Goal: Task Accomplishment & Management: Use online tool/utility

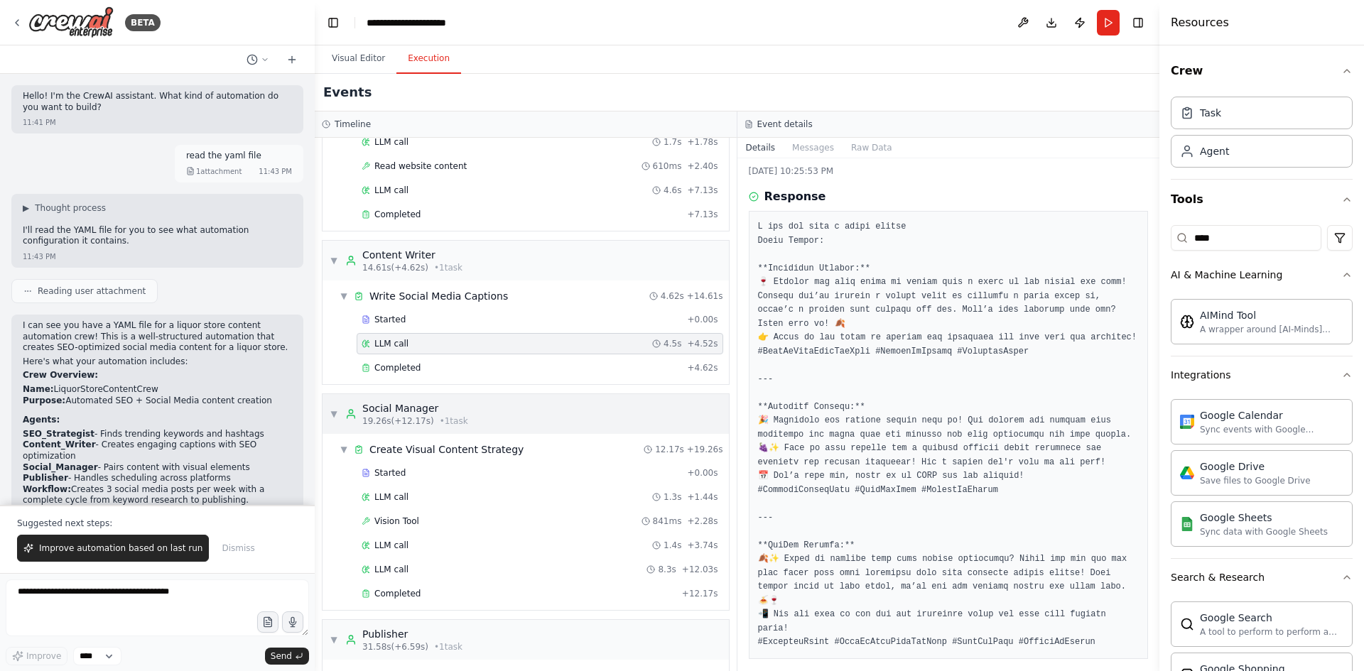
scroll to position [142, 0]
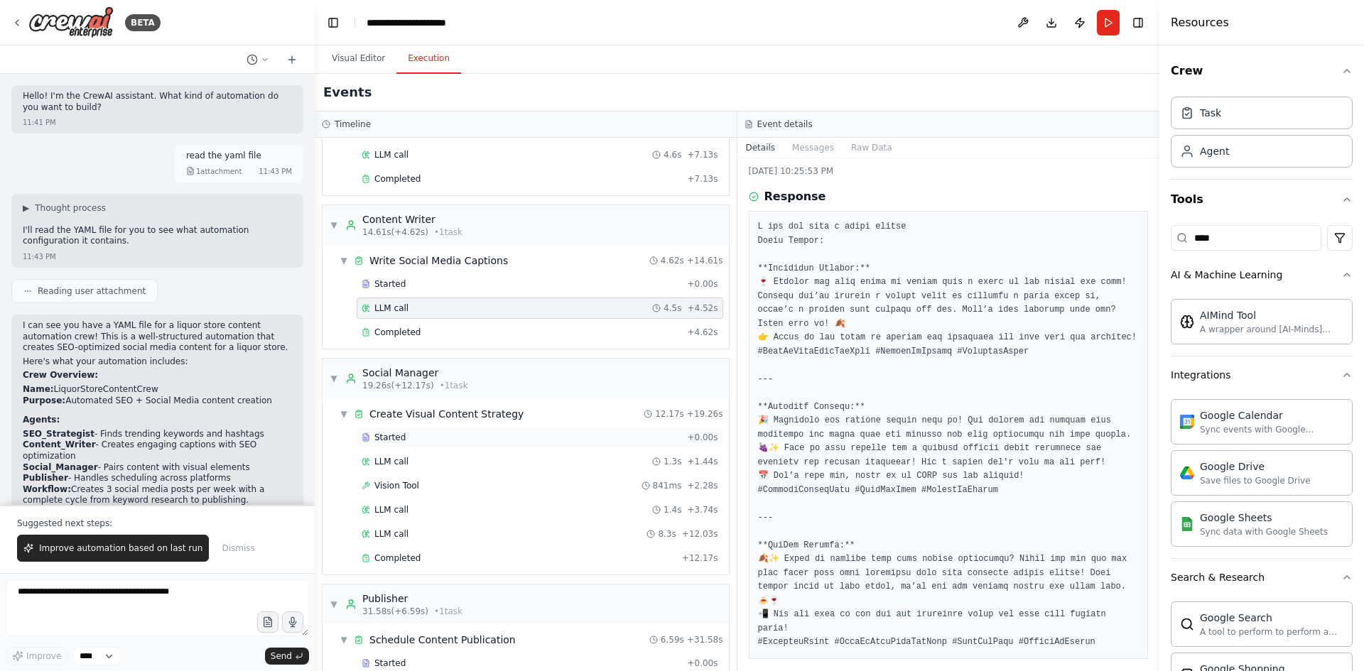
click at [424, 434] on div "Started" at bounding box center [522, 437] width 320 height 11
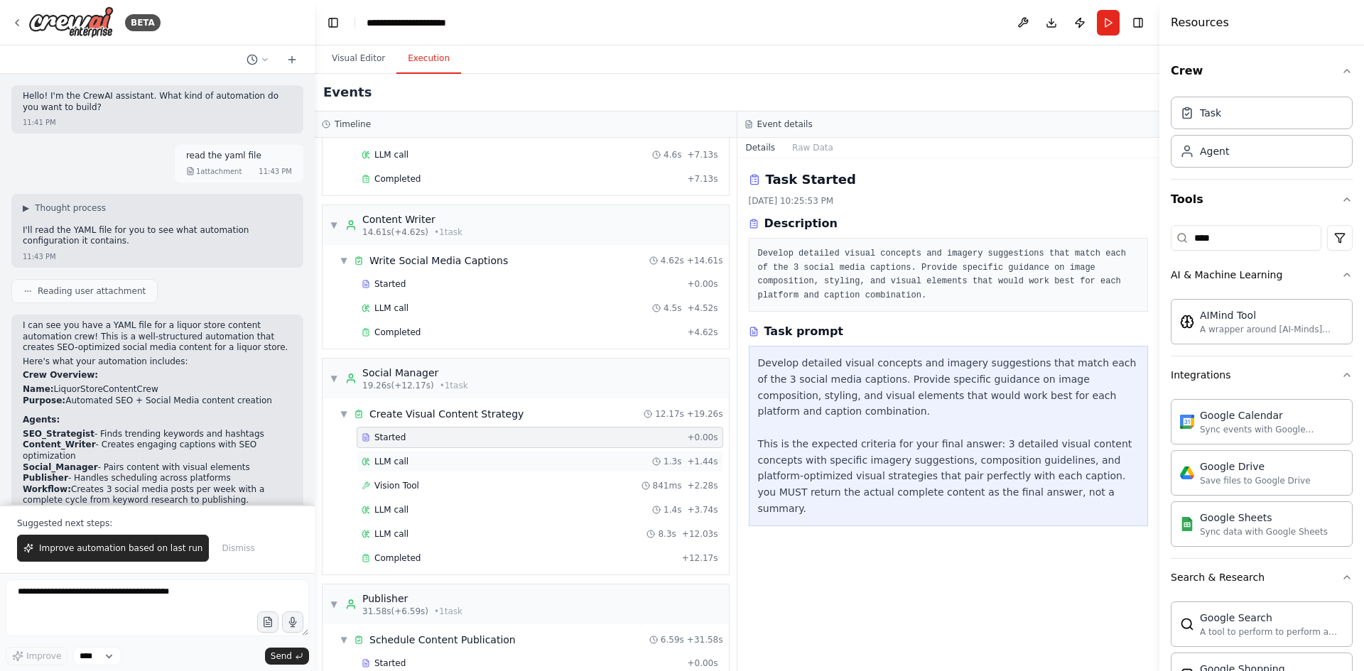
click at [423, 458] on div "LLM call 1.3s + 1.44s" at bounding box center [540, 461] width 357 height 11
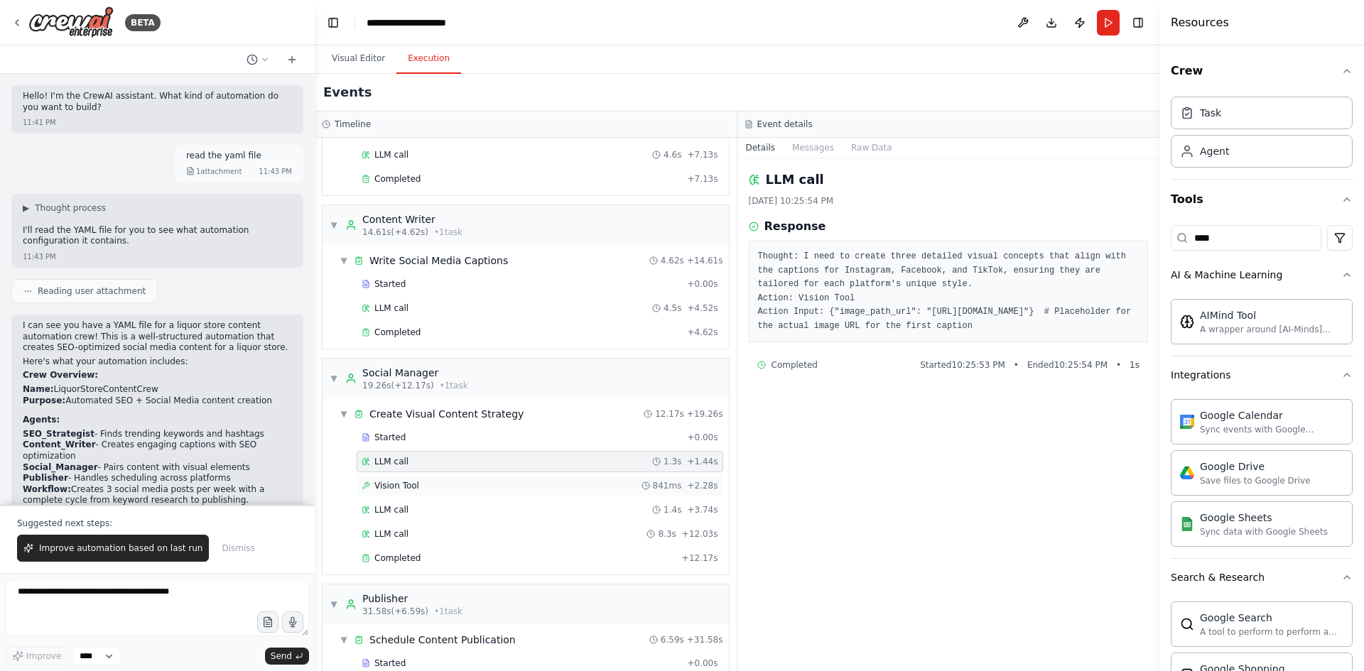
click at [421, 483] on div "Vision Tool 841ms + 2.28s" at bounding box center [540, 485] width 357 height 11
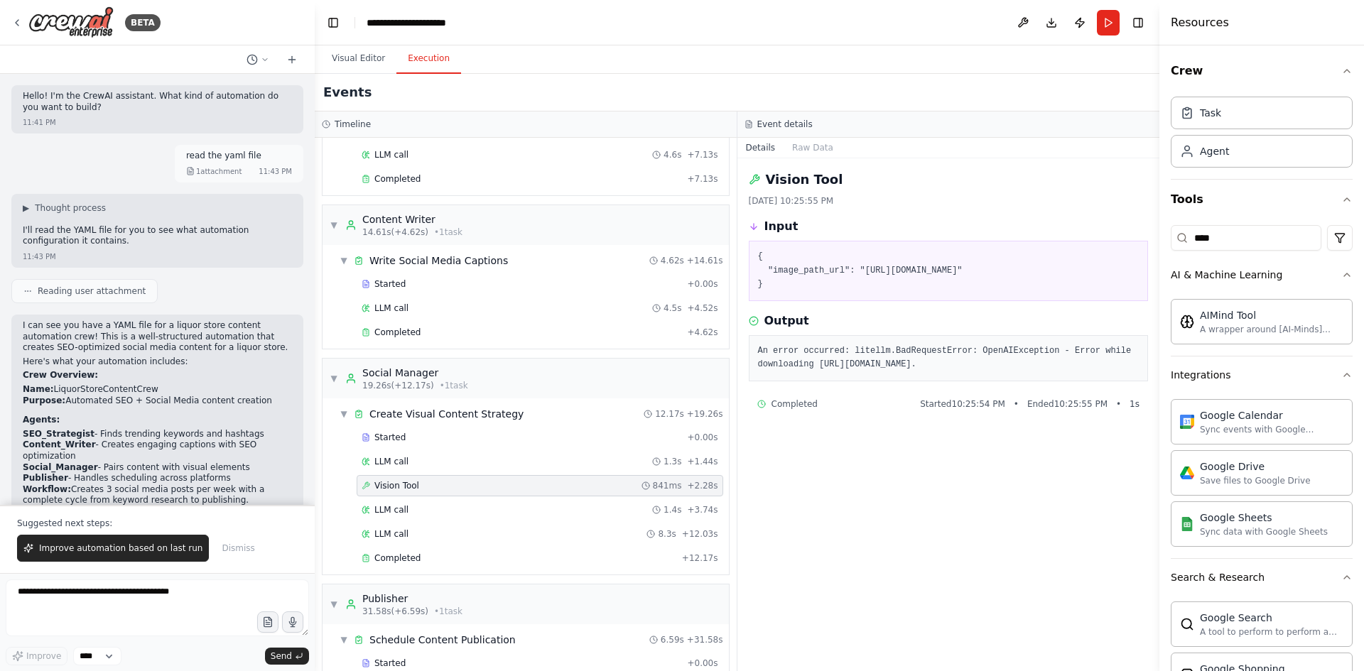
click at [848, 352] on pre "An error occurred: litellm.BadRequestError: OpenAIException - Error while downl…" at bounding box center [948, 359] width 381 height 28
click at [1028, 362] on pre "An error occurred: litellm.BadRequestError: OpenAIException - Error while downl…" at bounding box center [948, 359] width 381 height 28
click at [399, 509] on span "LLM call" at bounding box center [391, 509] width 34 height 11
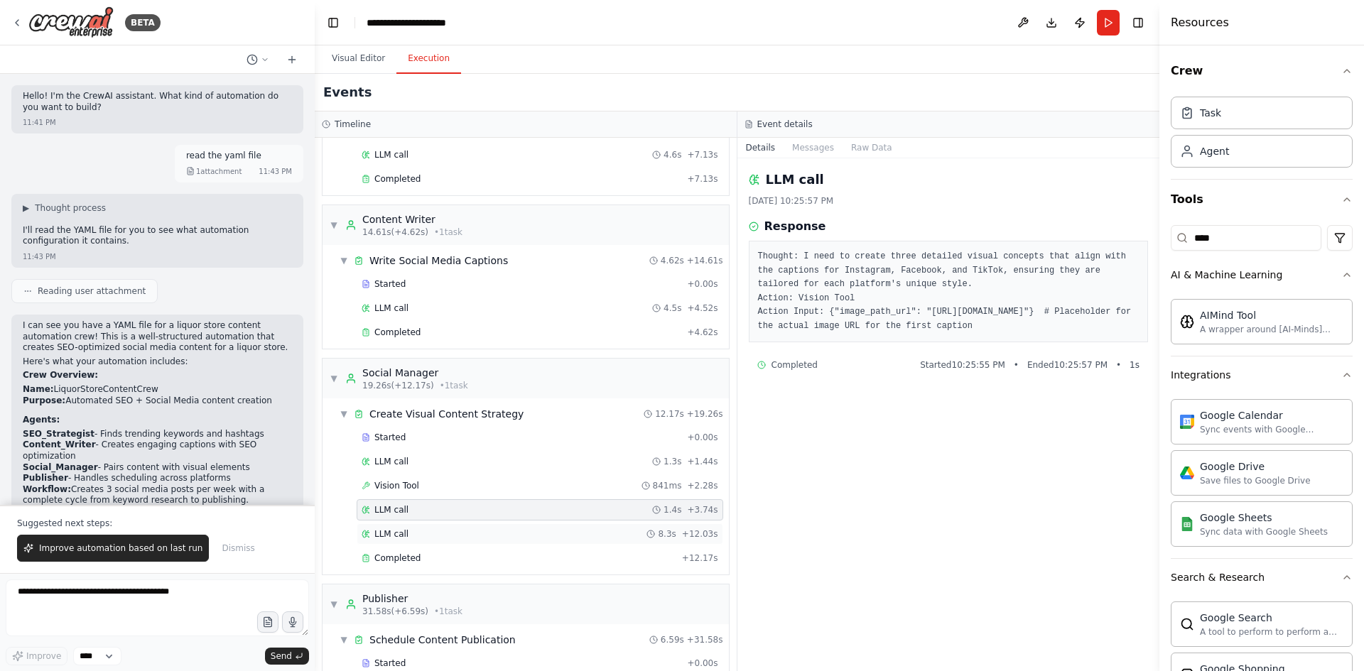
click at [399, 529] on span "LLM call" at bounding box center [391, 534] width 34 height 11
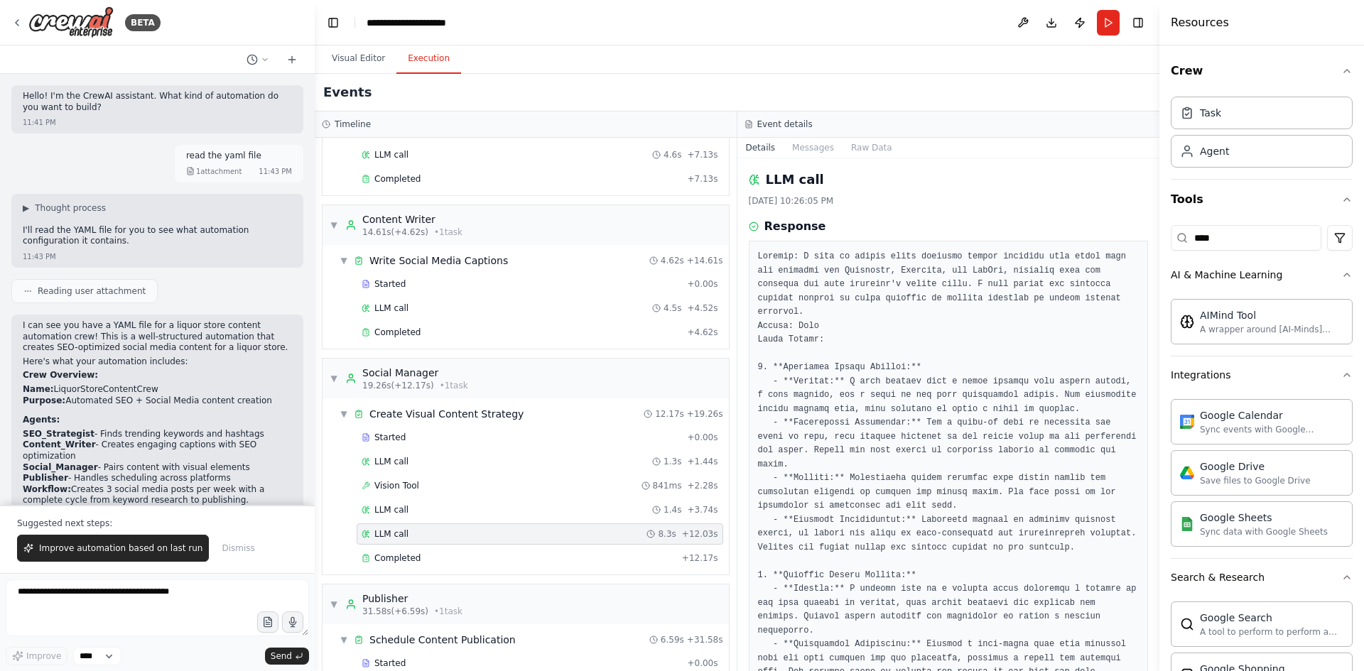
scroll to position [71, 0]
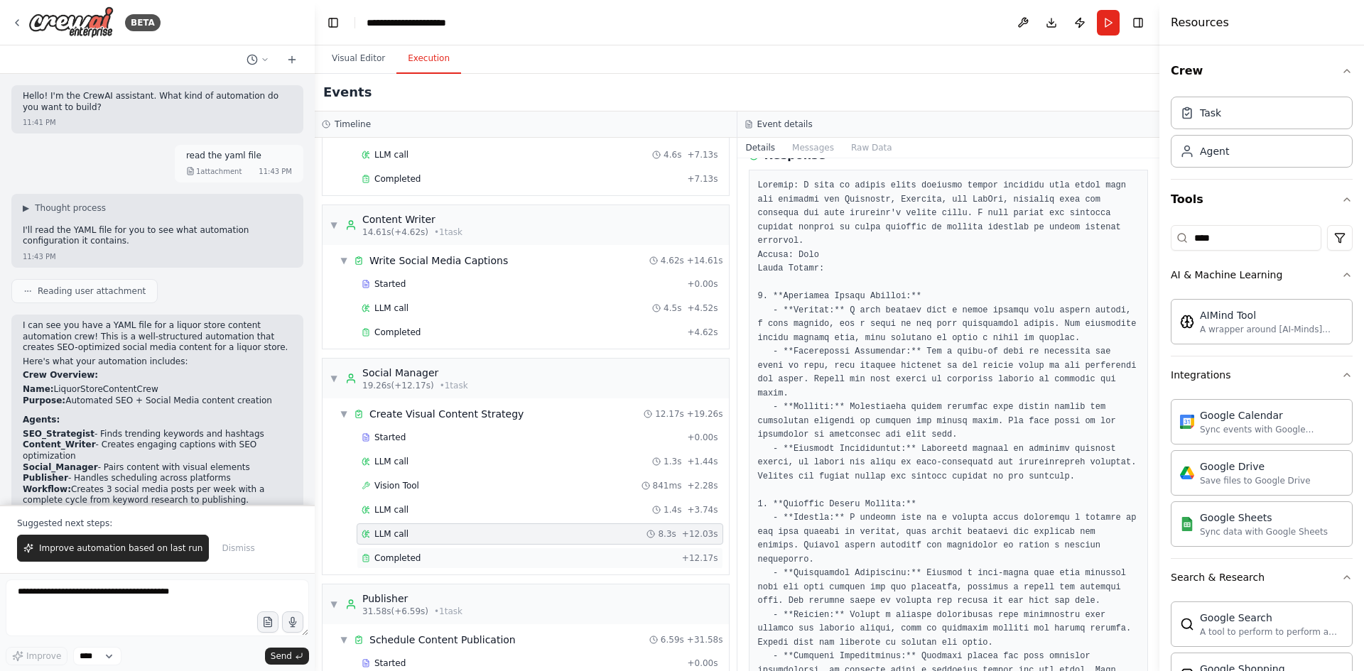
click at [431, 556] on div "Completed" at bounding box center [519, 558] width 315 height 11
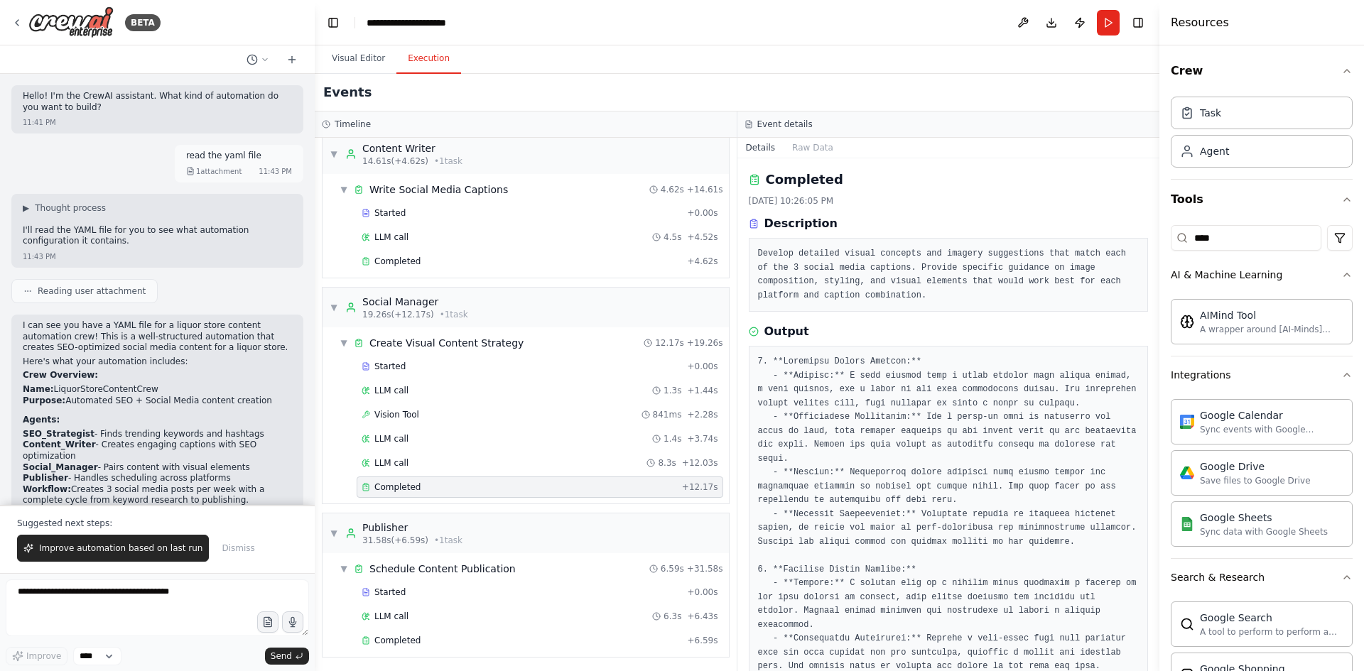
scroll to position [215, 0]
click at [435, 592] on div "Started" at bounding box center [522, 590] width 320 height 11
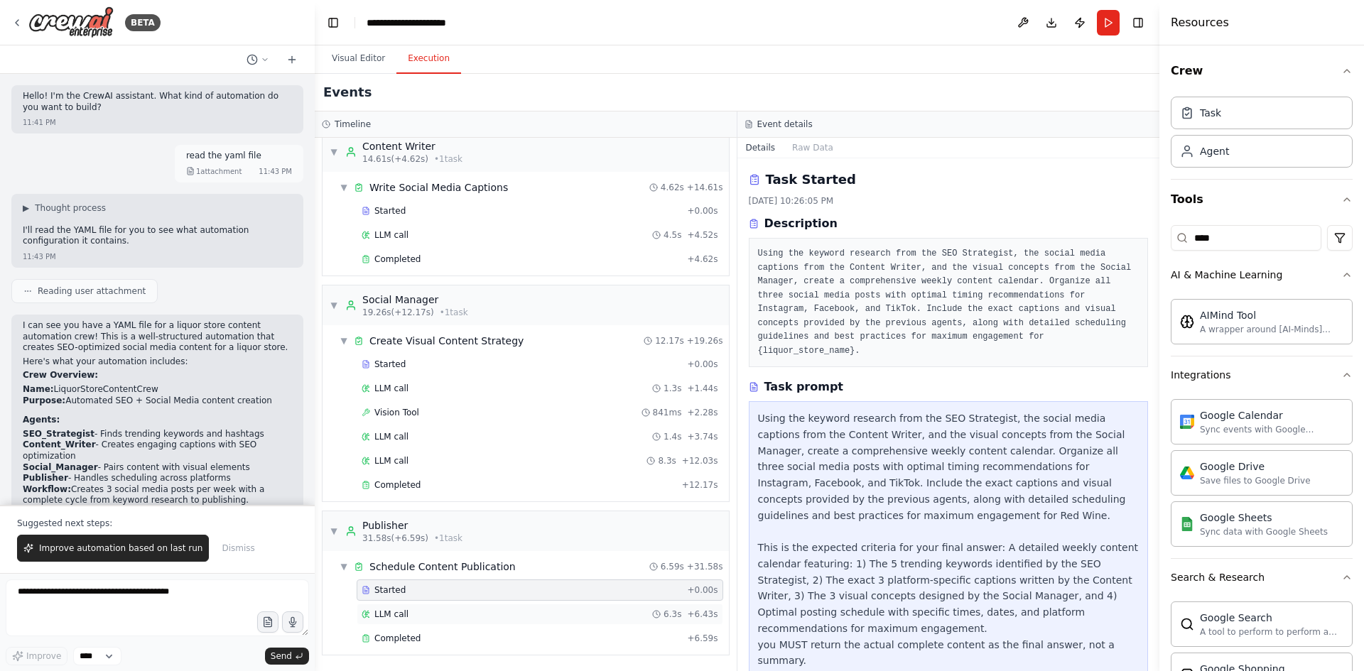
click at [433, 610] on div "LLM call 6.3s + 6.43s" at bounding box center [540, 614] width 357 height 11
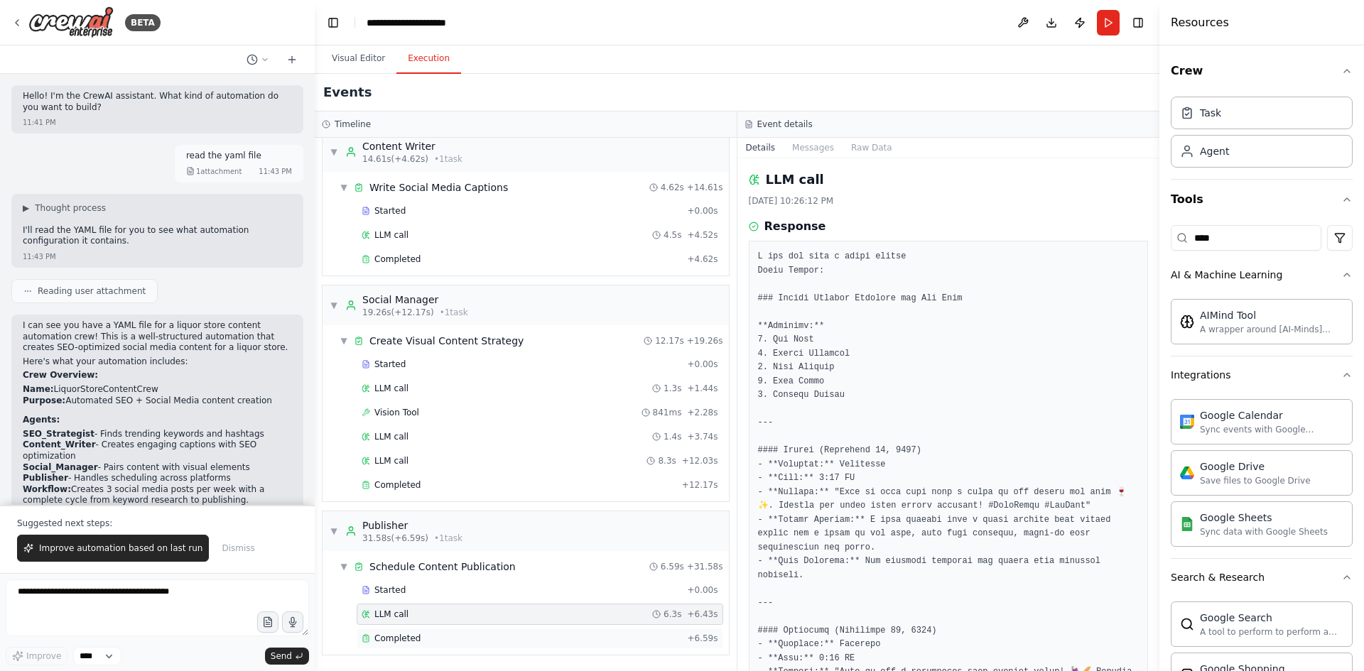
click at [435, 628] on div "Completed + 6.59s" at bounding box center [540, 638] width 367 height 21
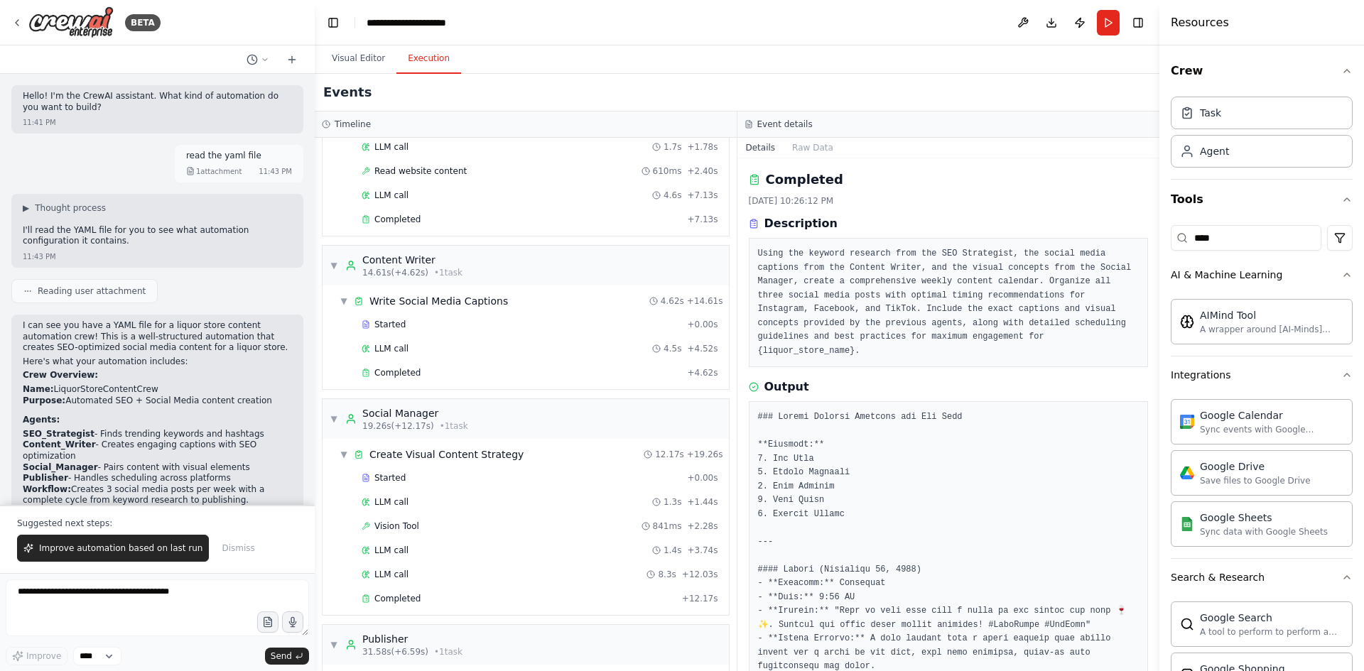
scroll to position [0, 0]
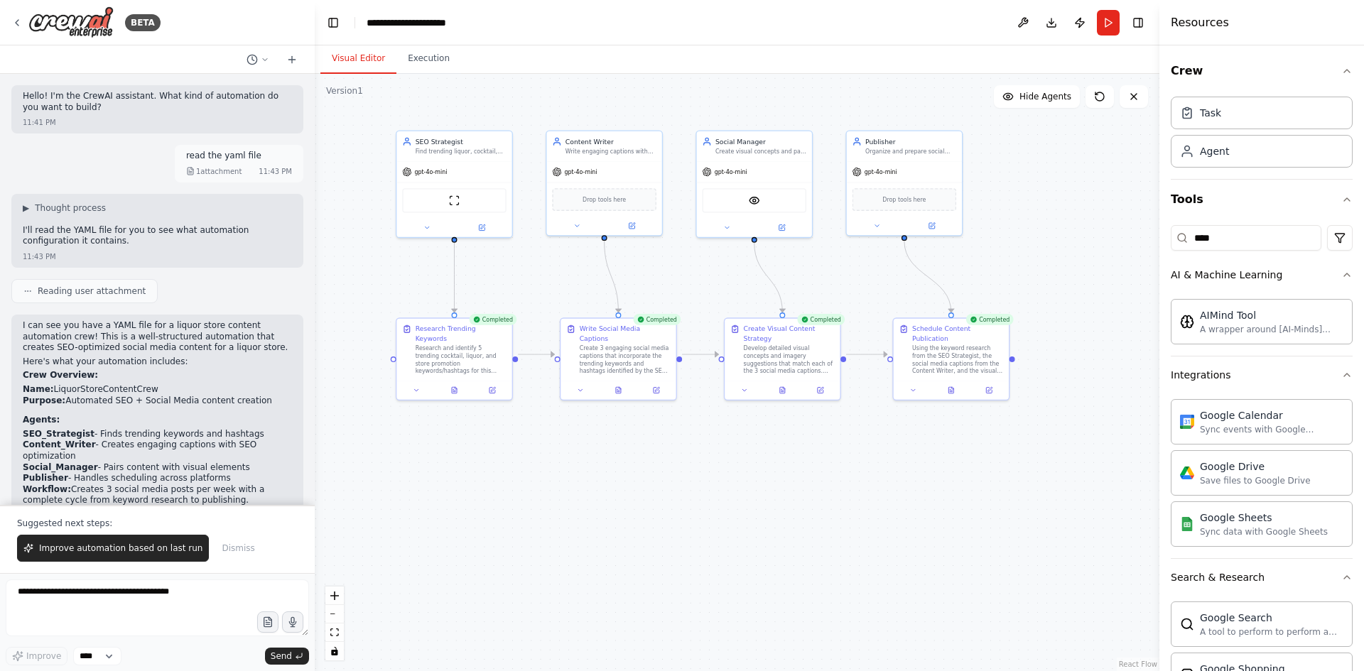
click at [364, 63] on button "Visual Editor" at bounding box center [358, 59] width 76 height 30
click at [428, 190] on div "ScrapeWebsiteTool" at bounding box center [454, 199] width 104 height 24
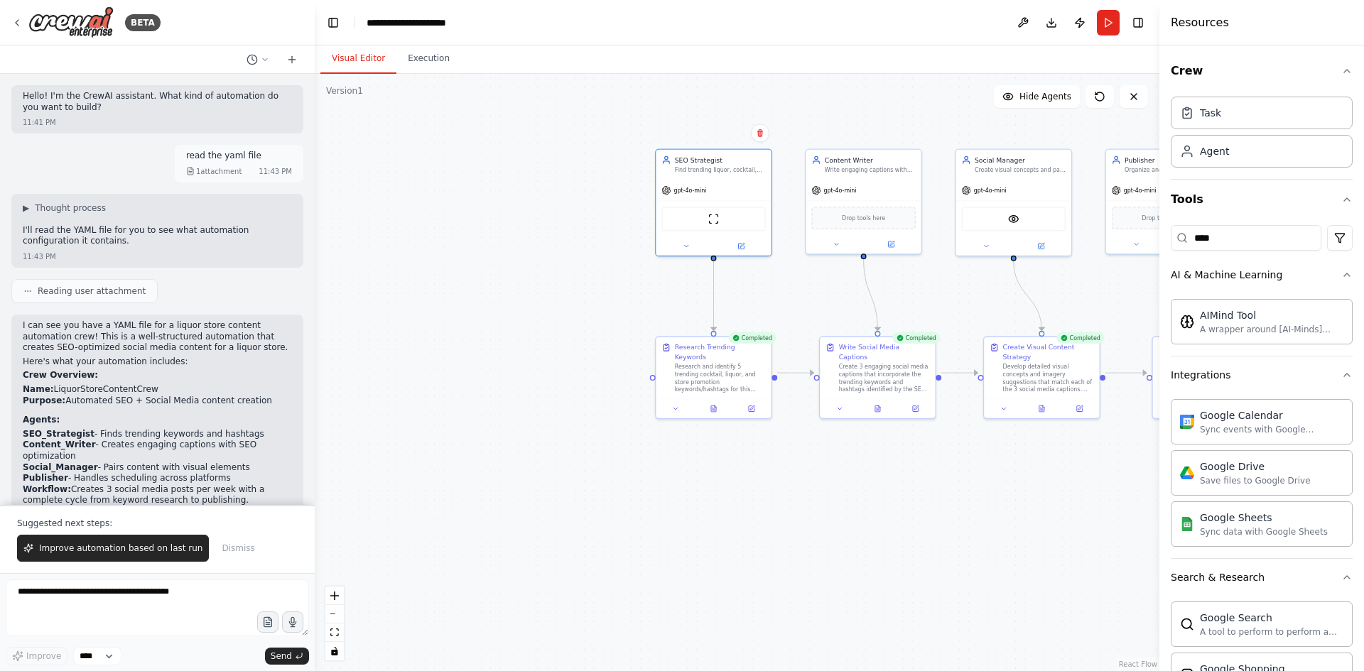
drag, startPoint x: 685, startPoint y: 666, endPoint x: 951, endPoint y: 685, distance: 267.1
click at [951, 671] on html "BETA Hello! I'm the CrewAI assistant. What kind of automation do you want to bu…" at bounding box center [682, 335] width 1364 height 671
click at [490, 197] on div ".deletable-edge-delete-btn { width: 20px; height: 20px; border: 0px solid #ffff…" at bounding box center [737, 372] width 845 height 597
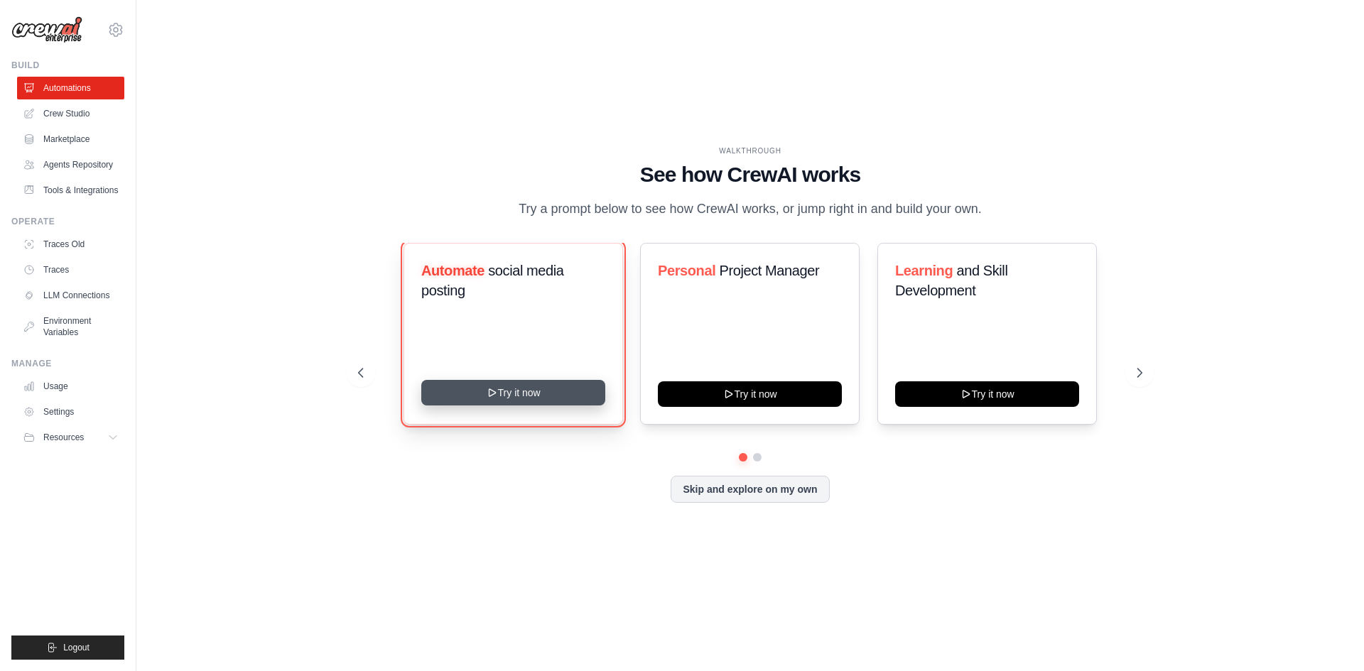
click at [521, 394] on button "Try it now" at bounding box center [513, 393] width 184 height 26
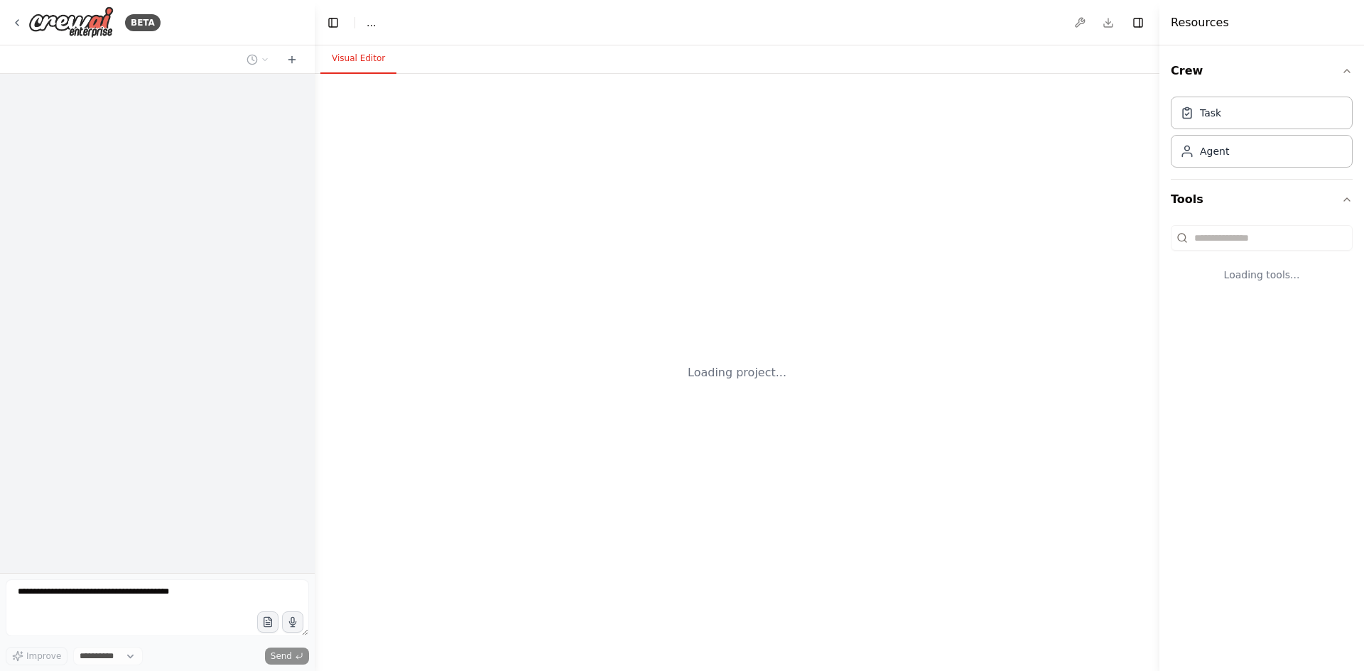
select select "****"
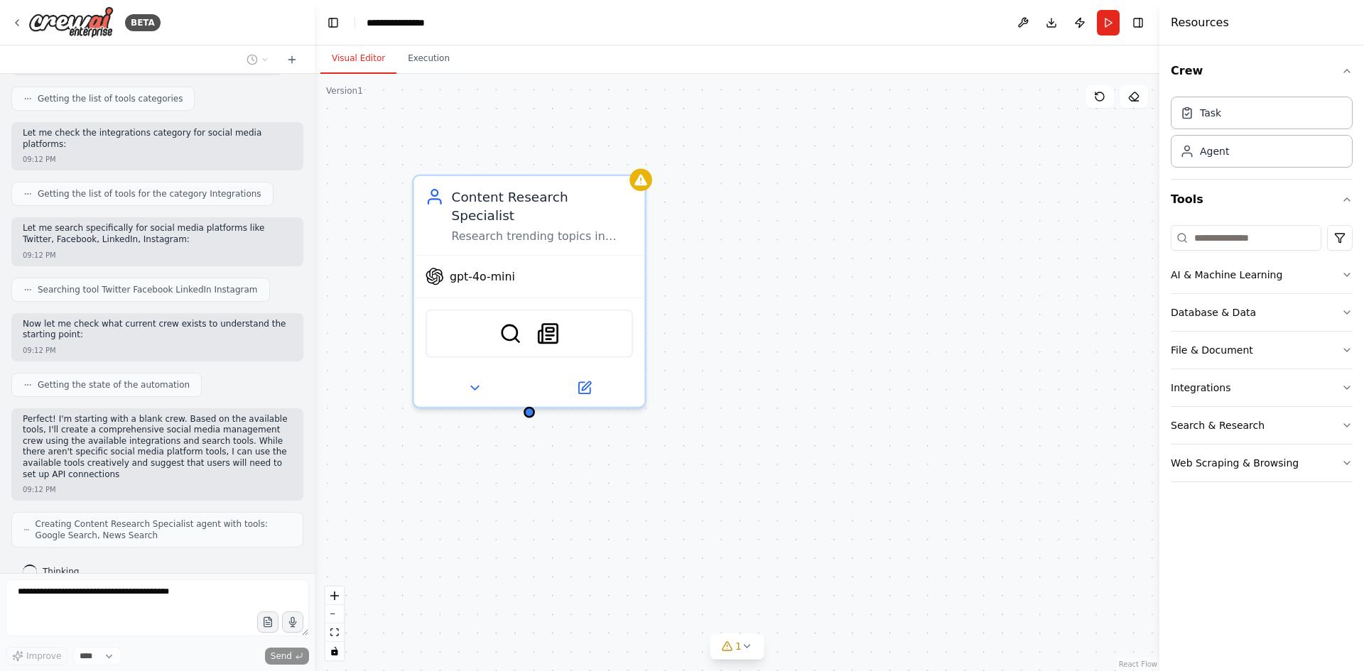
scroll to position [550, 0]
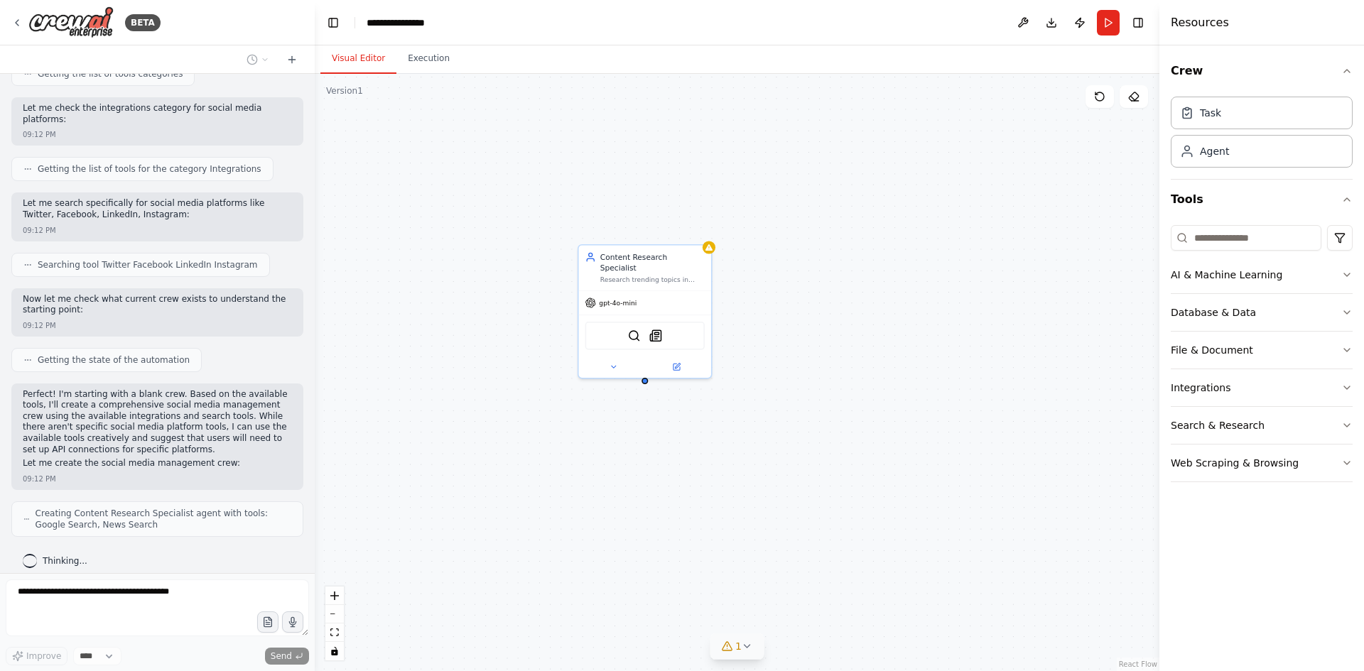
click at [734, 652] on div "1" at bounding box center [731, 646] width 21 height 14
click at [841, 618] on button at bounding box center [853, 610] width 24 height 17
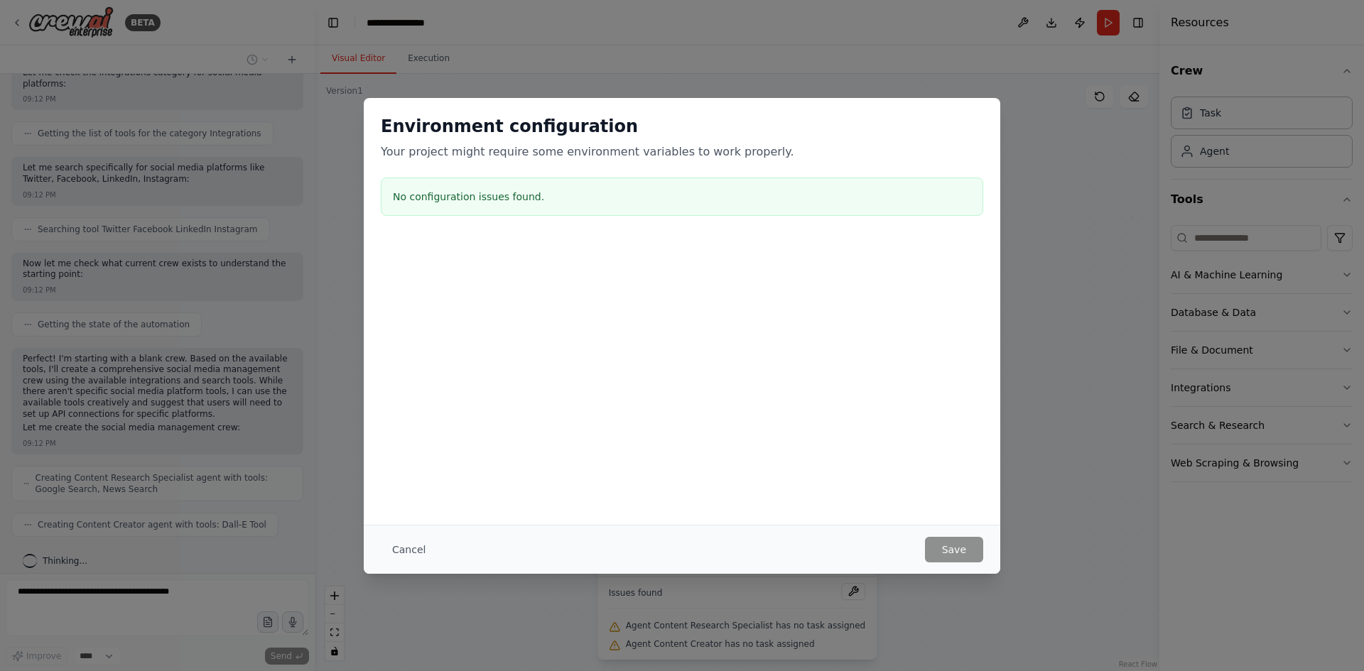
click at [774, 60] on div "Environment configuration Your project might require some environment variables…" at bounding box center [682, 335] width 1364 height 671
click at [420, 558] on button "Cancel" at bounding box center [409, 550] width 56 height 26
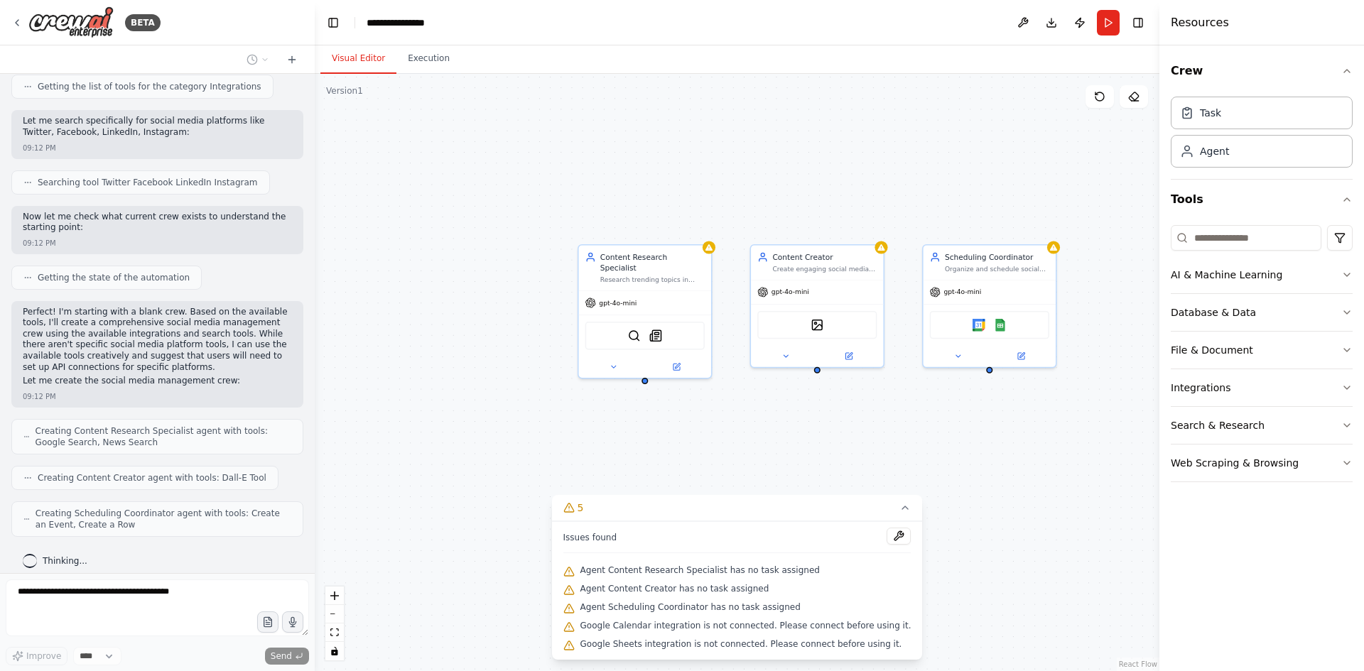
scroll to position [668, 0]
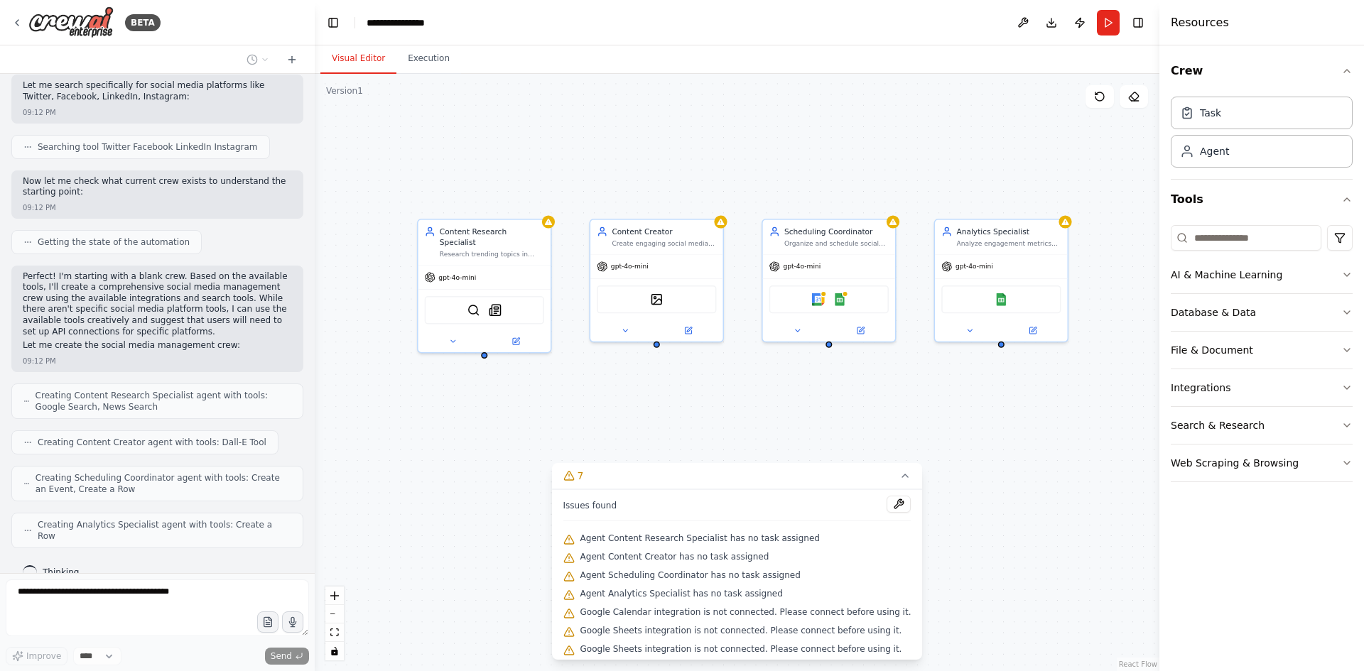
drag, startPoint x: 1026, startPoint y: 516, endPoint x: 865, endPoint y: 490, distance: 162.6
click at [865, 490] on div "Version 1 Show Tools Hide Agents Content Research Specialist Research trending …" at bounding box center [737, 372] width 845 height 597
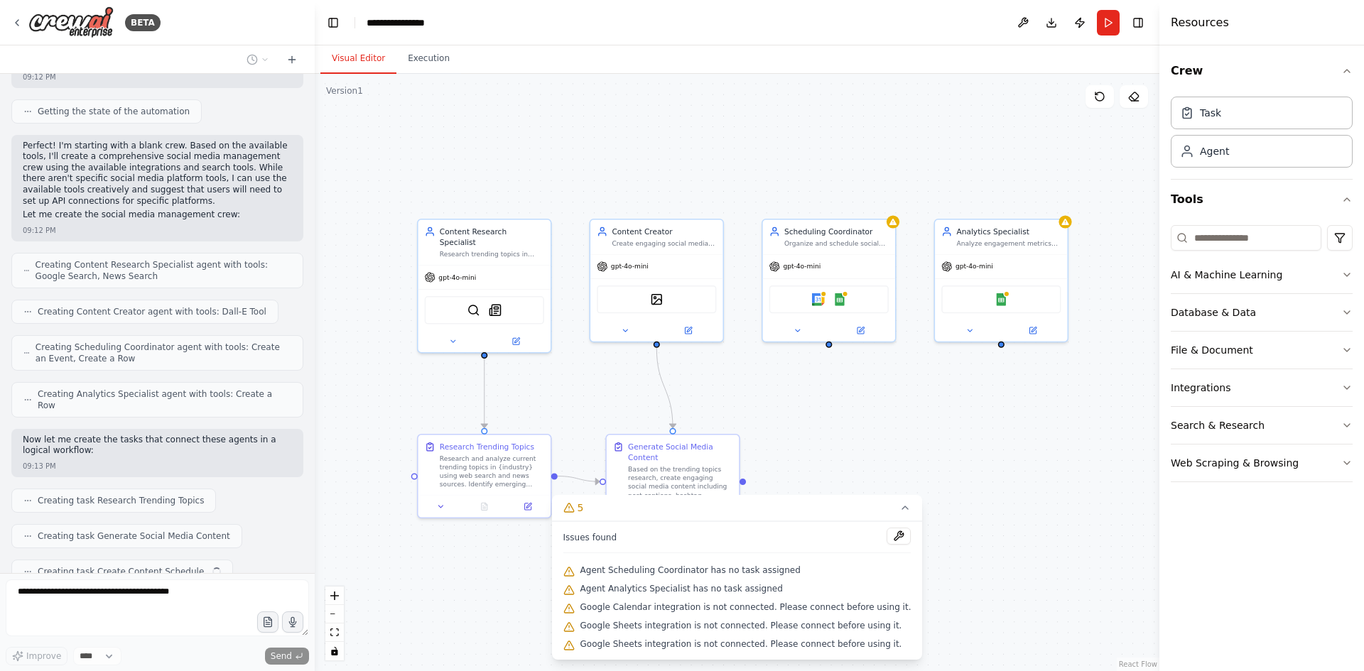
scroll to position [834, 0]
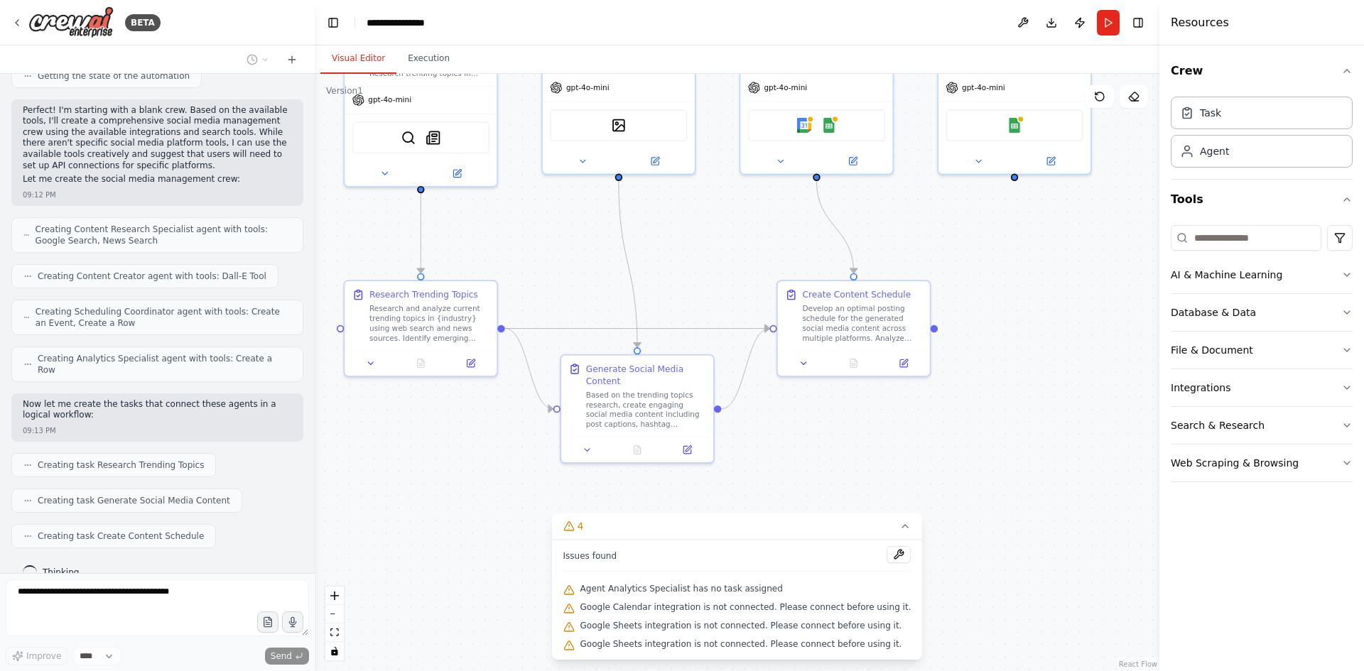
drag, startPoint x: 1014, startPoint y: 472, endPoint x: 1034, endPoint y: 326, distance: 147.6
click at [1034, 326] on div ".deletable-edge-delete-btn { width: 20px; height: 20px; border: 0px solid #ffff…" at bounding box center [737, 372] width 845 height 597
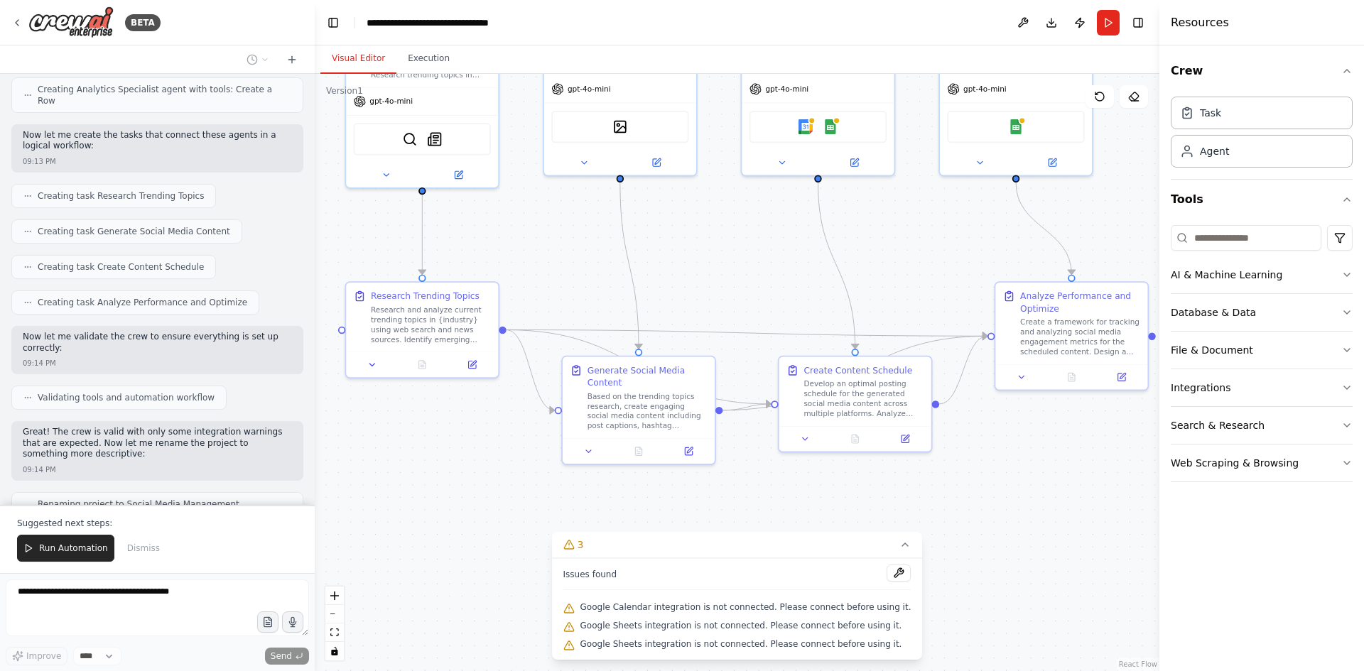
scroll to position [1139, 0]
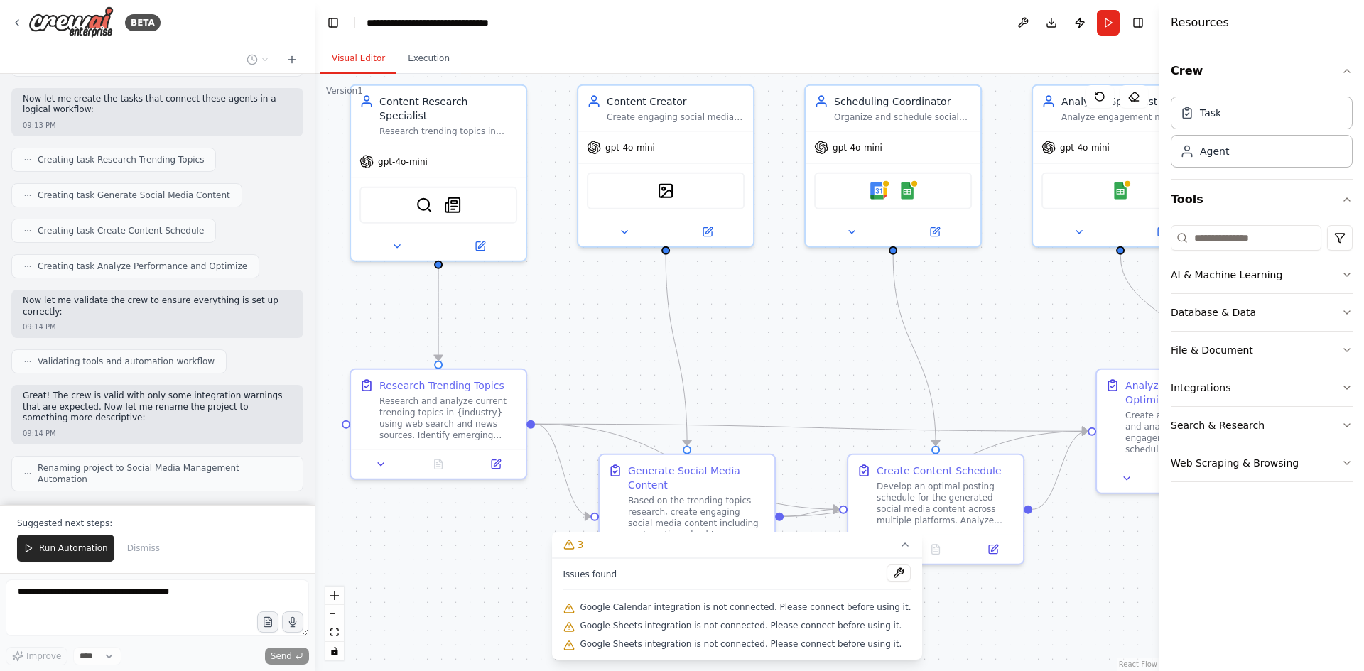
drag, startPoint x: 541, startPoint y: 221, endPoint x: 566, endPoint y: 325, distance: 107.3
click at [566, 325] on div ".deletable-edge-delete-btn { width: 20px; height: 20px; border: 0px solid #ffff…" at bounding box center [737, 372] width 845 height 597
click at [887, 573] on button at bounding box center [899, 573] width 24 height 17
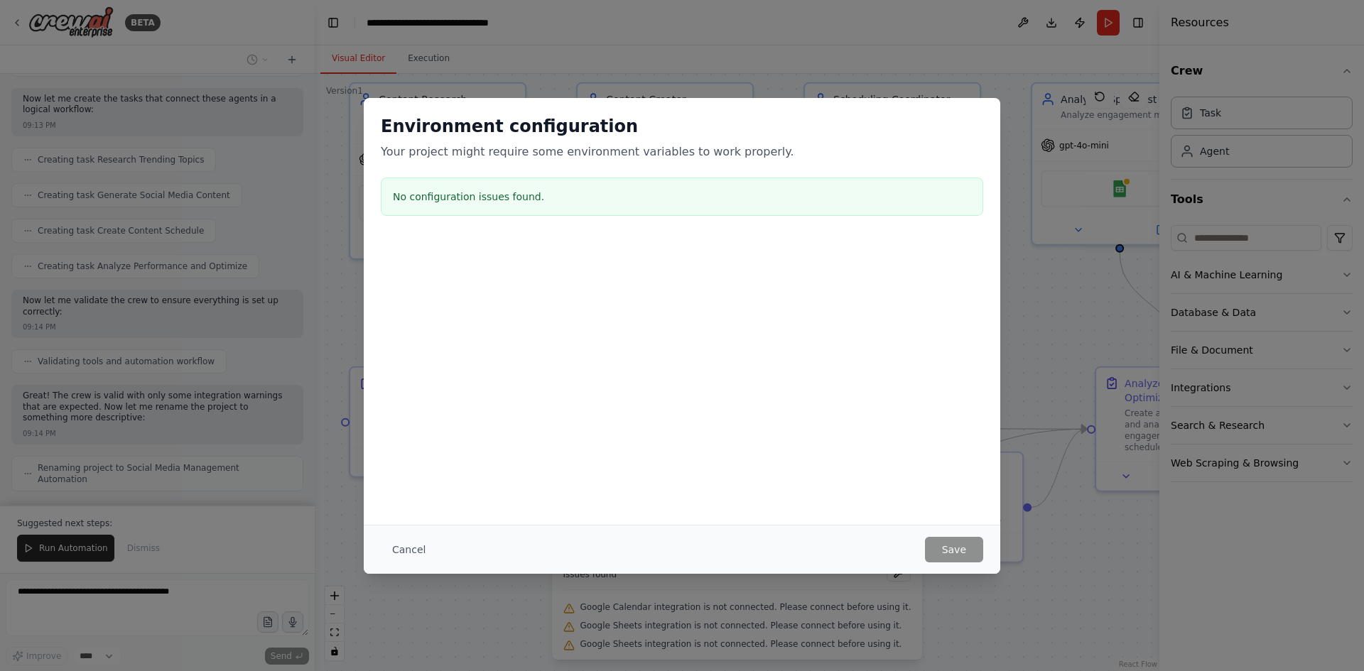
click at [475, 193] on h3 "No configuration issues found." at bounding box center [682, 197] width 578 height 14
click at [413, 548] on button "Cancel" at bounding box center [409, 550] width 56 height 26
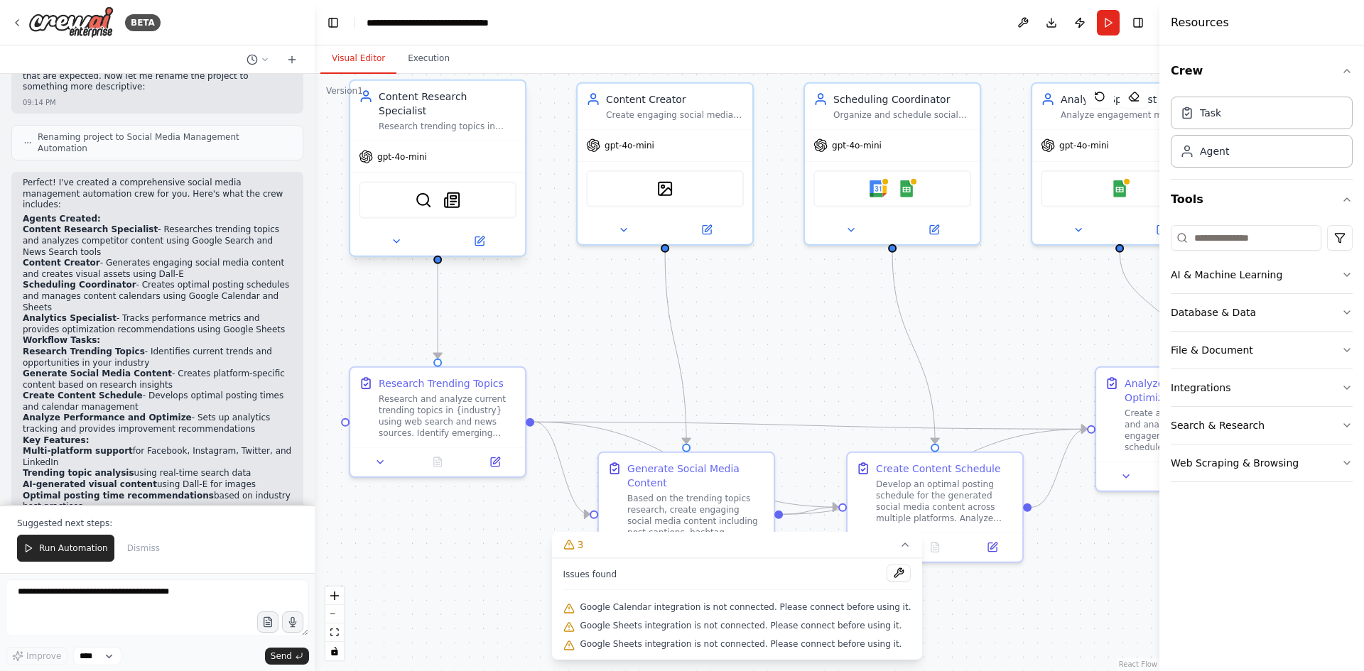
click at [418, 150] on div "gpt-4o-mini" at bounding box center [393, 157] width 68 height 14
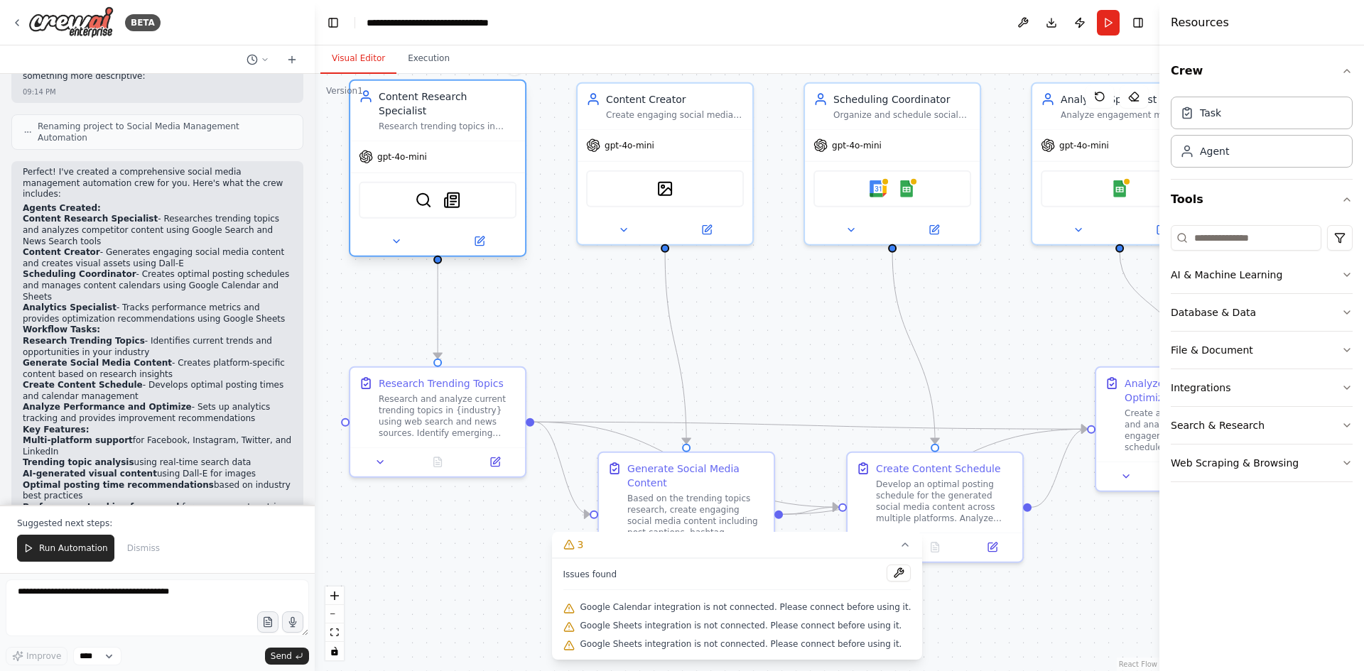
click at [418, 150] on div "gpt-4o-mini" at bounding box center [393, 157] width 68 height 14
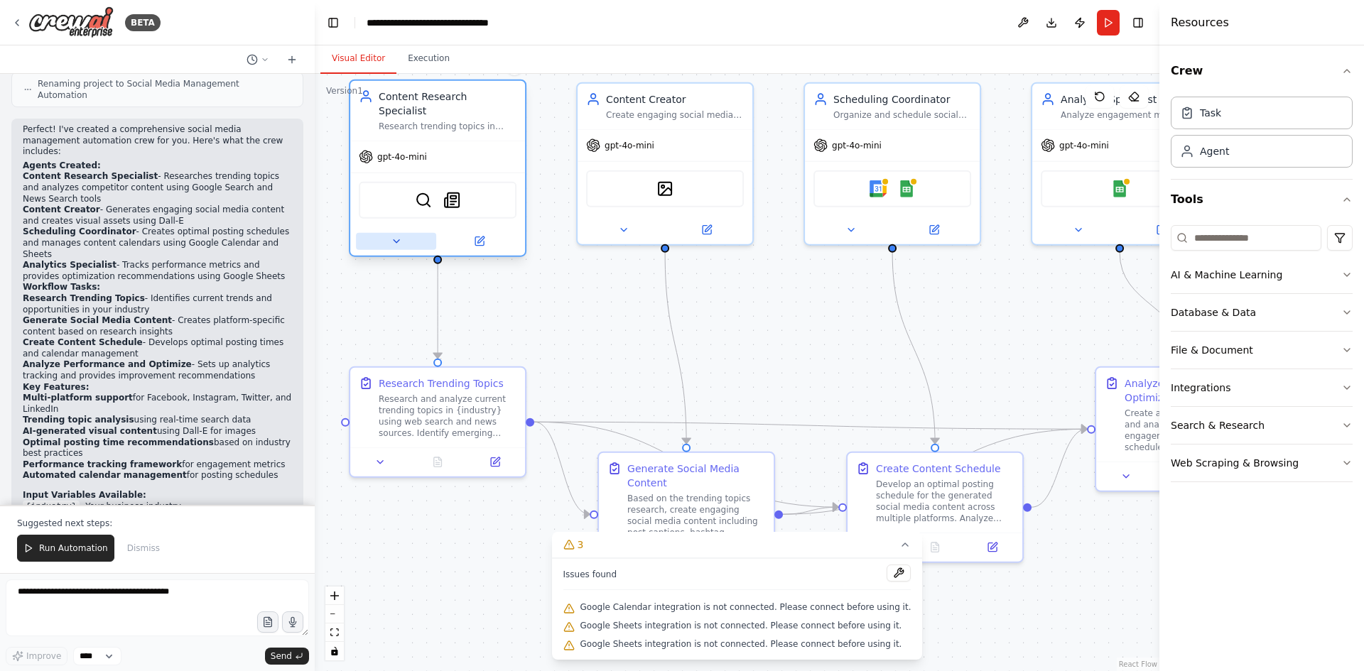
click at [392, 236] on icon at bounding box center [396, 241] width 11 height 11
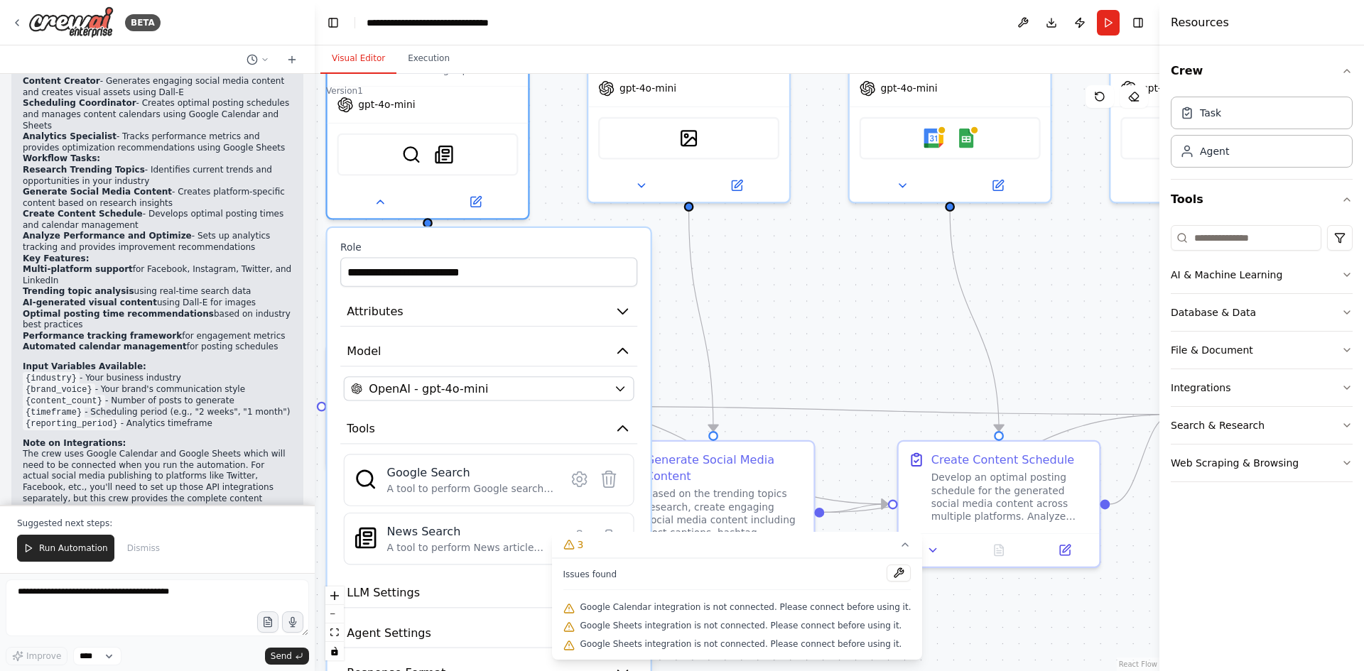
scroll to position [1663, 0]
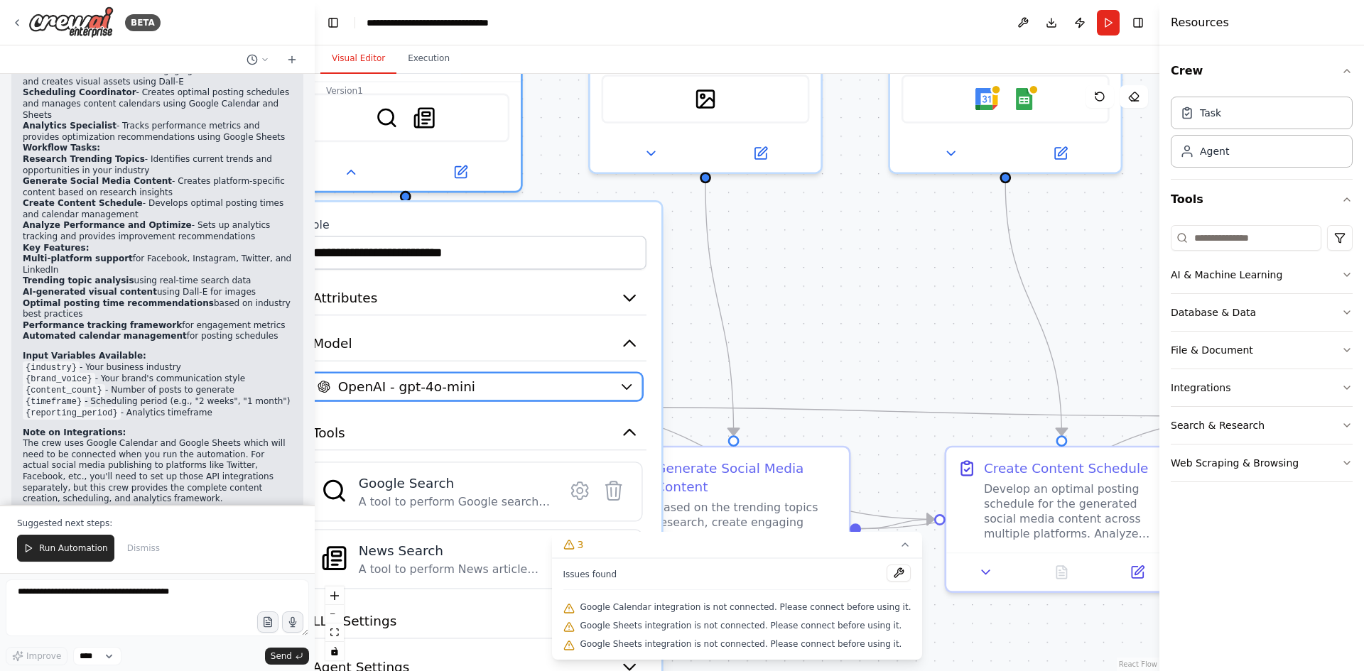
click at [610, 377] on div "OpenAI - gpt-4o-mini" at bounding box center [465, 386] width 294 height 18
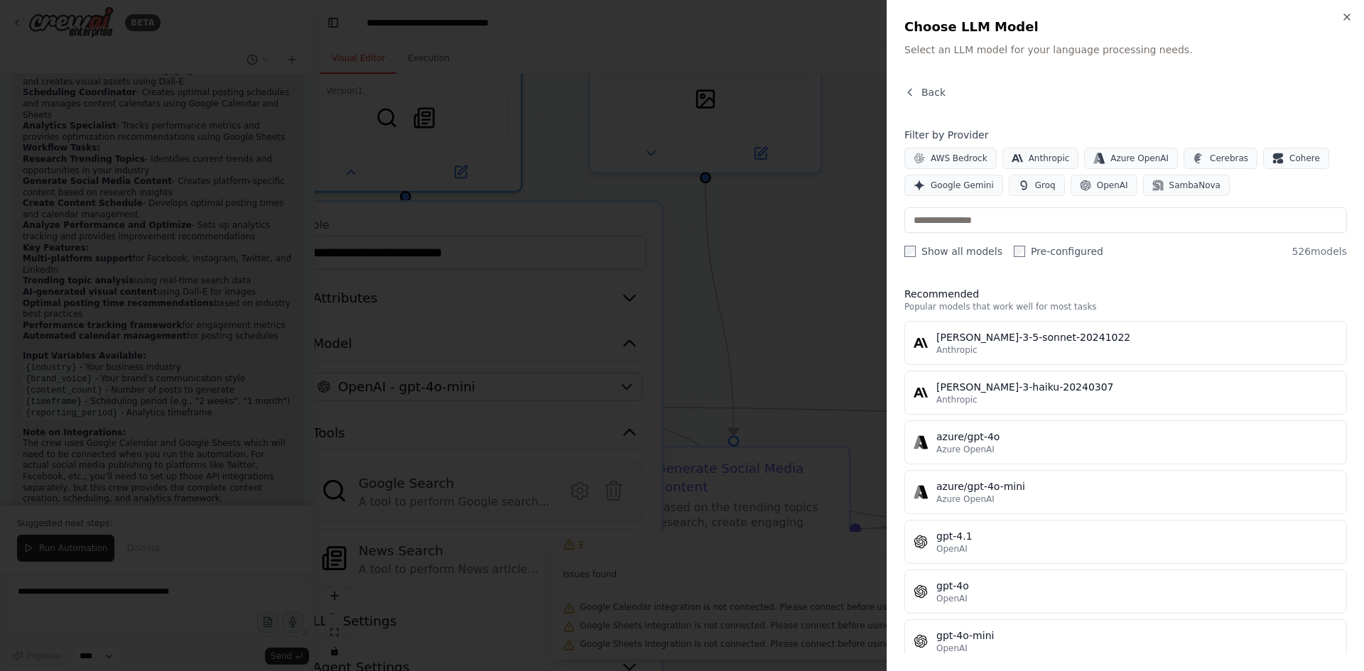
click at [610, 374] on div at bounding box center [682, 335] width 1364 height 671
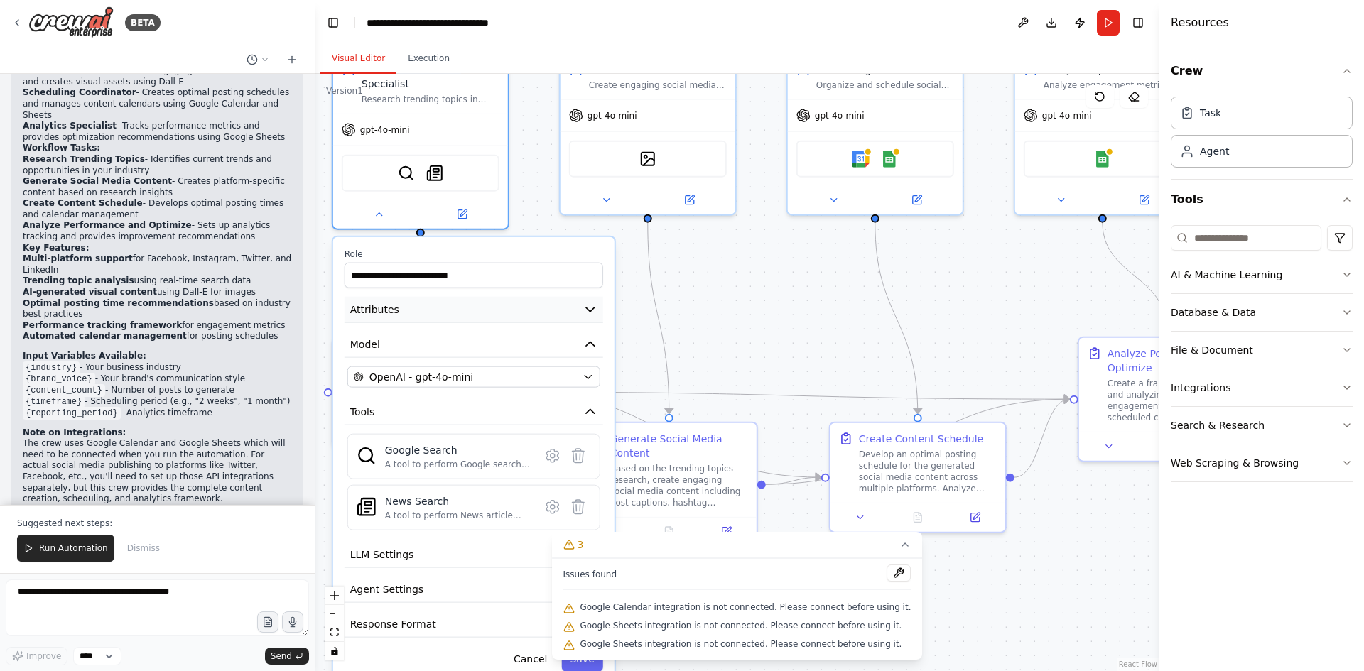
click at [586, 303] on icon "button" at bounding box center [590, 310] width 14 height 14
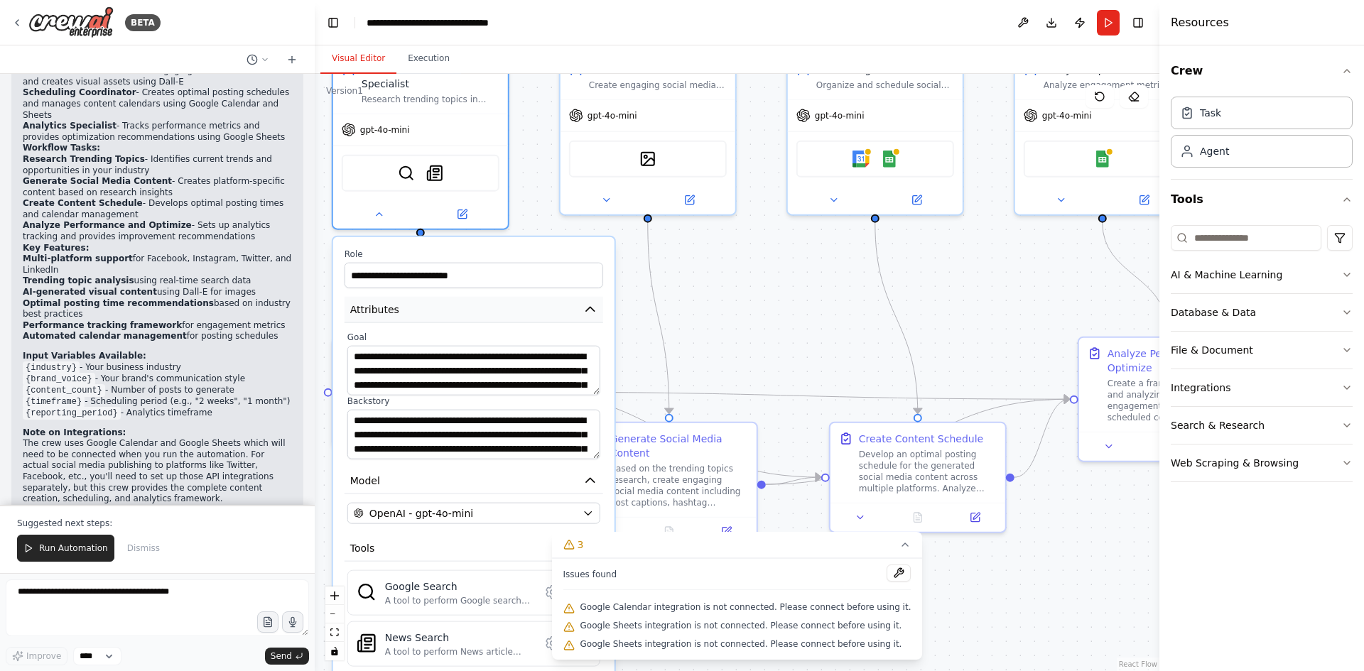
click at [586, 307] on icon "button" at bounding box center [590, 309] width 9 height 4
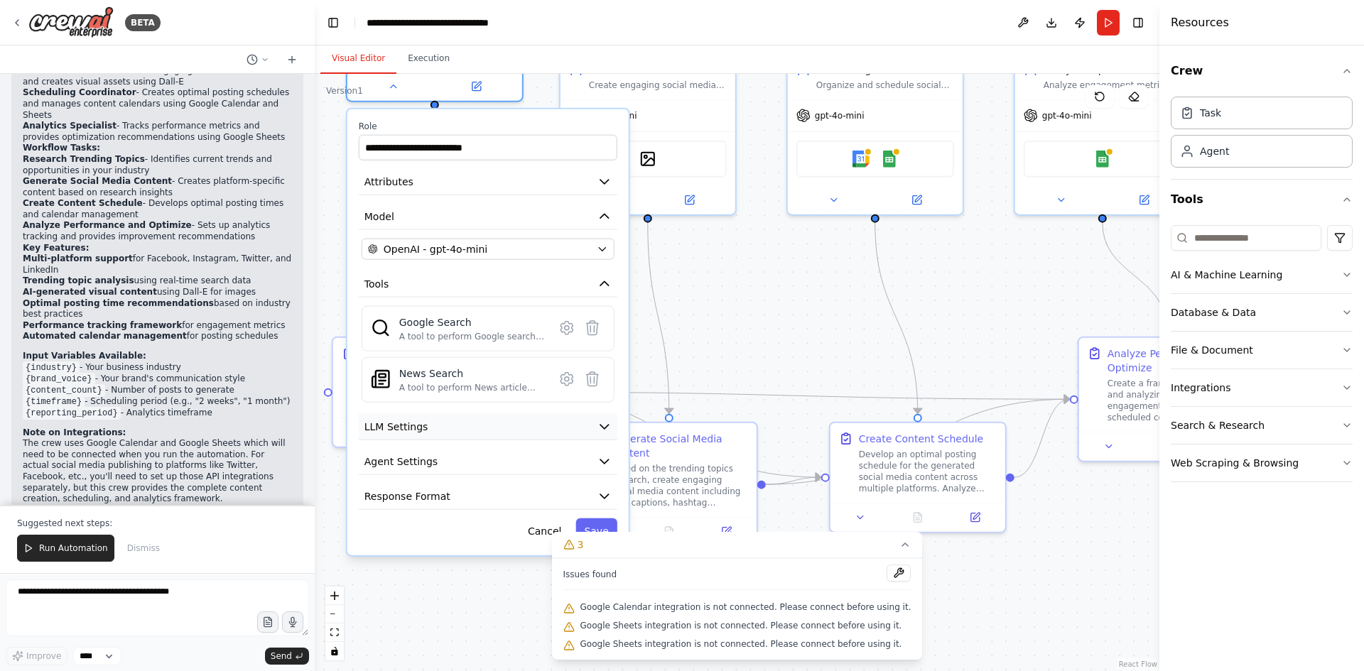
drag, startPoint x: 495, startPoint y: 524, endPoint x: 505, endPoint y: 399, distance: 124.7
click at [505, 414] on button "LLM Settings" at bounding box center [488, 427] width 259 height 26
click at [600, 420] on icon "button" at bounding box center [604, 427] width 14 height 14
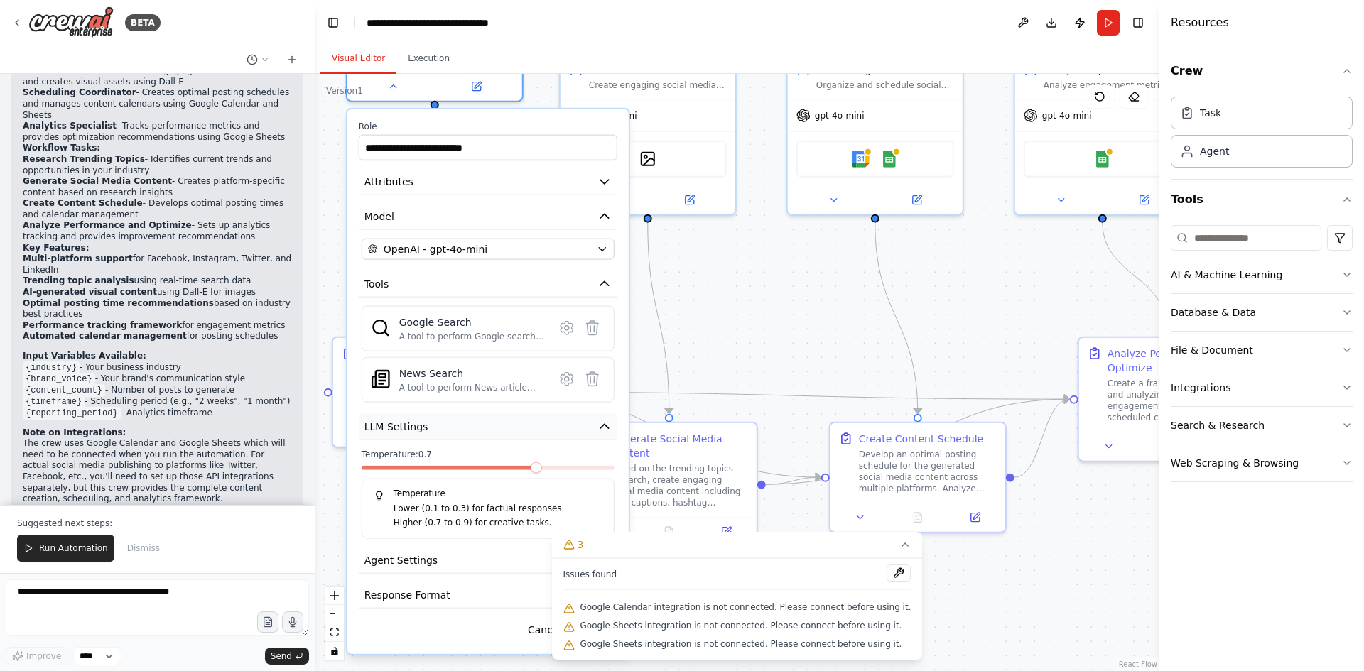
click at [600, 420] on icon "button" at bounding box center [604, 427] width 14 height 14
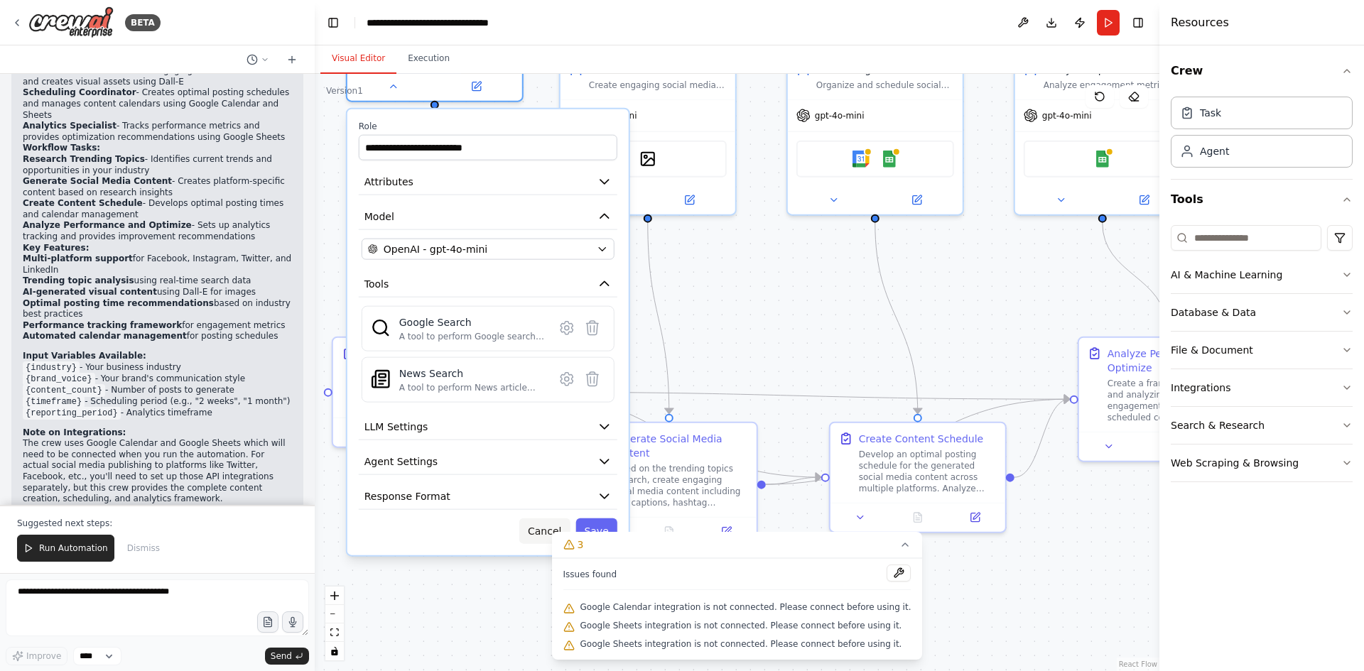
click at [553, 519] on button "Cancel" at bounding box center [544, 532] width 50 height 26
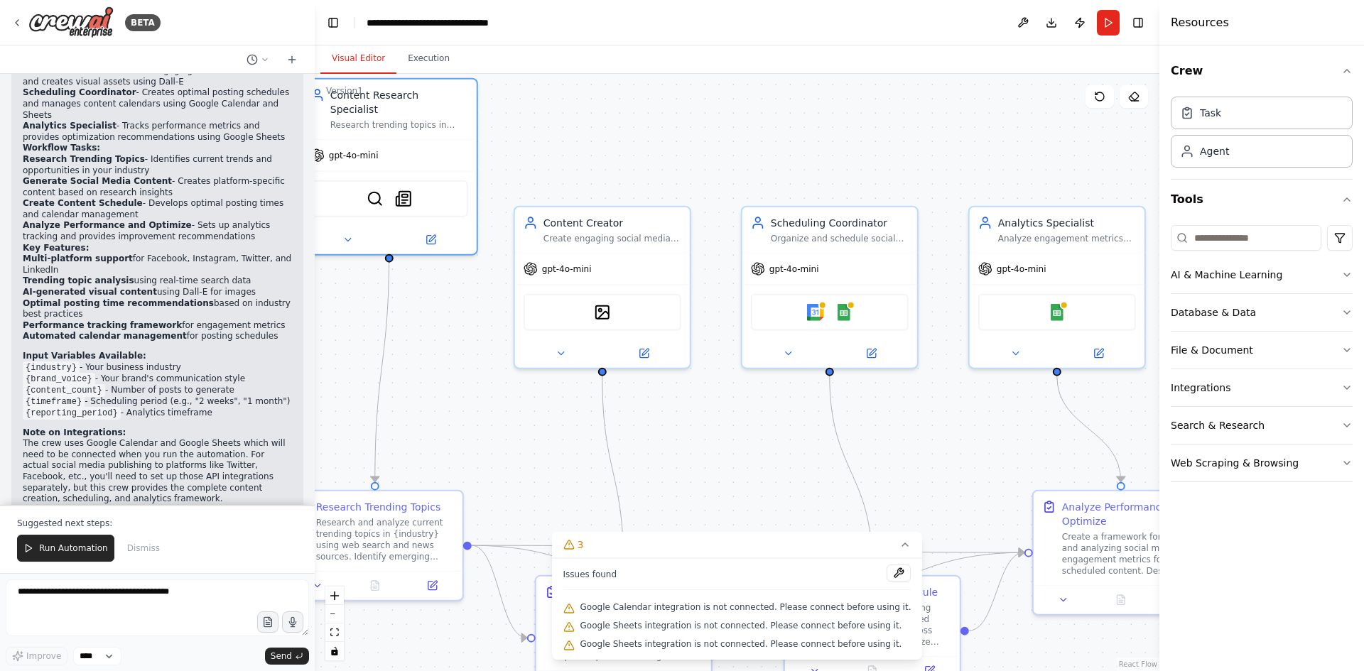
drag, startPoint x: 724, startPoint y: 291, endPoint x: 678, endPoint y: 441, distance: 156.8
click at [678, 441] on div ".deletable-edge-delete-btn { width: 20px; height: 20px; border: 0px solid #ffff…" at bounding box center [737, 372] width 845 height 597
click at [564, 351] on icon at bounding box center [559, 348] width 11 height 11
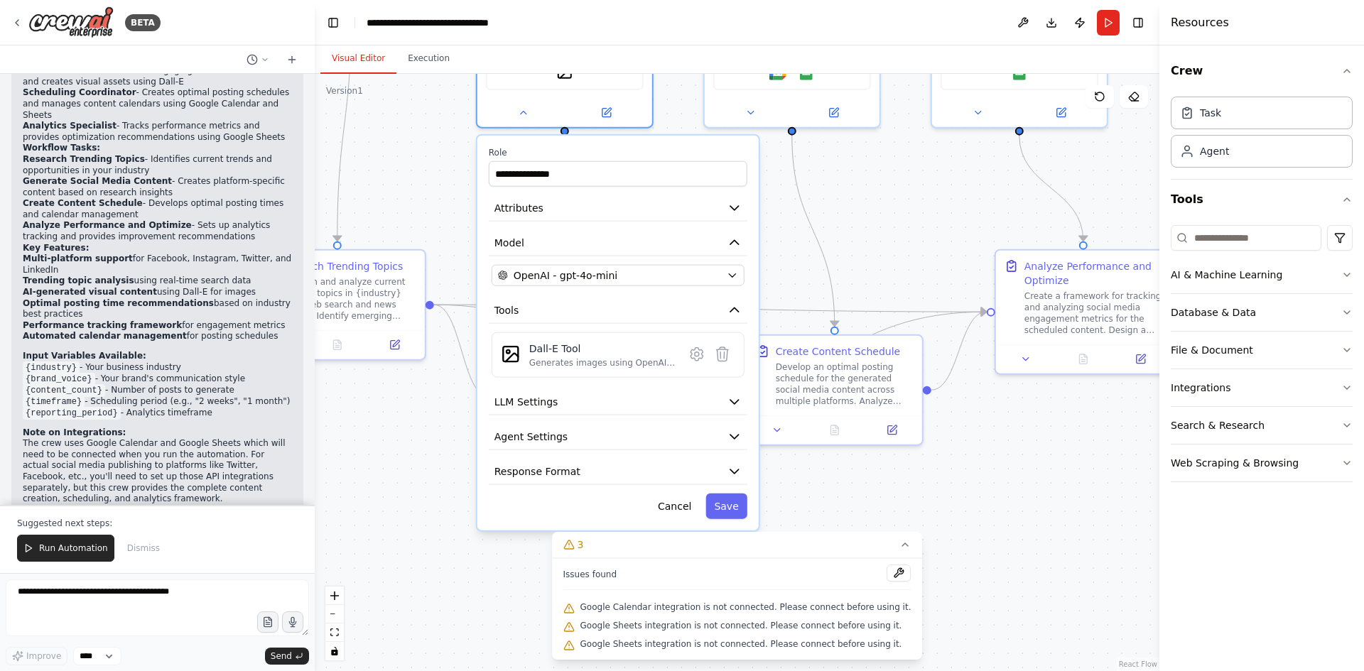
drag, startPoint x: 826, startPoint y: 509, endPoint x: 790, endPoint y: 264, distance: 247.8
click at [790, 264] on div ".deletable-edge-delete-btn { width: 20px; height: 20px; border: 0px solid #ffff…" at bounding box center [737, 372] width 845 height 597
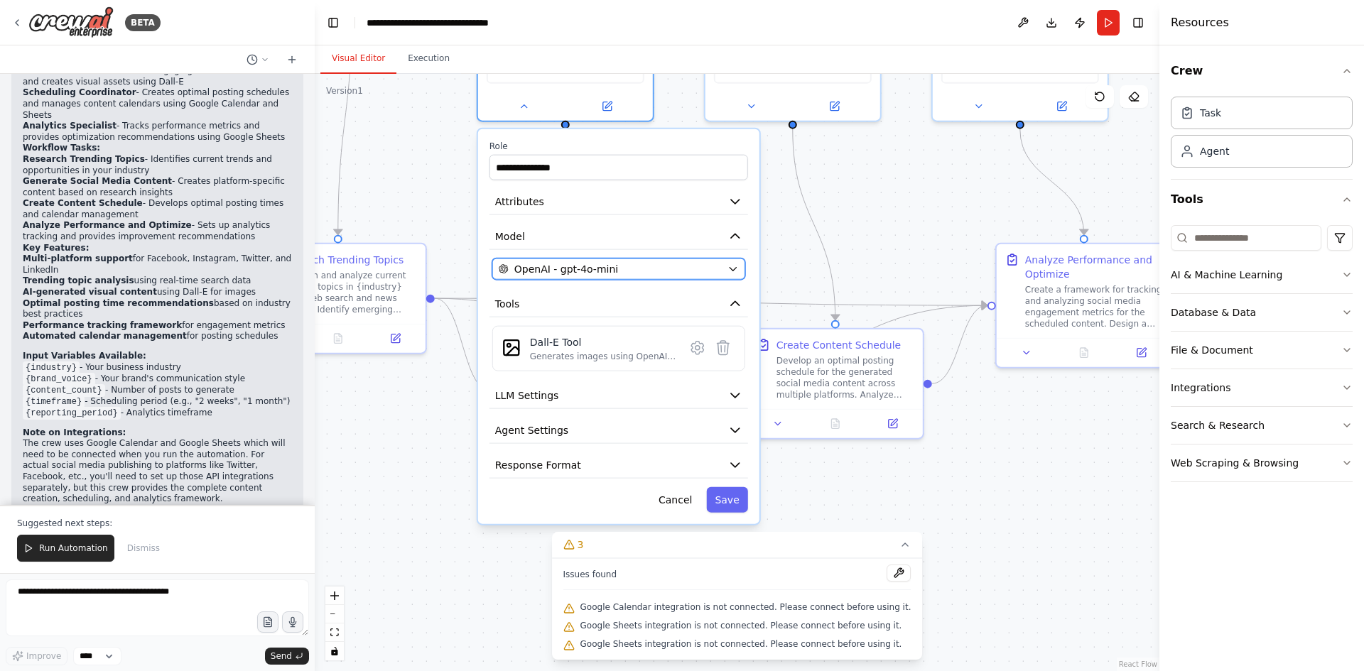
click at [727, 272] on icon "button" at bounding box center [732, 269] width 11 height 11
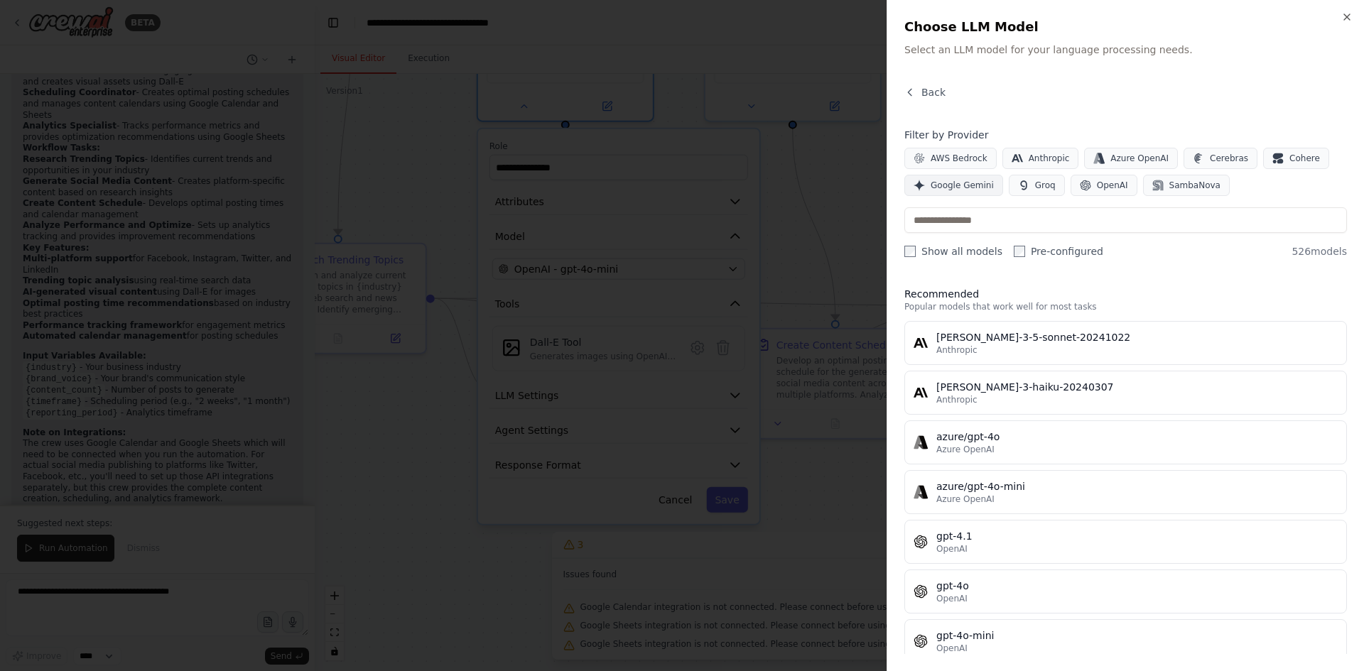
click at [960, 188] on span "Google Gemini" at bounding box center [962, 185] width 63 height 11
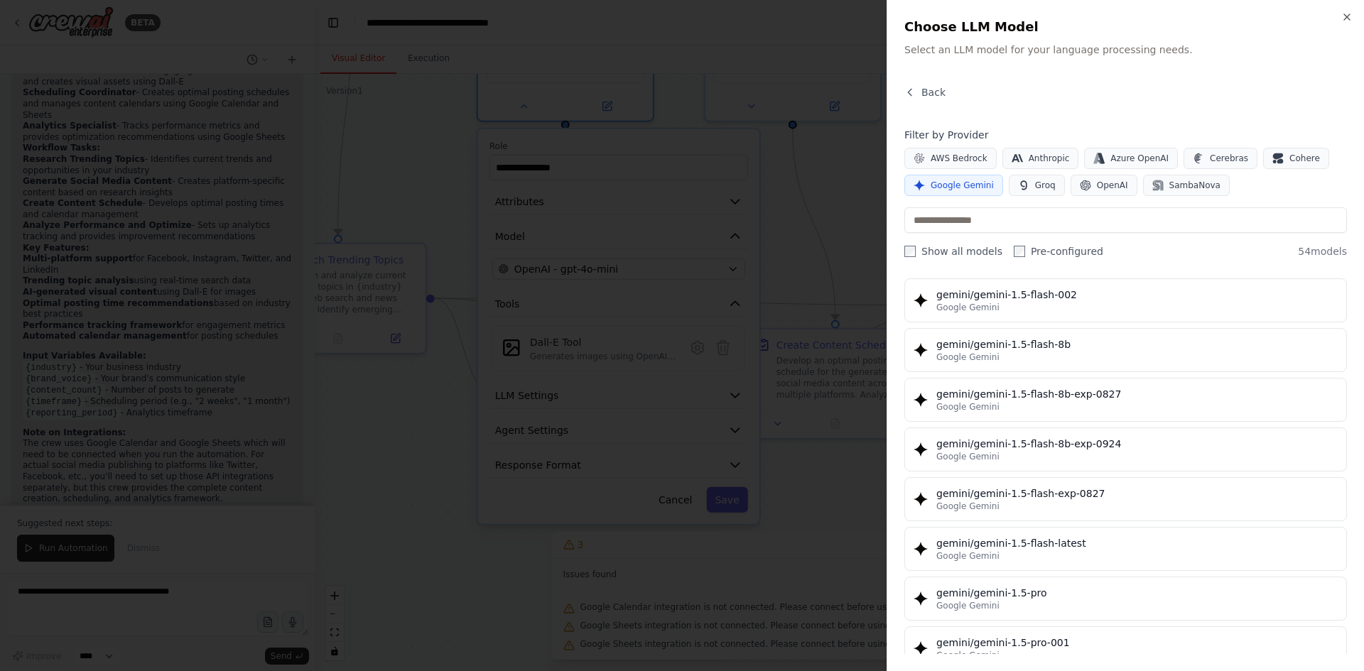
scroll to position [0, 0]
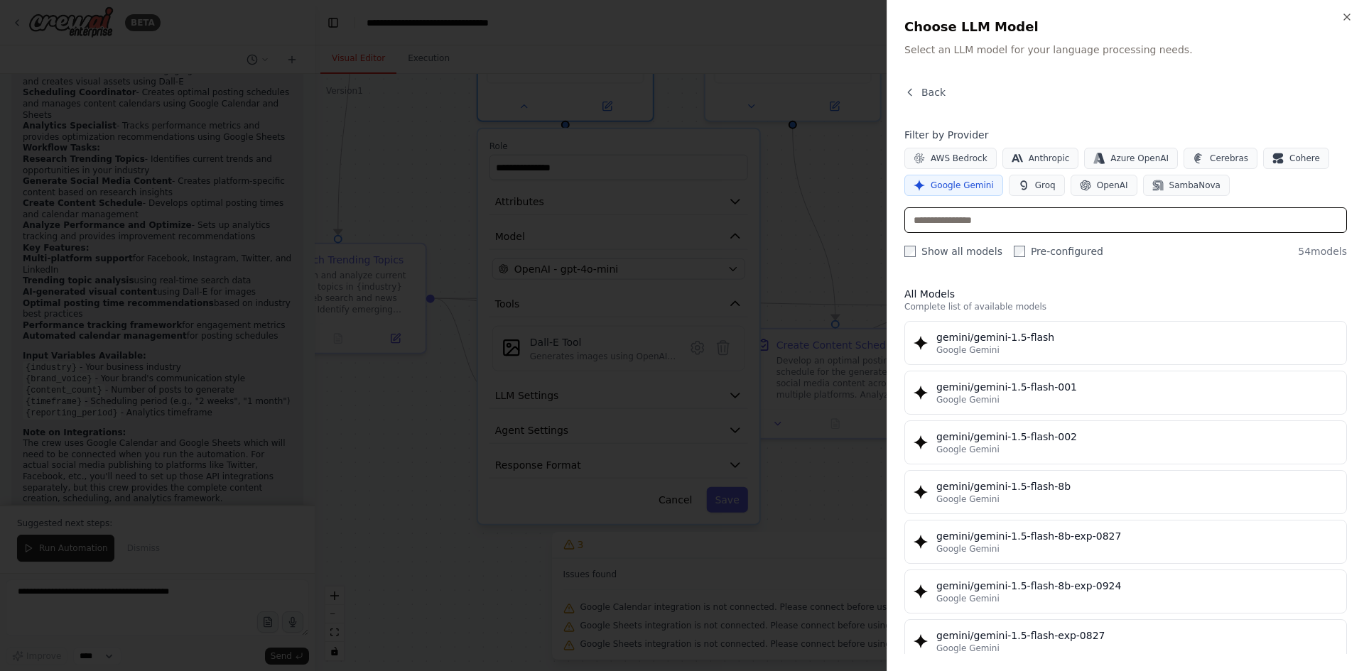
click at [997, 224] on input "text" at bounding box center [1125, 220] width 443 height 26
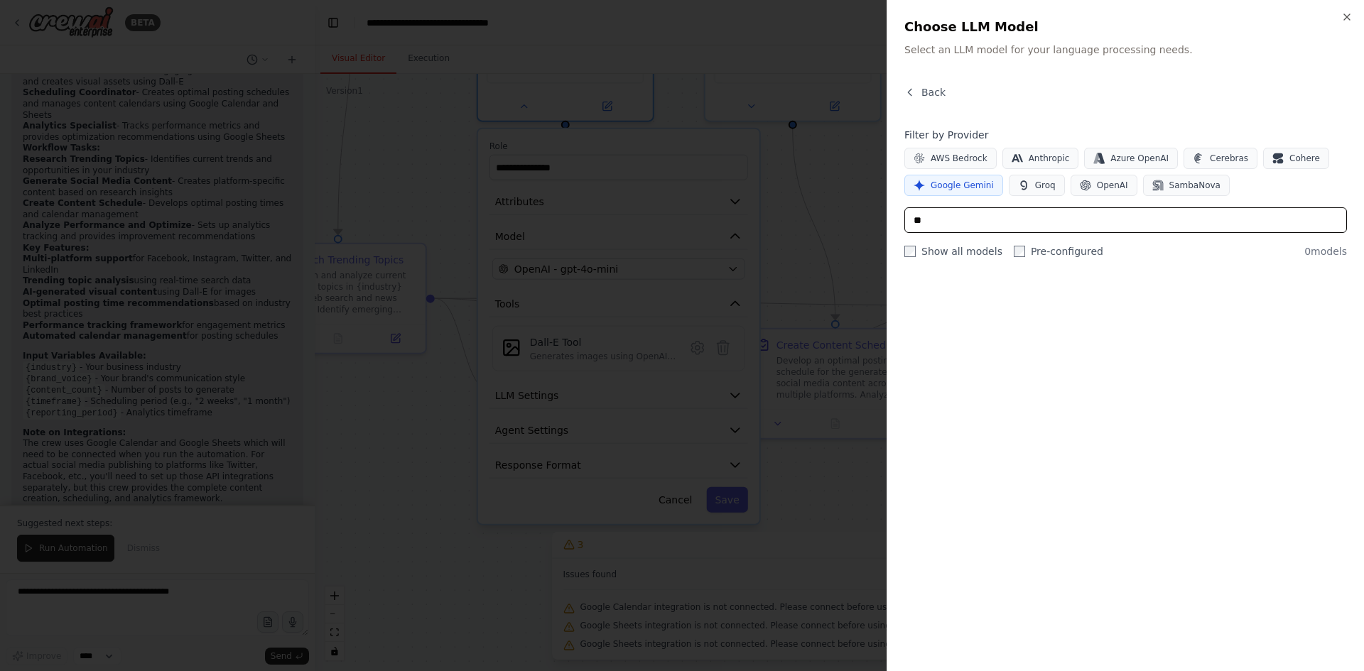
type input "*"
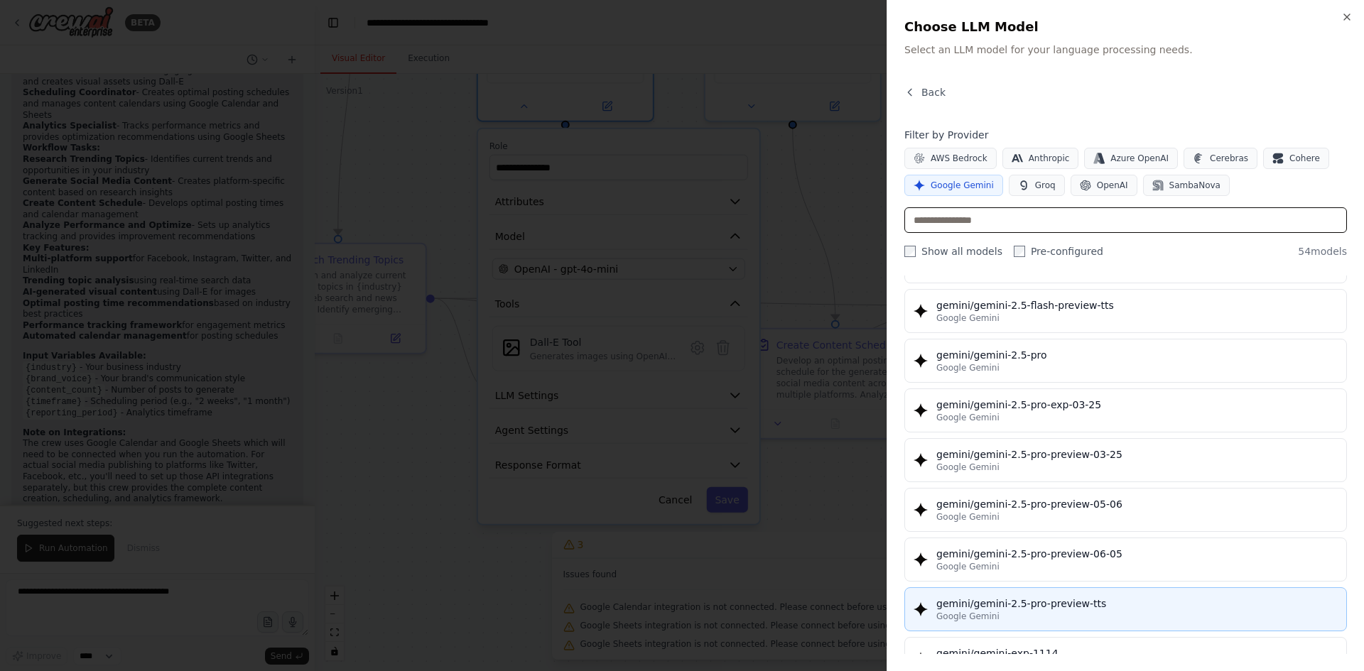
scroll to position [1505, 0]
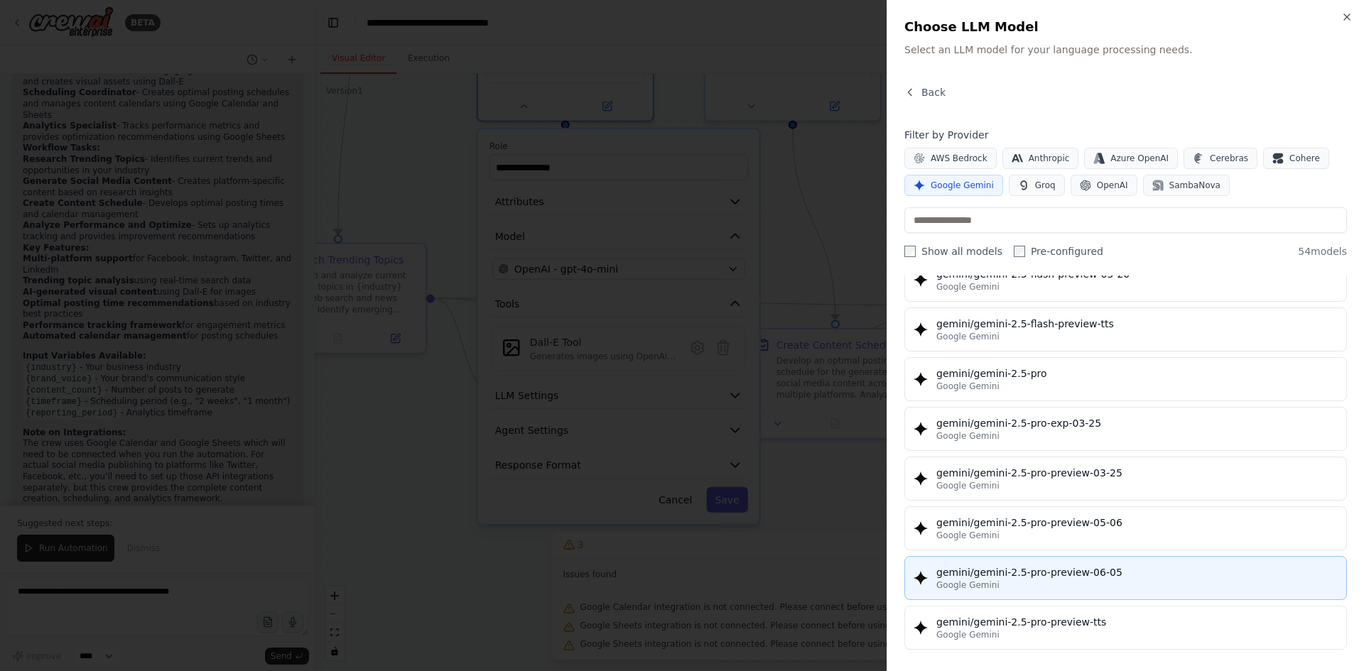
click at [1092, 573] on div "gemini/gemini-2.5-pro-preview-06-05" at bounding box center [1136, 572] width 401 height 14
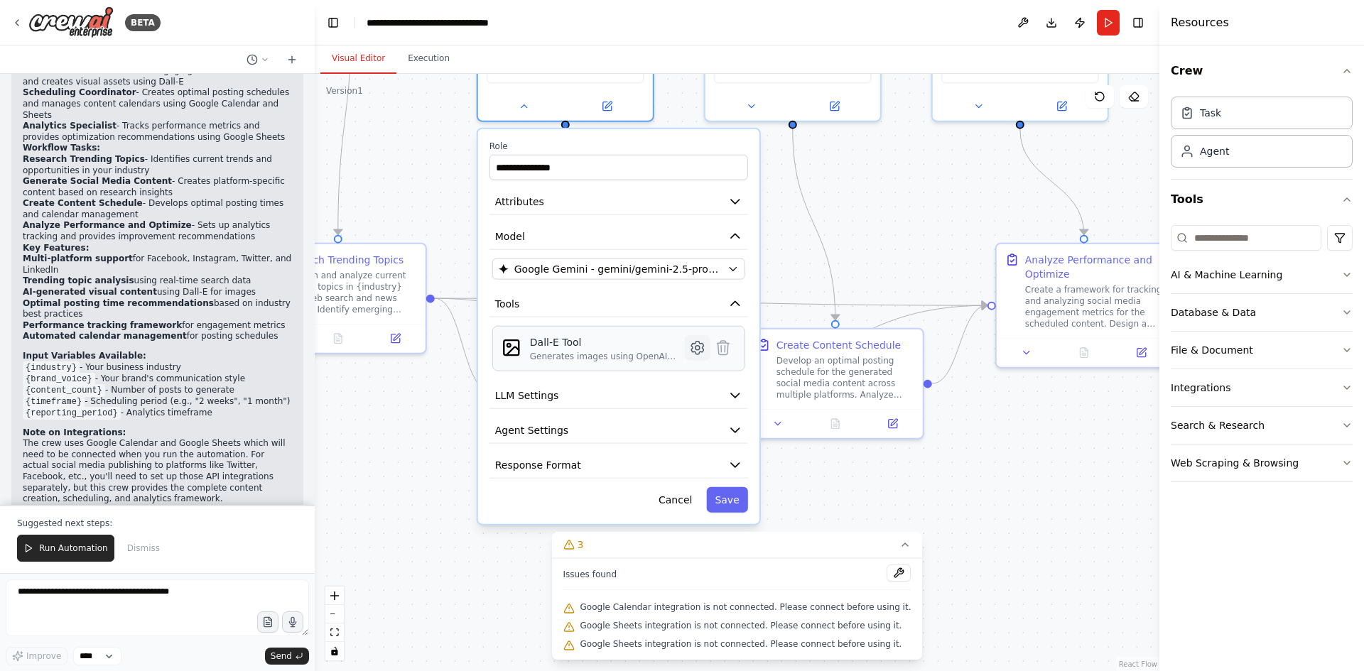
click at [693, 353] on icon at bounding box center [697, 348] width 17 height 17
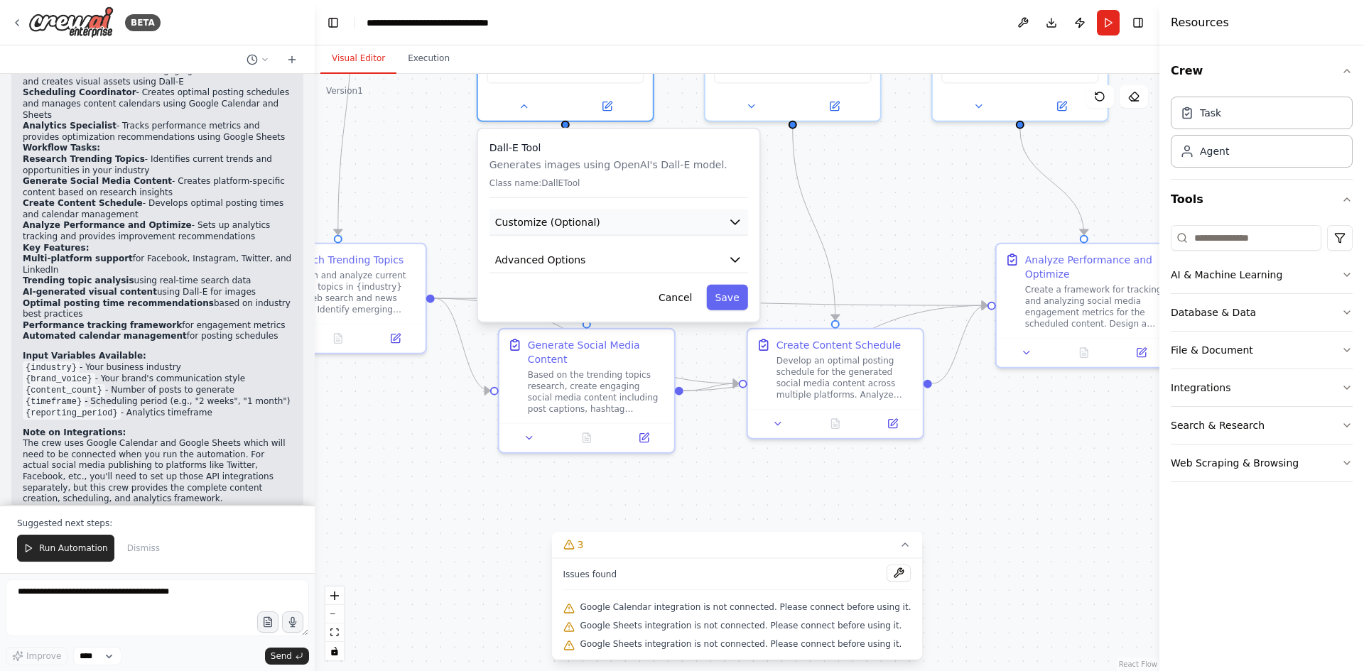
click at [724, 222] on button "Customize (Optional)" at bounding box center [618, 223] width 259 height 26
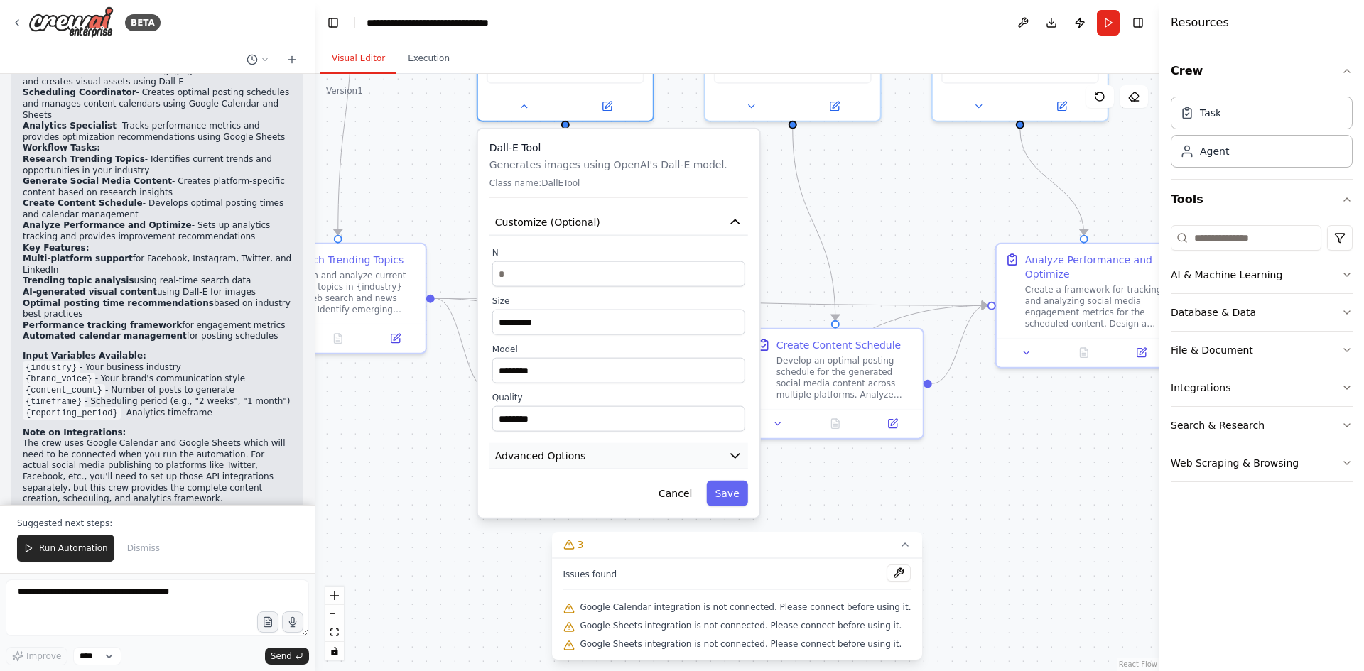
click at [726, 453] on button "Advanced Options" at bounding box center [618, 456] width 259 height 26
click at [740, 454] on icon "button" at bounding box center [735, 456] width 14 height 14
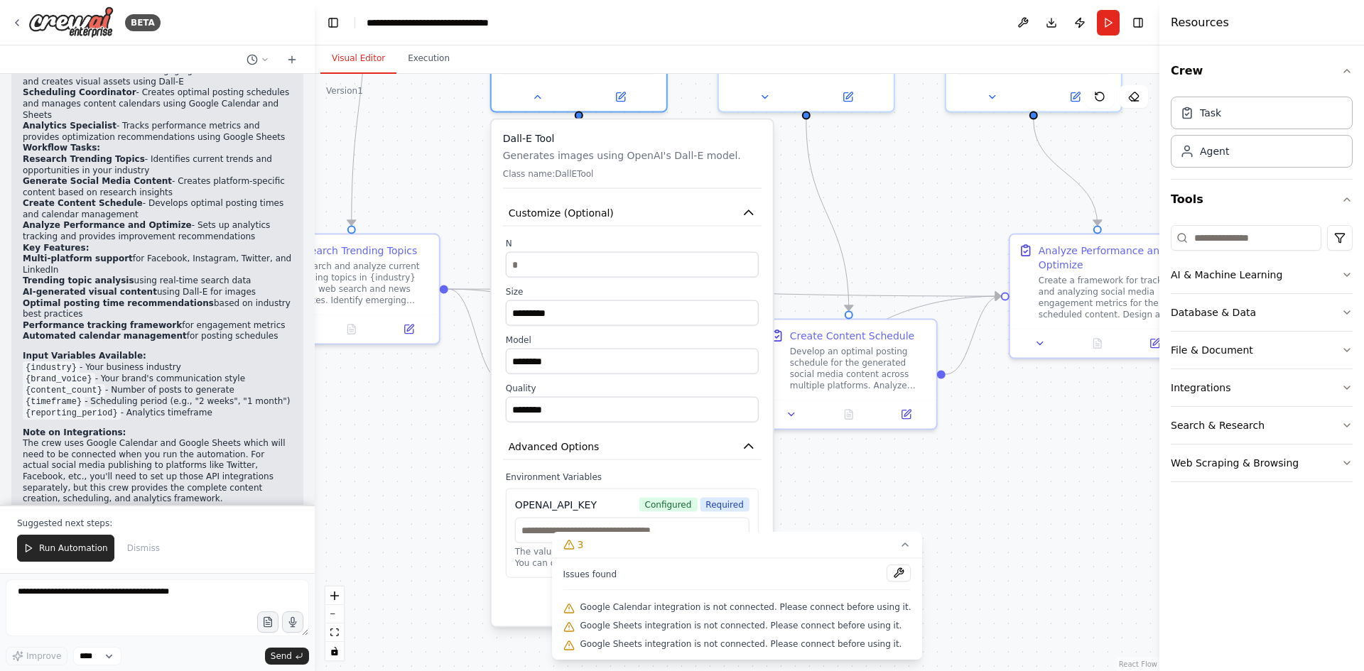
drag, startPoint x: 837, startPoint y: 507, endPoint x: 851, endPoint y: 498, distance: 16.9
click at [851, 498] on div ".deletable-edge-delete-btn { width: 20px; height: 20px; border: 0px solid #ffff…" at bounding box center [737, 372] width 845 height 597
click at [851, 500] on div ".deletable-edge-delete-btn { width: 20px; height: 20px; border: 0px solid #ffff…" at bounding box center [737, 372] width 845 height 597
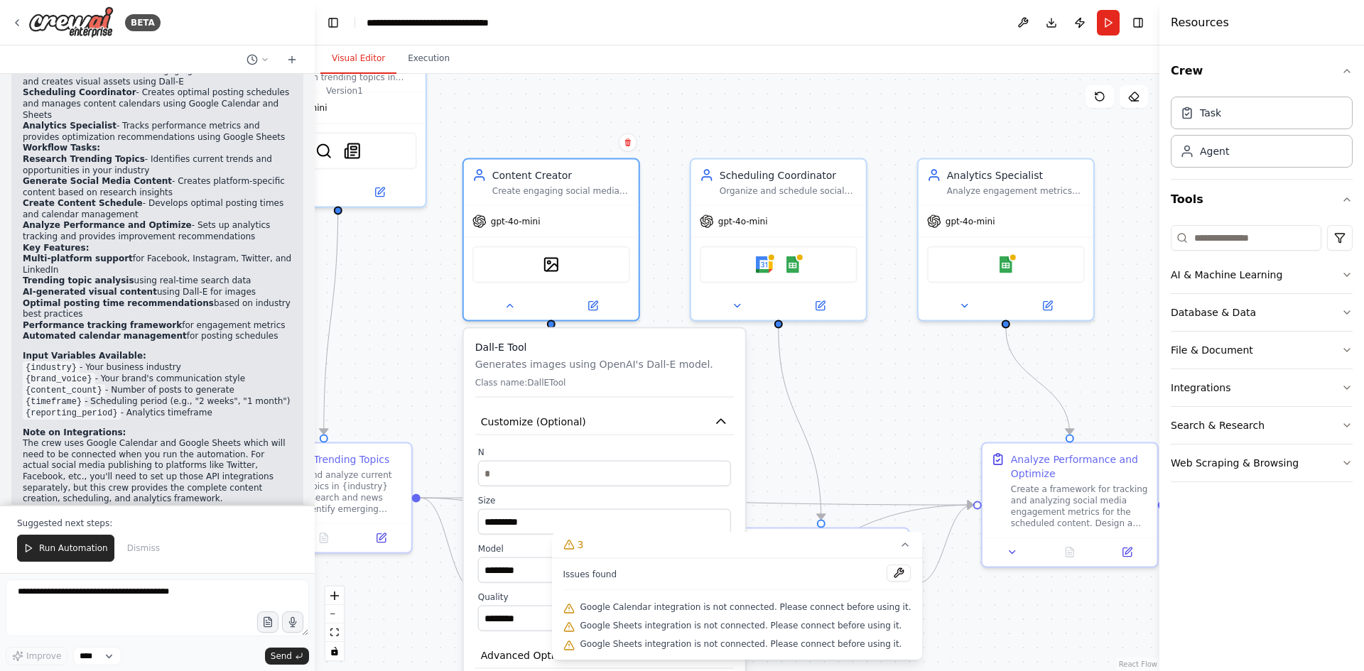
drag, startPoint x: 794, startPoint y: 163, endPoint x: 766, endPoint y: 357, distance: 196.0
click at [766, 358] on div ".deletable-edge-delete-btn { width: 20px; height: 20px; border: 0px solid #ffff…" at bounding box center [737, 372] width 845 height 597
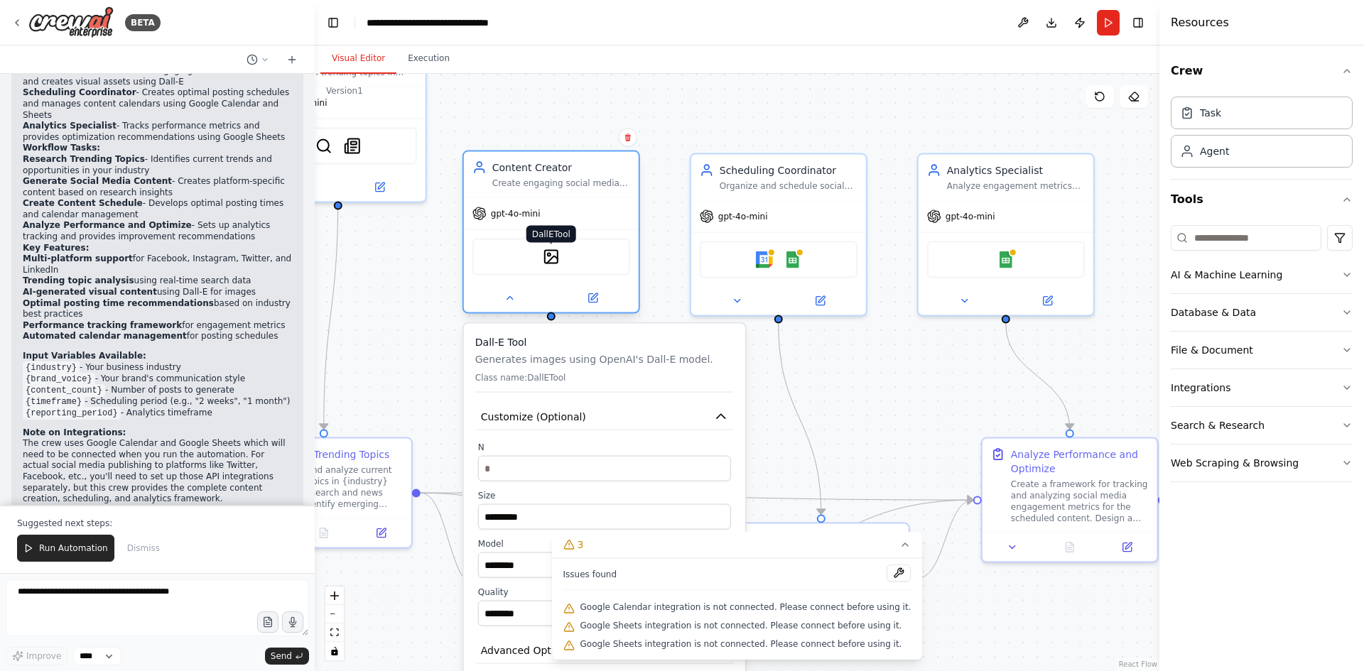
click at [546, 249] on img at bounding box center [551, 257] width 17 height 17
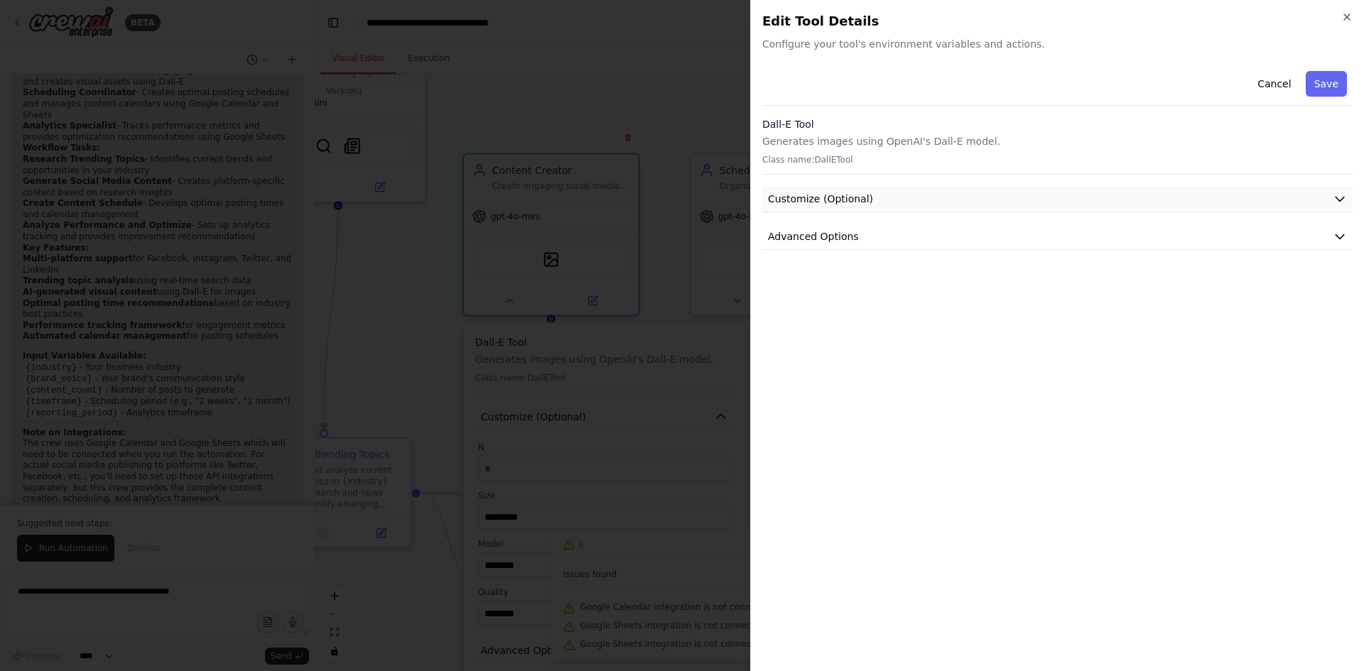
click at [862, 202] on span "Customize (Optional)" at bounding box center [820, 199] width 105 height 14
click at [852, 438] on button "Advanced Options" at bounding box center [1057, 433] width 590 height 26
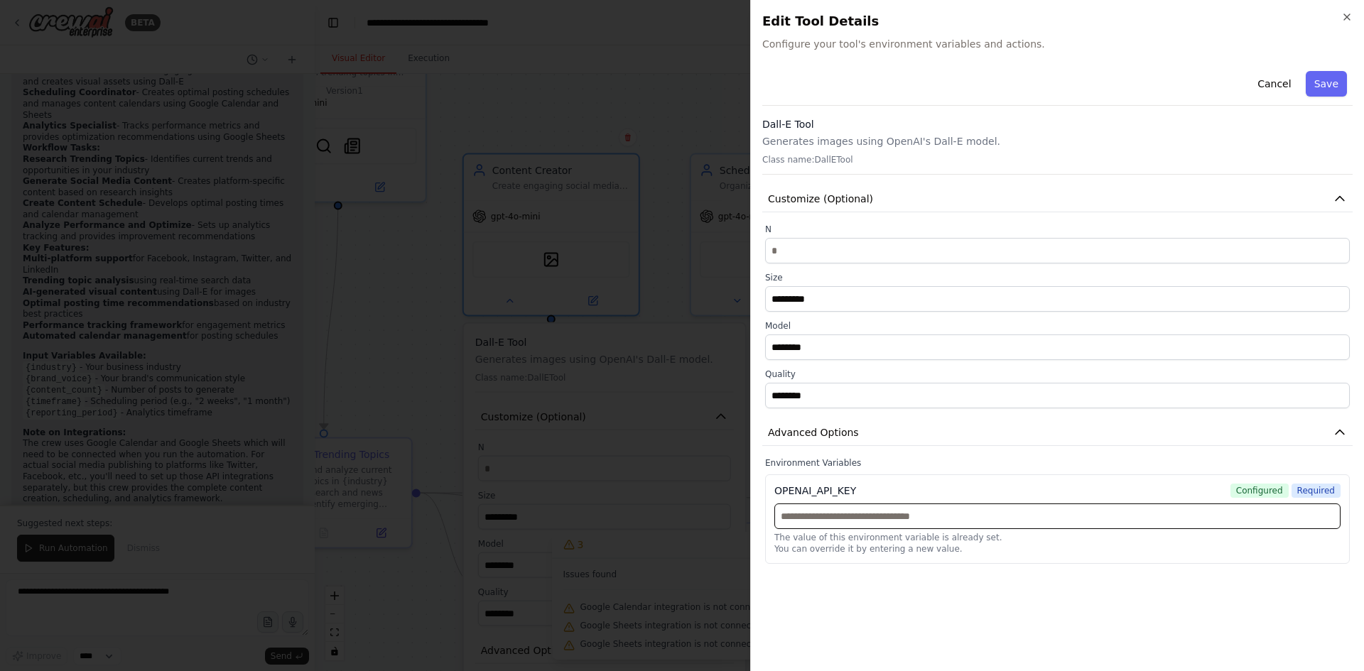
paste input "**********"
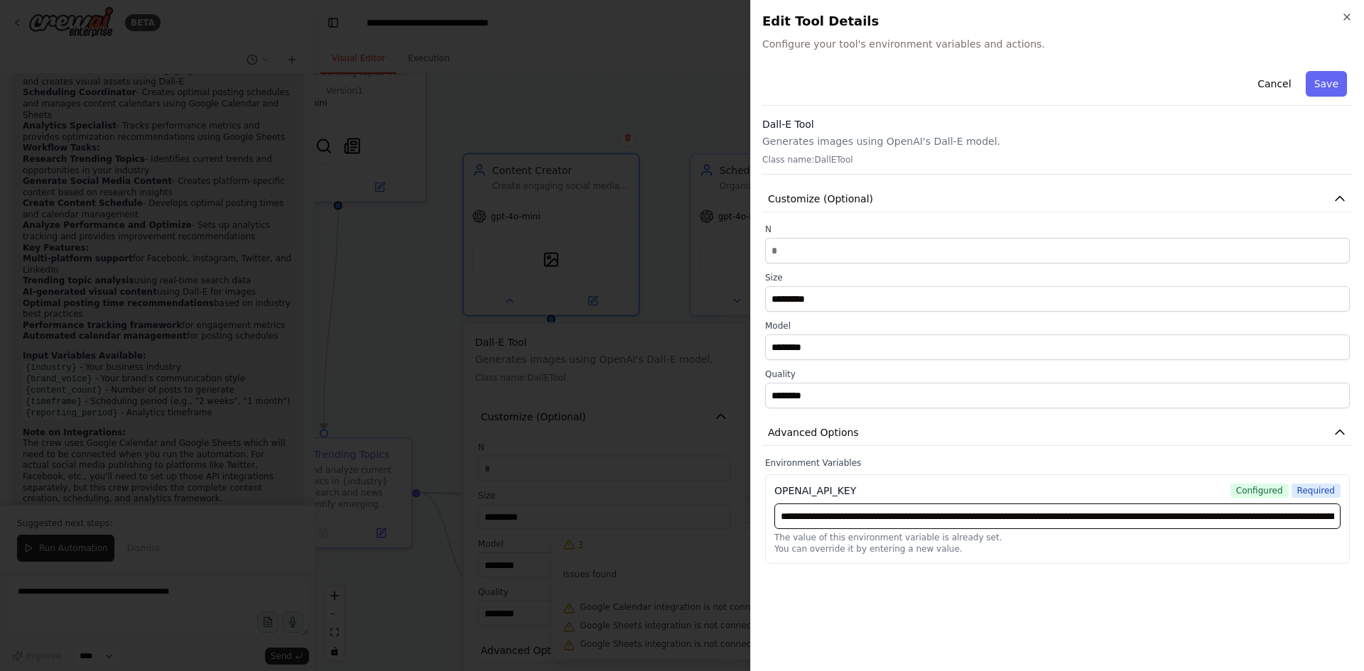
scroll to position [0, 305]
type input "**********"
click at [1318, 83] on button "Save" at bounding box center [1326, 84] width 41 height 26
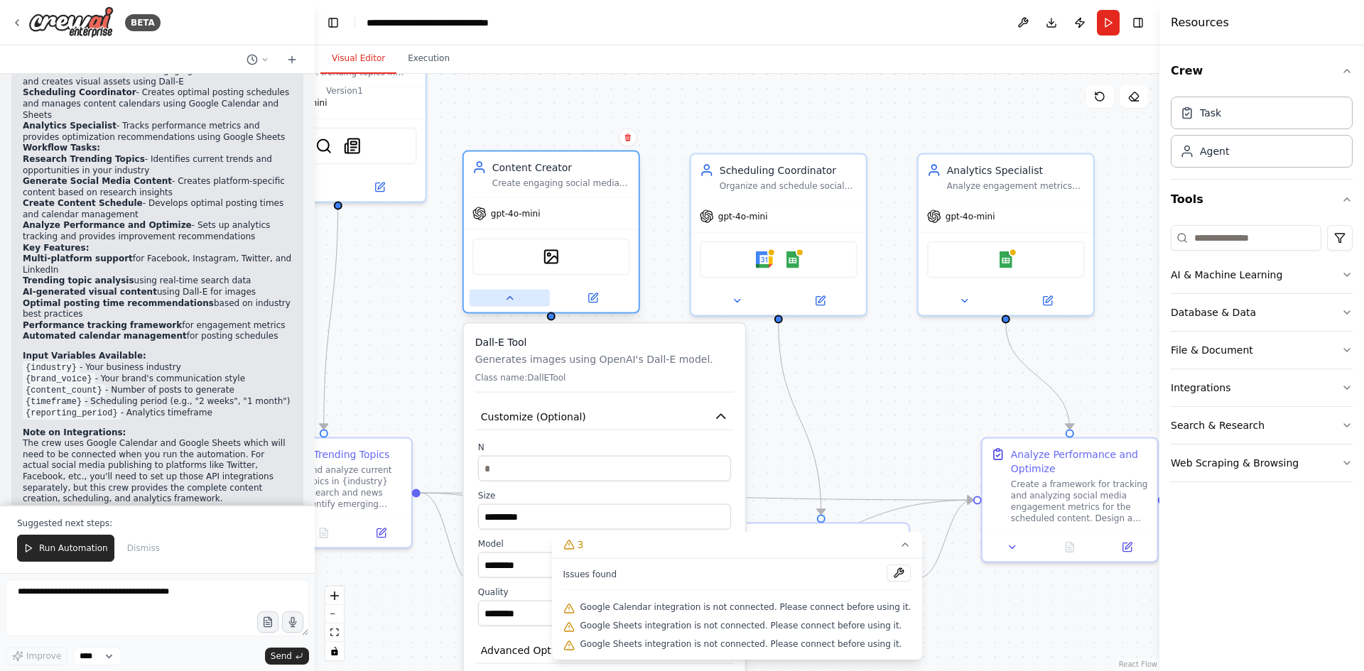
click at [511, 304] on button at bounding box center [510, 298] width 80 height 17
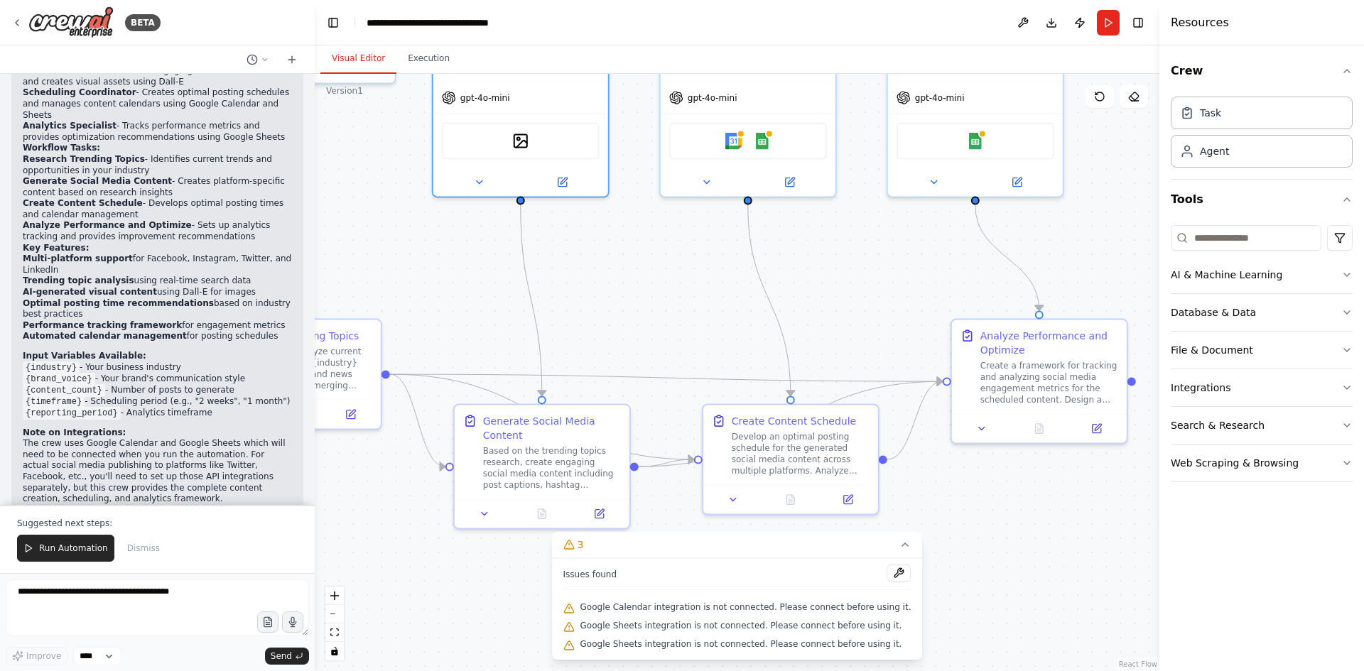
drag, startPoint x: 686, startPoint y: 368, endPoint x: 630, endPoint y: 252, distance: 128.7
click at [630, 252] on div ".deletable-edge-delete-btn { width: 20px; height: 20px; border: 0px solid #ffff…" at bounding box center [737, 372] width 845 height 597
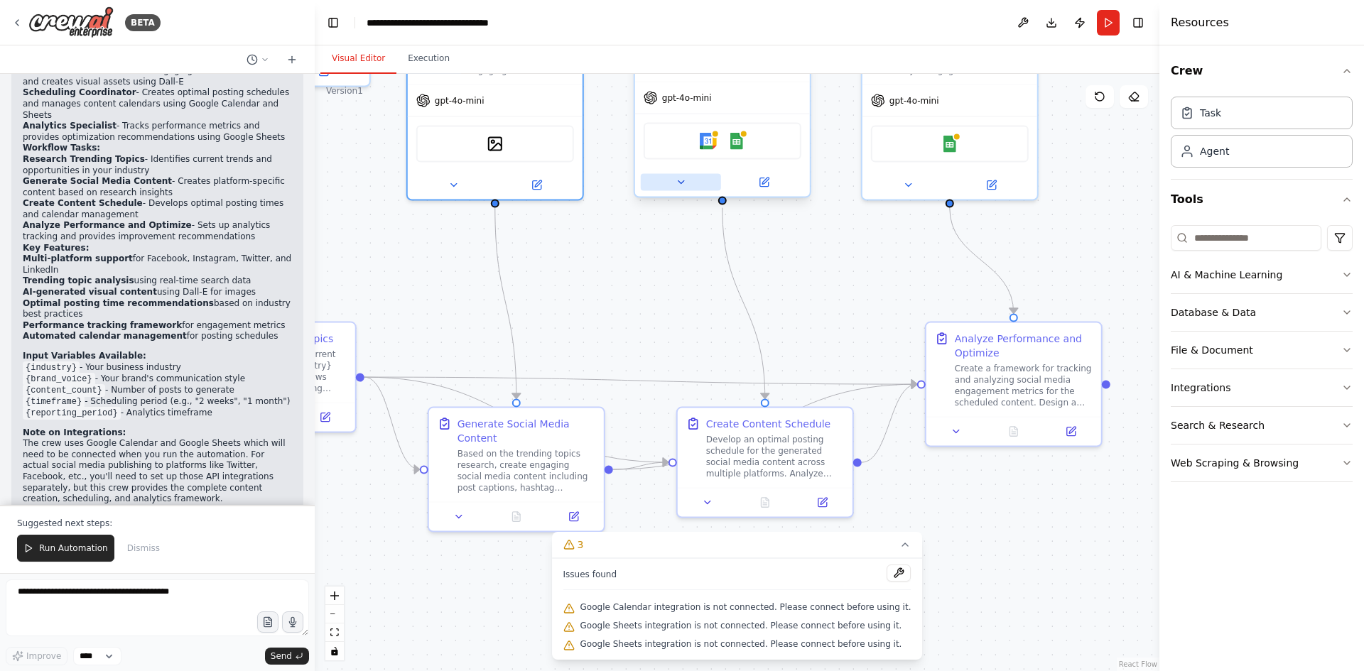
click at [683, 181] on icon at bounding box center [681, 182] width 6 height 3
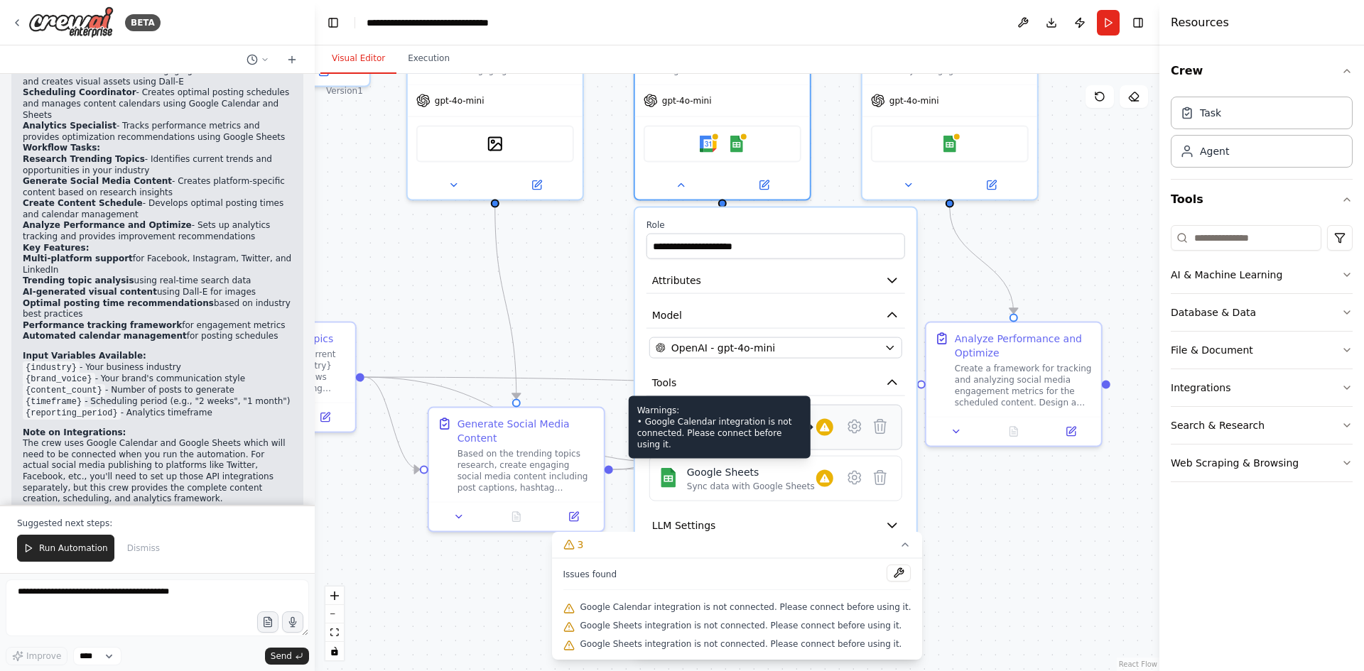
click at [826, 430] on icon at bounding box center [824, 427] width 9 height 9
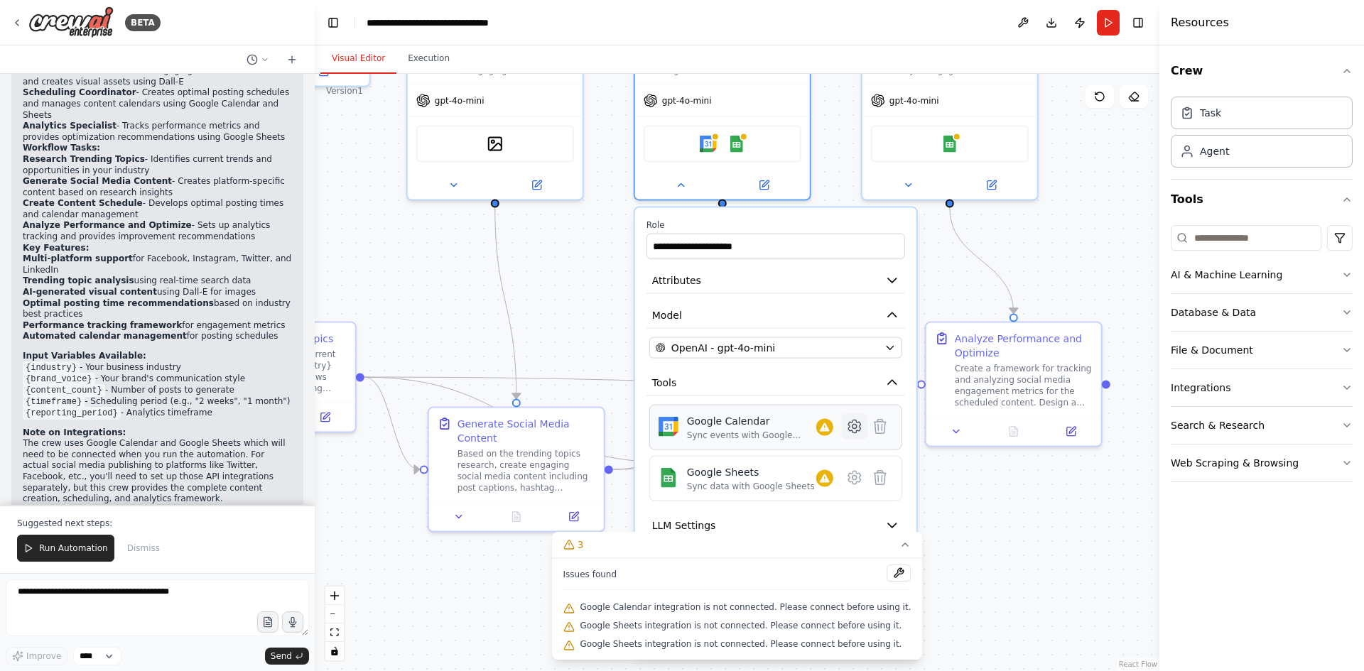
click at [852, 431] on icon at bounding box center [854, 427] width 12 height 13
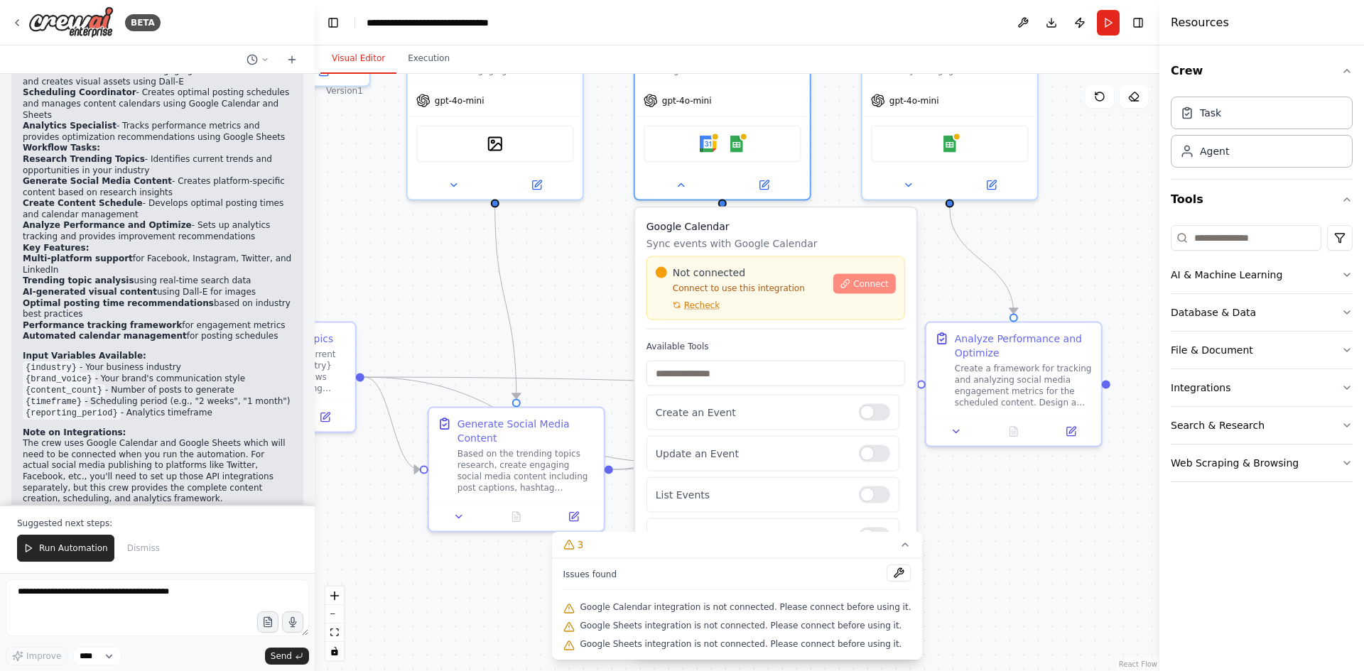
click at [860, 286] on span "Connect" at bounding box center [871, 283] width 36 height 11
click at [695, 309] on span "Recheck" at bounding box center [702, 305] width 36 height 11
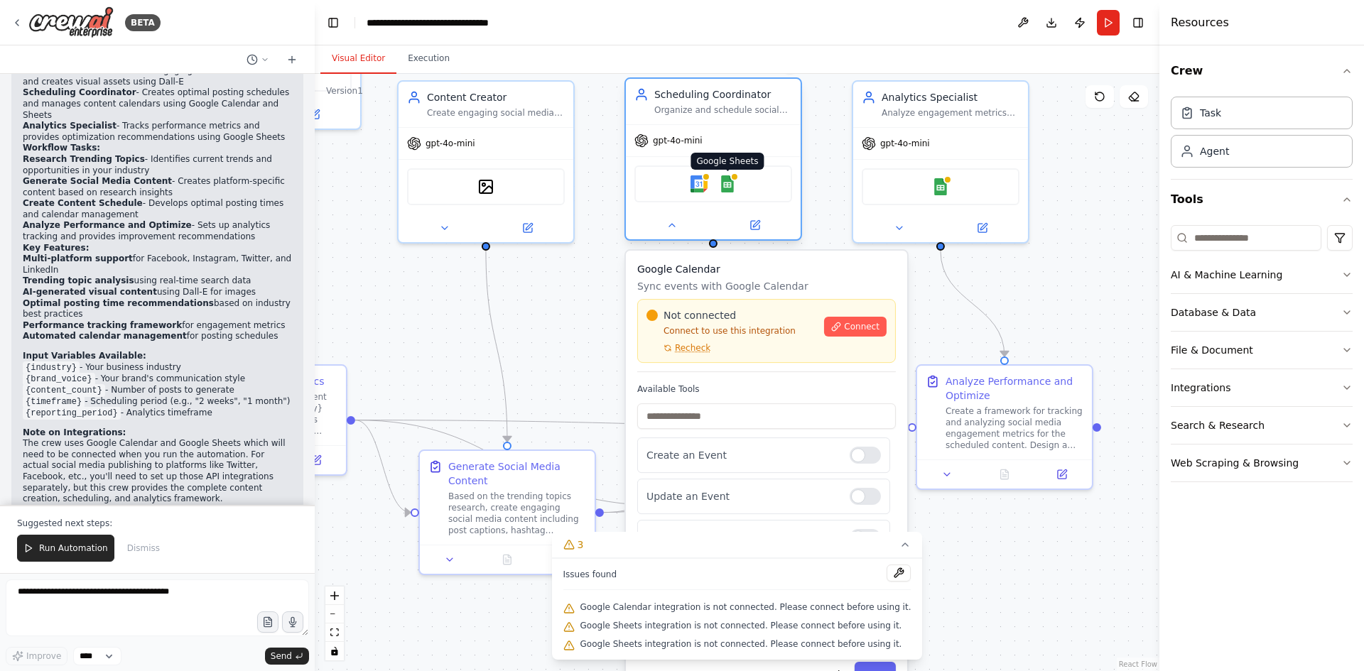
click at [729, 181] on img at bounding box center [727, 183] width 17 height 17
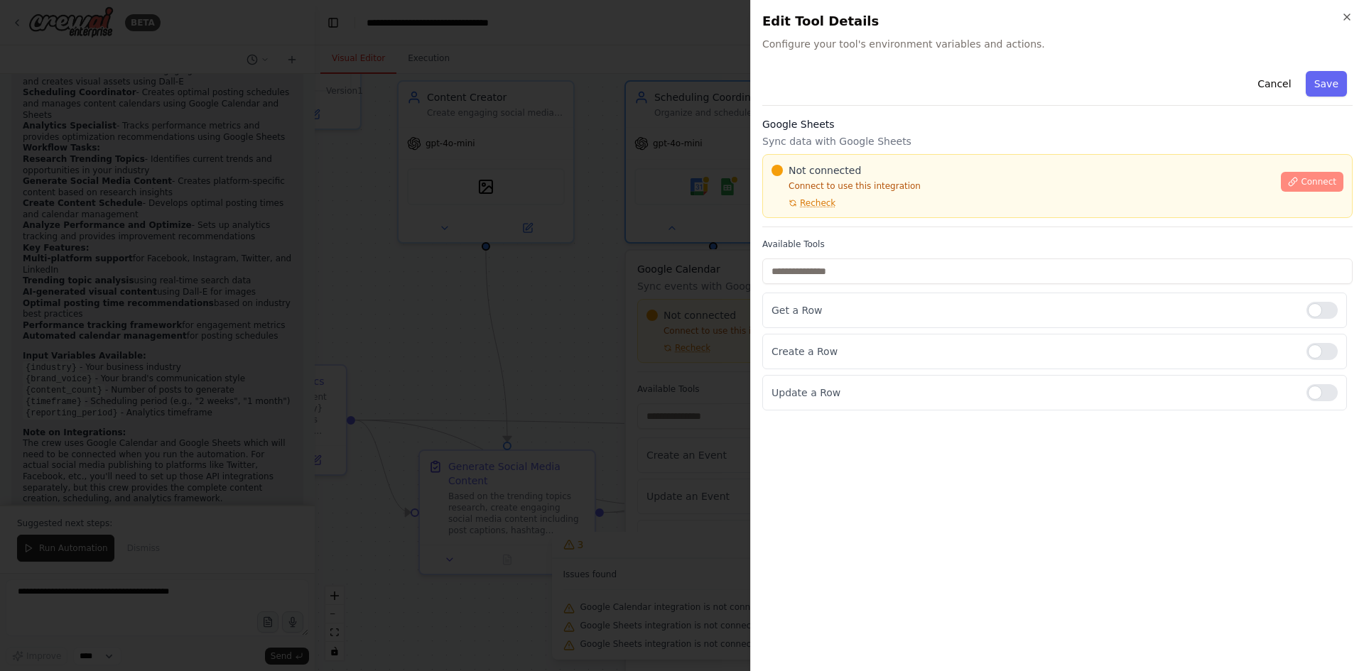
click at [1323, 178] on span "Connect" at bounding box center [1319, 181] width 36 height 11
click at [811, 201] on span "Recheck" at bounding box center [818, 202] width 36 height 11
click at [1282, 84] on button "Cancel" at bounding box center [1274, 84] width 50 height 26
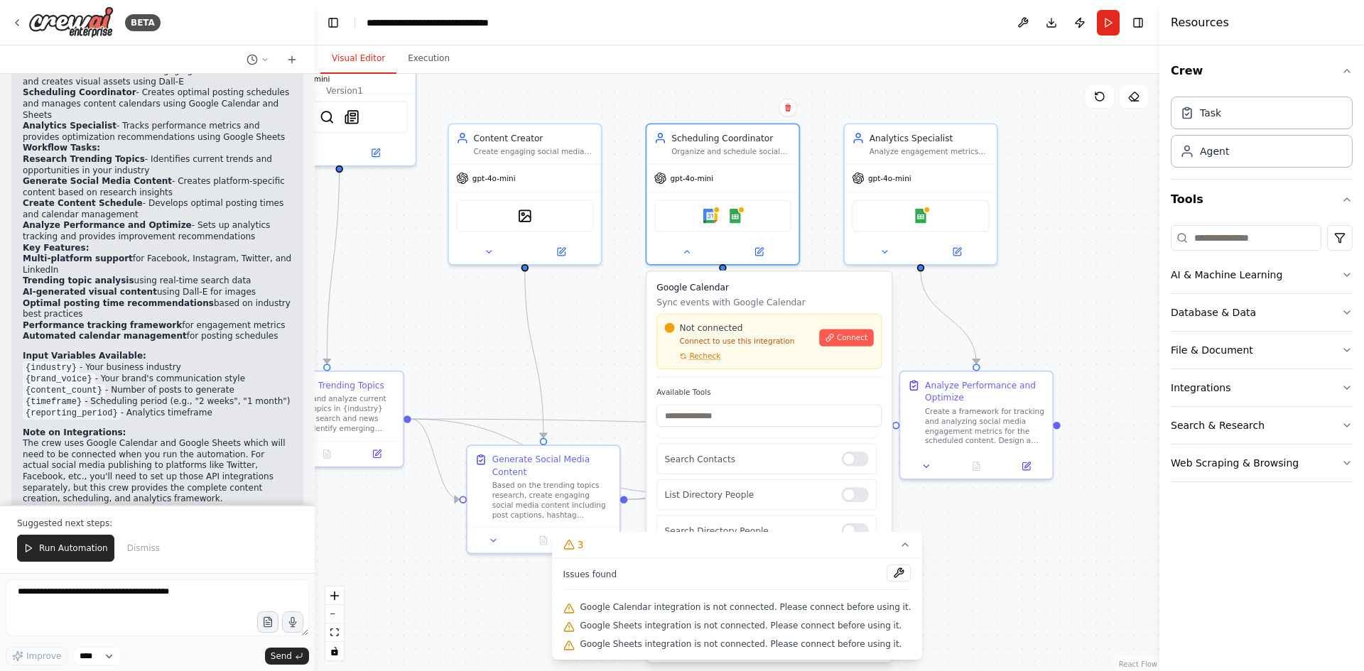
scroll to position [276, 0]
click at [887, 572] on button at bounding box center [899, 573] width 24 height 17
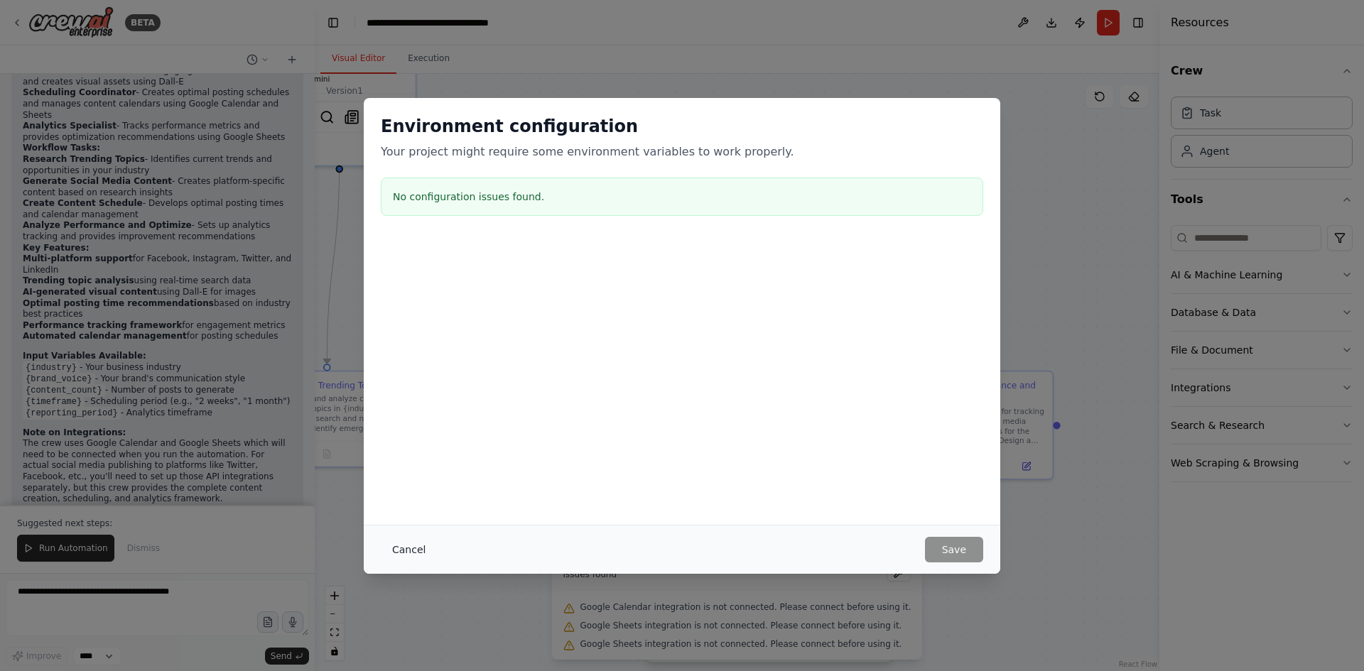
click at [411, 545] on button "Cancel" at bounding box center [409, 550] width 56 height 26
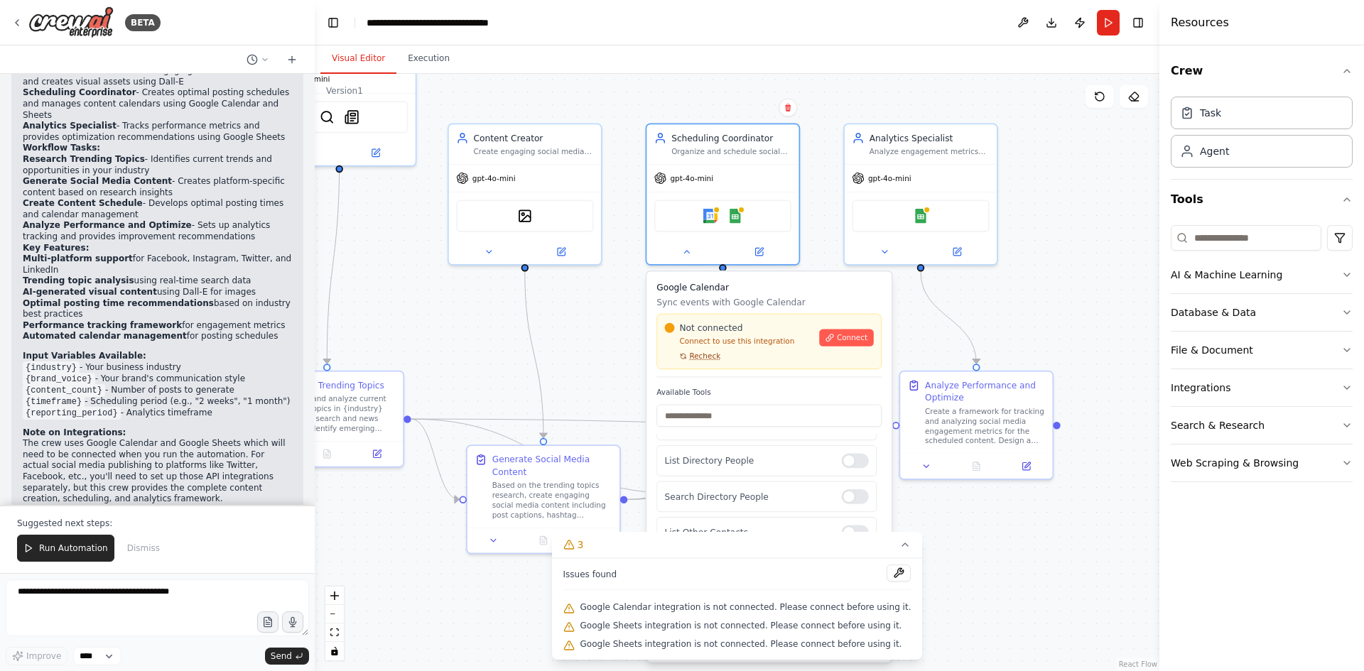
click at [703, 357] on span "Recheck" at bounding box center [704, 357] width 31 height 10
click at [855, 337] on span "Connect" at bounding box center [852, 338] width 31 height 10
click at [725, 215] on div "Google Calendar Google Sheets" at bounding box center [722, 213] width 137 height 32
click at [933, 214] on div "Google Sheets" at bounding box center [920, 213] width 137 height 32
click at [924, 215] on img at bounding box center [921, 213] width 15 height 15
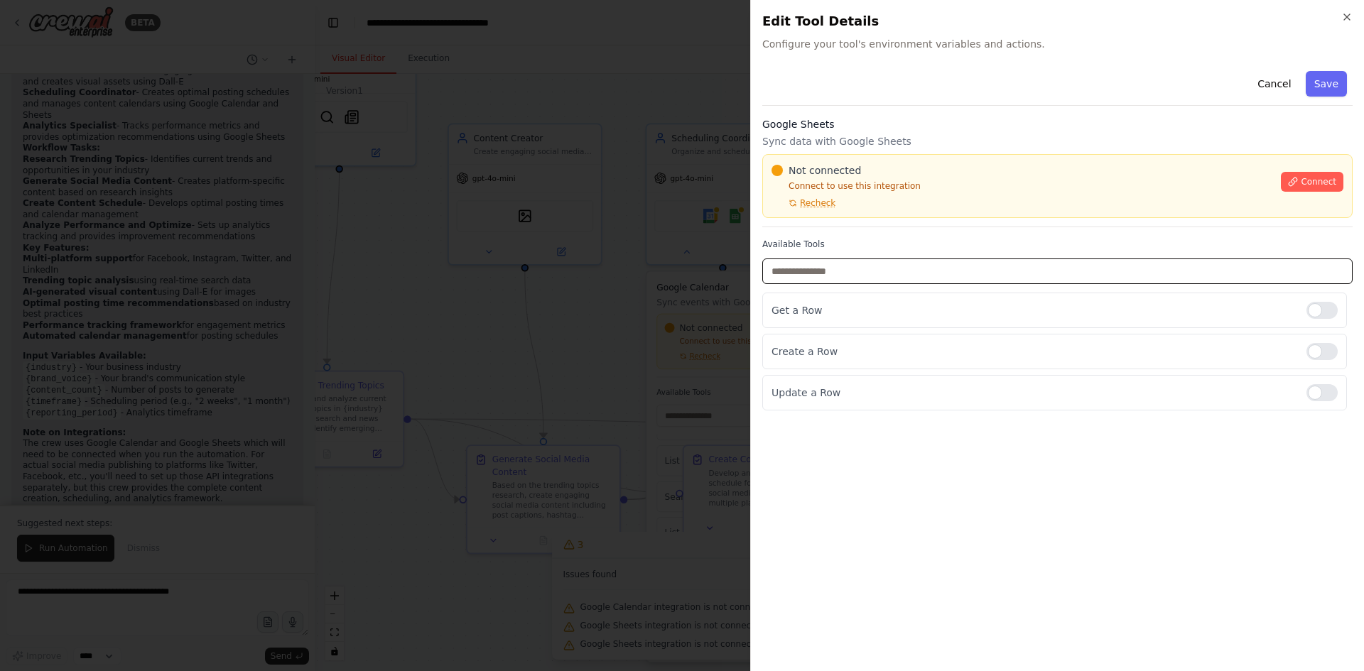
click at [870, 275] on input "text" at bounding box center [1057, 272] width 590 height 26
type input "*"
click at [1315, 175] on button "Connect" at bounding box center [1312, 182] width 63 height 20
click at [1279, 82] on button "Cancel" at bounding box center [1274, 84] width 50 height 26
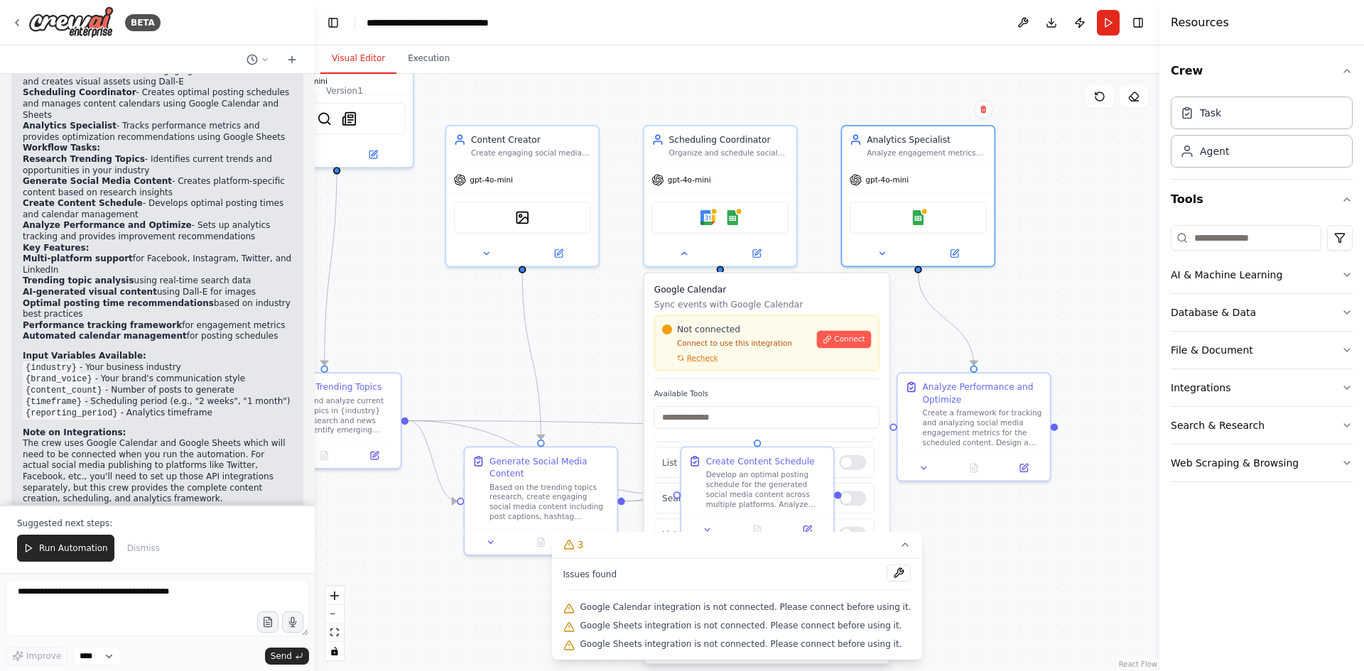
click at [1037, 308] on div ".deletable-edge-delete-btn { width: 20px; height: 20px; border: 0px solid #ffff…" at bounding box center [737, 372] width 845 height 597
click at [673, 248] on button at bounding box center [684, 250] width 70 height 15
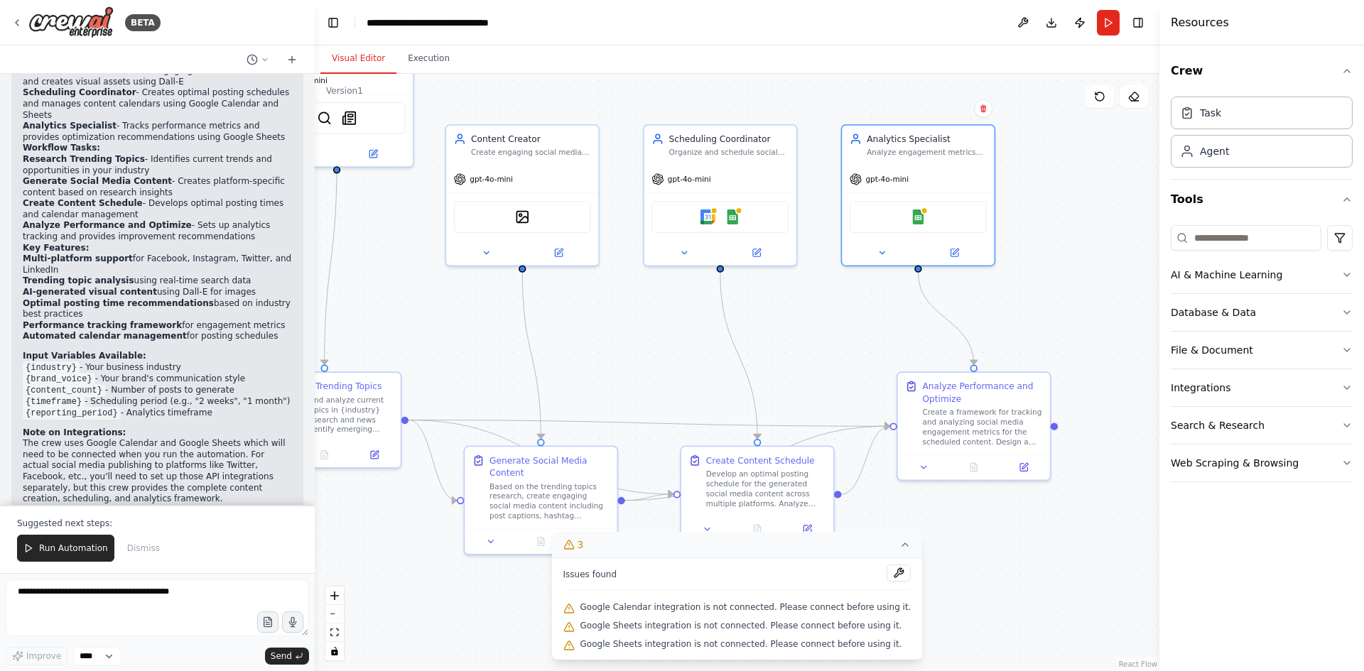
click at [899, 550] on icon at bounding box center [904, 544] width 11 height 11
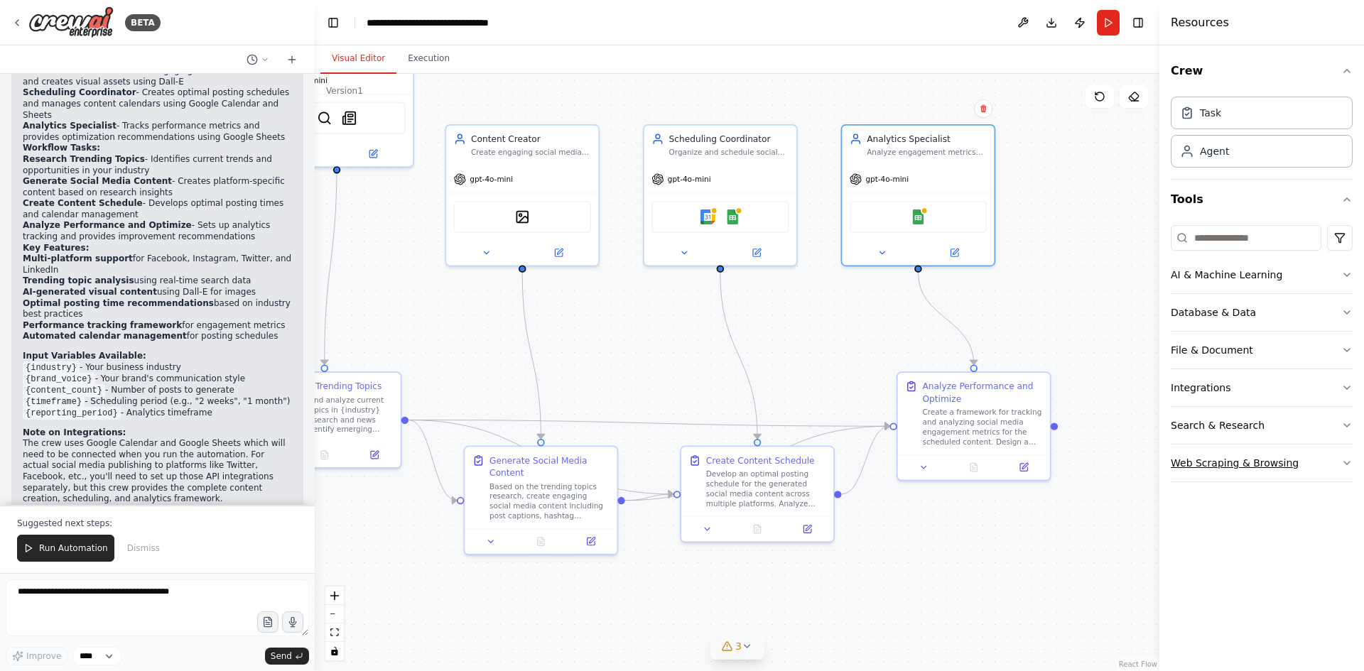
click at [1309, 470] on button "Web Scraping & Browsing" at bounding box center [1262, 463] width 182 height 37
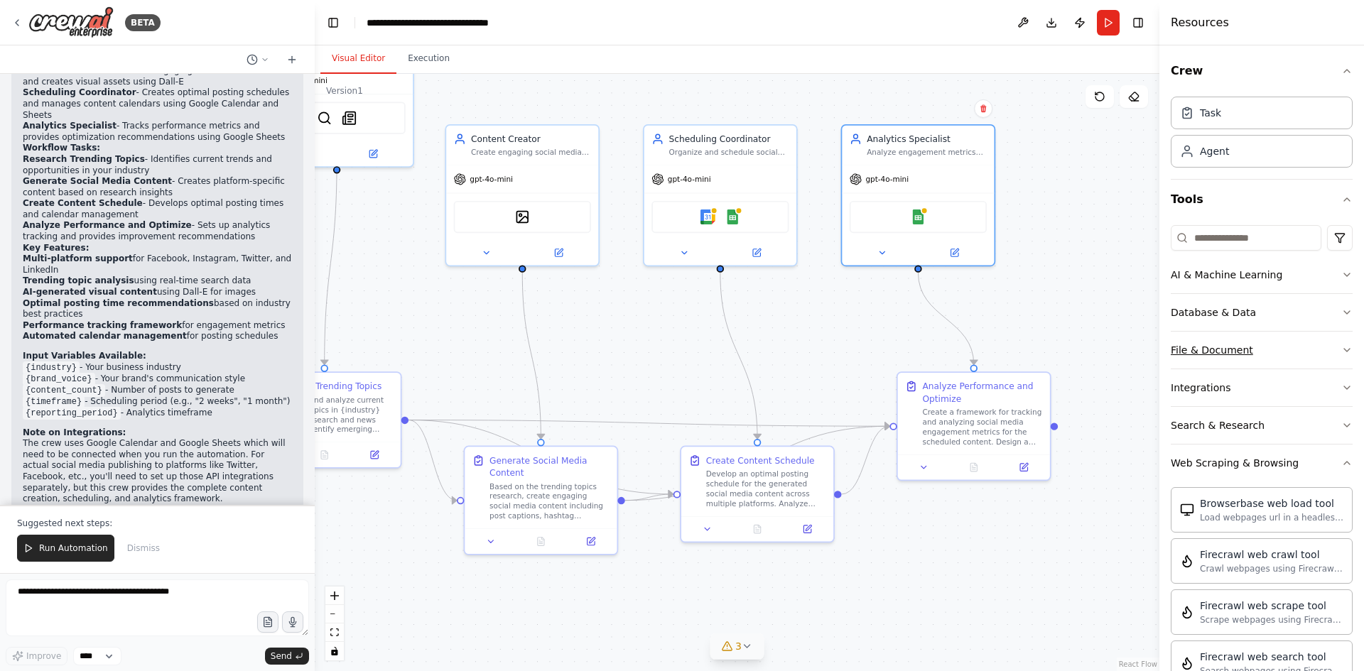
click at [1266, 353] on button "File & Document" at bounding box center [1262, 350] width 182 height 37
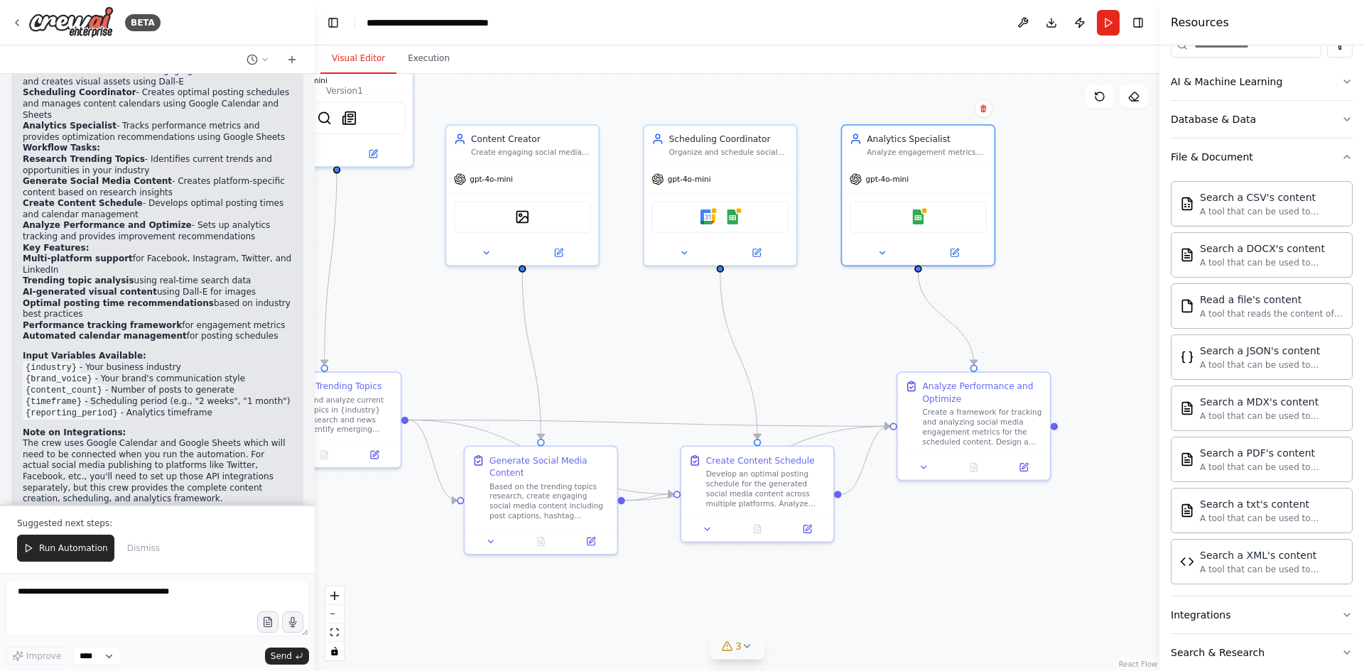
scroll to position [0, 0]
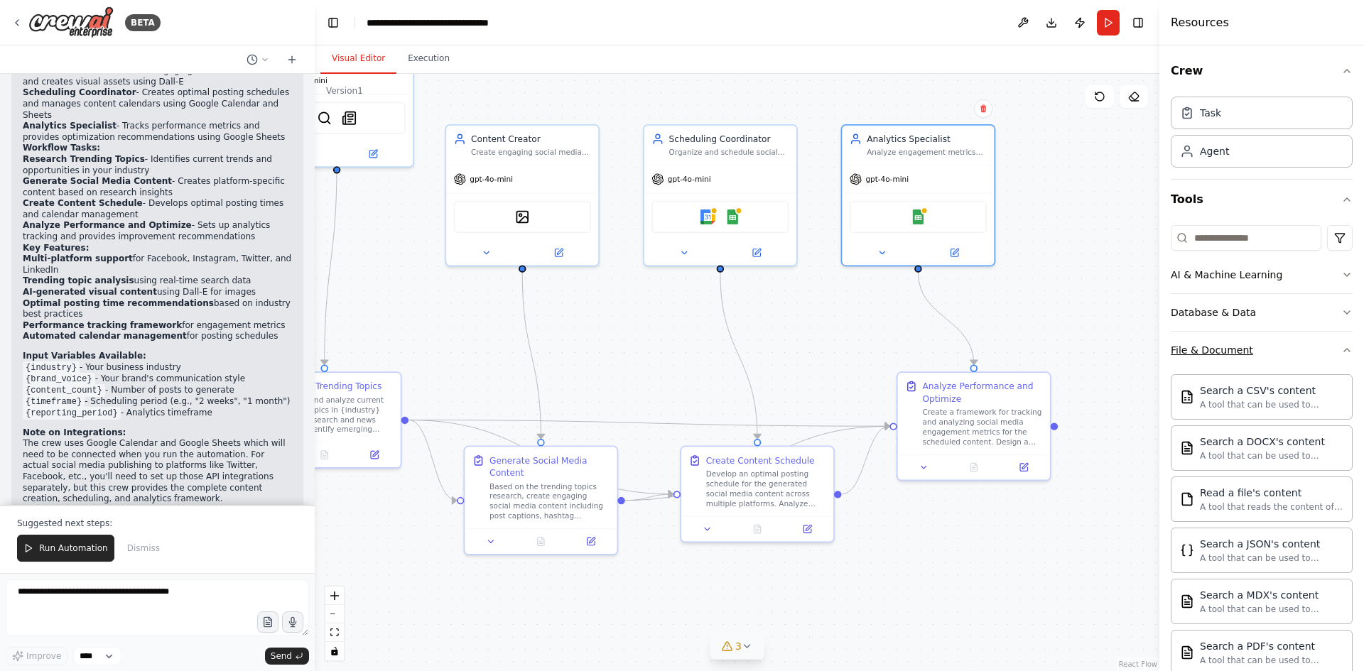
click at [1252, 358] on button "File & Document" at bounding box center [1262, 350] width 182 height 37
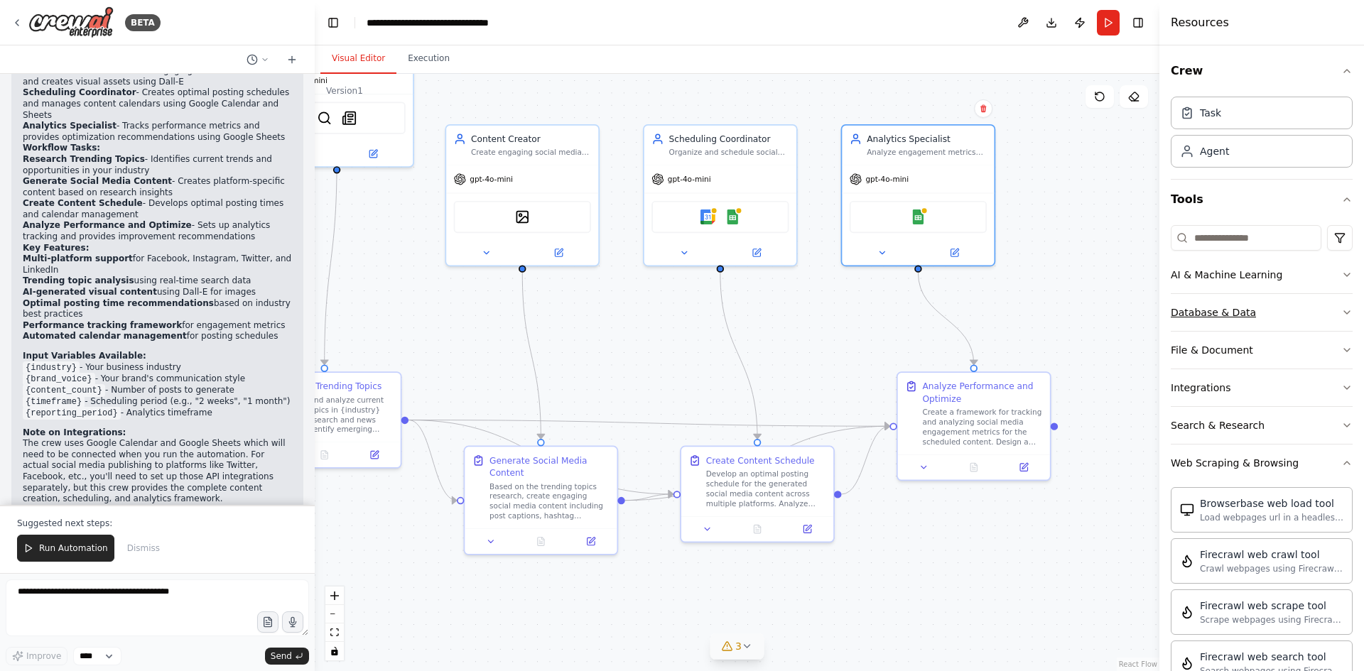
click at [1231, 317] on div "Database & Data" at bounding box center [1213, 312] width 85 height 14
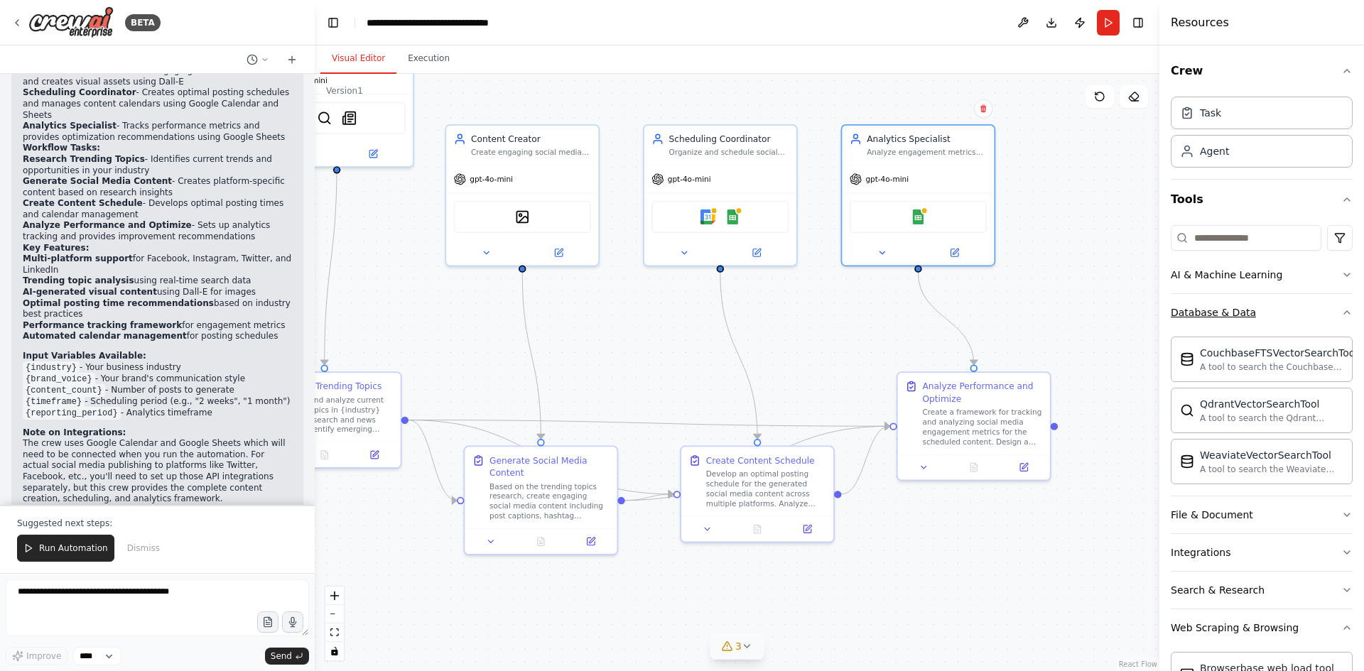
click at [1230, 316] on div "Database & Data" at bounding box center [1213, 312] width 85 height 14
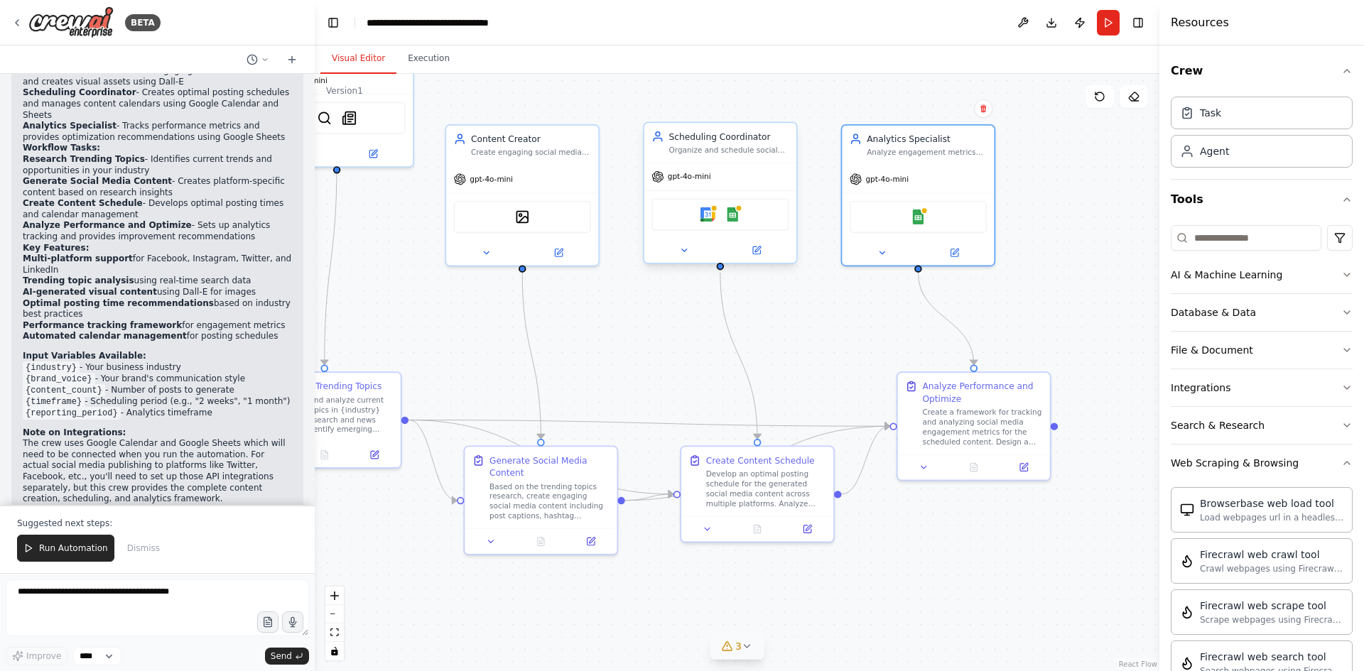
click at [728, 224] on div "Google Calendar Google Sheets" at bounding box center [719, 214] width 137 height 32
click at [681, 255] on icon at bounding box center [684, 251] width 10 height 10
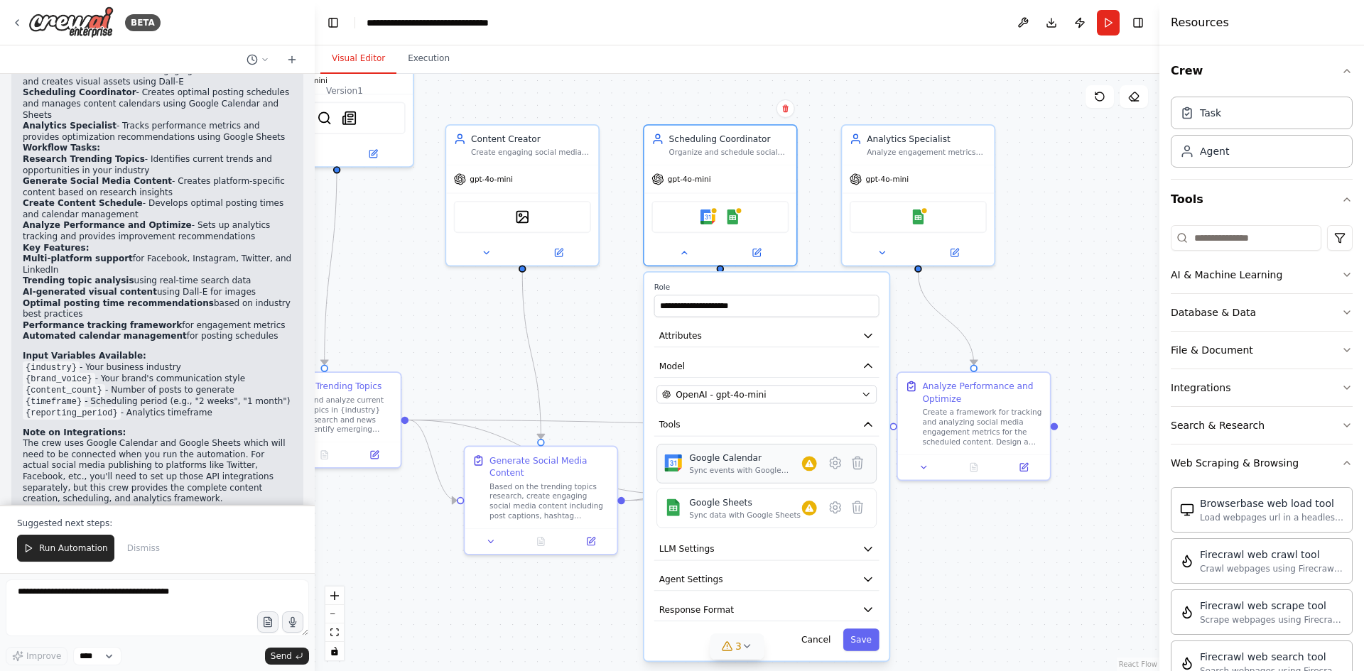
click at [833, 475] on div "Google Calendar Sync events with Google Calendar" at bounding box center [766, 463] width 204 height 23
click at [837, 466] on icon at bounding box center [835, 462] width 11 height 11
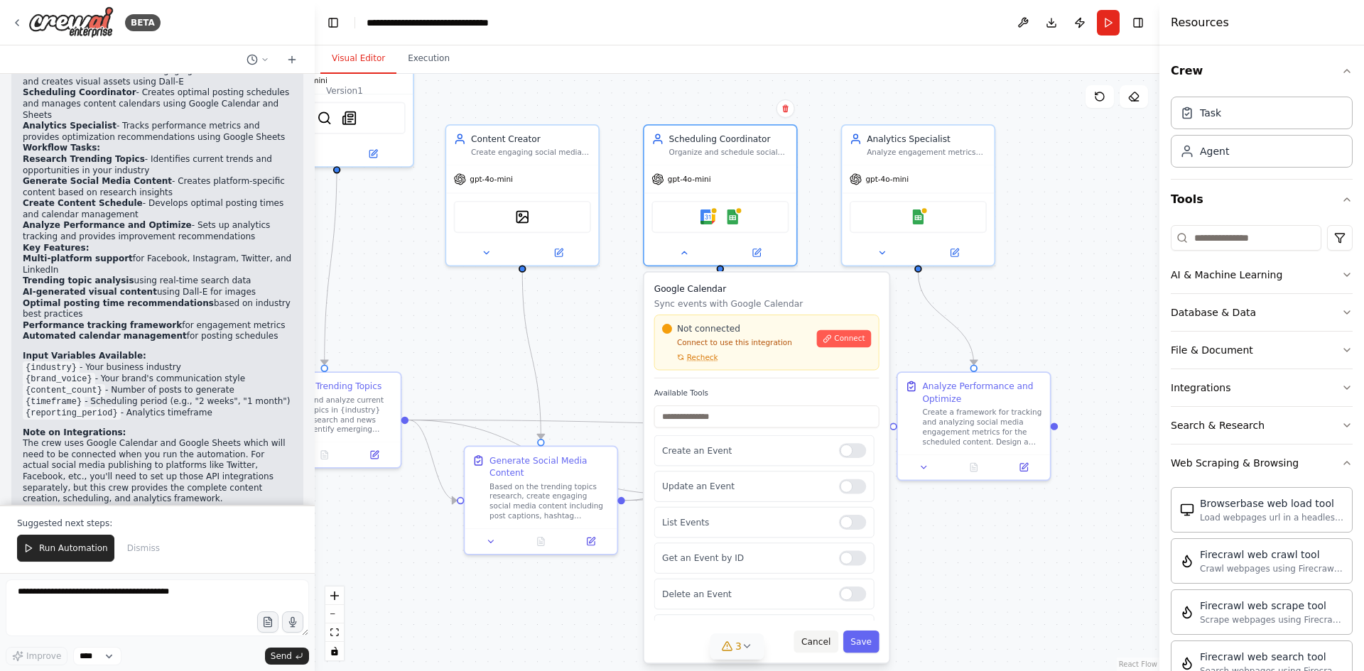
click at [813, 641] on button "Cancel" at bounding box center [816, 642] width 44 height 22
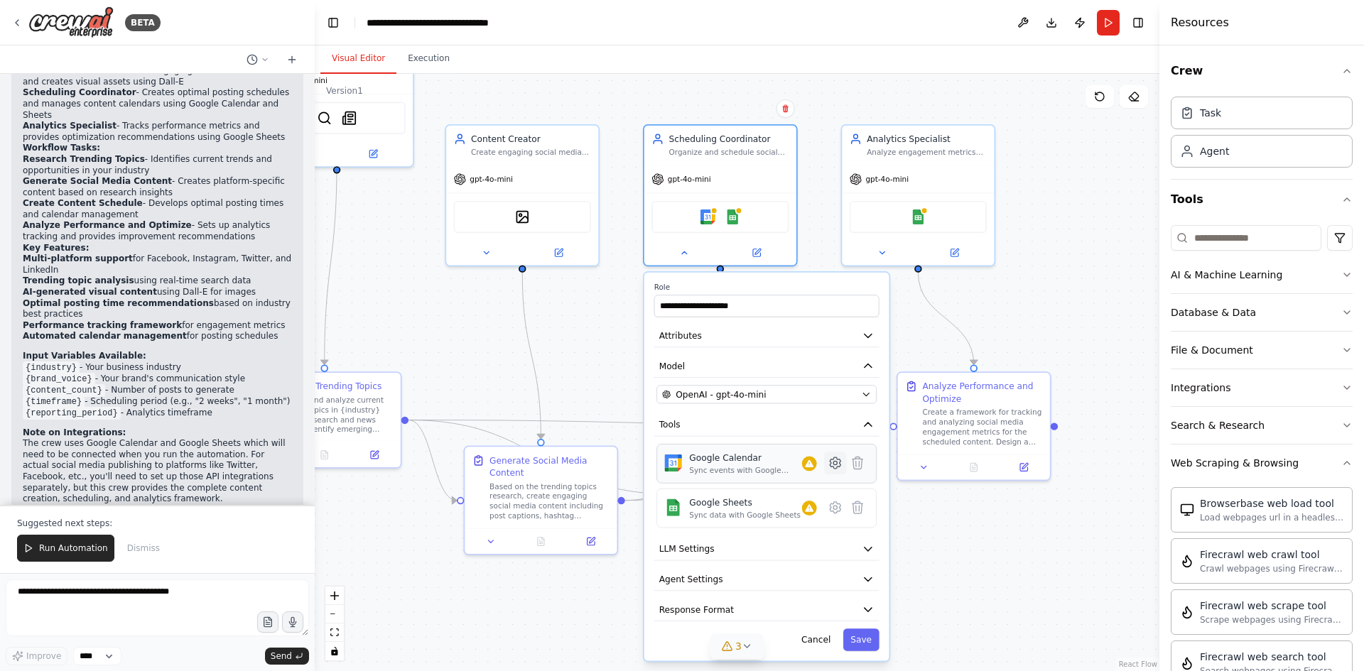
click at [837, 465] on icon at bounding box center [835, 463] width 4 height 4
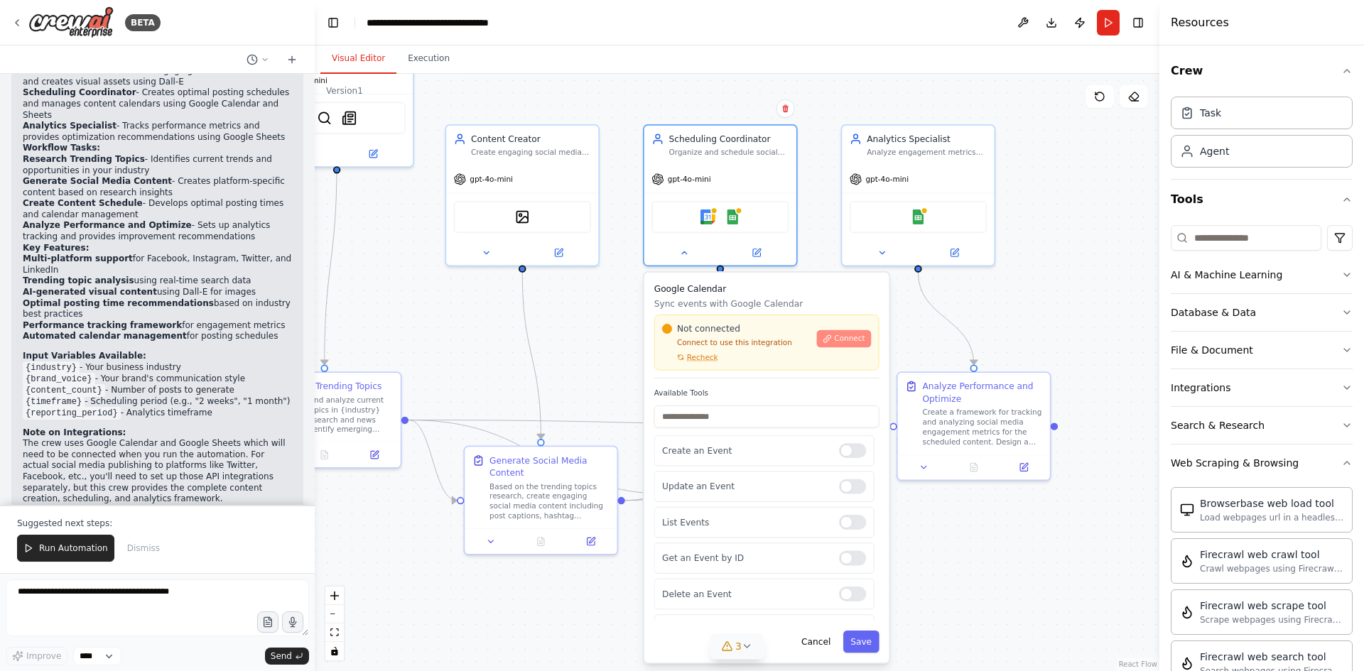
click at [848, 346] on button "Connect" at bounding box center [844, 338] width 54 height 17
click at [848, 339] on span "Connect" at bounding box center [849, 339] width 31 height 10
click at [116, 606] on textarea at bounding box center [157, 608] width 303 height 57
paste textarea "**********"
type textarea "**********"
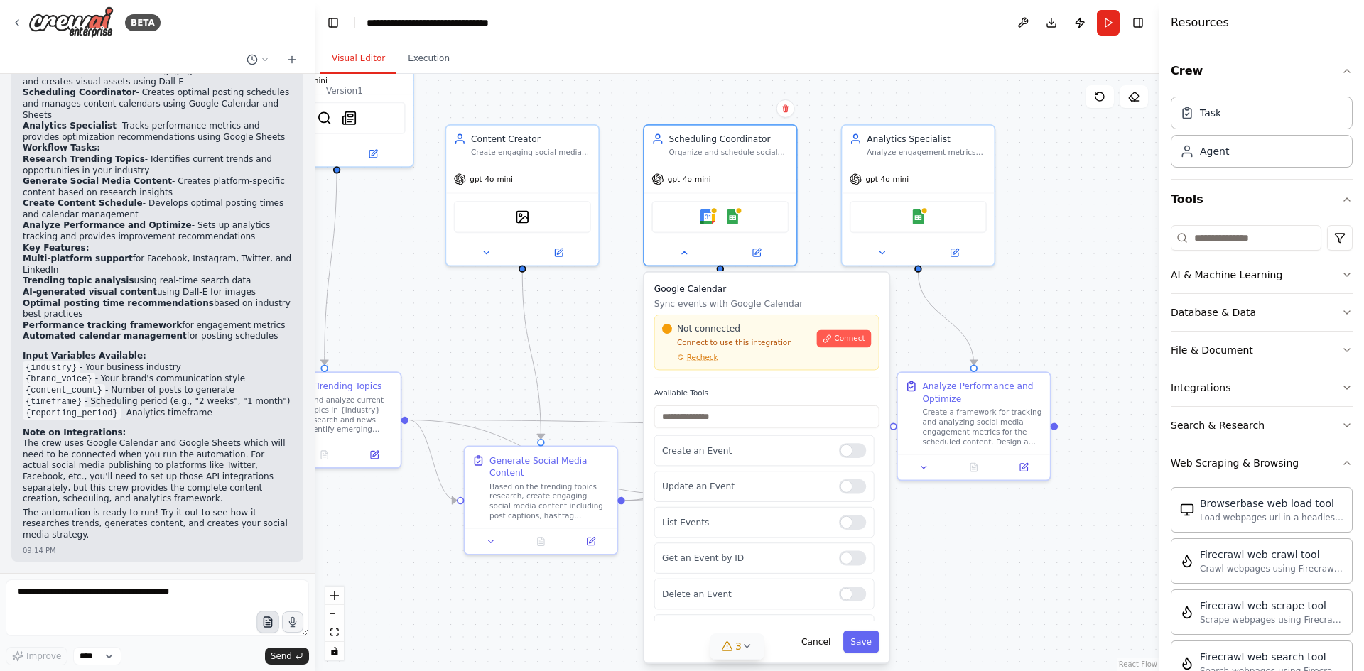
scroll to position [1733, 0]
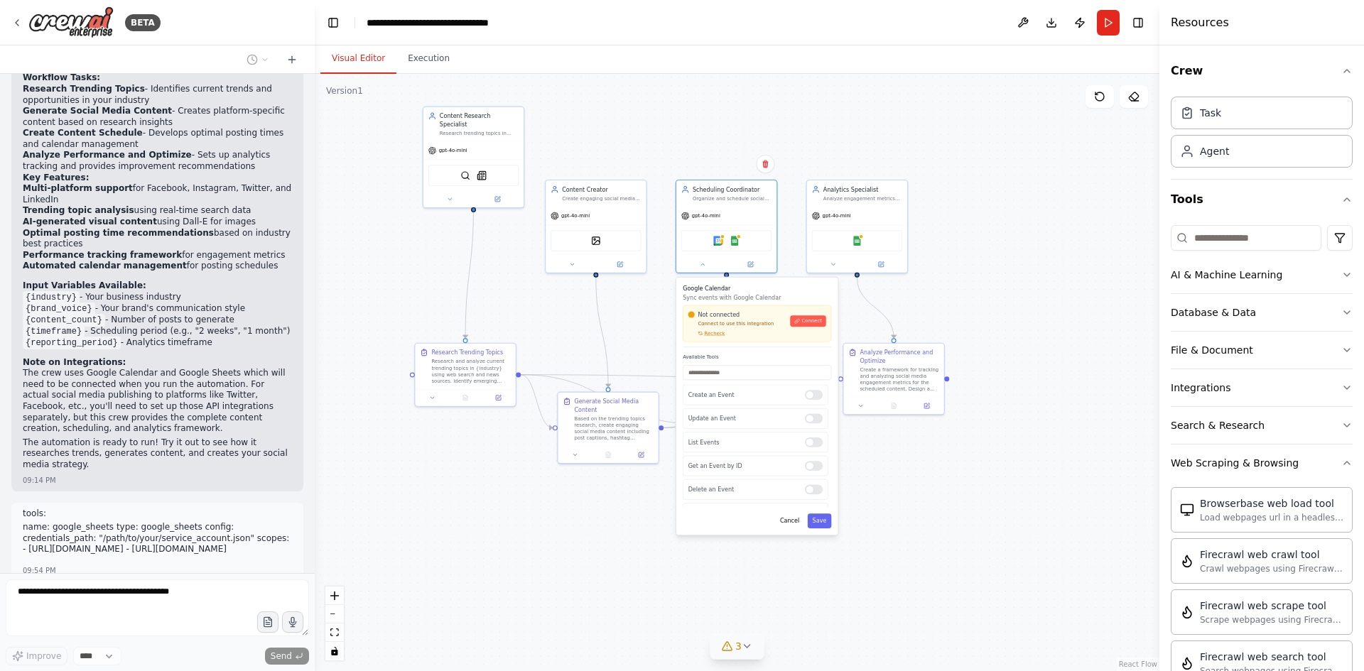
drag, startPoint x: 1014, startPoint y: 413, endPoint x: 1081, endPoint y: 306, distance: 125.4
click at [1081, 306] on div ".deletable-edge-delete-btn { width: 20px; height: 20px; border: 0px solid #ffff…" at bounding box center [737, 372] width 845 height 597
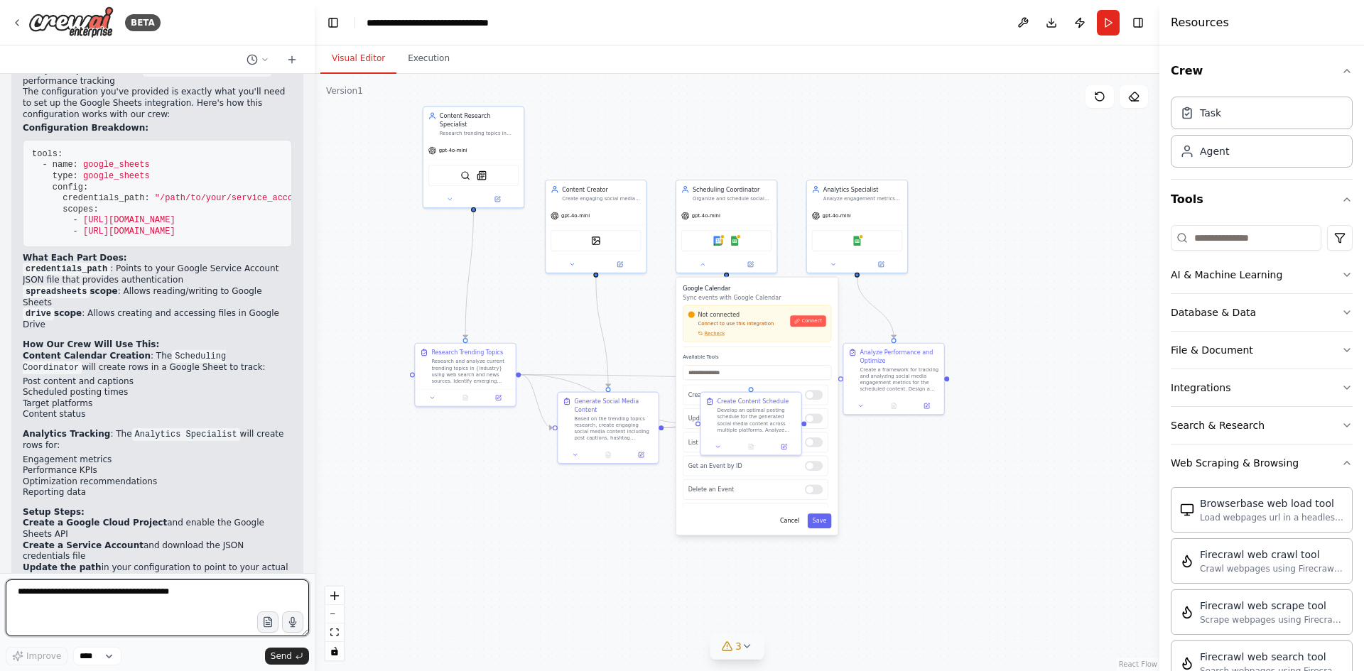
scroll to position [2505, 0]
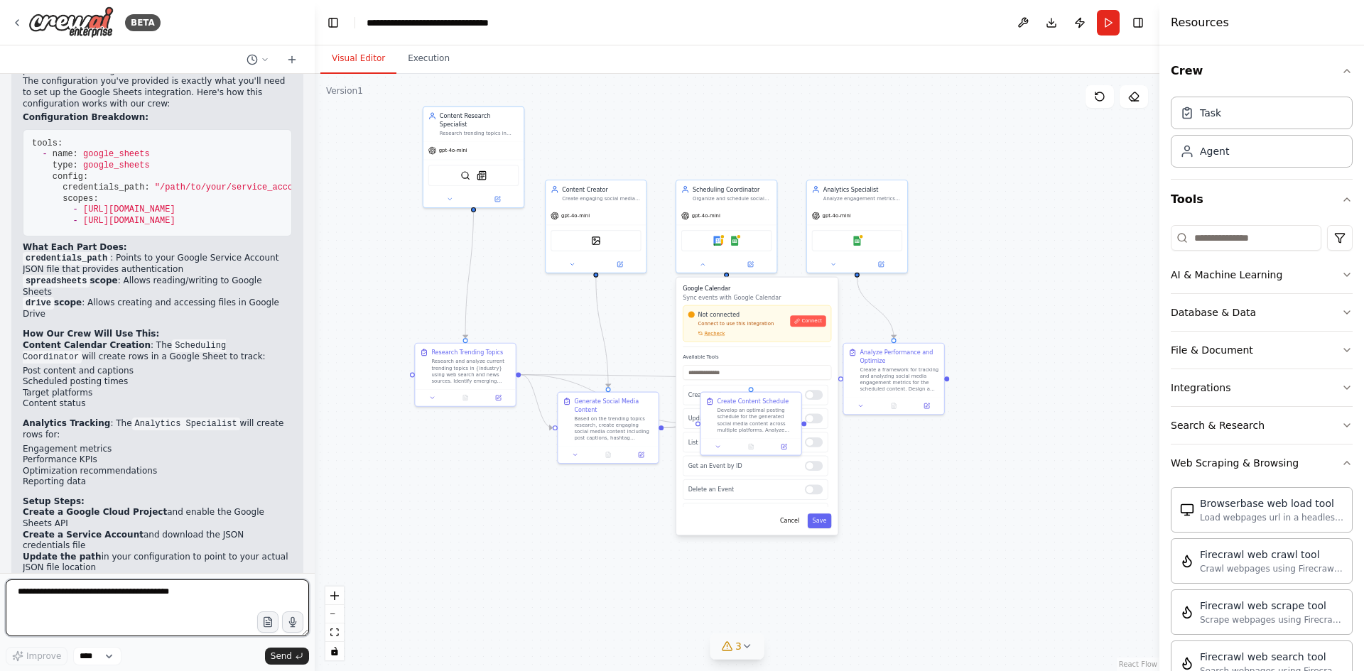
click at [162, 600] on textarea at bounding box center [157, 608] width 303 height 57
click at [770, 367] on input "text" at bounding box center [757, 372] width 148 height 15
click at [811, 324] on span "Connect" at bounding box center [812, 321] width 21 height 6
click at [155, 607] on textarea at bounding box center [157, 608] width 303 height 57
type textarea "**********"
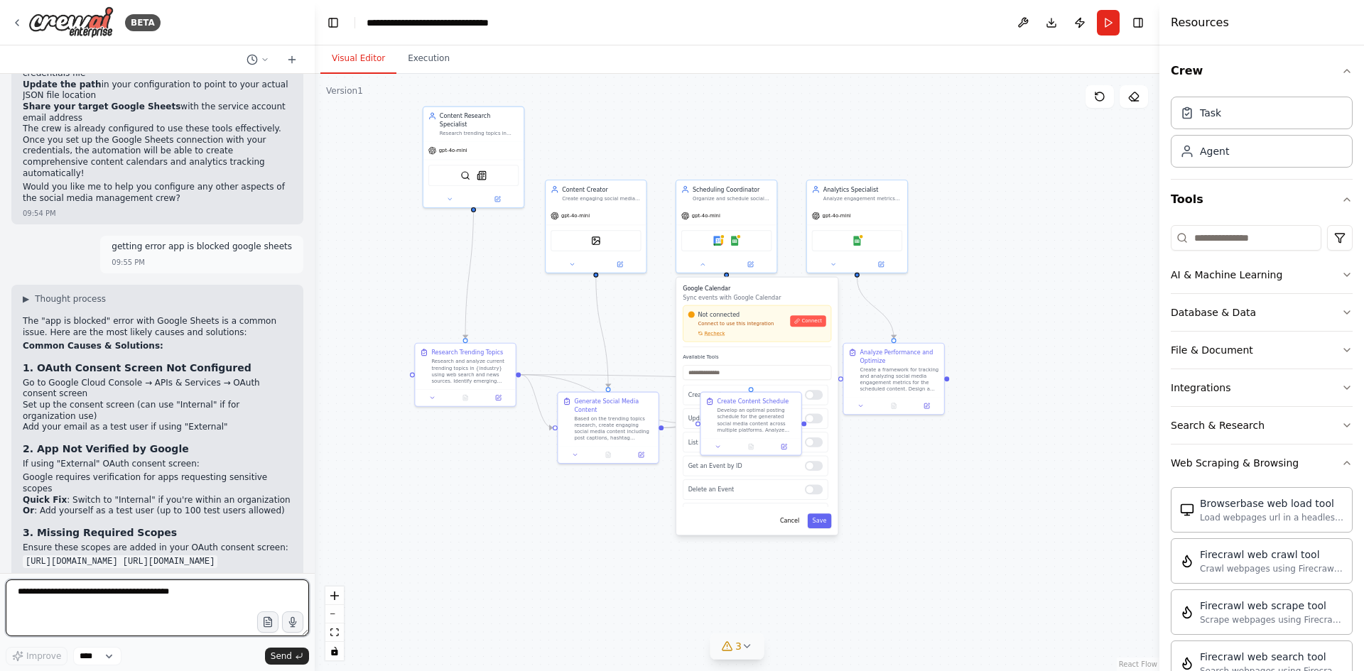
scroll to position [3002, 0]
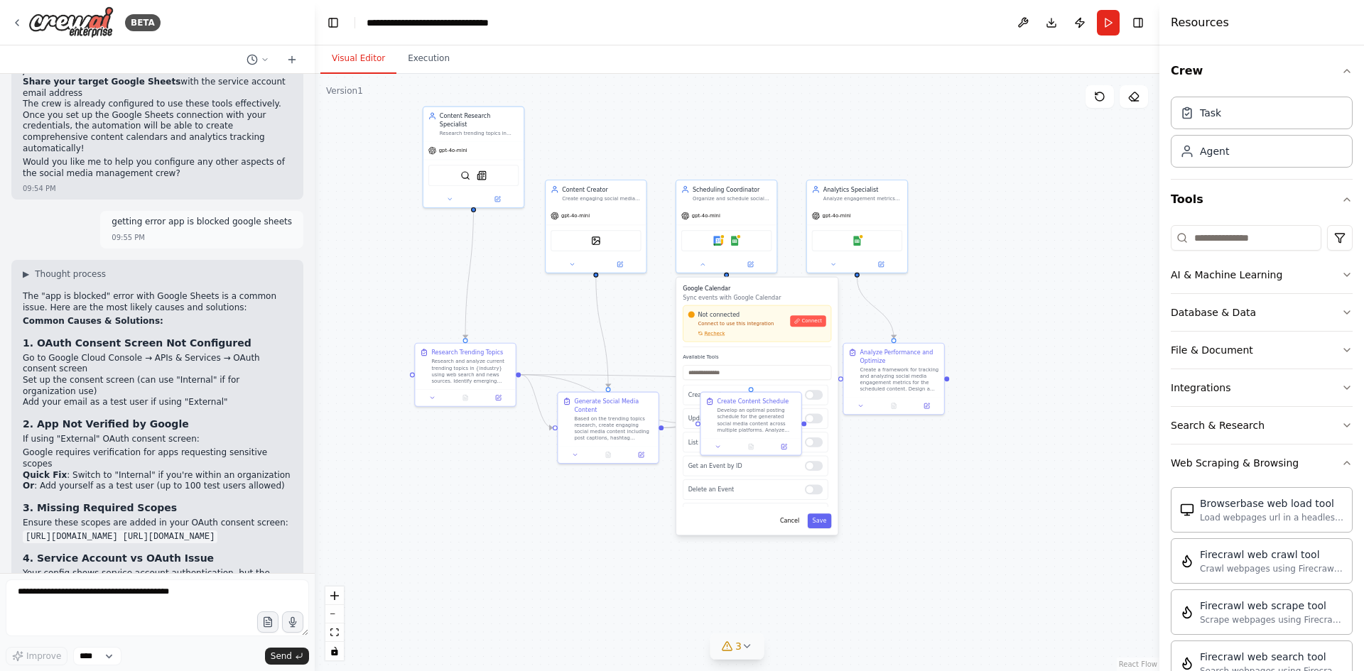
drag, startPoint x: 26, startPoint y: 380, endPoint x: 264, endPoint y: 380, distance: 238.0
click at [264, 380] on div "The "app is blocked" error with Google Sheets is a common issue. Here are the m…" at bounding box center [157, 668] width 269 height 754
copy code "https://www.googleapis.com/auth/spreadsheets"
drag, startPoint x: 200, startPoint y: 391, endPoint x: 22, endPoint y: 392, distance: 177.6
click at [22, 392] on div "▶ Thought process The "app is blocked" error with Google Sheets is a common iss…" at bounding box center [157, 661] width 292 height 803
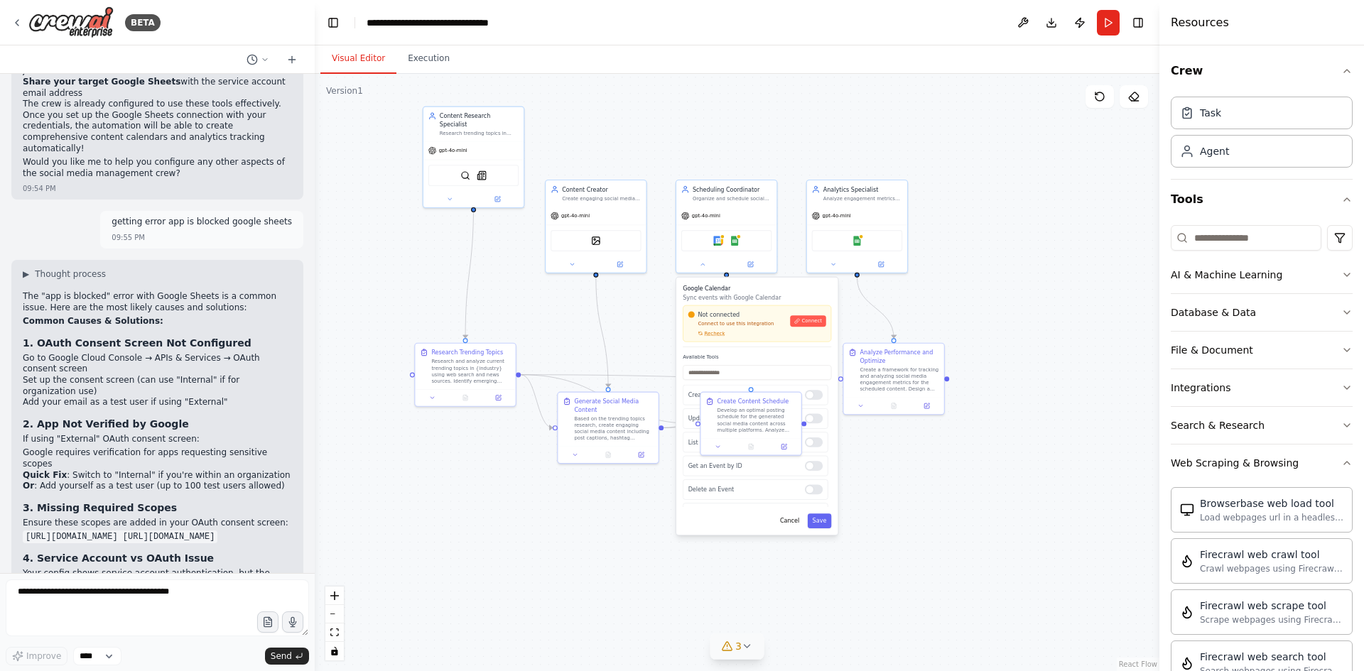
copy code "https://www.googleapis.com/auth/drive"
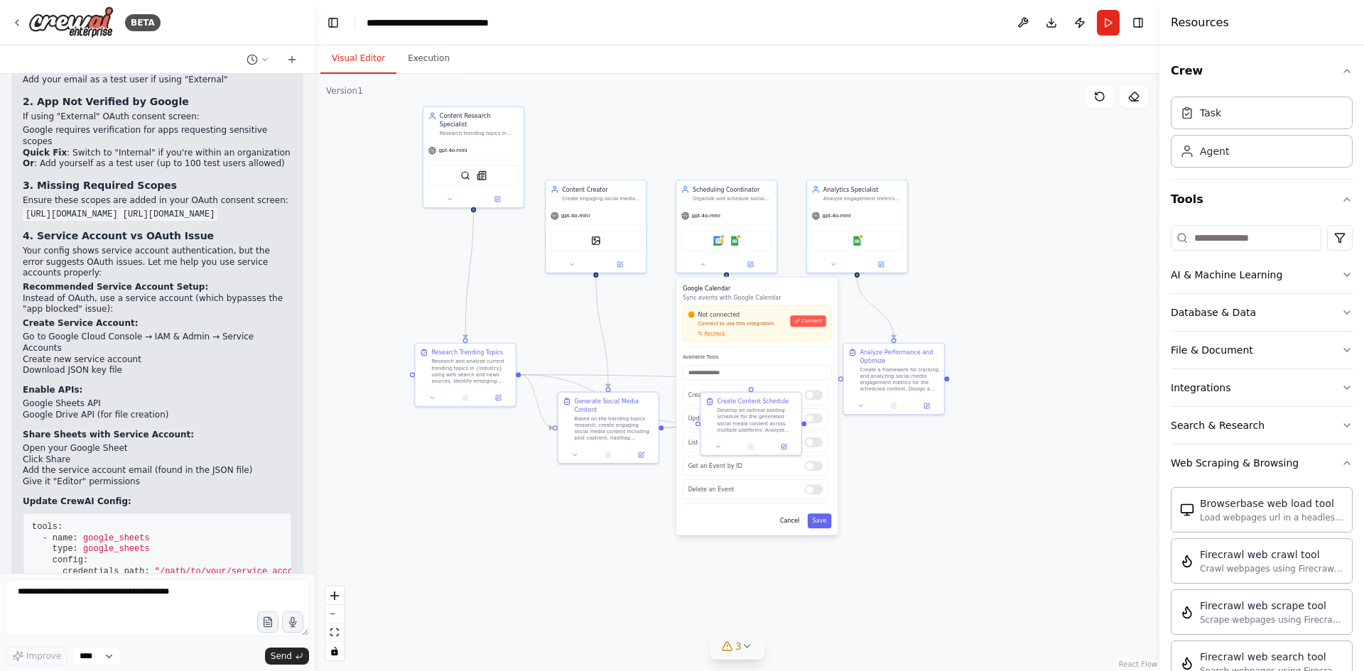
scroll to position [3357, 0]
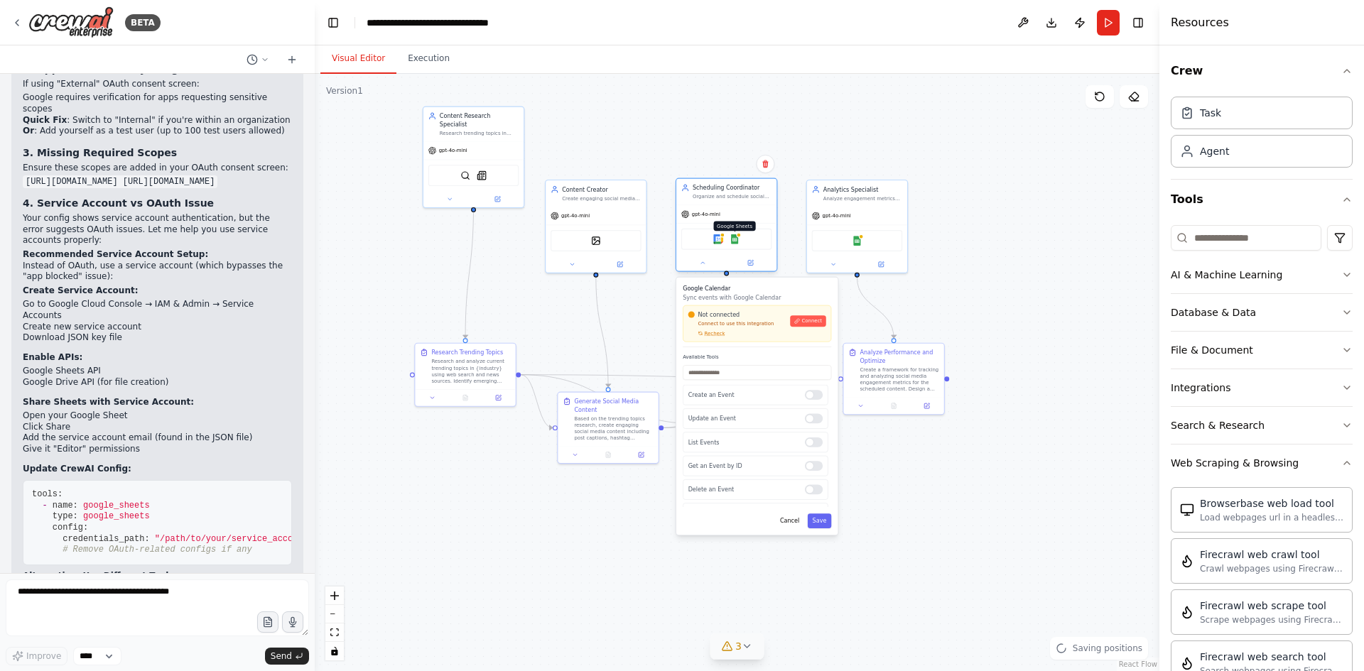
click at [739, 237] on div at bounding box center [738, 235] width 5 height 5
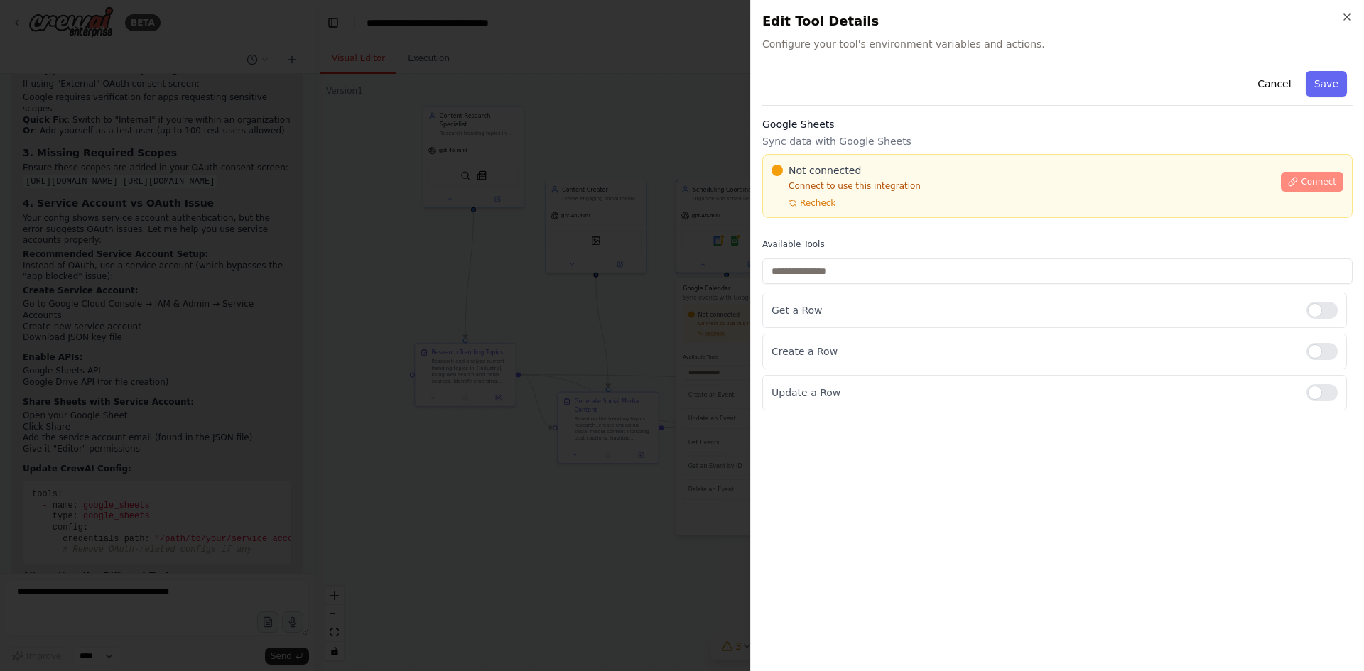
click at [1311, 178] on span "Connect" at bounding box center [1319, 181] width 36 height 11
click at [1323, 182] on span "Connect" at bounding box center [1319, 181] width 36 height 11
click at [1348, 16] on icon "button" at bounding box center [1346, 16] width 11 height 11
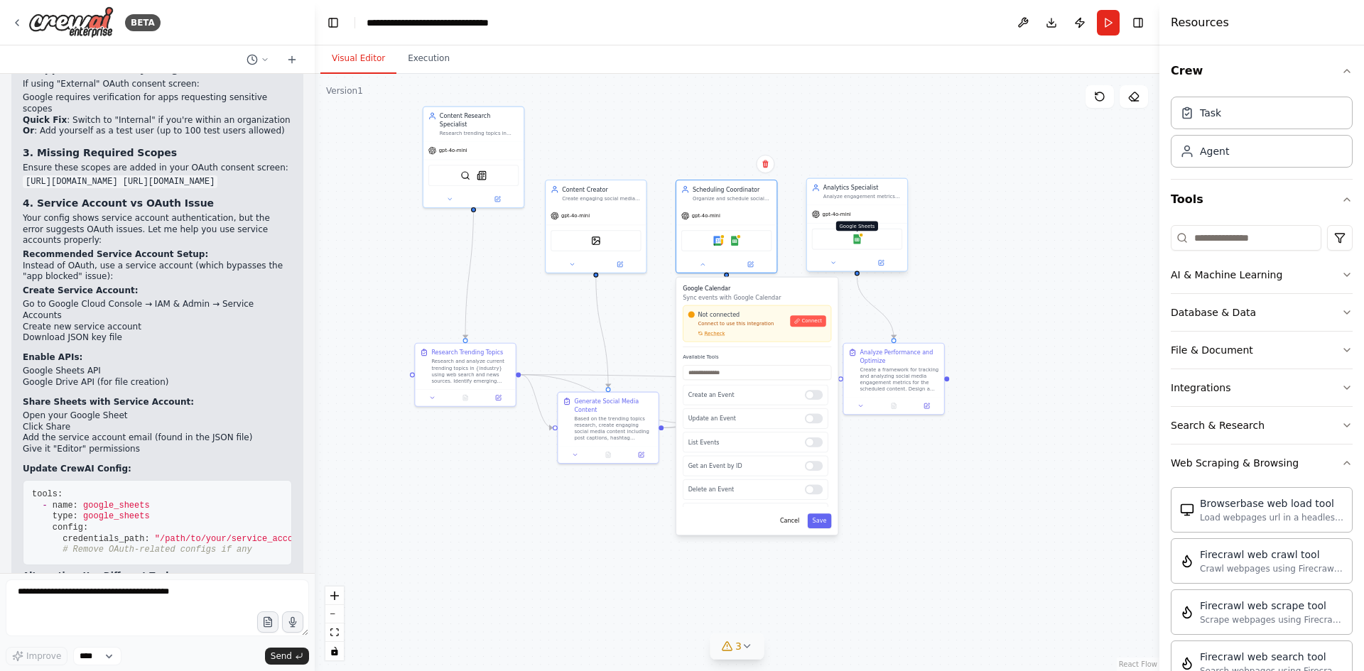
click at [856, 241] on img at bounding box center [857, 239] width 10 height 10
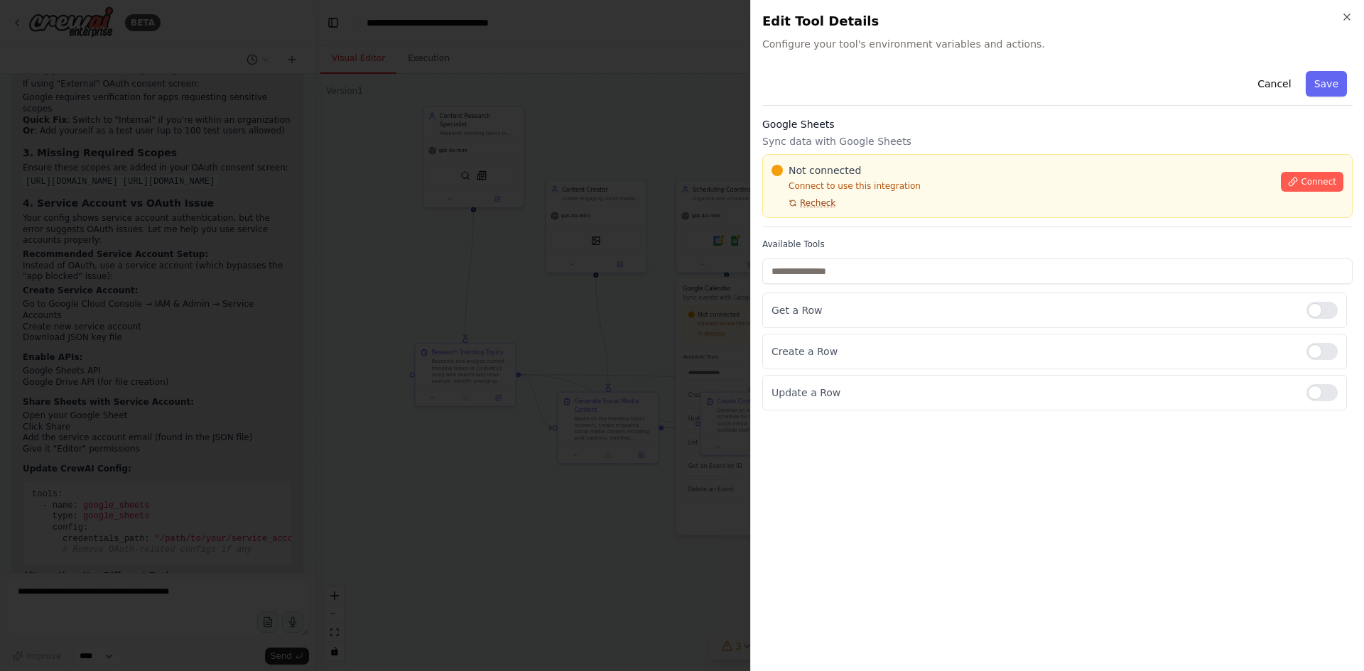
click at [819, 205] on span "Recheck" at bounding box center [818, 202] width 36 height 11
click at [1338, 176] on button "Connect" at bounding box center [1312, 182] width 63 height 20
click at [1282, 84] on button "Cancel" at bounding box center [1274, 84] width 50 height 26
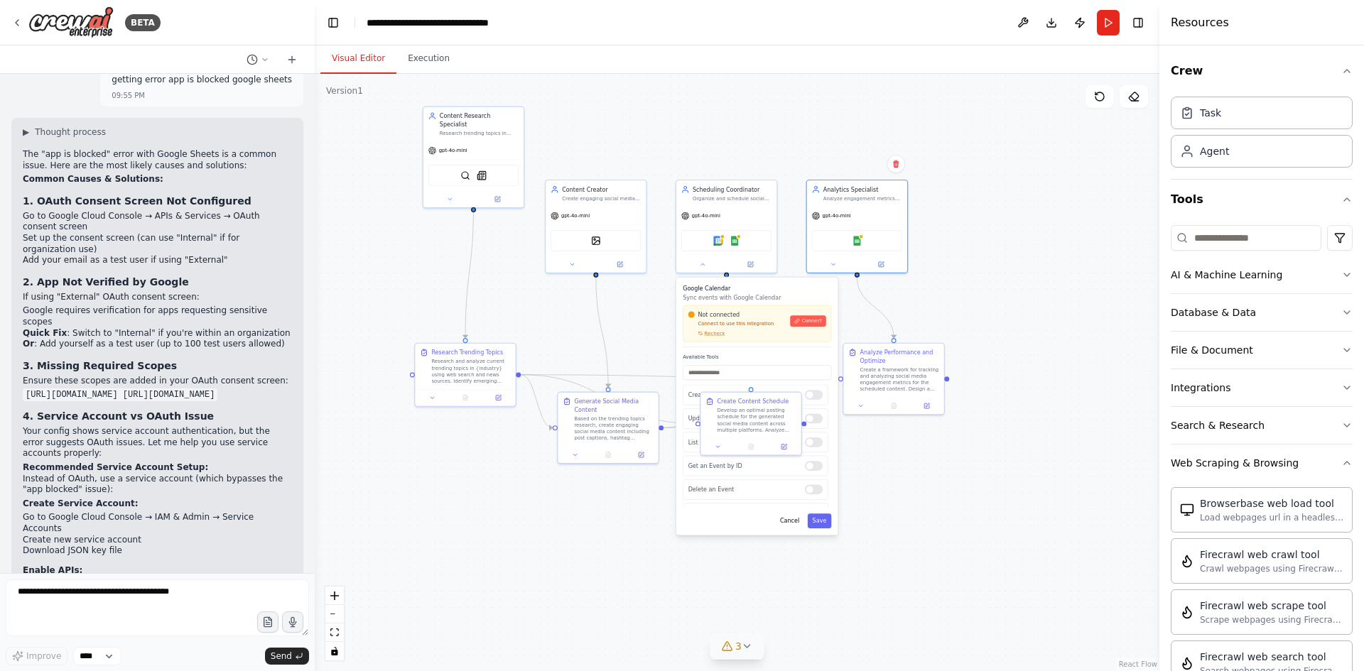
scroll to position [3073, 0]
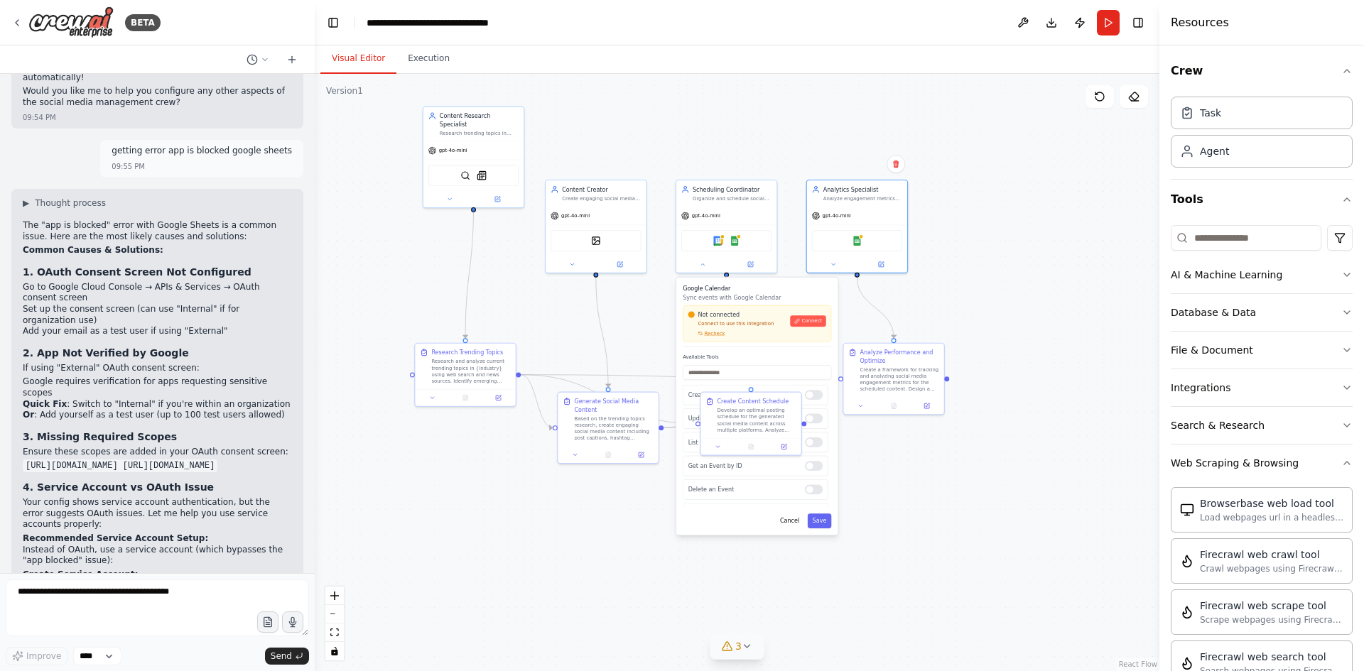
drag, startPoint x: 26, startPoint y: 310, endPoint x: 251, endPoint y: 310, distance: 225.2
click at [251, 310] on div "The "app is blocked" error with Google Sheets is a common issue. Here are the m…" at bounding box center [157, 597] width 269 height 754
copy code "https://www.googleapis.com/auth/spreadsheets"
drag, startPoint x: 21, startPoint y: 322, endPoint x: 258, endPoint y: 322, distance: 236.6
click at [258, 322] on div "▶ Thought process The "app is blocked" error with Google Sheets is a common iss…" at bounding box center [157, 590] width 292 height 803
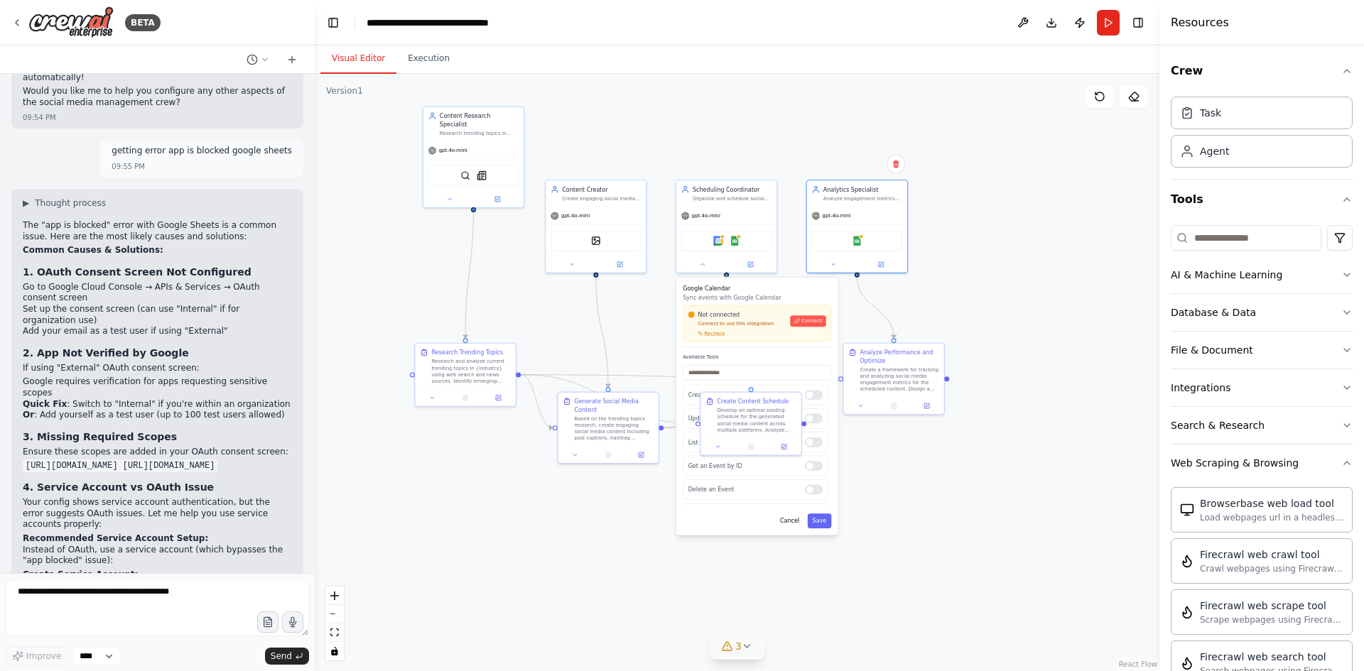
copy code "https://www.googleapis.com/auth/drive"
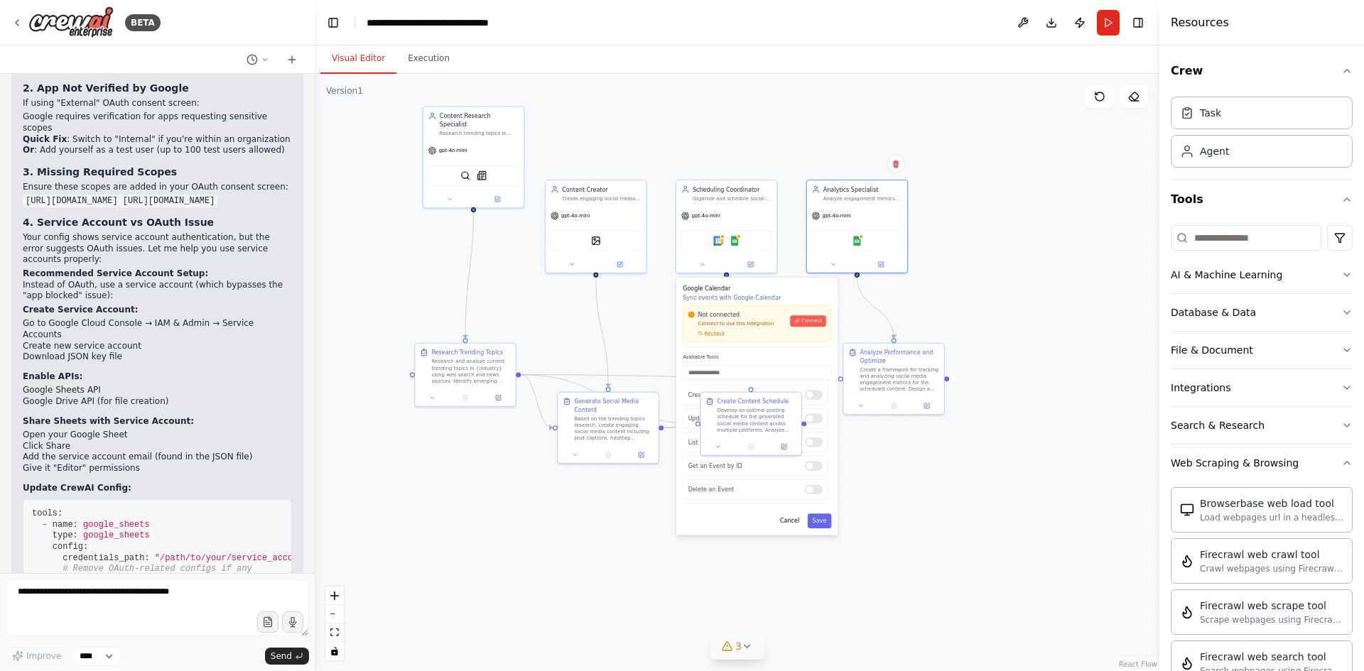
scroll to position [3357, 0]
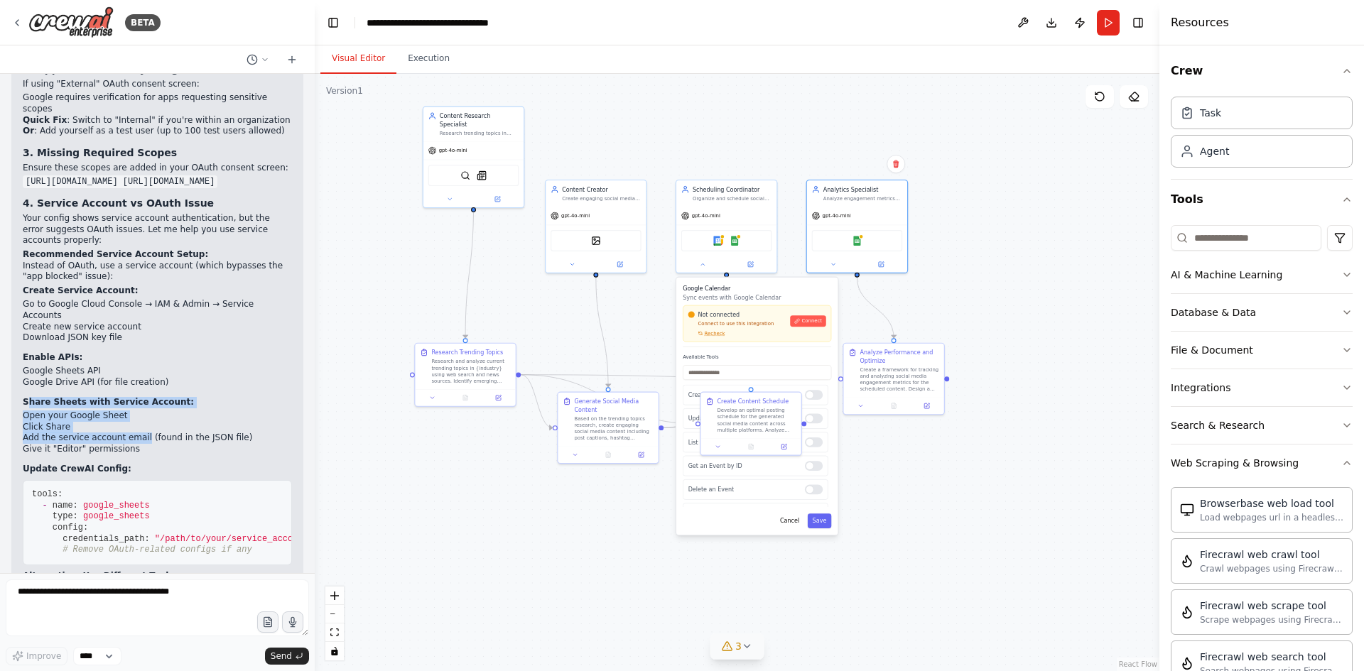
drag, startPoint x: 26, startPoint y: 244, endPoint x: 136, endPoint y: 288, distance: 117.9
click at [136, 397] on li "Share Sheets with Service Account: Open your Google Sheet Click Share Add the s…" at bounding box center [157, 426] width 269 height 58
click at [154, 444] on li "Give it "Editor" permissions" at bounding box center [157, 449] width 269 height 11
drag, startPoint x: 133, startPoint y: 298, endPoint x: 18, endPoint y: 246, distance: 125.6
click at [18, 246] on div "▶ Thought process The "app is blocked" error with Google Sheets is a common iss…" at bounding box center [157, 306] width 292 height 803
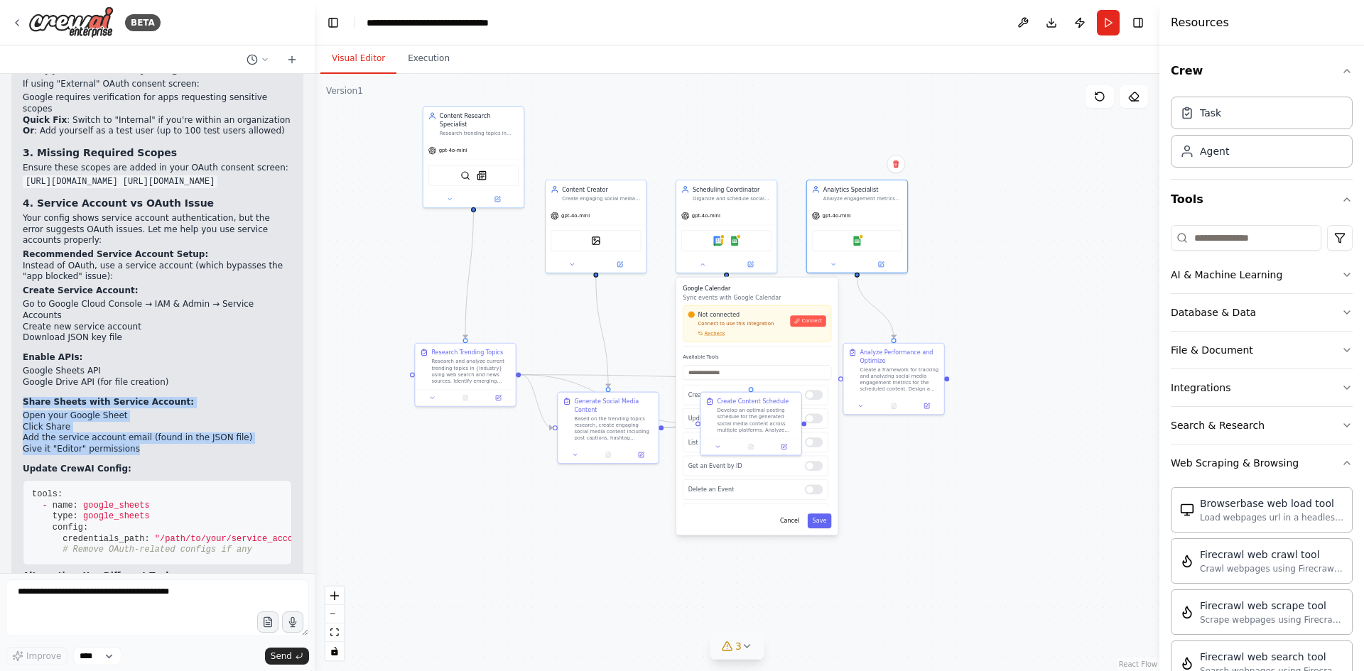
copy li "Share Sheets with Service Account: Open your Google Sheet Click Share Add the s…"
click at [740, 237] on div "Google Calendar Google Sheets" at bounding box center [726, 239] width 91 height 21
click at [734, 240] on img at bounding box center [735, 239] width 10 height 10
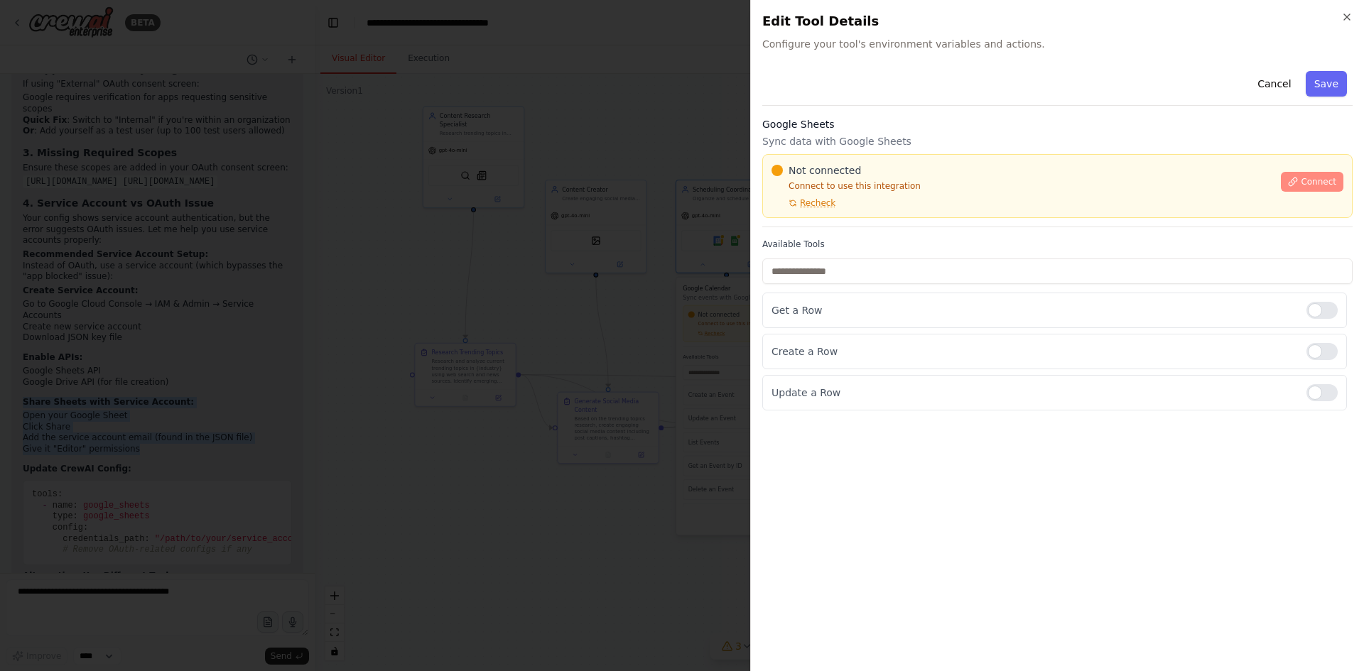
click at [1321, 180] on span "Connect" at bounding box center [1319, 181] width 36 height 11
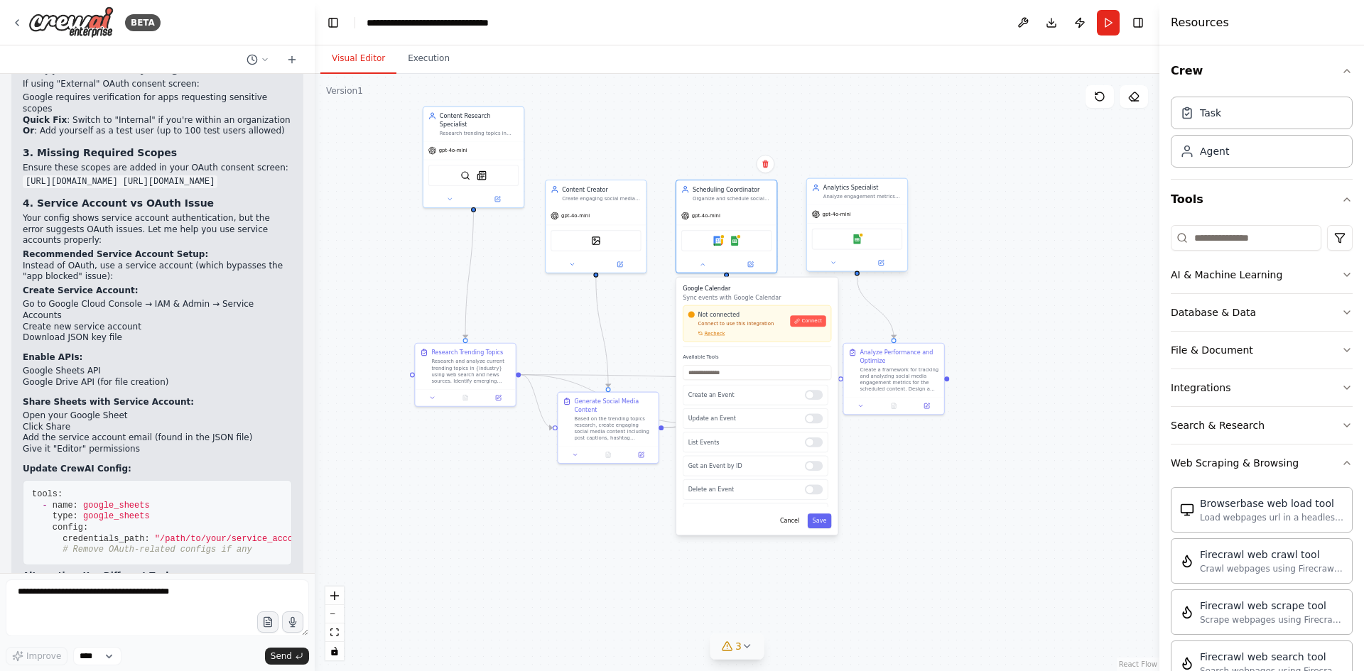
click at [862, 241] on div "Google Sheets" at bounding box center [857, 239] width 91 height 21
click at [856, 242] on img at bounding box center [857, 239] width 10 height 10
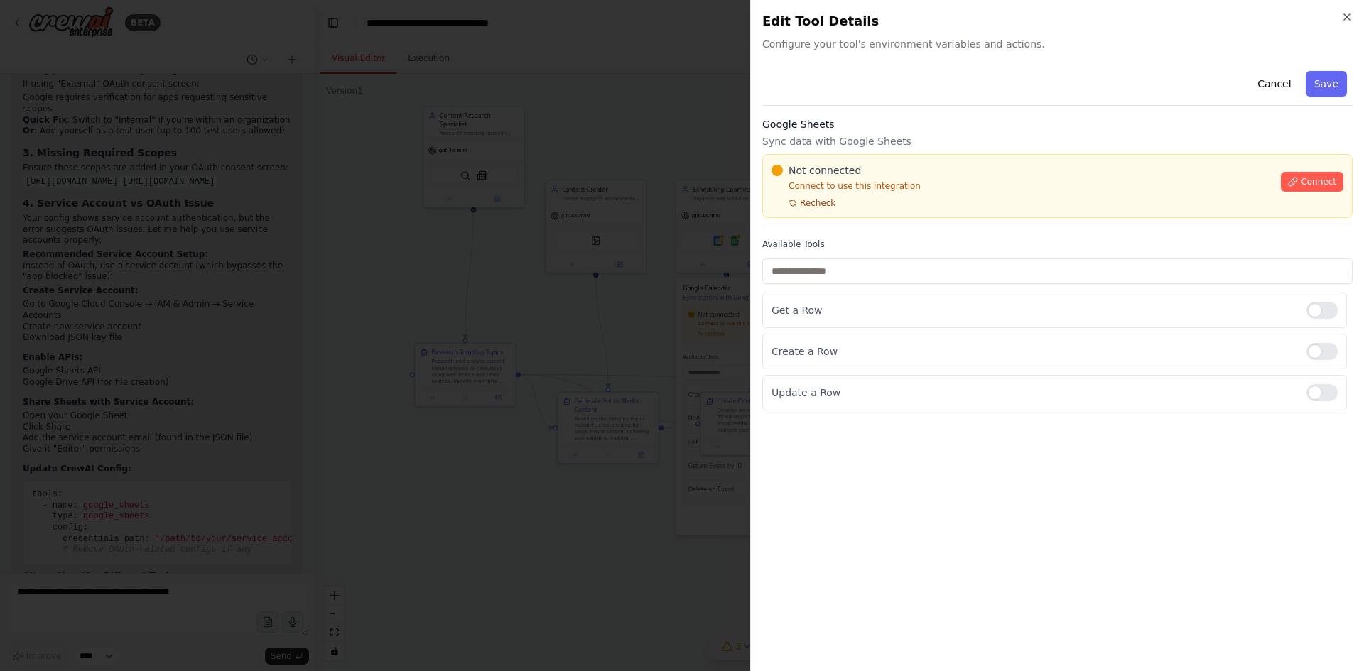
click at [817, 205] on span "Recheck" at bounding box center [818, 202] width 36 height 11
click at [1327, 181] on span "Connect" at bounding box center [1319, 181] width 36 height 11
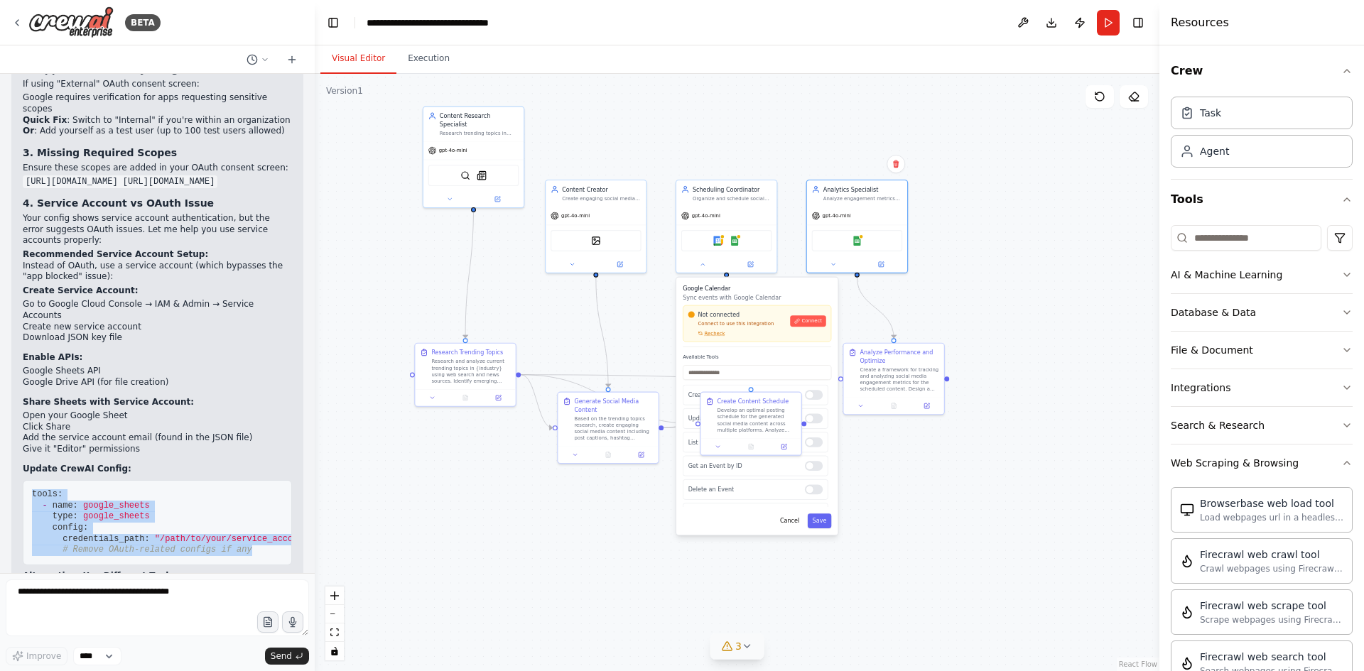
scroll to position [0, 41]
drag, startPoint x: 31, startPoint y: 337, endPoint x: 235, endPoint y: 401, distance: 214.6
click at [235, 480] on pre "tools: - name: google_sheets type: google_sheets config: credentials_path: "/pa…" at bounding box center [157, 522] width 269 height 85
copy code "tools: - name: google_sheets type: google_sheets config: credentials_path: "/pa…"
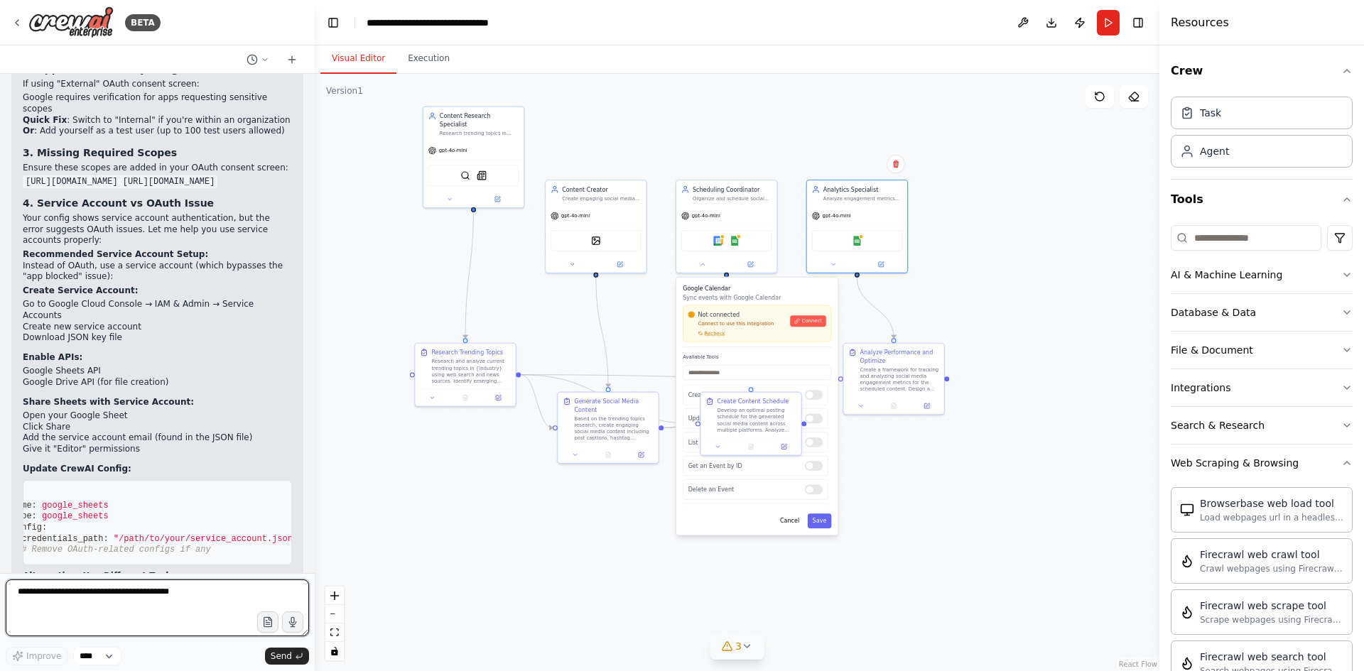
paste textarea "**********"
type textarea "**********"
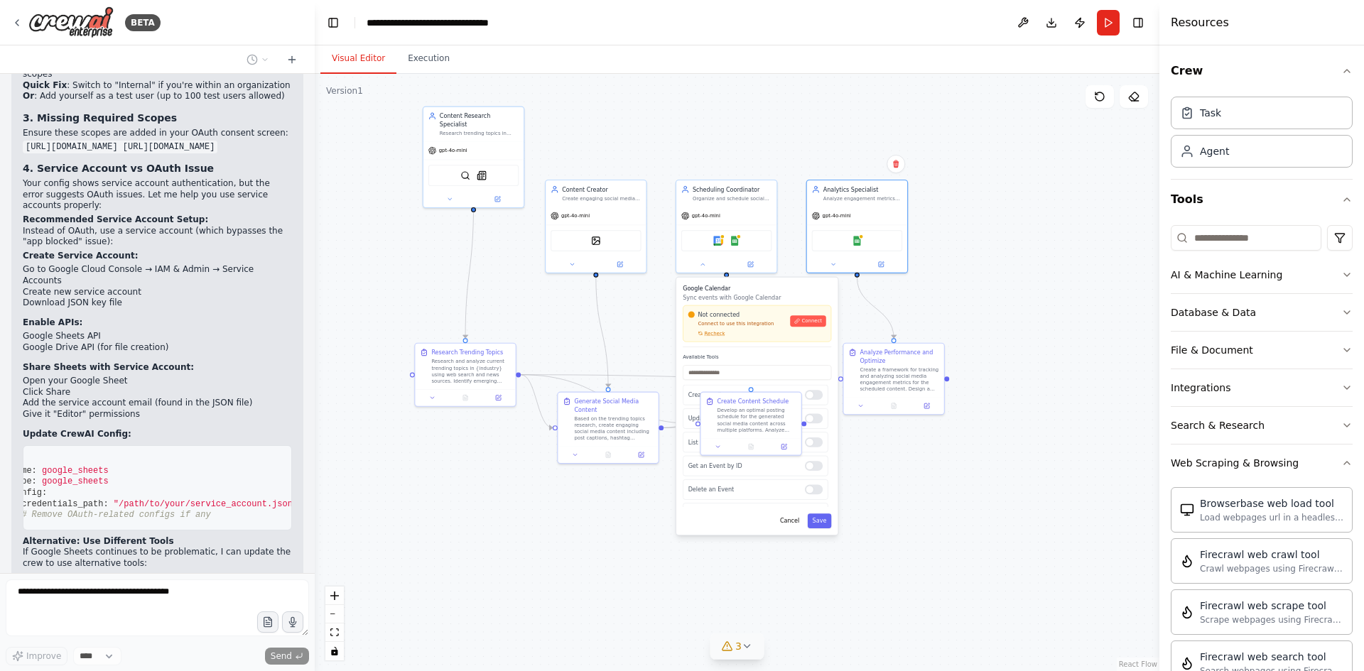
scroll to position [3484, 0]
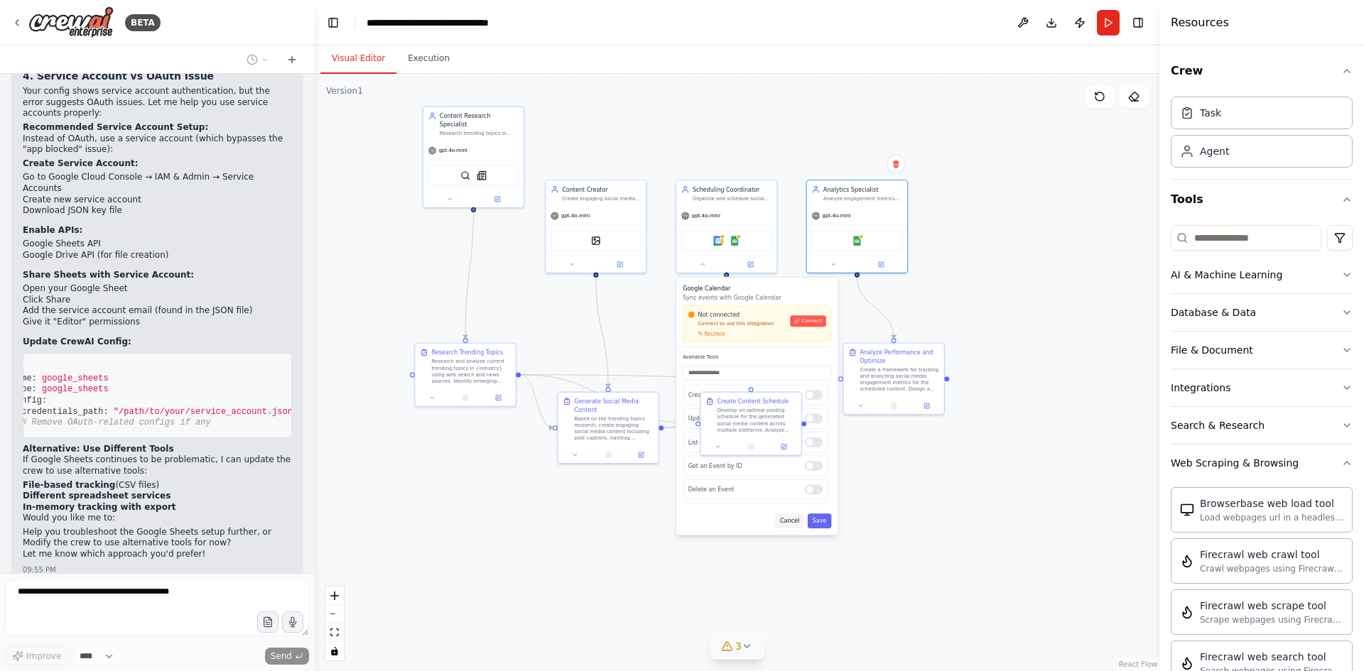
click at [789, 523] on button "Cancel" at bounding box center [789, 521] width 29 height 15
click at [789, 521] on button "Cancel" at bounding box center [789, 520] width 29 height 15
click at [813, 518] on div ".deletable-edge-delete-btn { width: 20px; height: 20px; border: 0px solid #ffff…" at bounding box center [737, 372] width 845 height 597
click at [733, 242] on img at bounding box center [735, 239] width 10 height 10
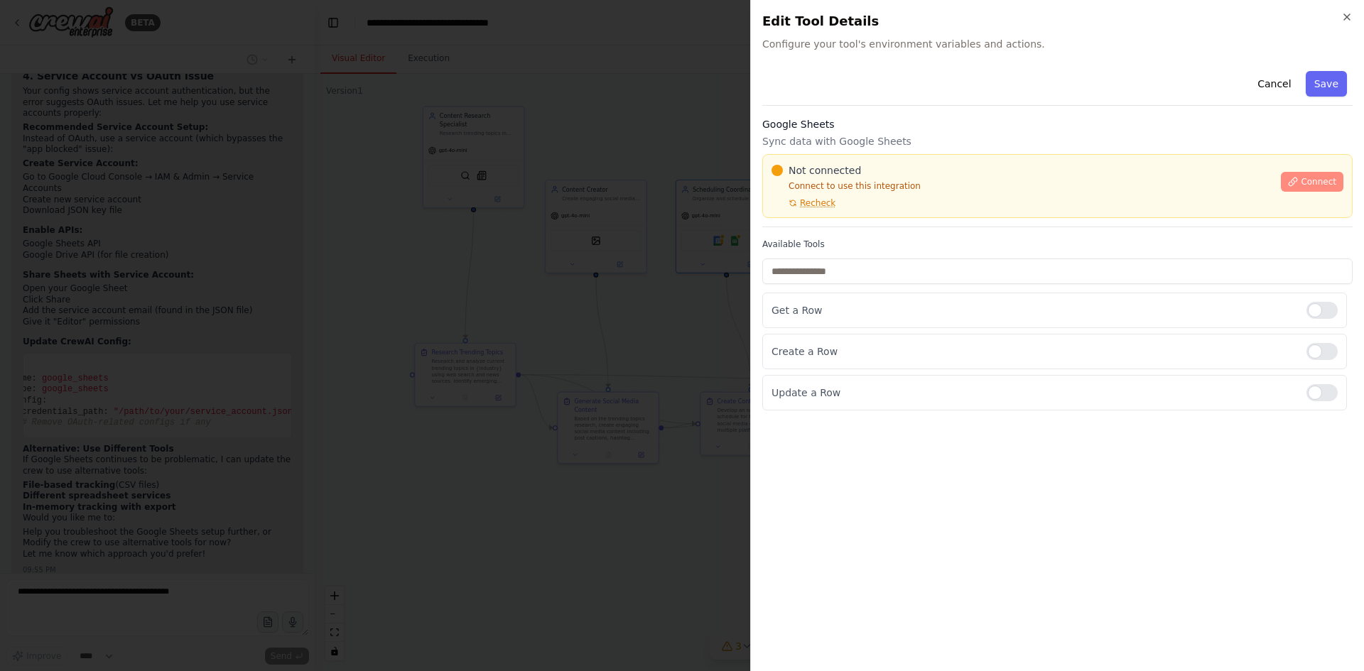
click at [1315, 178] on span "Connect" at bounding box center [1319, 181] width 36 height 11
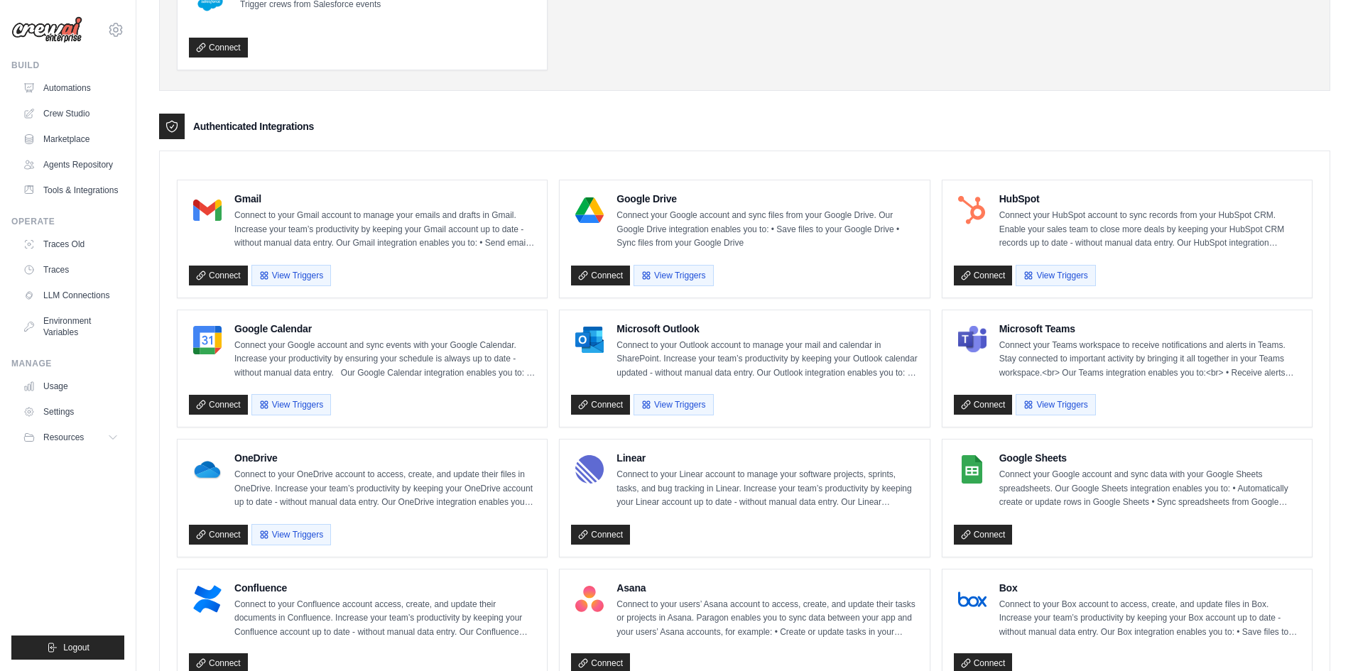
scroll to position [284, 0]
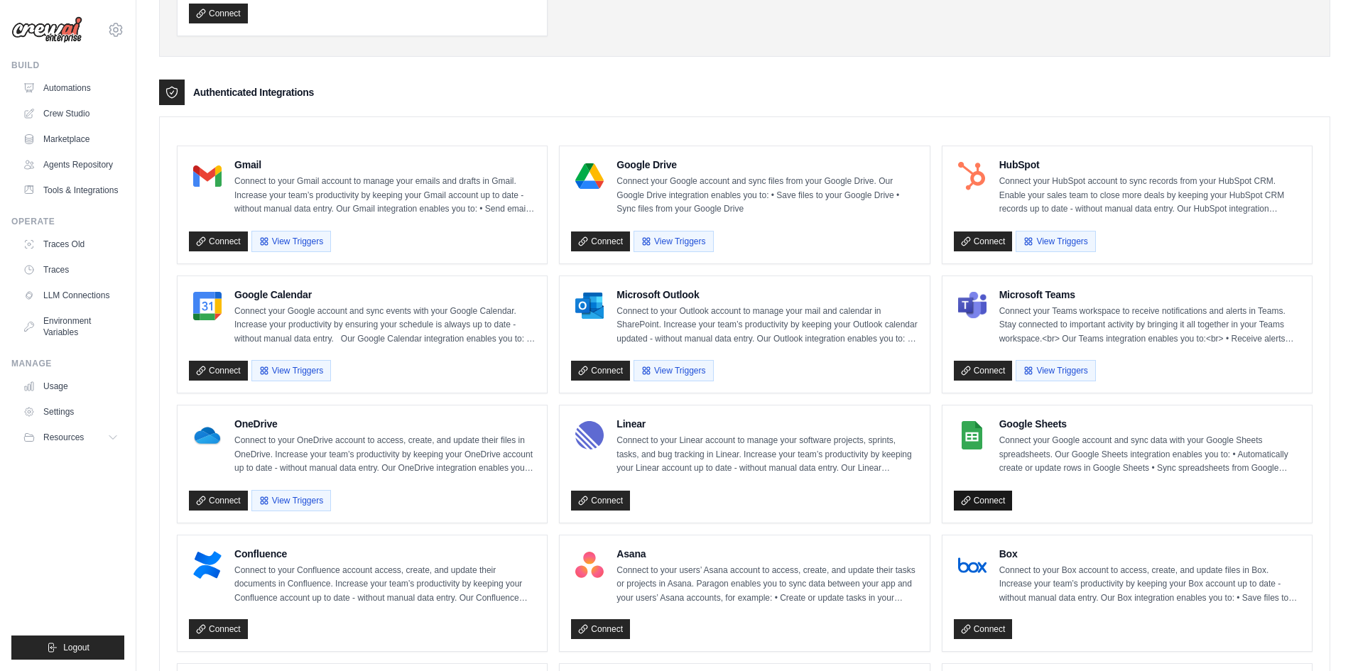
click at [988, 498] on link "Connect" at bounding box center [983, 501] width 59 height 20
click at [1019, 428] on h4 "Google Sheets" at bounding box center [1150, 424] width 301 height 14
click at [968, 434] on img at bounding box center [972, 435] width 28 height 28
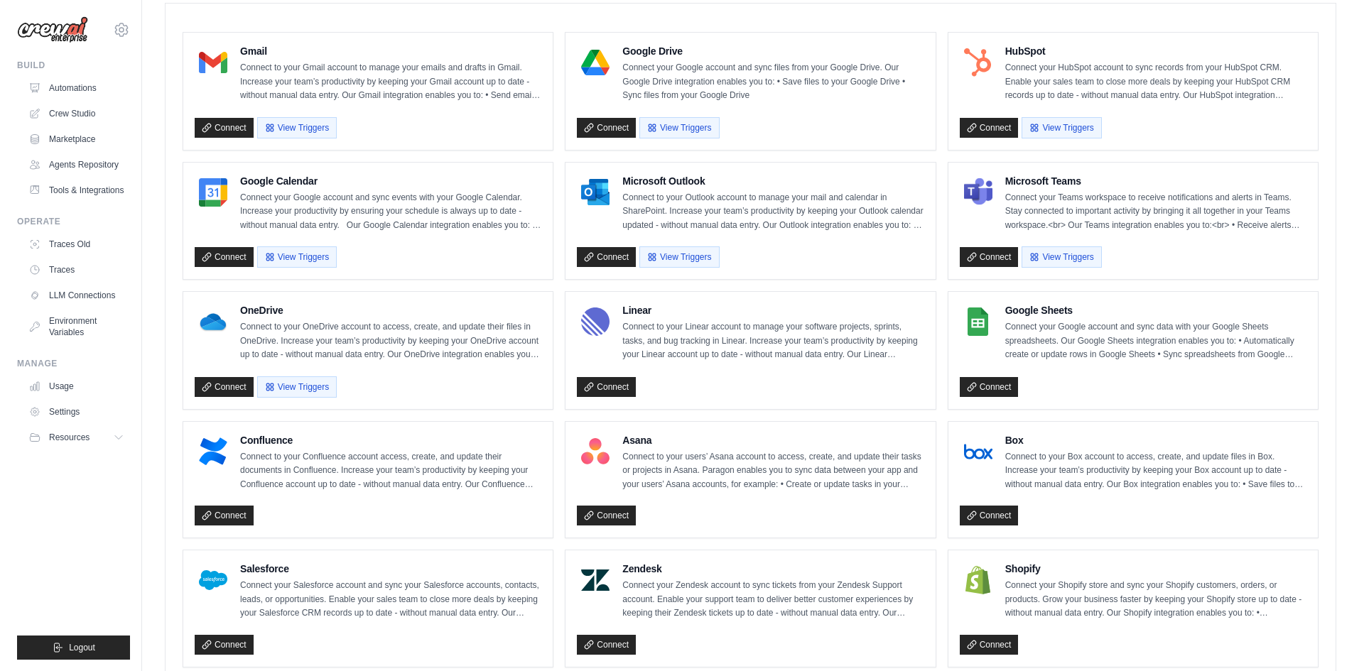
scroll to position [568, 0]
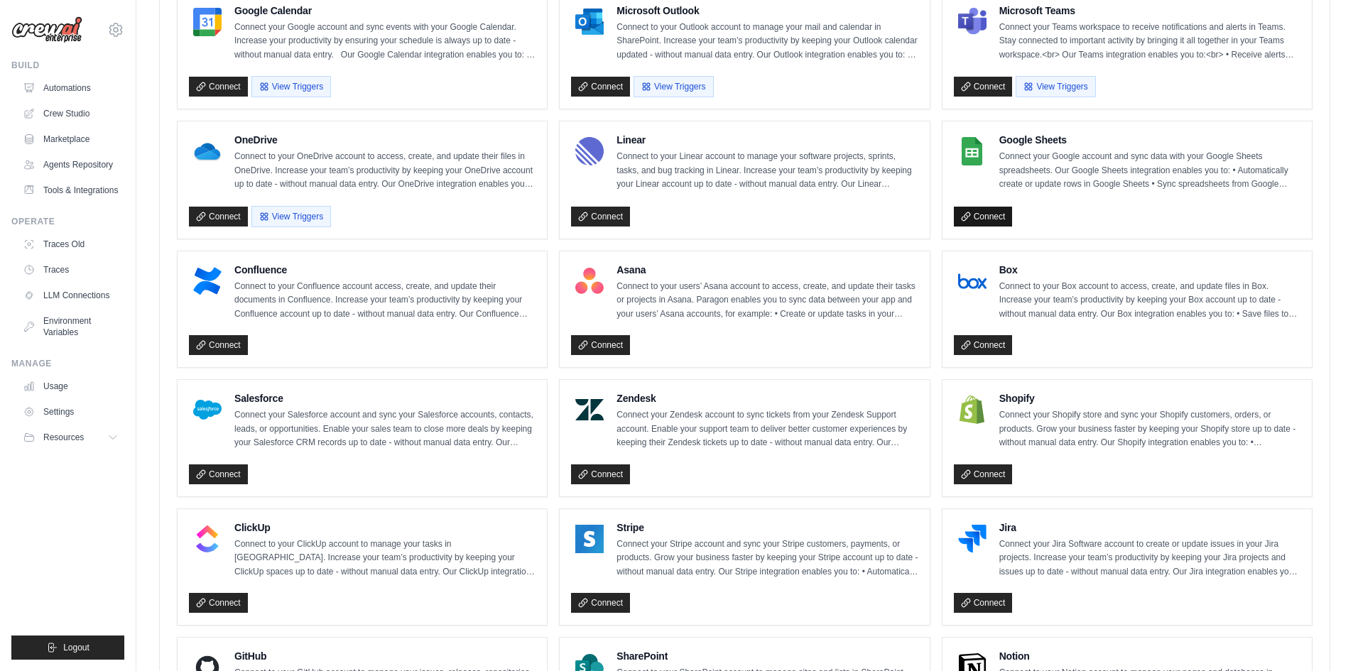
click at [978, 222] on link "Connect" at bounding box center [983, 217] width 59 height 20
click at [1006, 224] on link "Connect" at bounding box center [983, 217] width 59 height 20
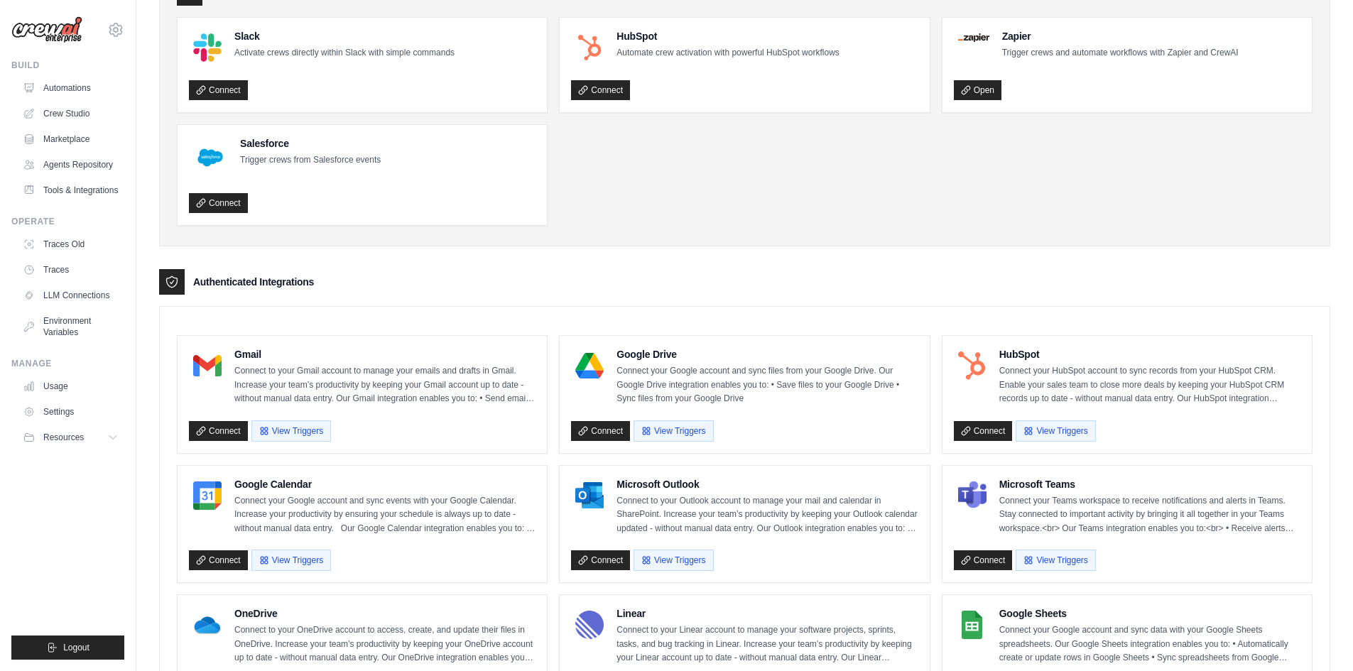
scroll to position [355, 0]
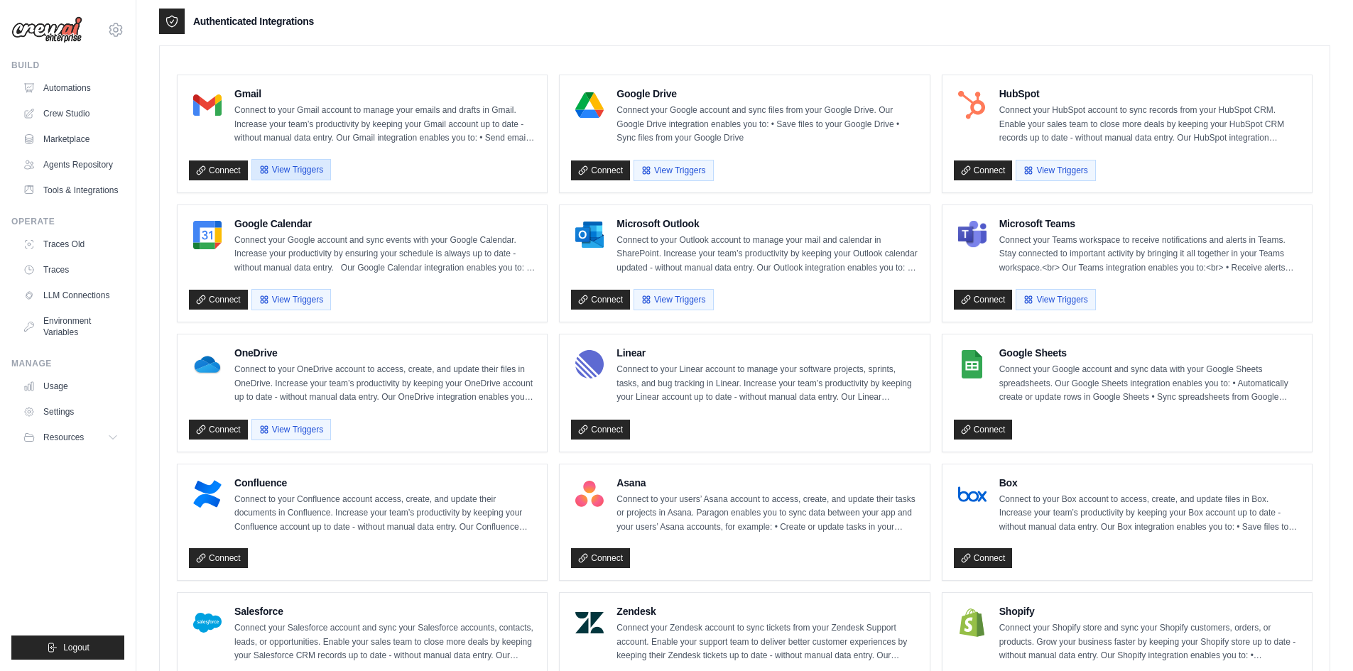
click at [283, 173] on button "View Triggers" at bounding box center [291, 169] width 80 height 21
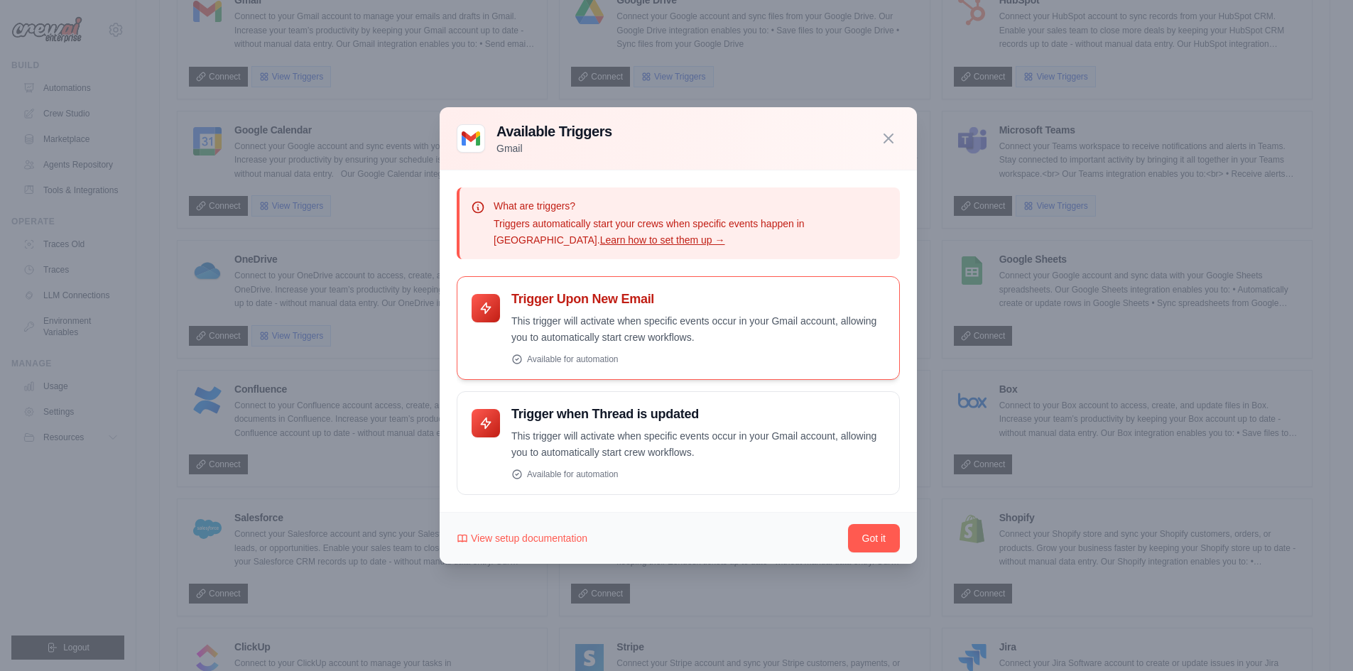
scroll to position [710, 0]
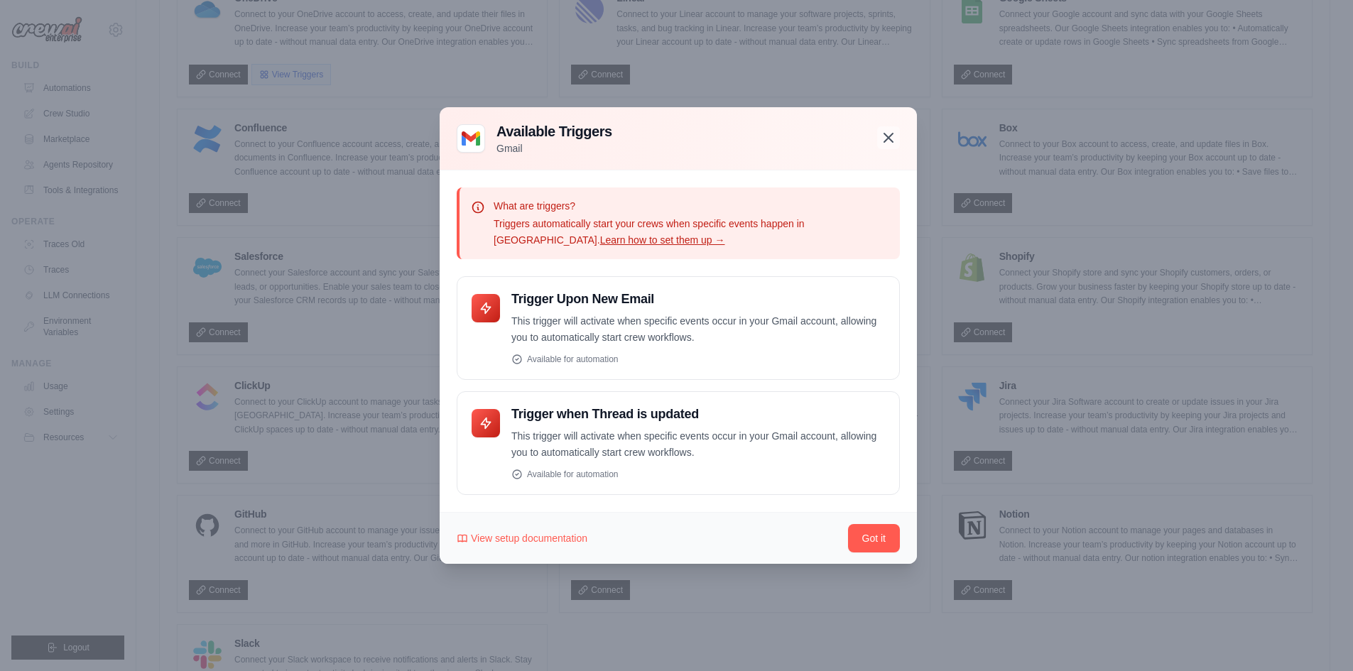
click at [881, 136] on icon "button" at bounding box center [888, 137] width 17 height 17
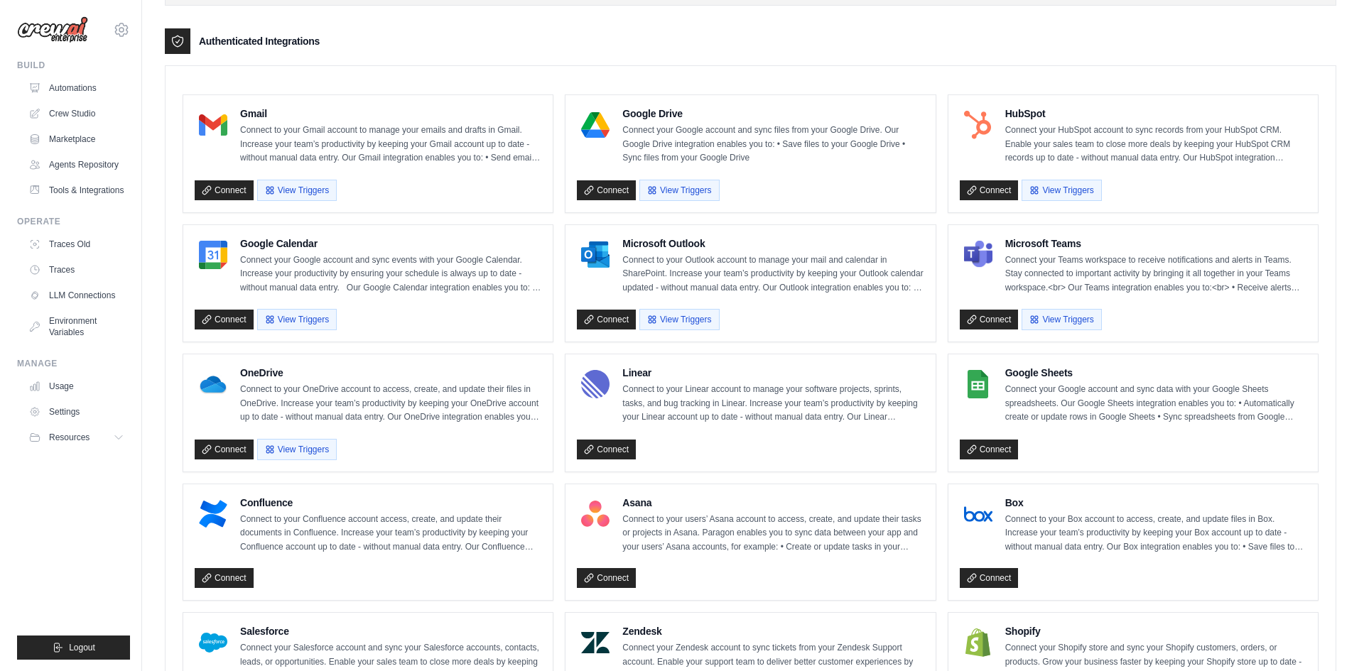
scroll to position [332, 0]
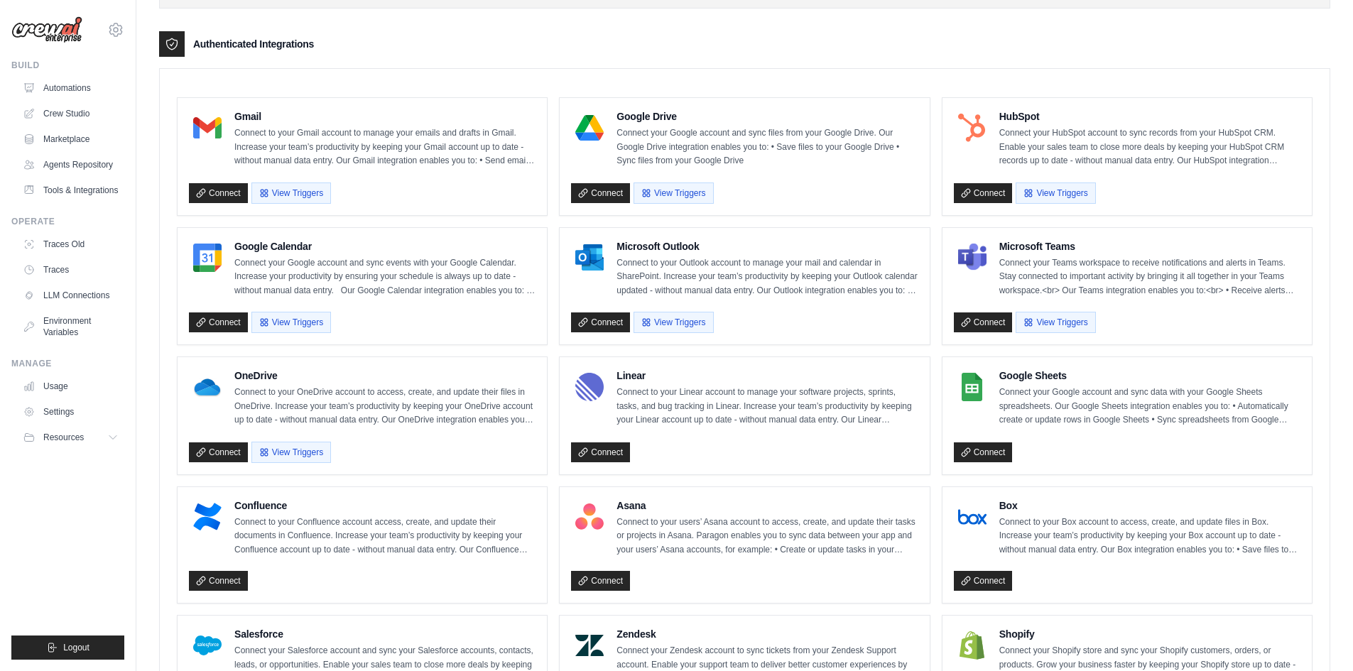
click at [963, 382] on img at bounding box center [972, 387] width 28 height 28
click at [982, 450] on link "Connect" at bounding box center [983, 453] width 59 height 20
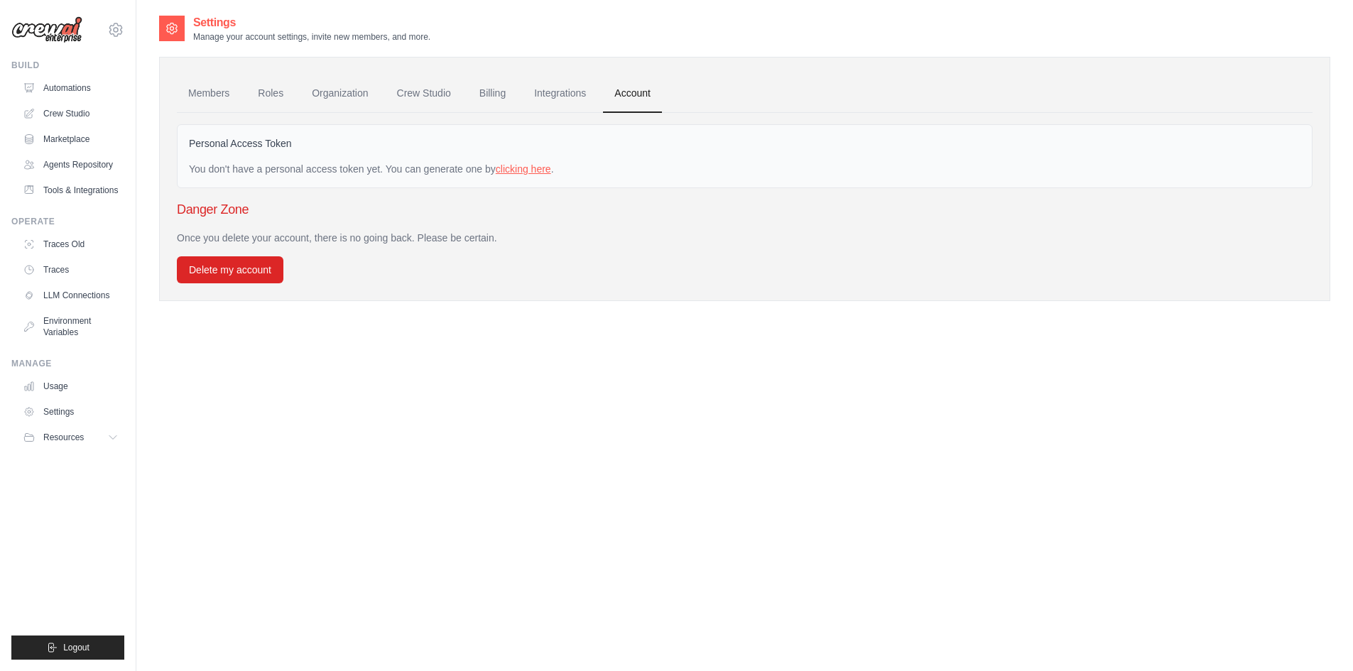
click at [529, 164] on link "clicking here" at bounding box center [523, 168] width 55 height 11
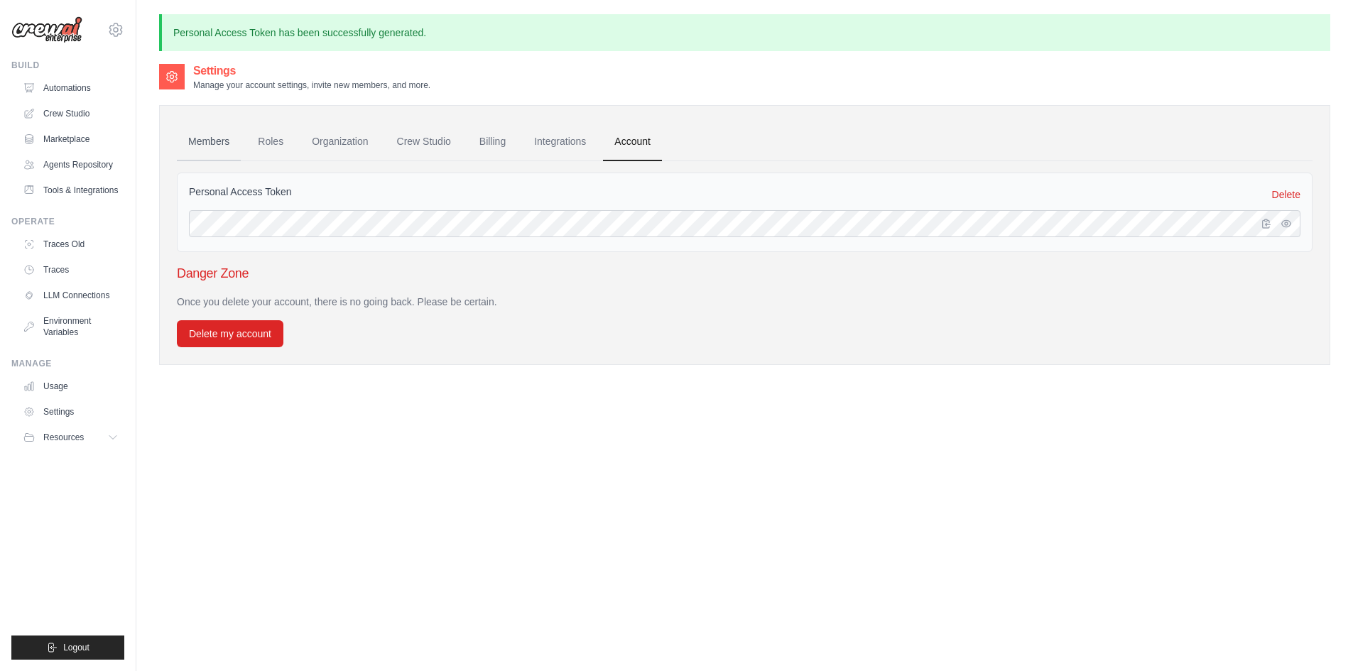
click at [234, 143] on link "Members" at bounding box center [209, 142] width 64 height 38
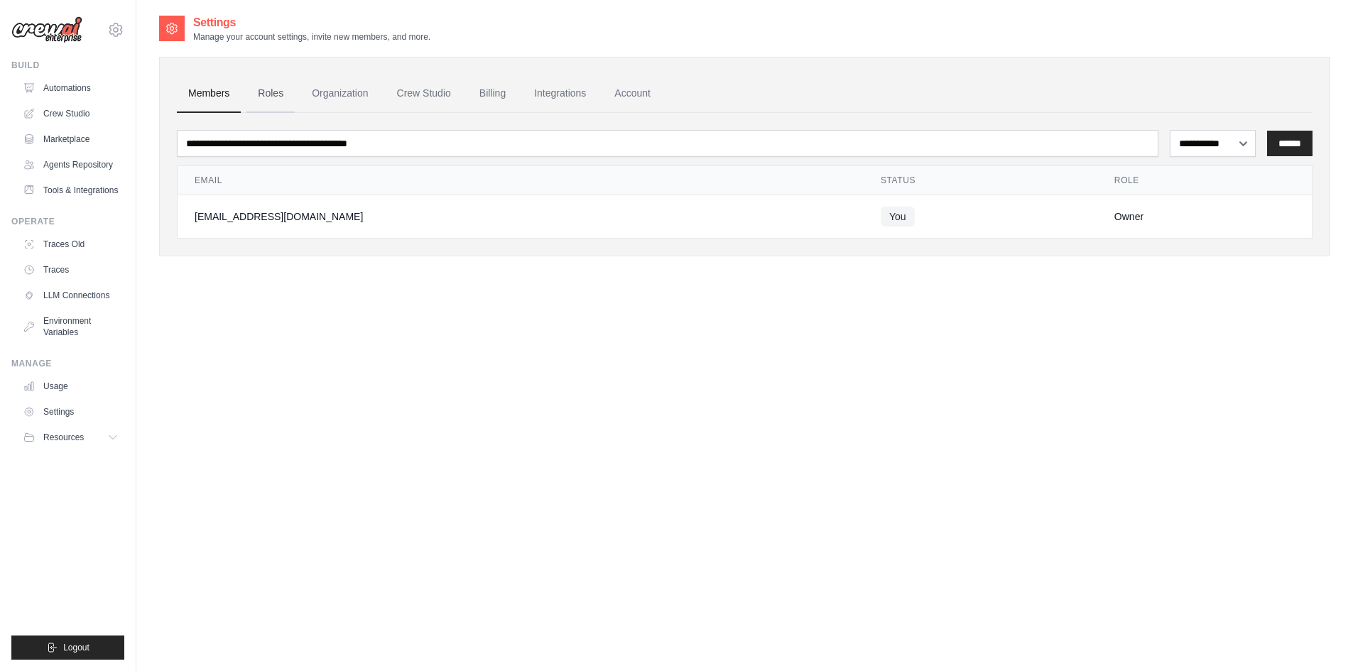
click at [262, 97] on link "Roles" at bounding box center [271, 94] width 48 height 38
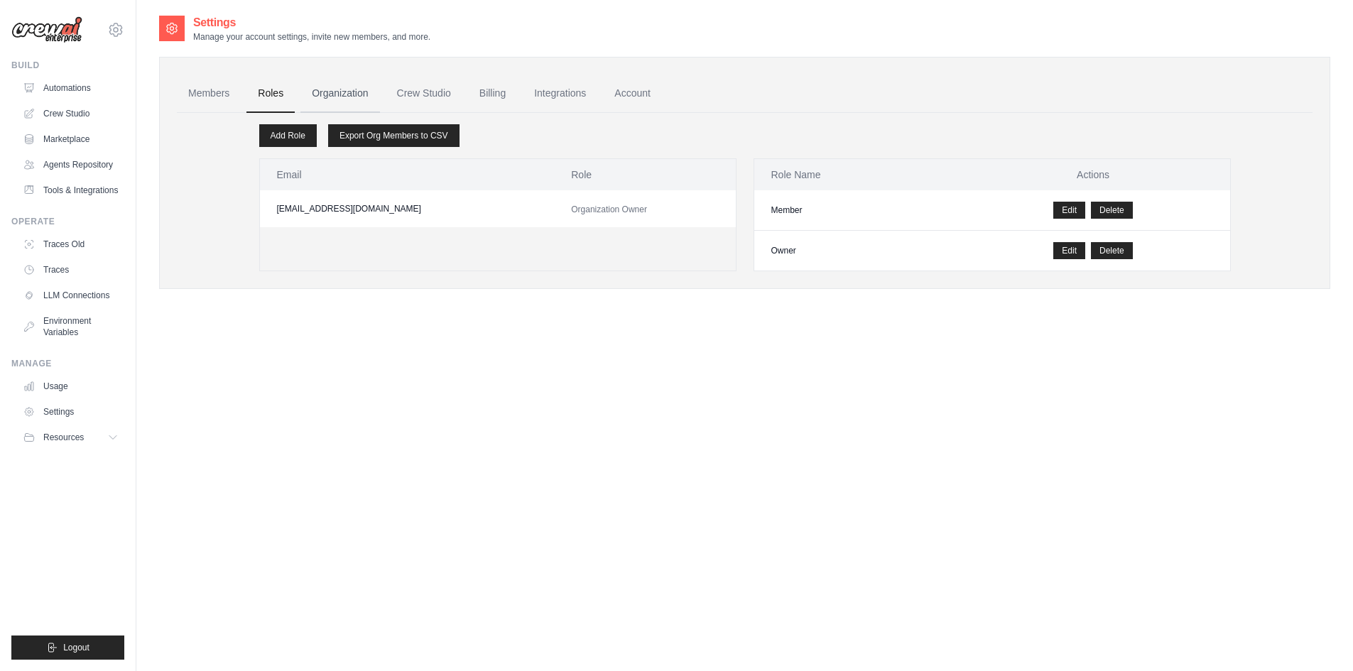
click at [322, 91] on link "Organization" at bounding box center [339, 94] width 79 height 38
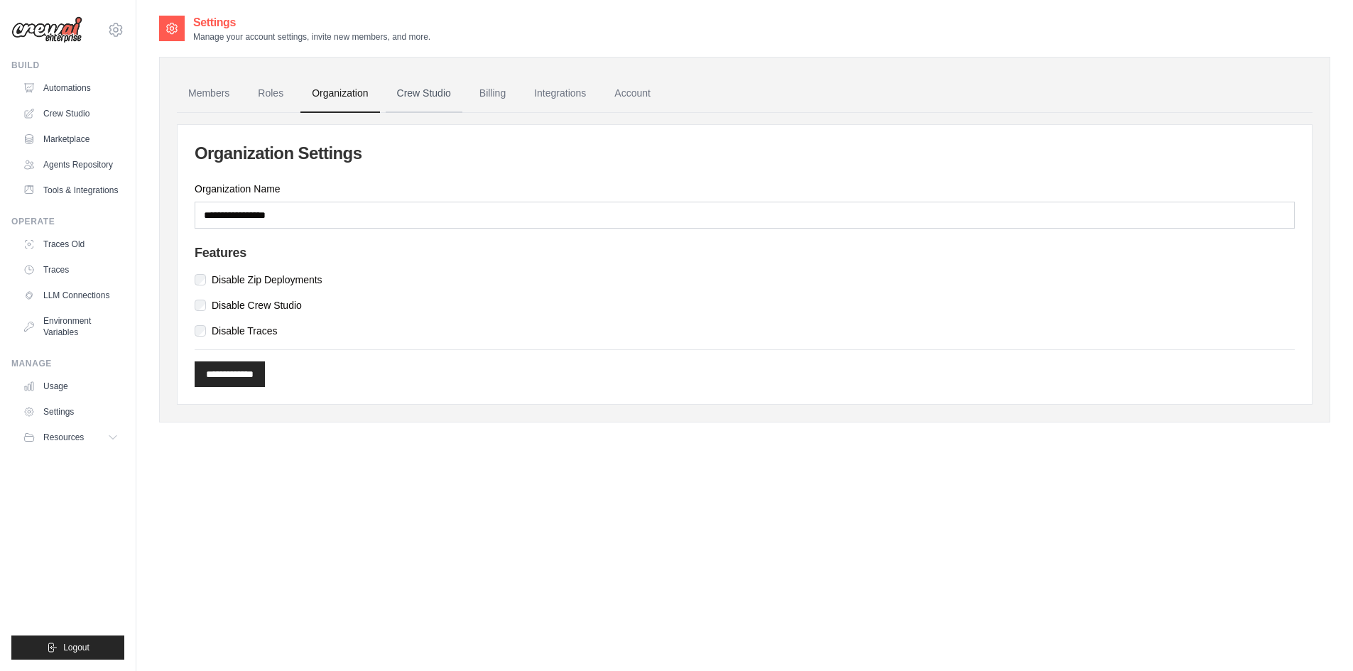
click at [407, 86] on link "Crew Studio" at bounding box center [424, 94] width 77 height 38
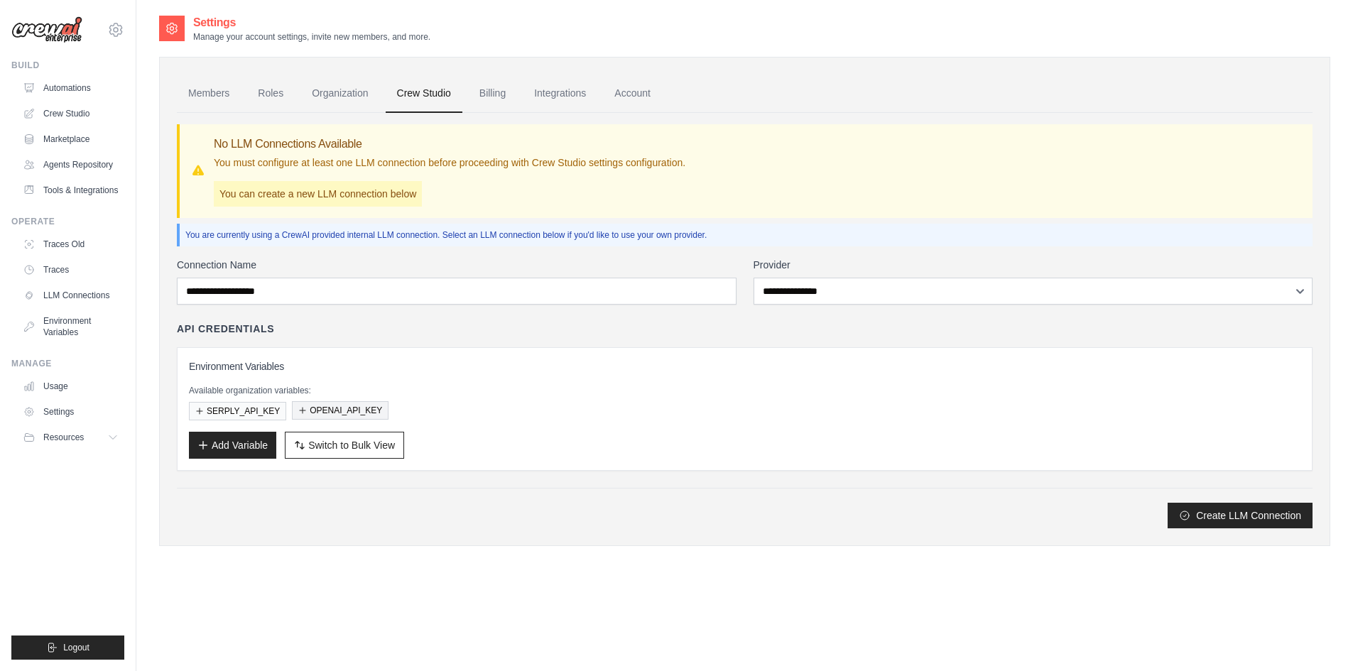
click at [335, 410] on button "OPENAI_API_KEY" at bounding box center [340, 410] width 97 height 18
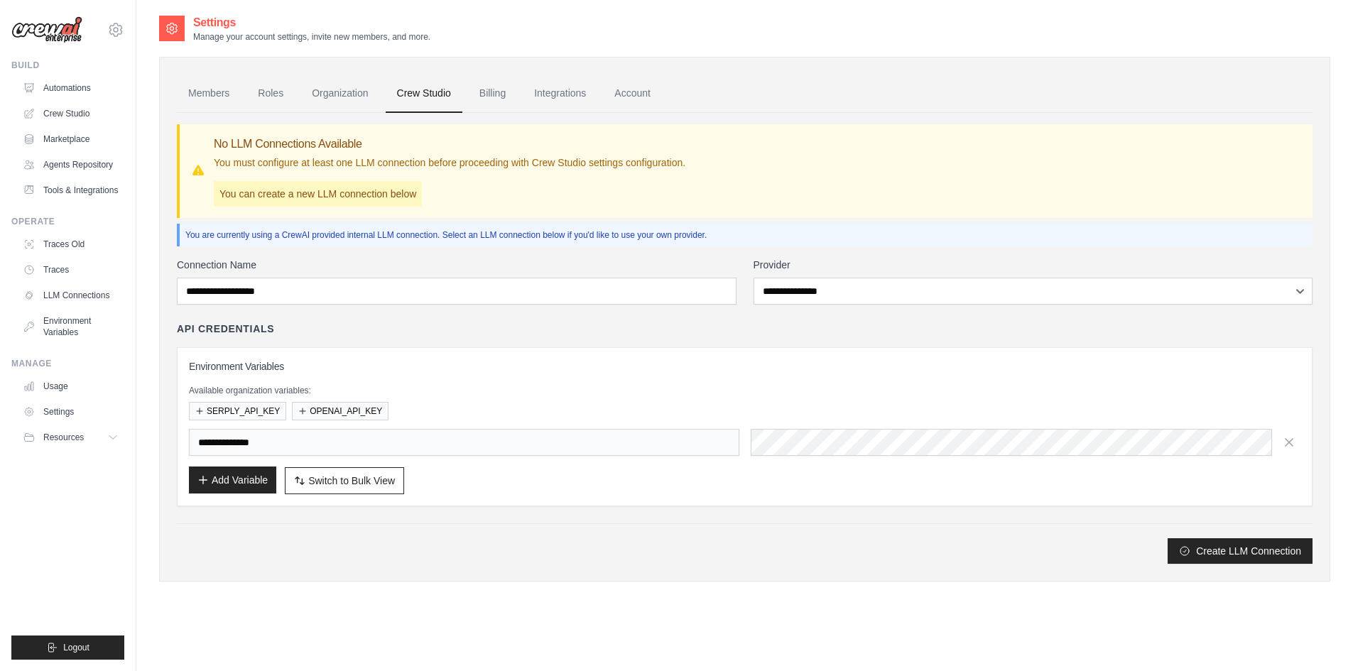
click at [232, 478] on button "Add Variable" at bounding box center [232, 480] width 87 height 27
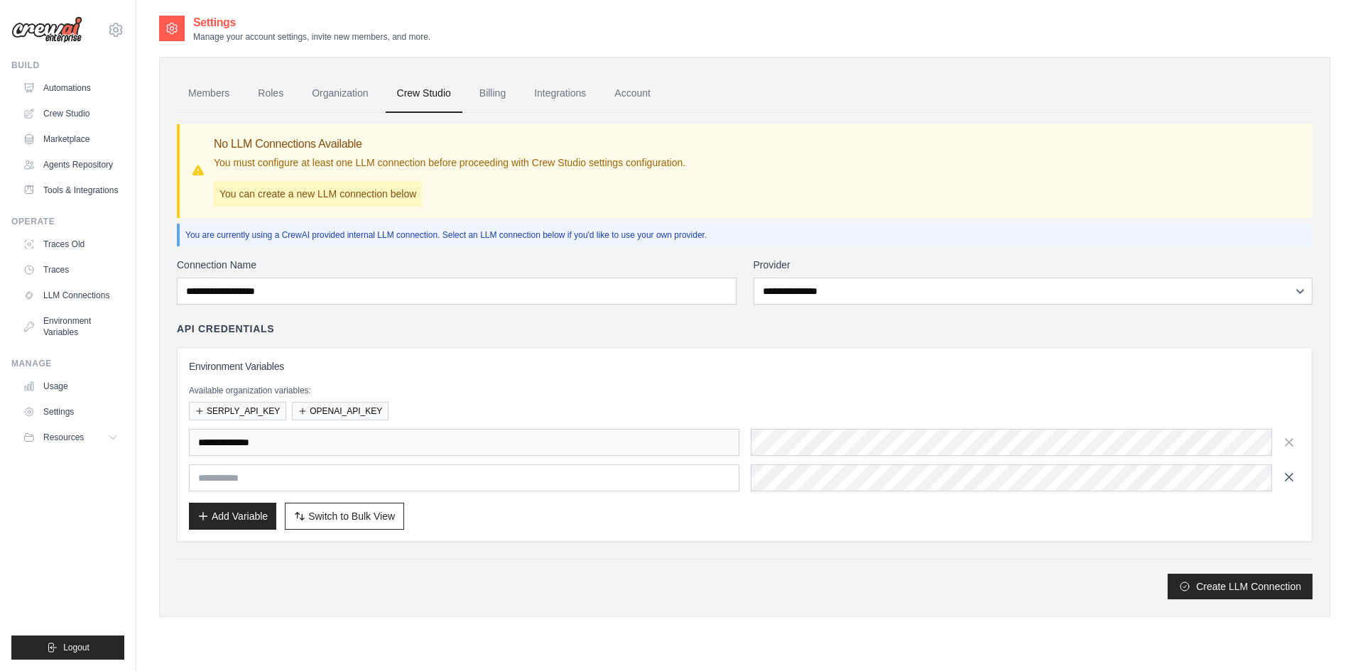
click at [1289, 479] on icon "button" at bounding box center [1289, 477] width 7 height 7
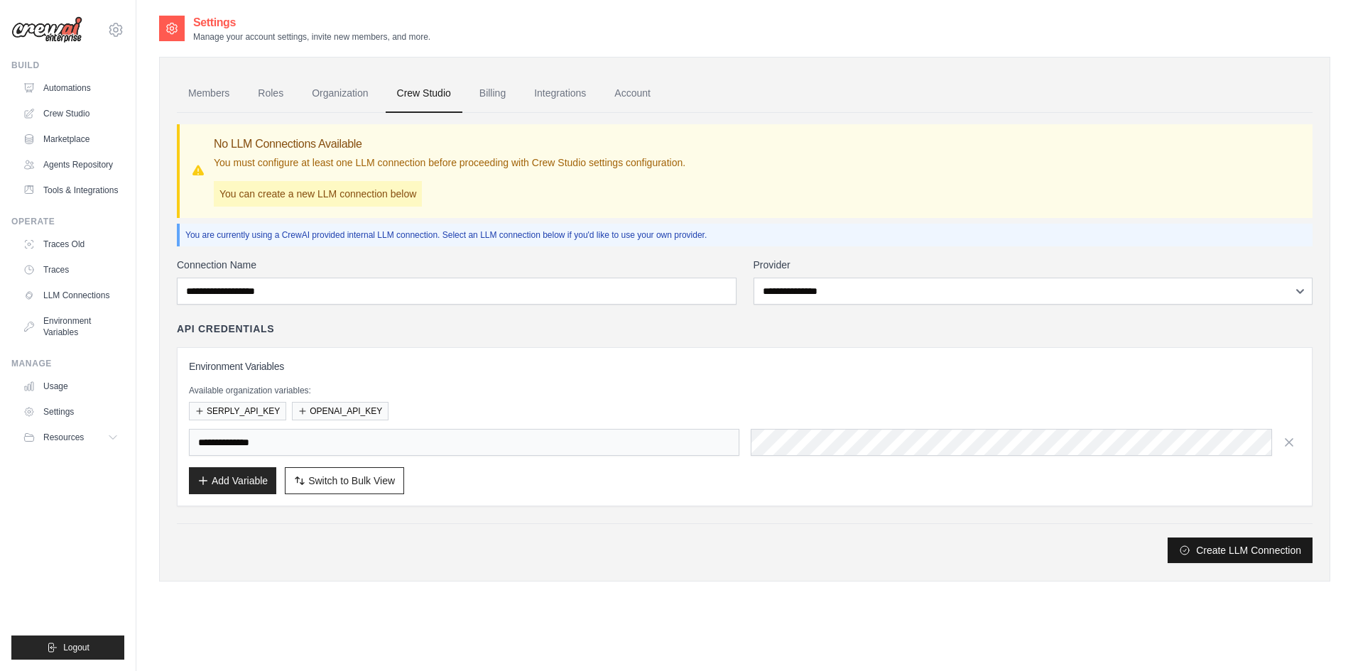
click at [1242, 546] on button "Create LLM Connection" at bounding box center [1240, 551] width 145 height 26
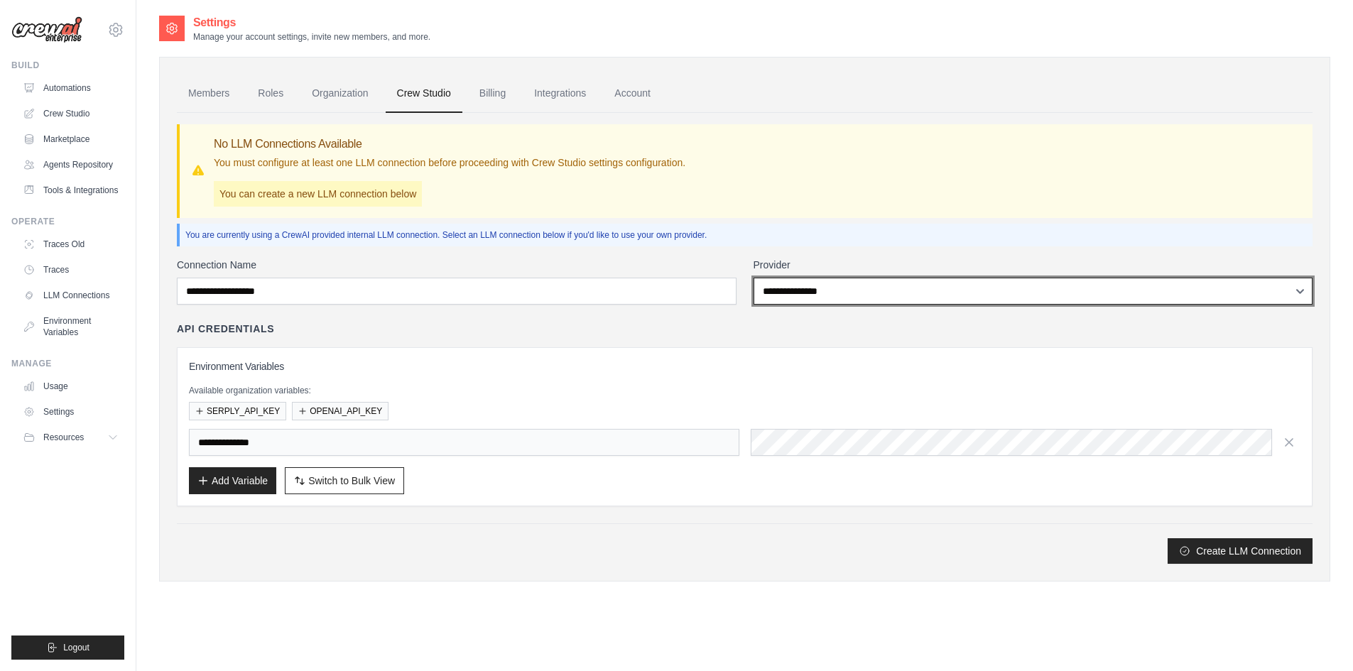
click at [868, 290] on select "**********" at bounding box center [1034, 291] width 560 height 27
select select "******"
click at [754, 278] on select "**********" at bounding box center [1034, 291] width 560 height 27
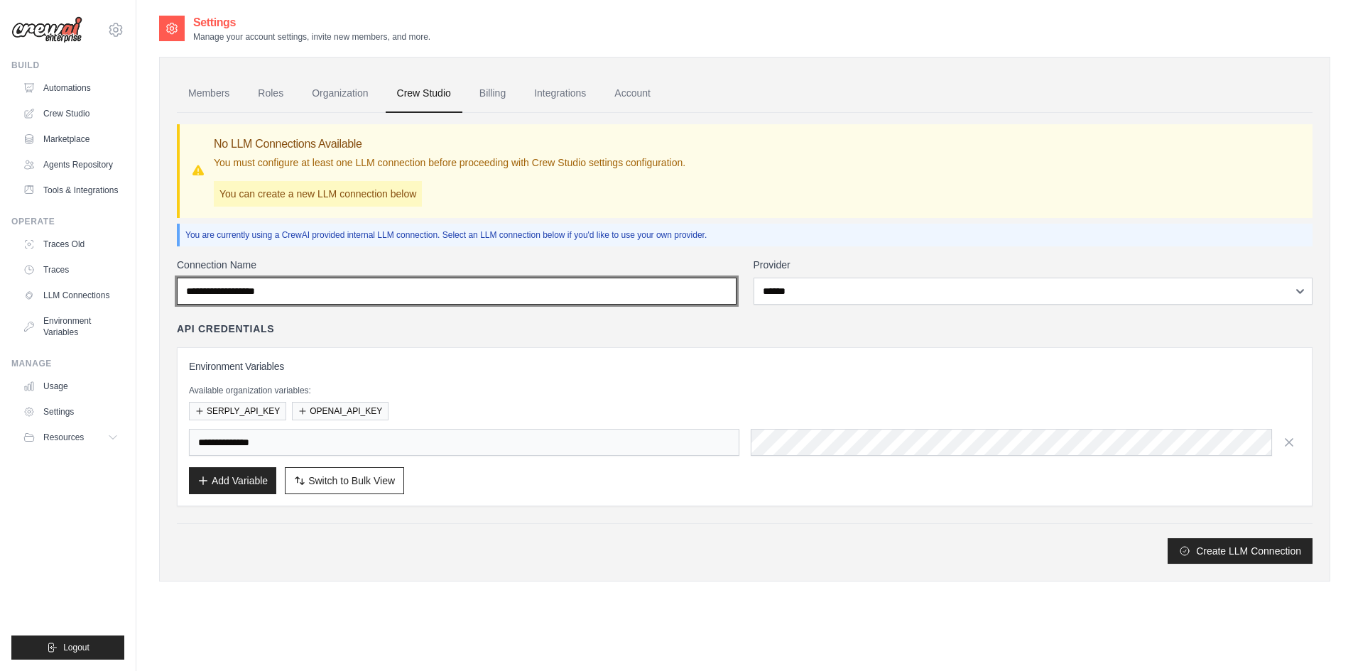
click at [546, 296] on input "Connection Name" at bounding box center [457, 291] width 560 height 27
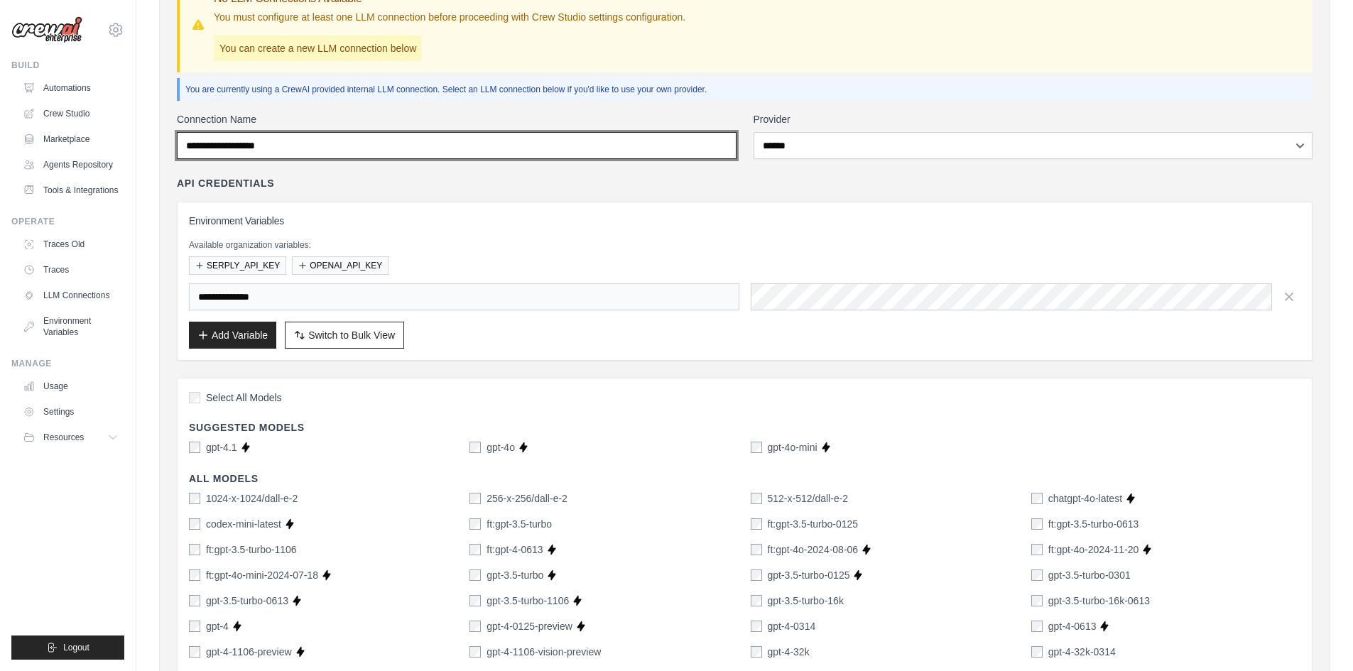
scroll to position [213, 0]
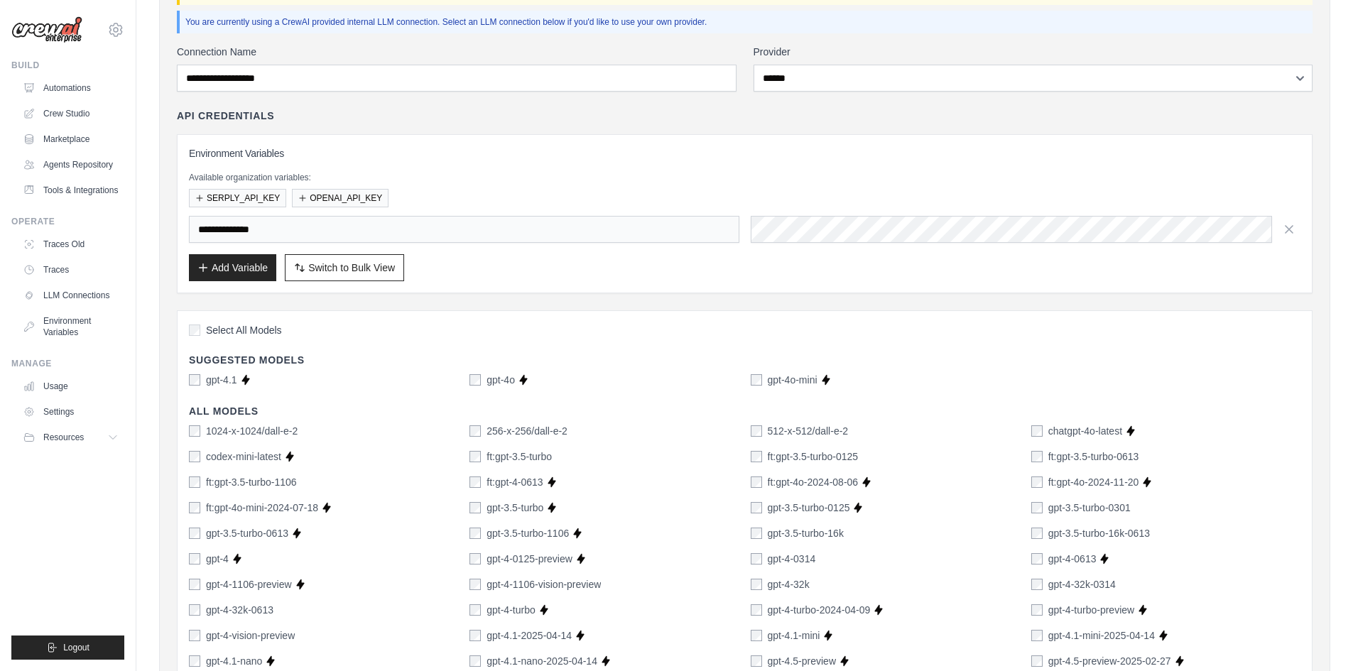
click at [519, 269] on div "Add Variable Switch to Bulk View Switch to Table View" at bounding box center [745, 267] width 1112 height 27
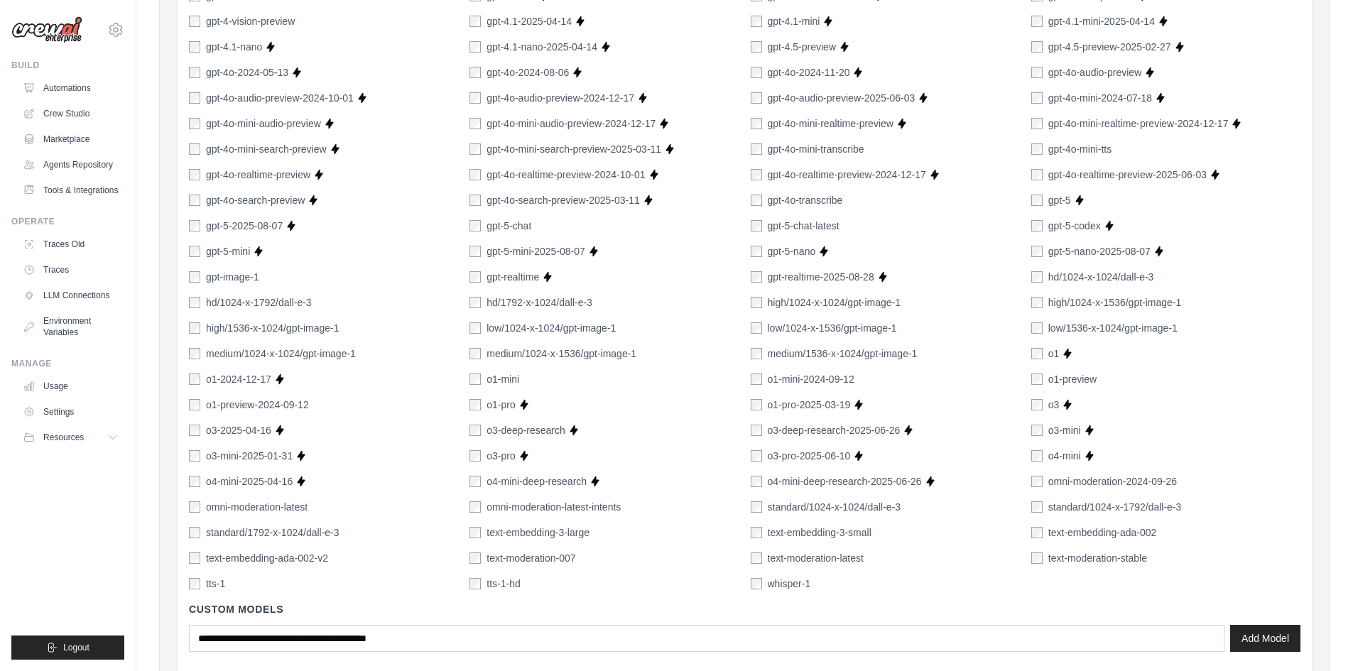
scroll to position [944, 0]
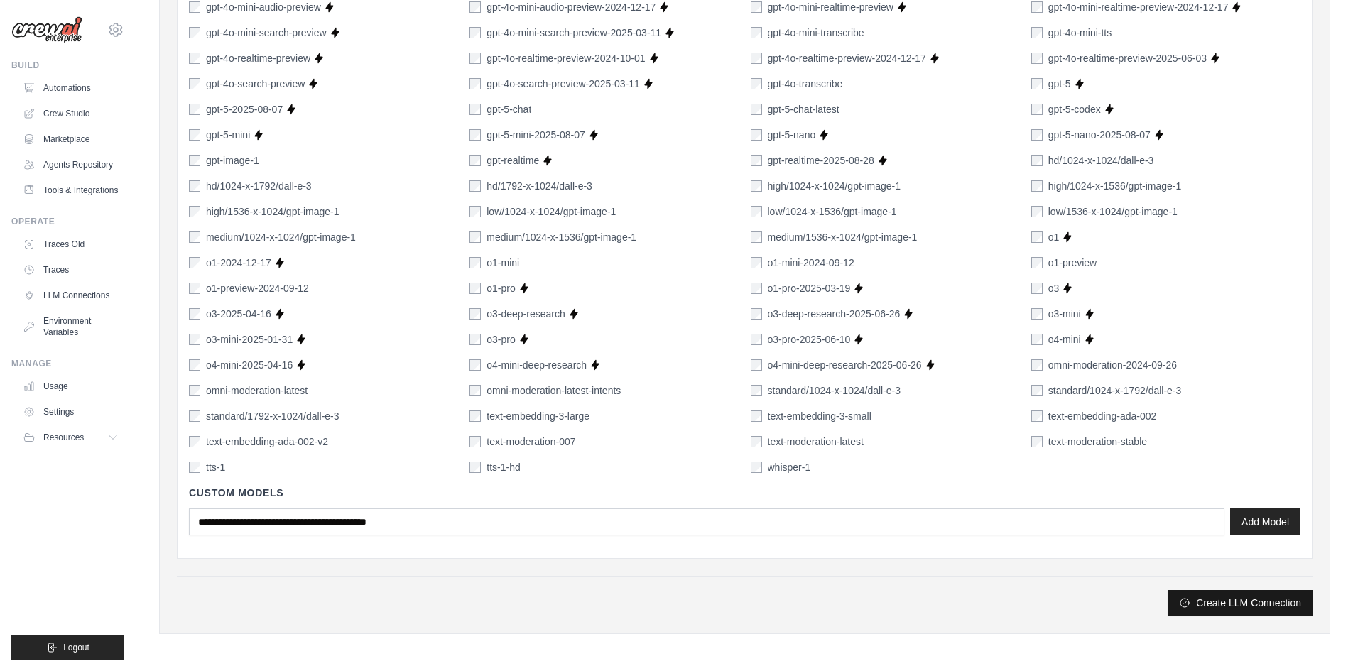
click at [1230, 600] on button "Create LLM Connection" at bounding box center [1240, 603] width 145 height 26
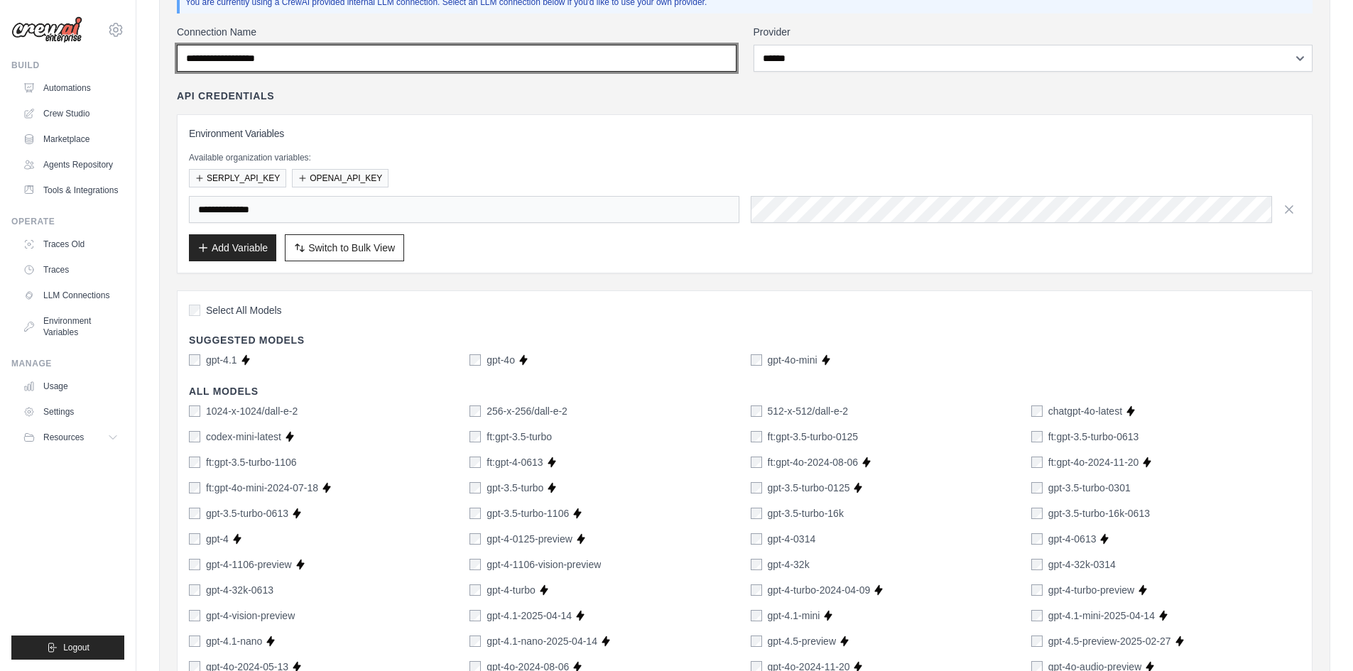
scroll to position [0, 0]
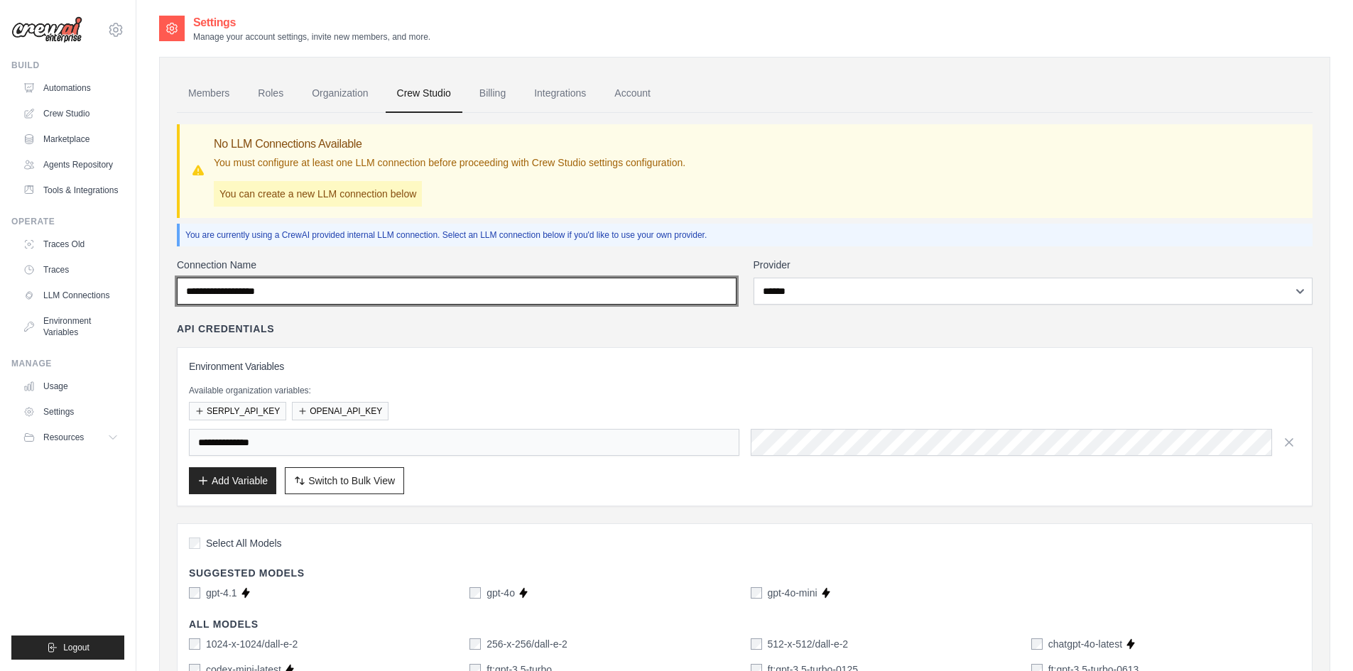
click at [369, 291] on input "Connection Name" at bounding box center [457, 291] width 560 height 27
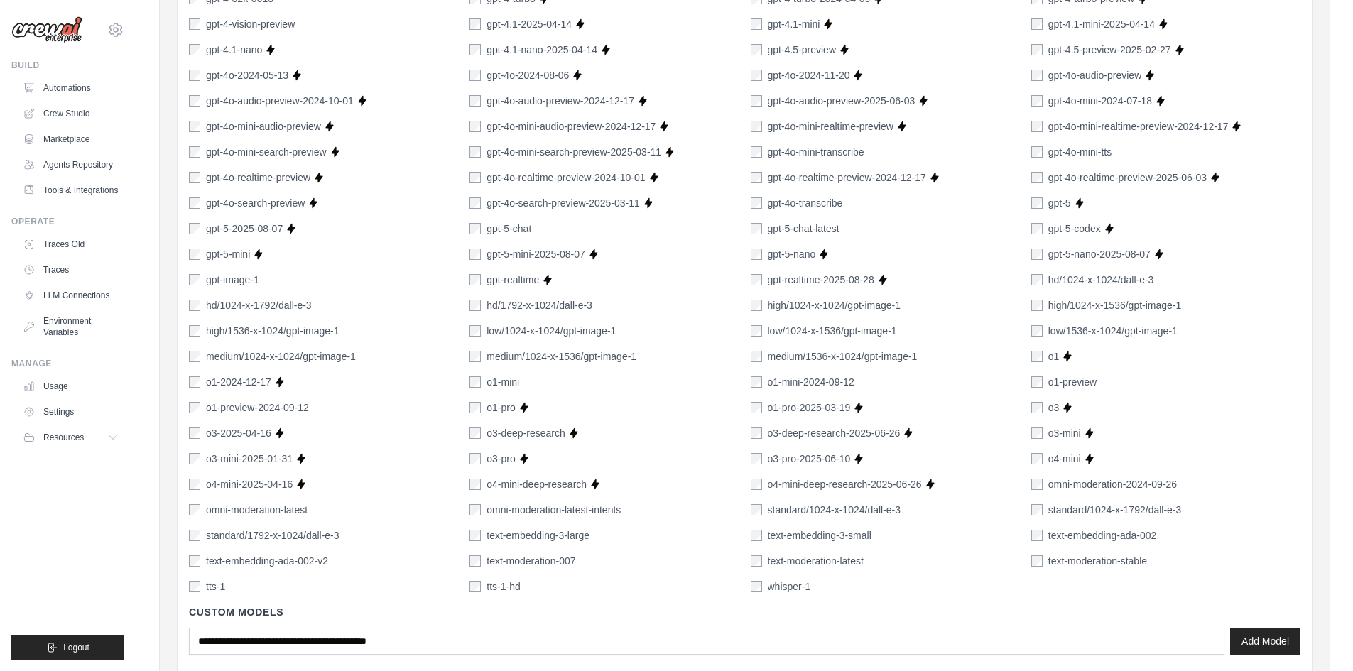
scroll to position [944, 0]
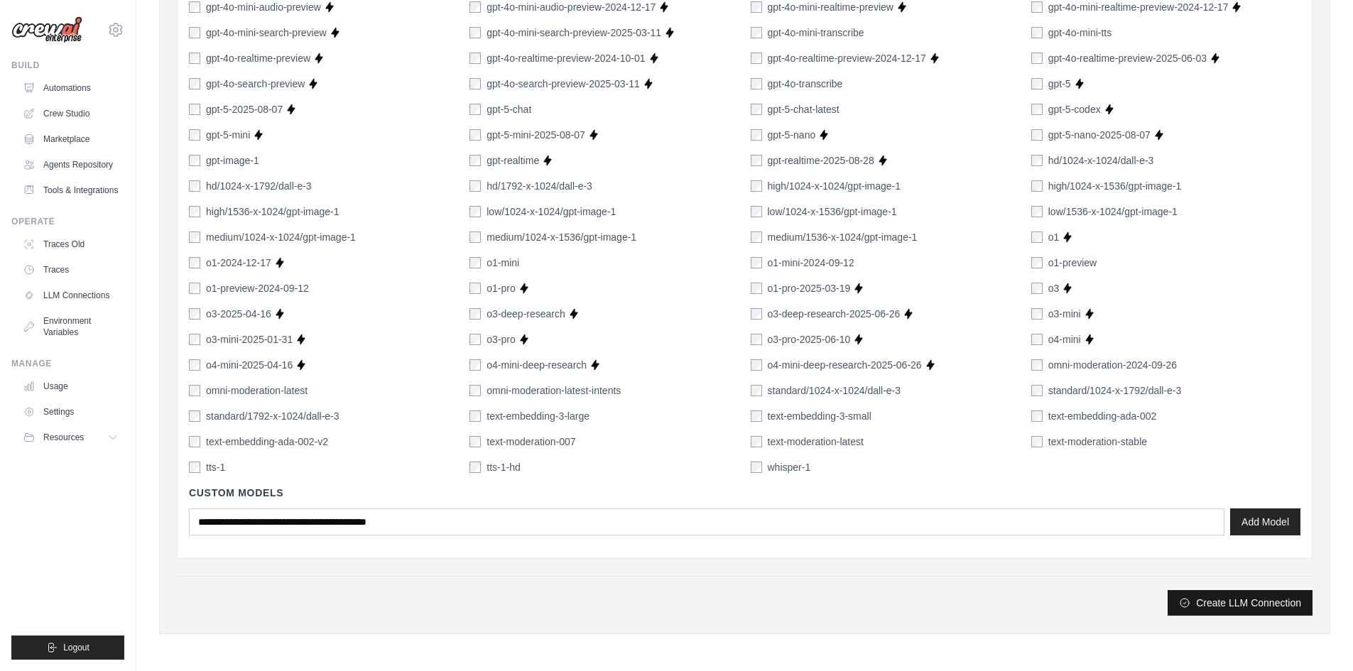
type input "*******"
click at [1253, 605] on button "Create LLM Connection" at bounding box center [1240, 603] width 145 height 26
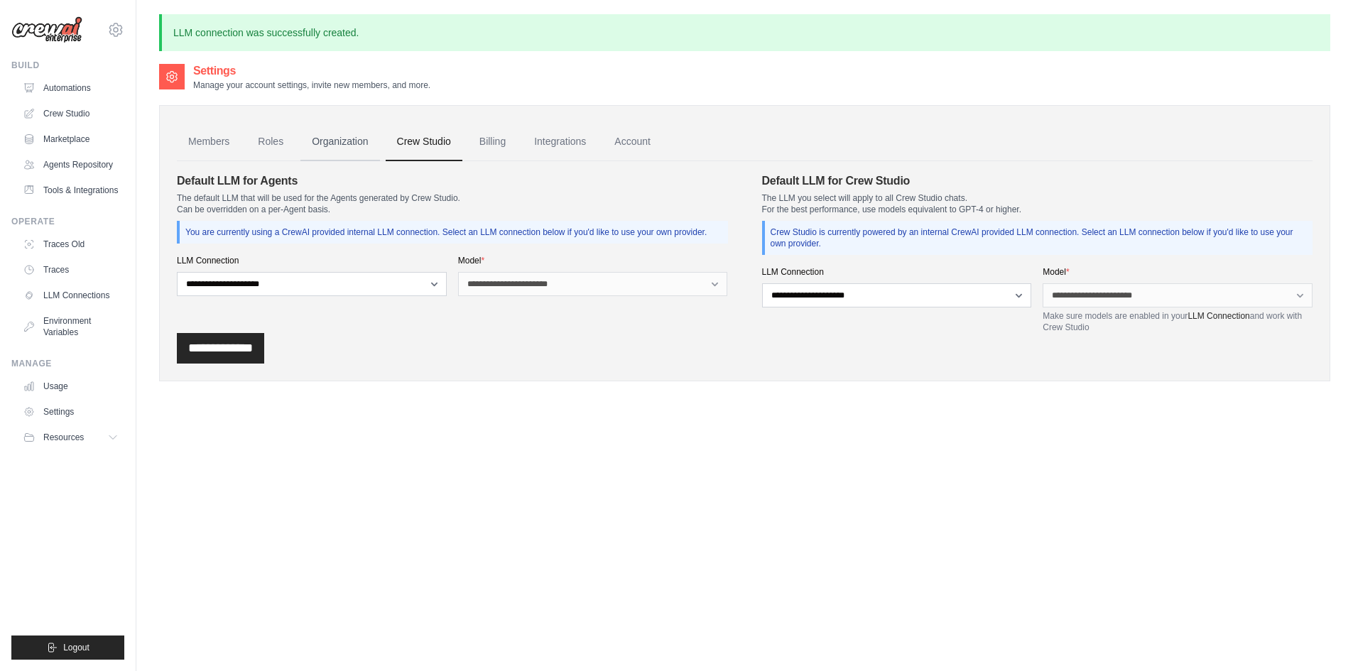
click at [352, 144] on link "Organization" at bounding box center [339, 142] width 79 height 38
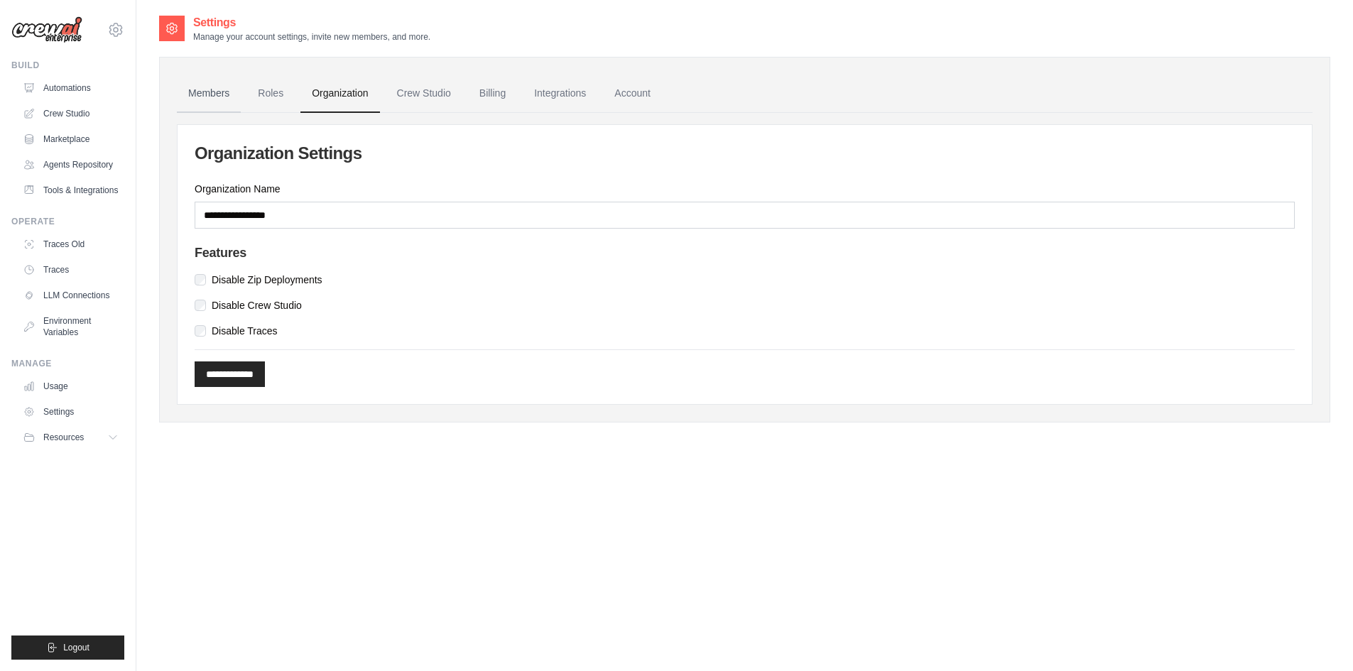
click at [214, 81] on link "Members" at bounding box center [209, 94] width 64 height 38
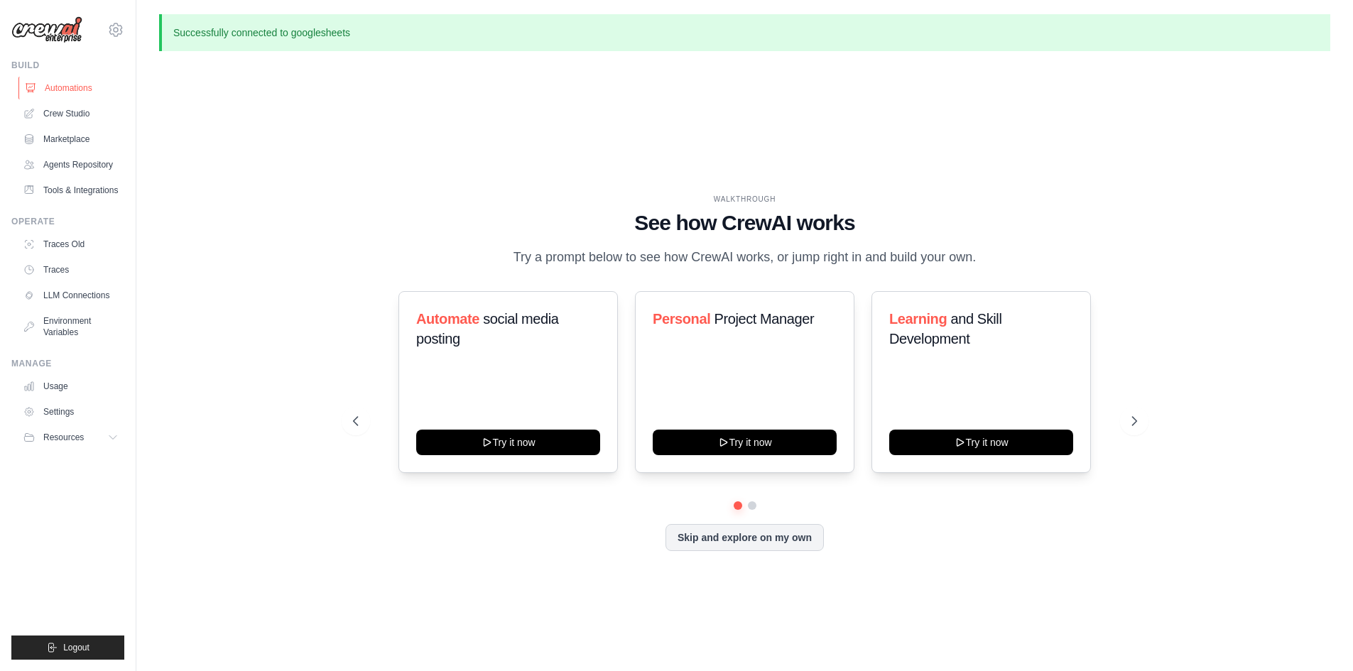
click at [71, 84] on link "Automations" at bounding box center [71, 88] width 107 height 23
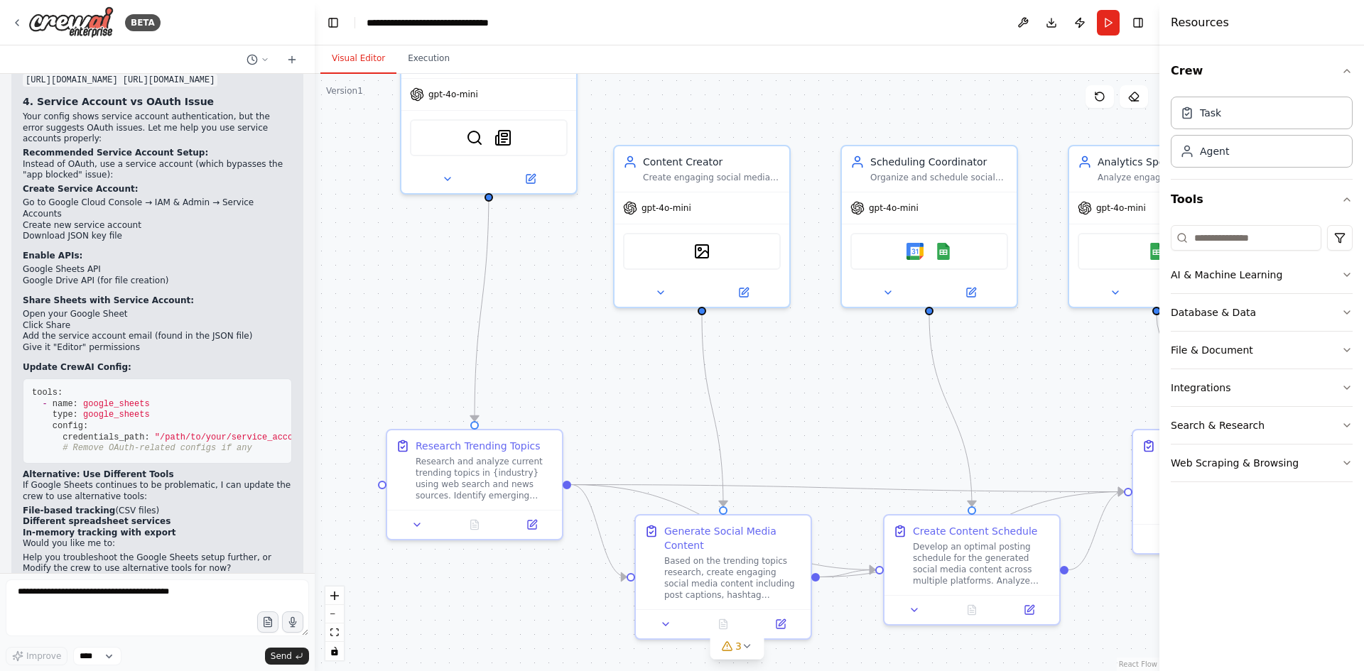
scroll to position [3448, 0]
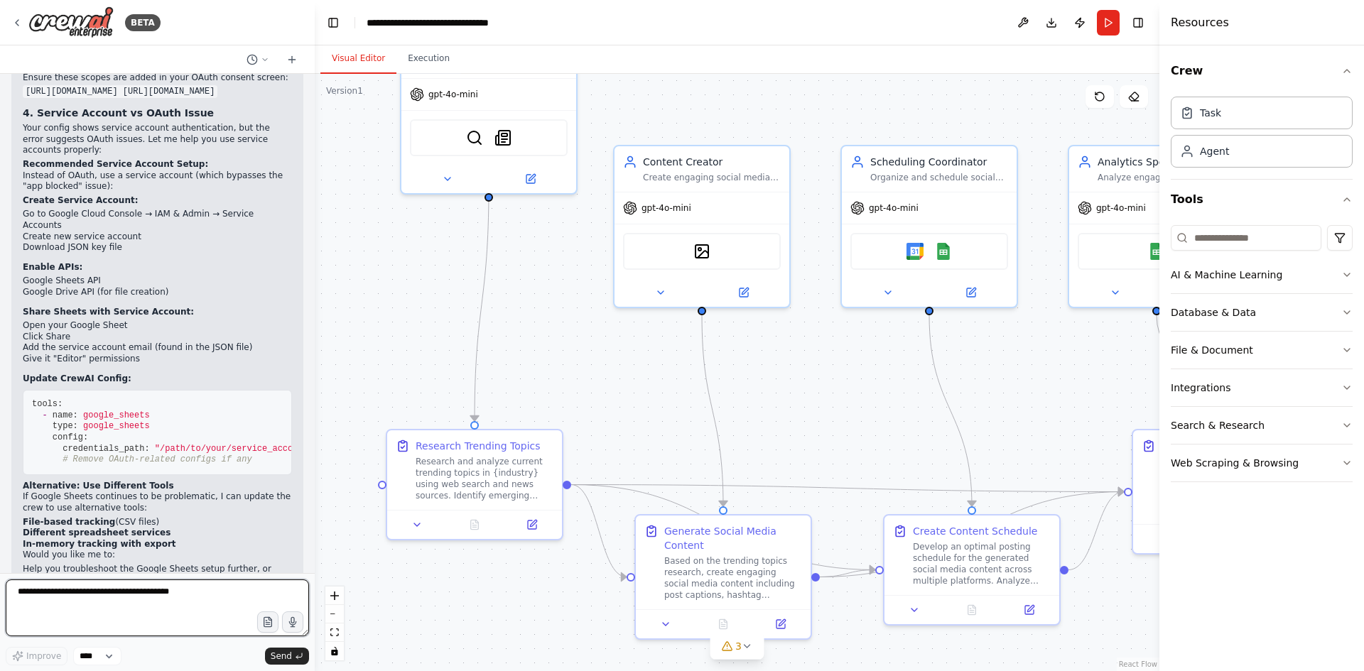
click at [156, 599] on textarea at bounding box center [157, 608] width 303 height 57
type textarea "**********"
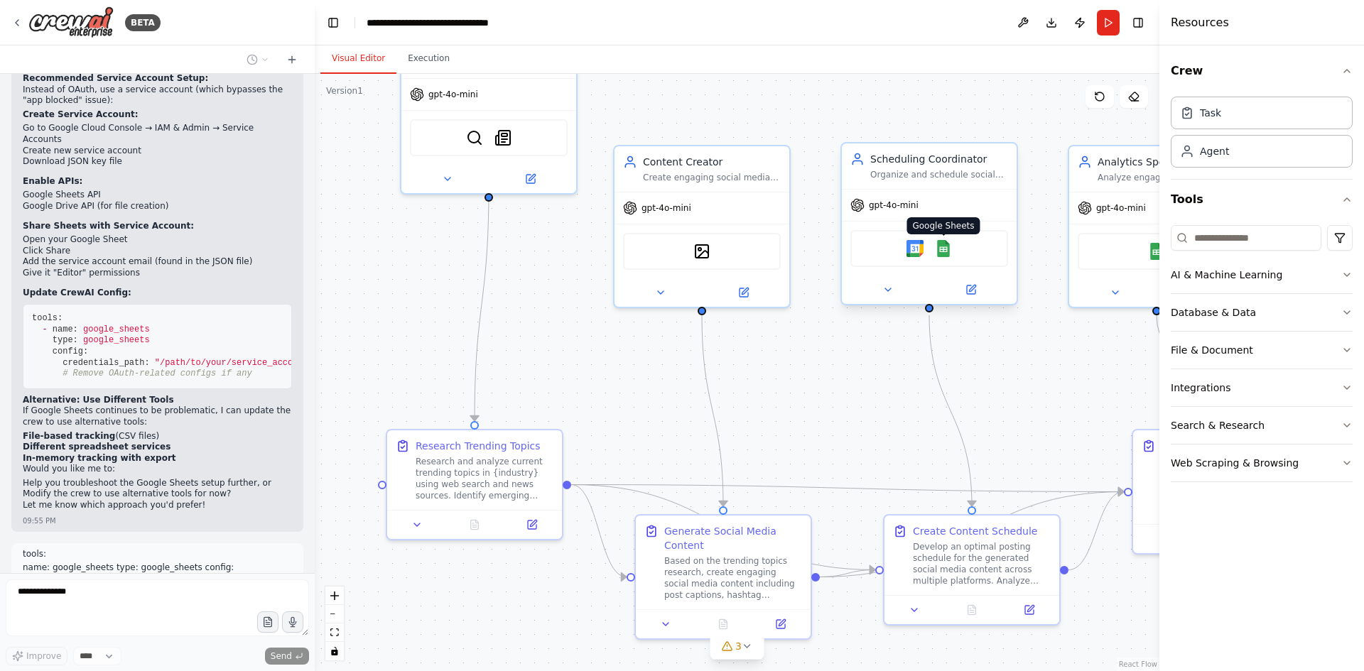
click at [946, 255] on img at bounding box center [943, 248] width 17 height 17
click at [946, 249] on img at bounding box center [943, 248] width 17 height 17
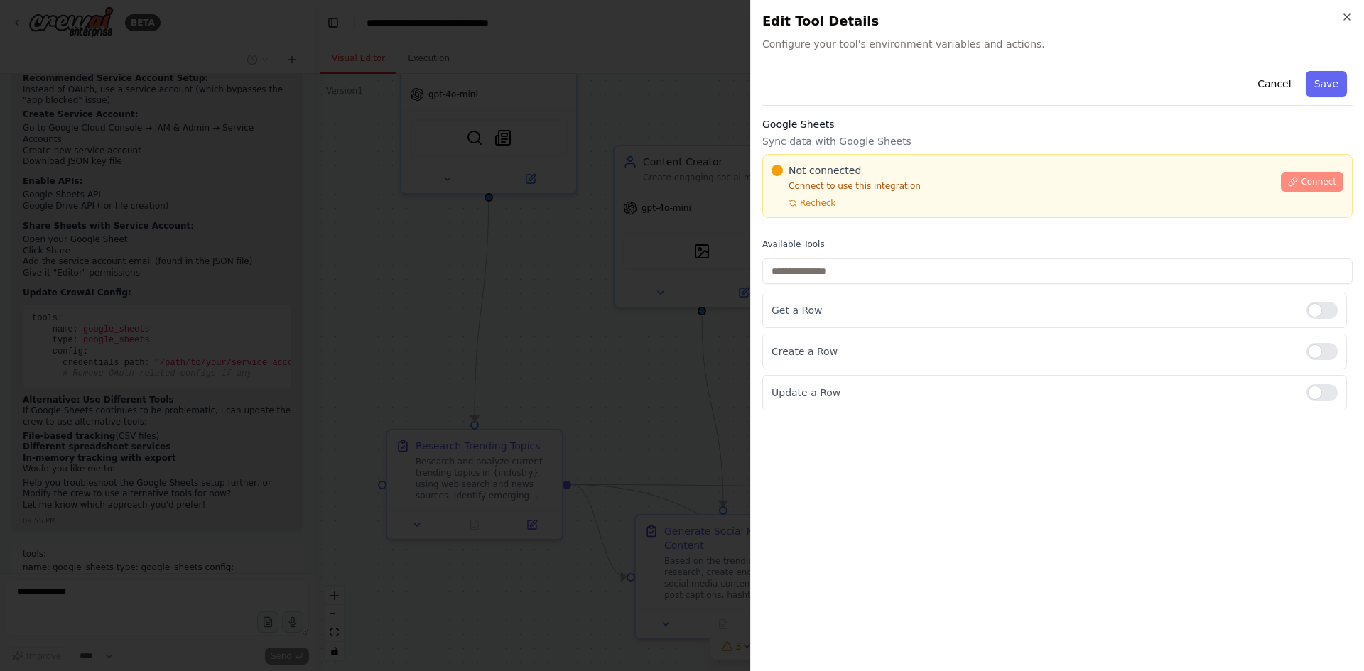
click at [1311, 175] on button "Connect" at bounding box center [1312, 182] width 63 height 20
click at [1350, 13] on icon "button" at bounding box center [1346, 16] width 11 height 11
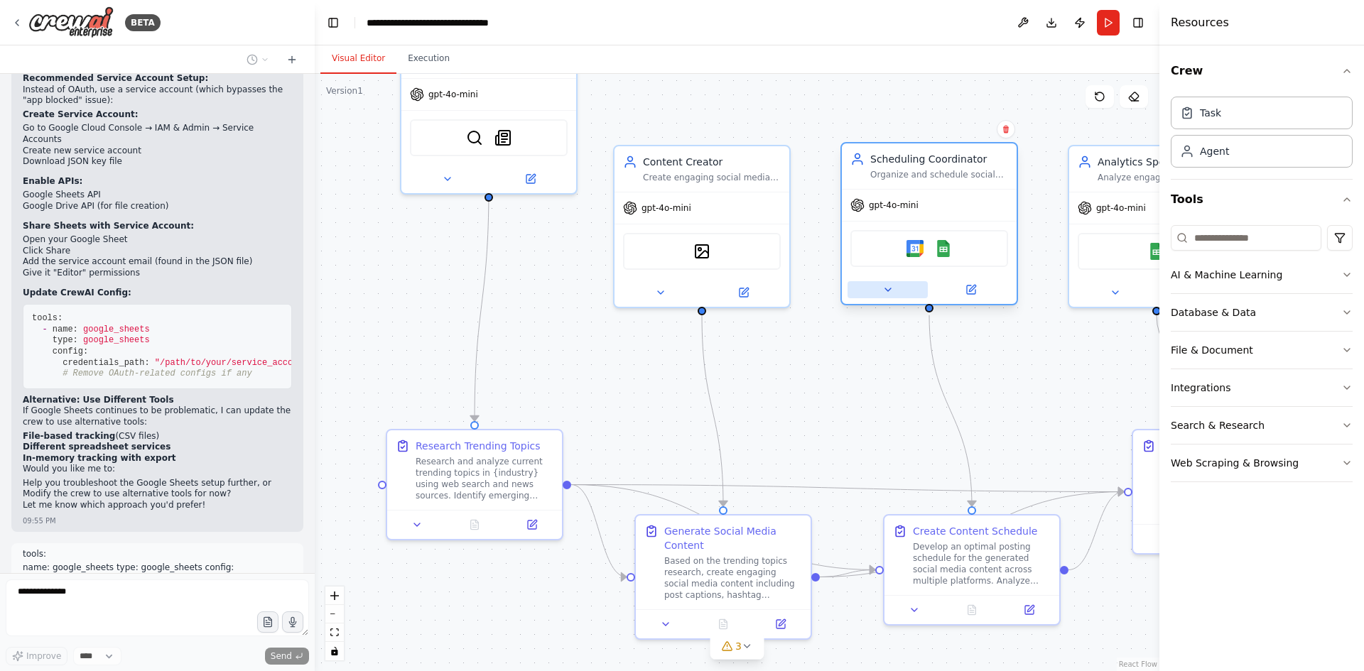
click at [892, 291] on icon at bounding box center [887, 289] width 11 height 11
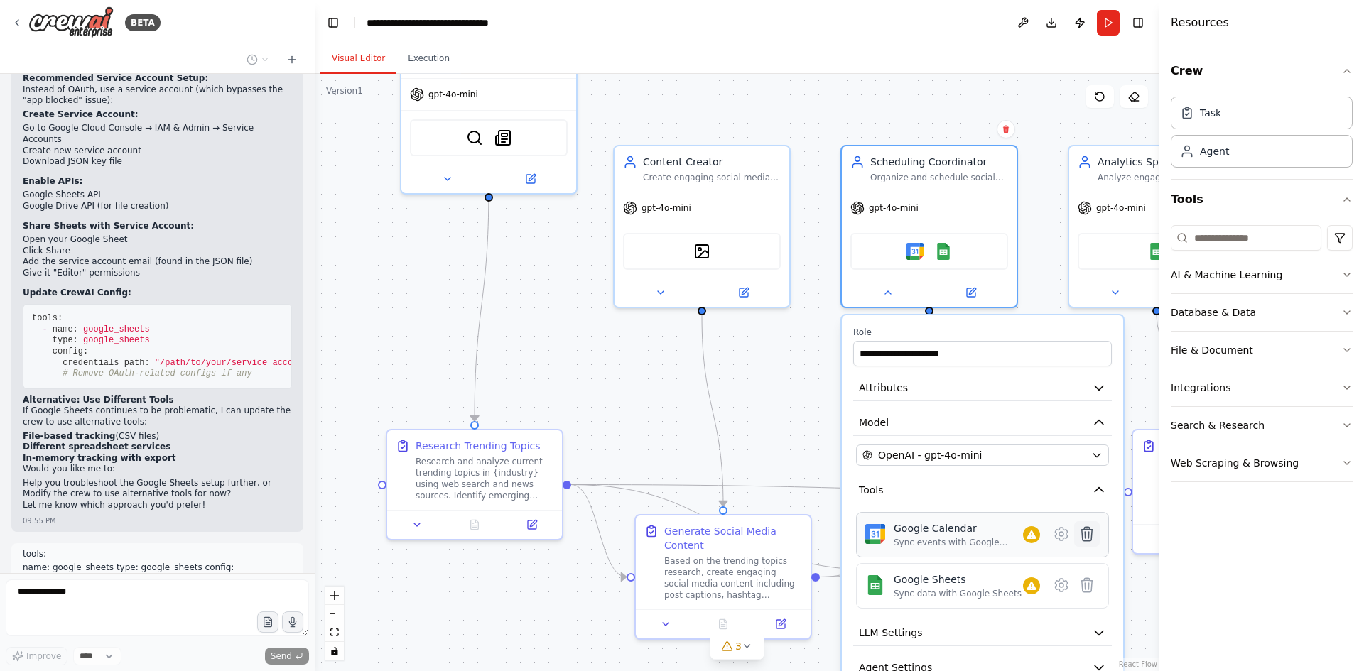
click at [1095, 534] on icon at bounding box center [1086, 534] width 17 height 17
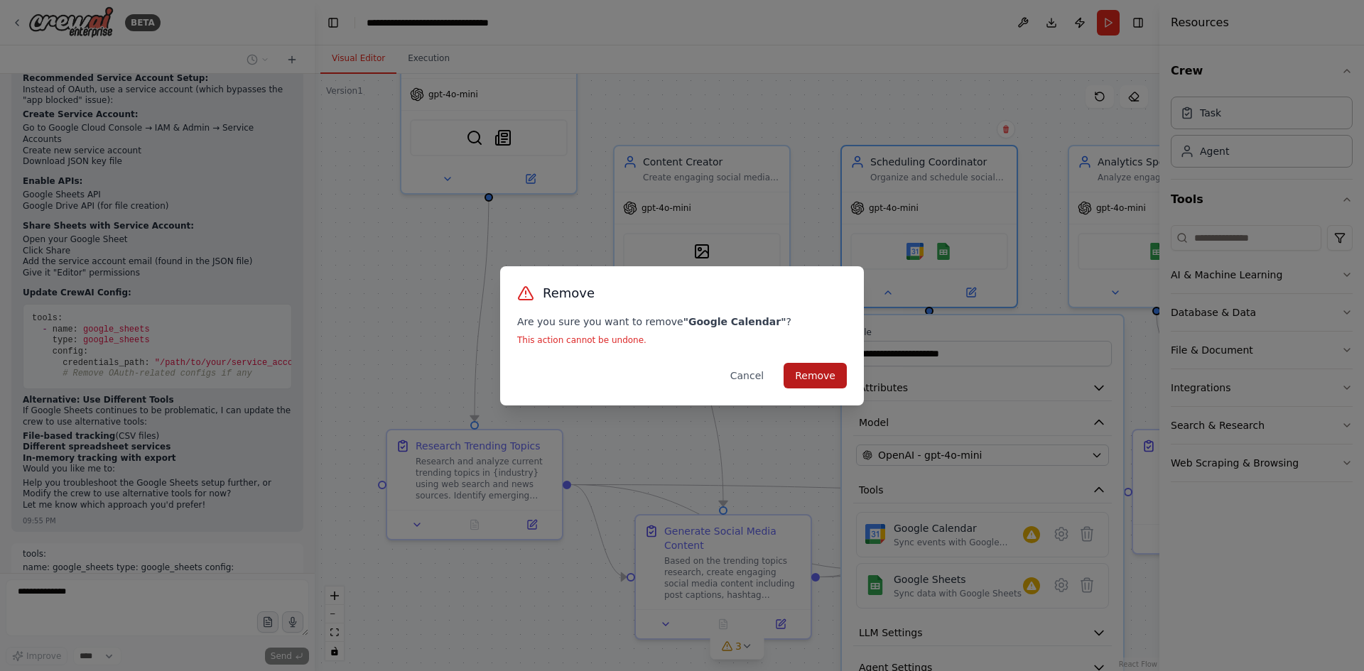
click at [819, 377] on button "Remove" at bounding box center [815, 376] width 63 height 26
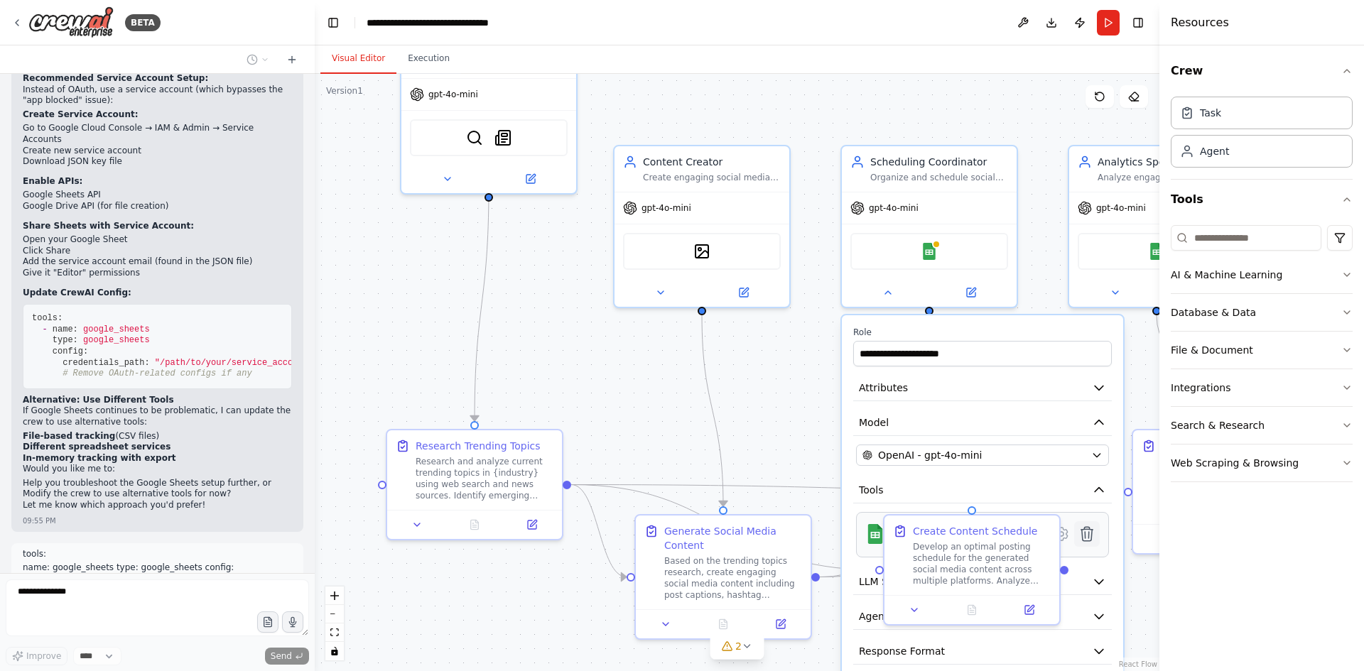
click at [1099, 541] on button at bounding box center [1087, 534] width 26 height 26
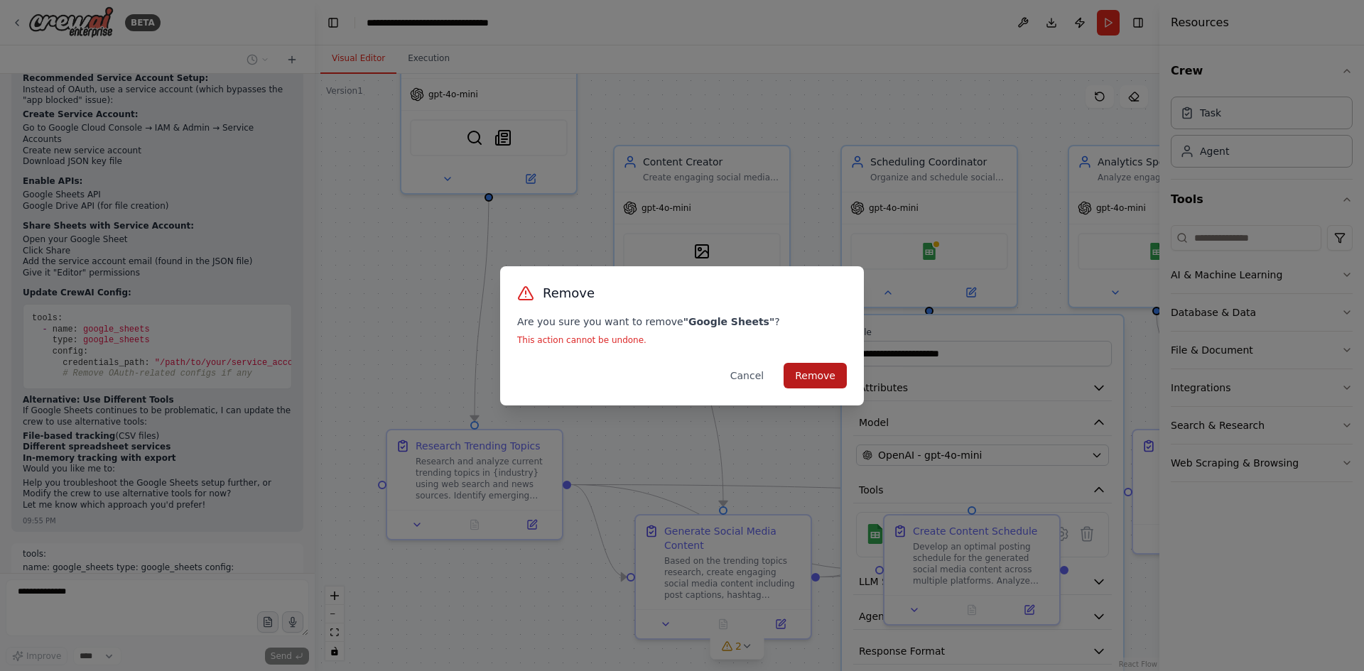
click at [840, 378] on button "Remove" at bounding box center [815, 376] width 63 height 26
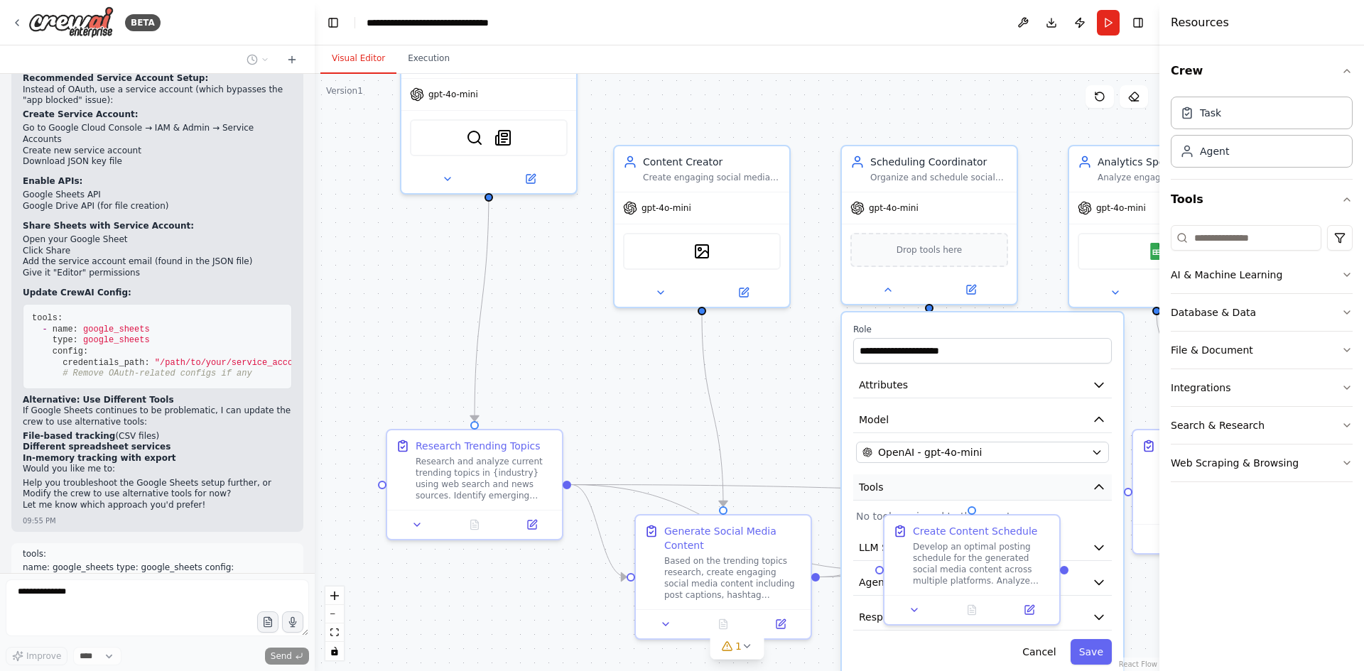
click at [915, 499] on button "Tools" at bounding box center [982, 488] width 259 height 26
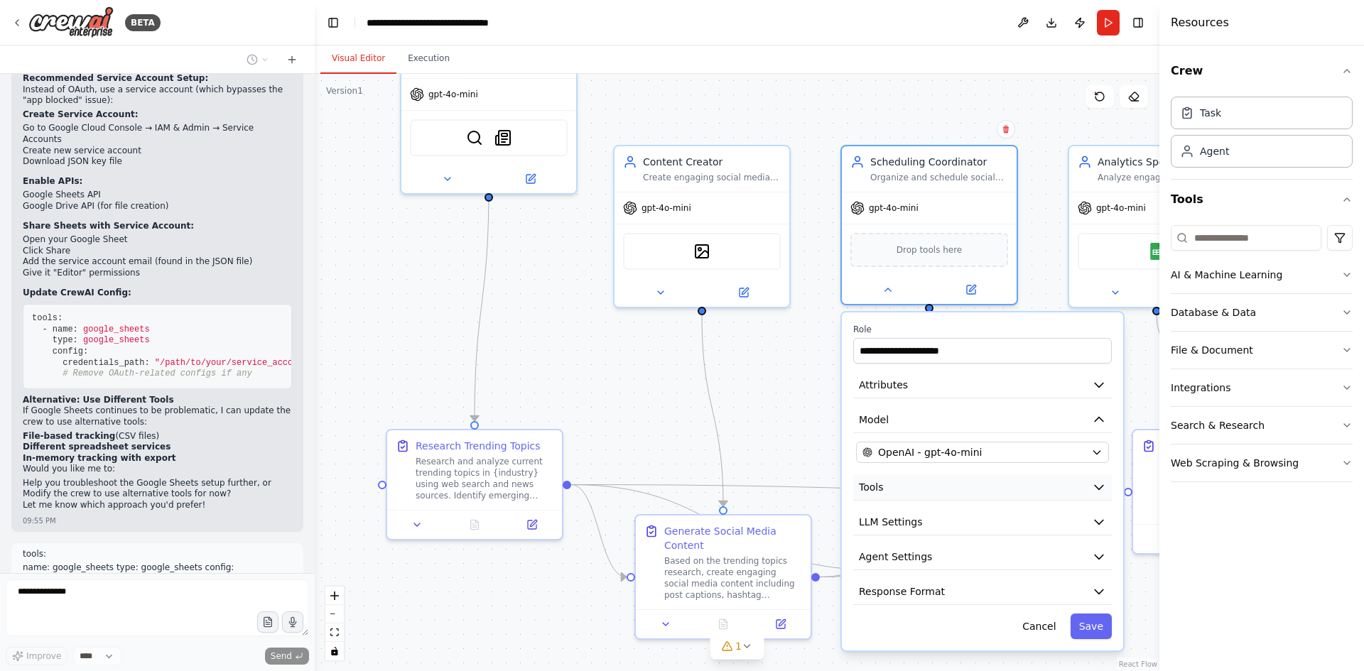
click at [888, 496] on button "Tools" at bounding box center [982, 488] width 259 height 26
click at [1095, 484] on icon "button" at bounding box center [1099, 487] width 14 height 14
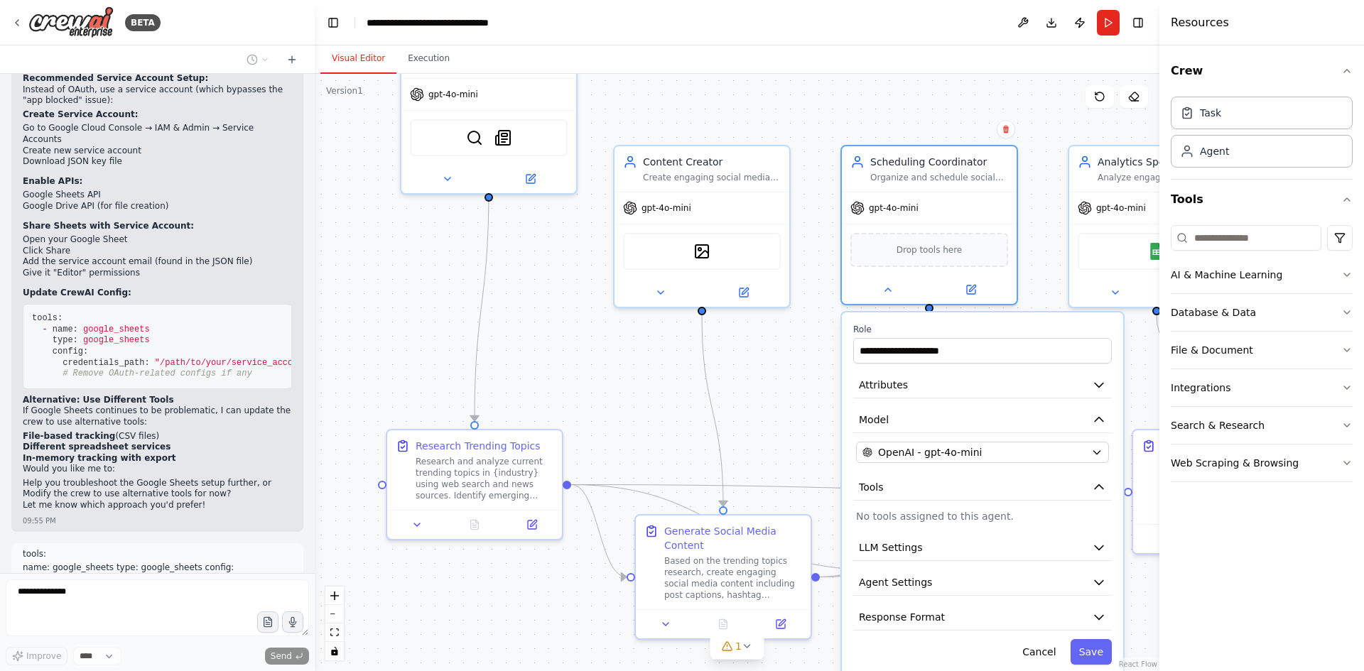
click at [959, 526] on div "**********" at bounding box center [982, 495] width 281 height 364
click at [1261, 344] on button "File & Document" at bounding box center [1262, 350] width 182 height 37
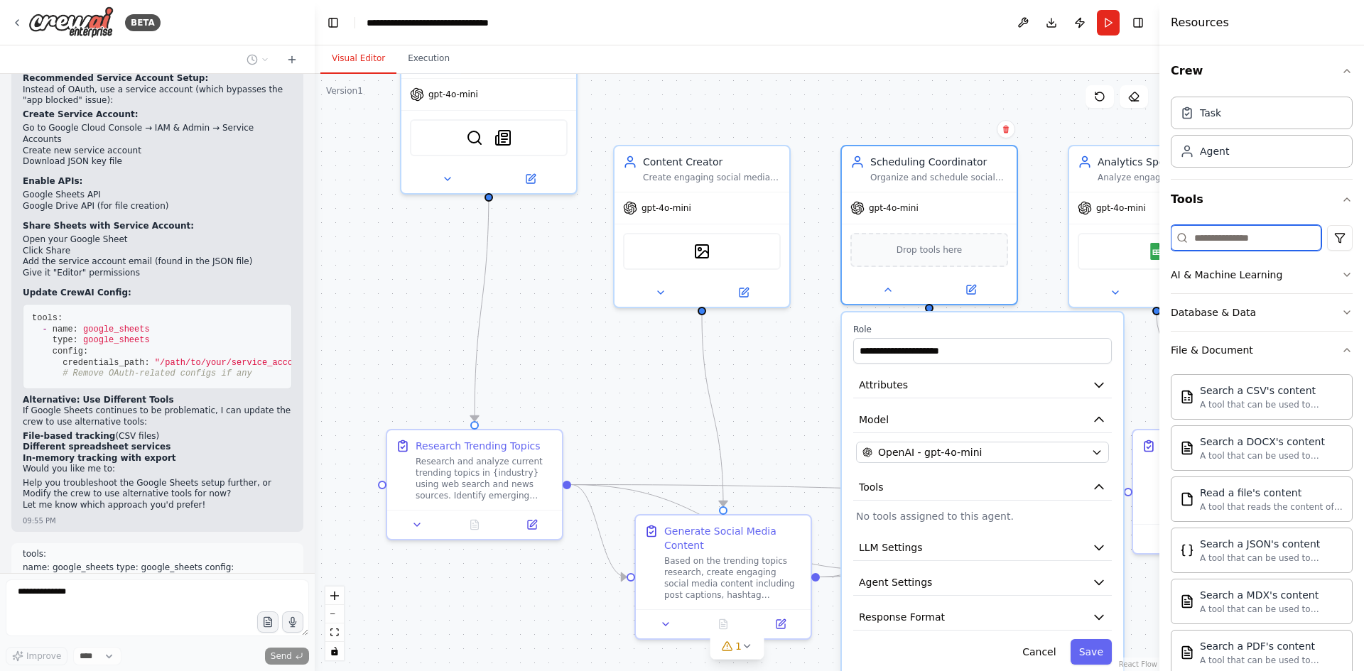
click at [1233, 238] on input at bounding box center [1246, 238] width 151 height 26
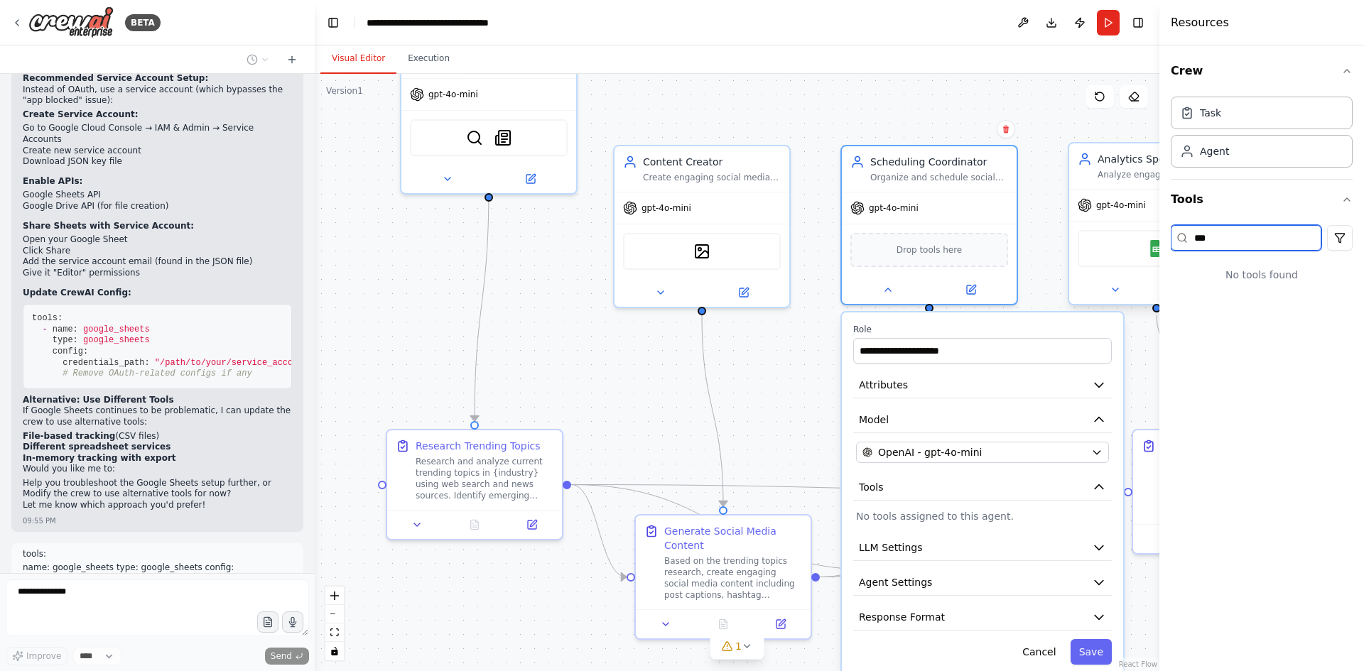
drag, startPoint x: 1223, startPoint y: 239, endPoint x: 1132, endPoint y: 239, distance: 90.2
click at [1132, 239] on div "BETA Create a crew that schedules and publishes social media content across mul…" at bounding box center [682, 335] width 1364 height 671
type input "***"
click at [1250, 117] on div "Task" at bounding box center [1262, 112] width 182 height 33
click at [1338, 68] on button "Crew" at bounding box center [1262, 71] width 182 height 40
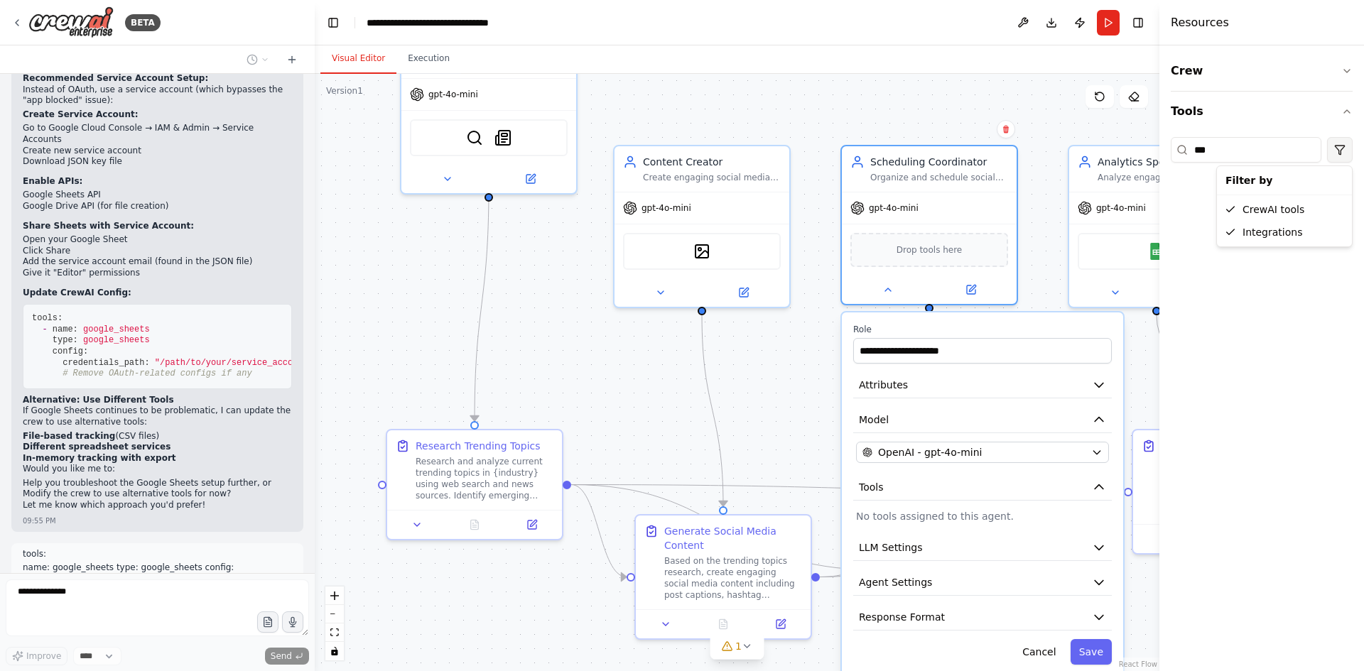
click at [1336, 149] on html "BETA Create a crew that schedules and publishes social media content across mul…" at bounding box center [682, 335] width 1364 height 671
click at [1338, 109] on button "Tools" at bounding box center [1262, 112] width 182 height 40
click at [77, 24] on img at bounding box center [70, 22] width 85 height 32
